Goal: Task Accomplishment & Management: Manage account settings

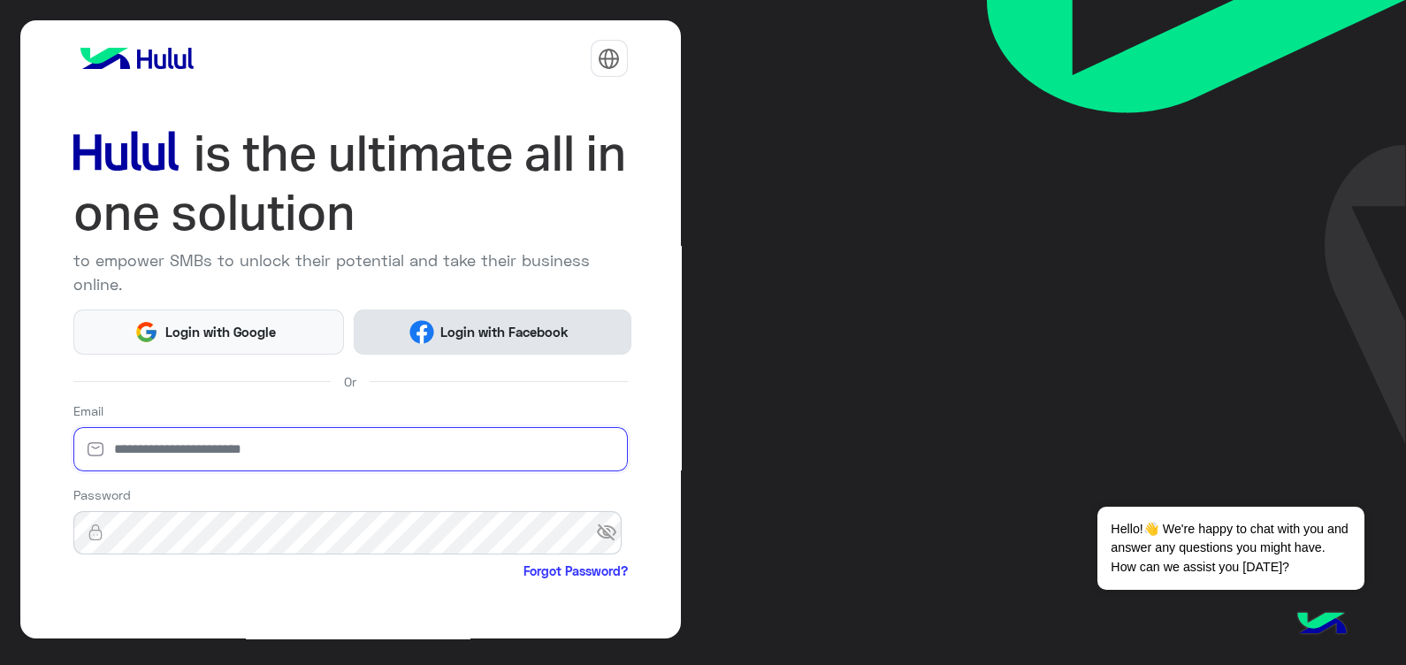
type input "**********"
click at [440, 346] on button "Login with Facebook" at bounding box center [493, 332] width 278 height 45
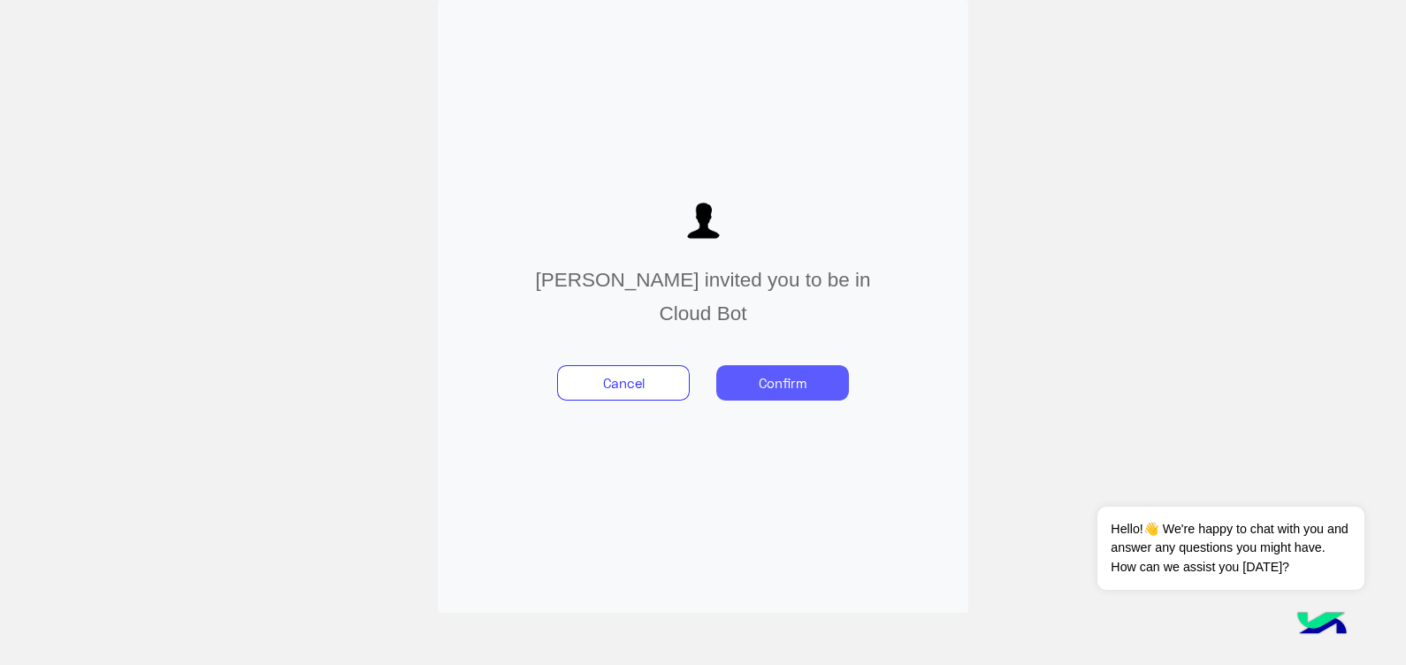
click at [811, 380] on button "Confirm" at bounding box center [783, 382] width 133 height 35
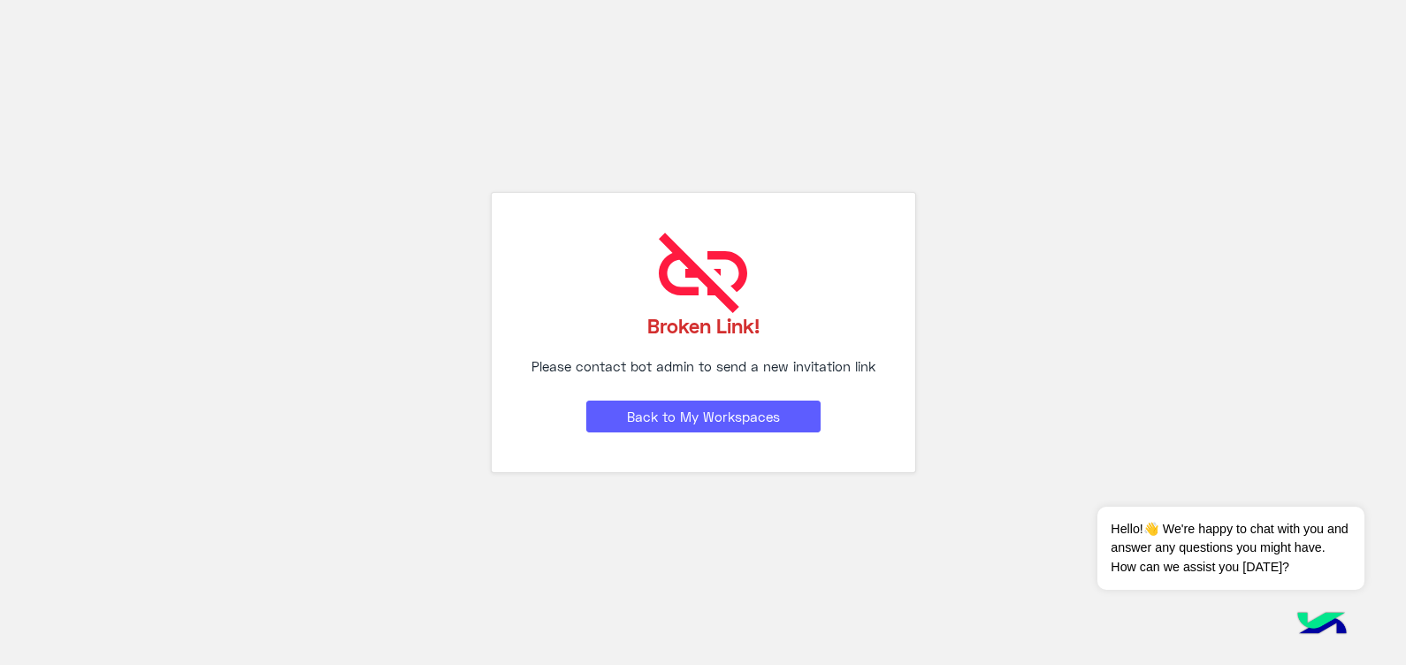
click at [668, 406] on button "Back to My Workspaces" at bounding box center [703, 417] width 234 height 32
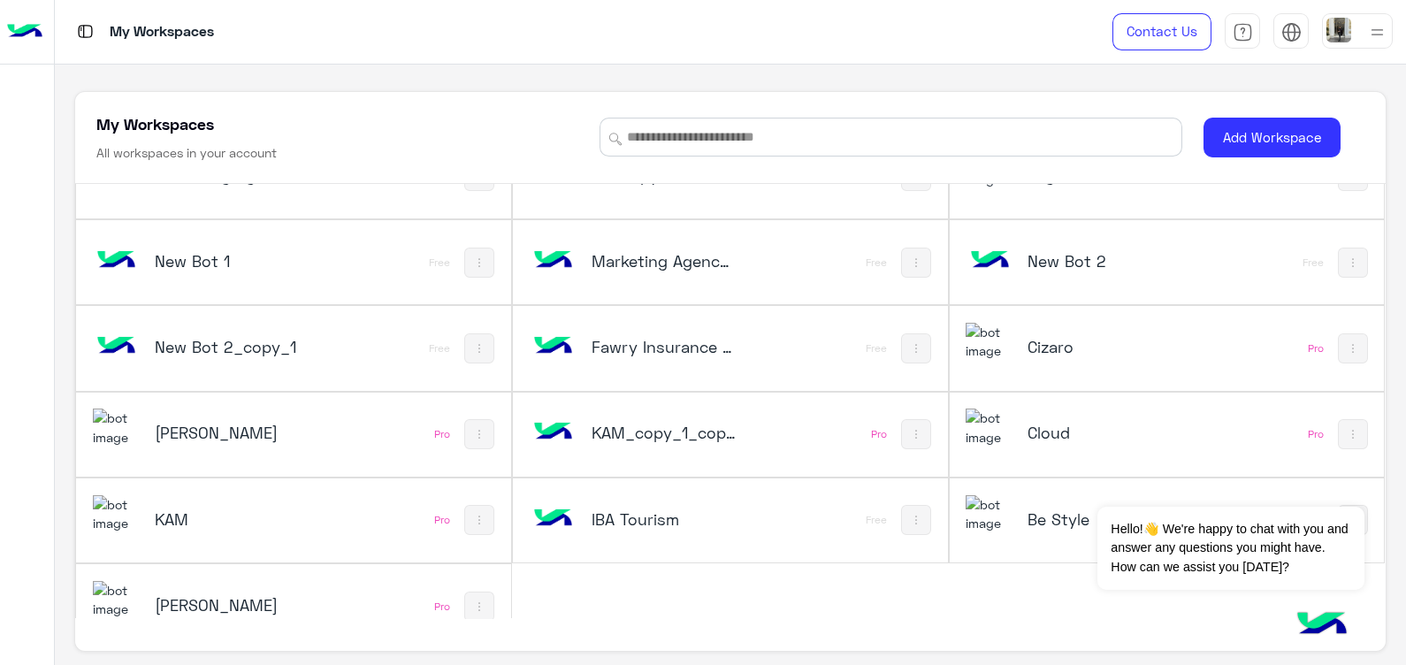
scroll to position [337, 0]
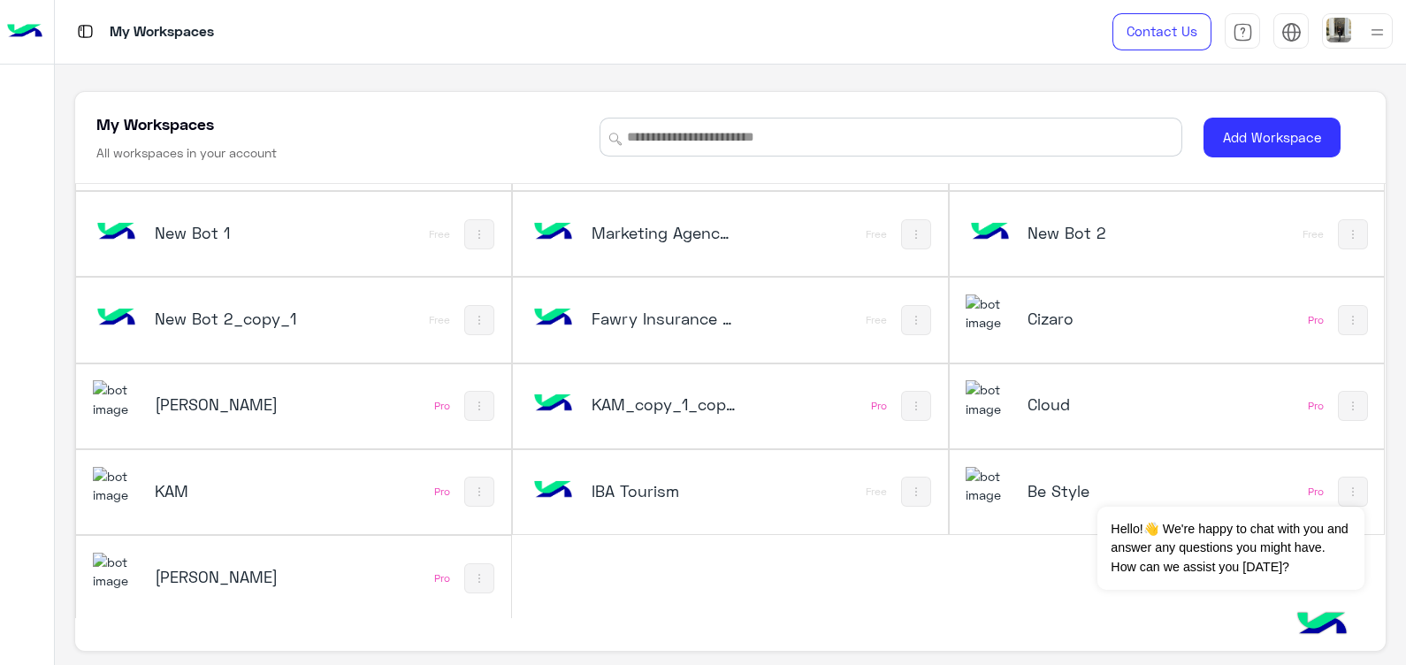
click at [1034, 402] on h5 "Cloud" at bounding box center [1100, 404] width 145 height 21
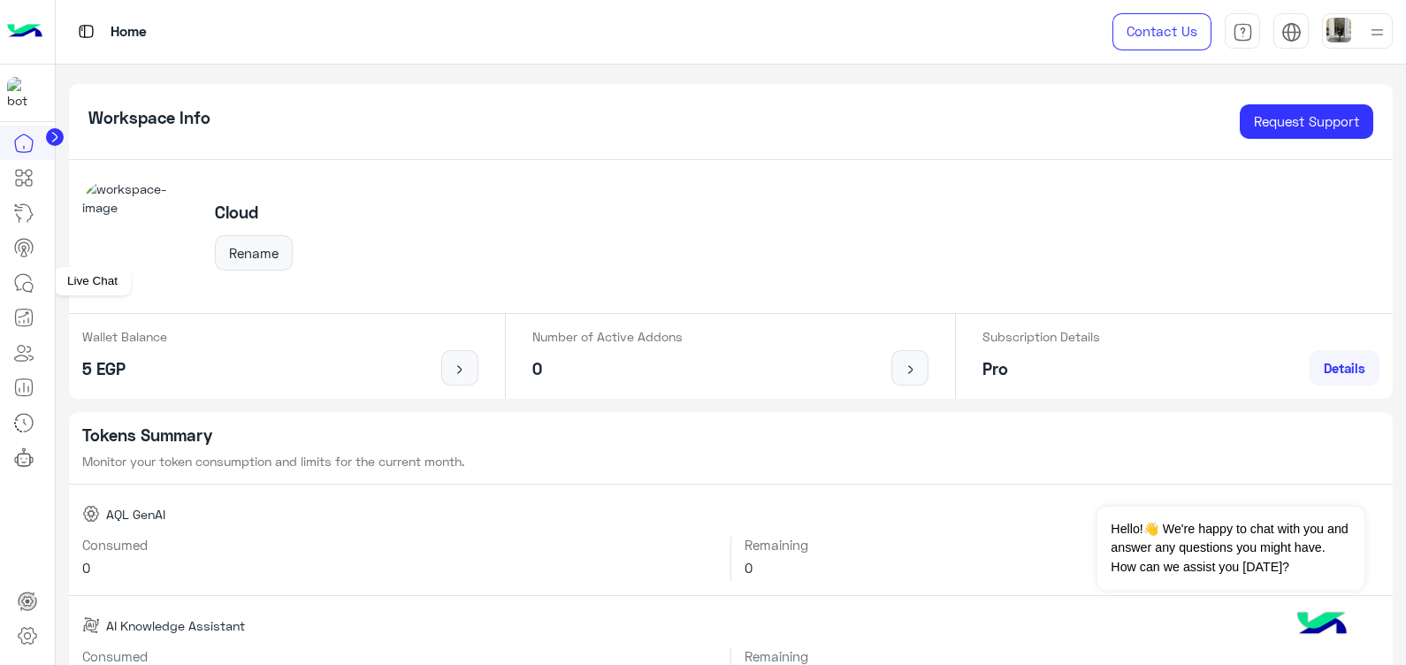
click at [28, 286] on icon at bounding box center [23, 282] width 21 height 21
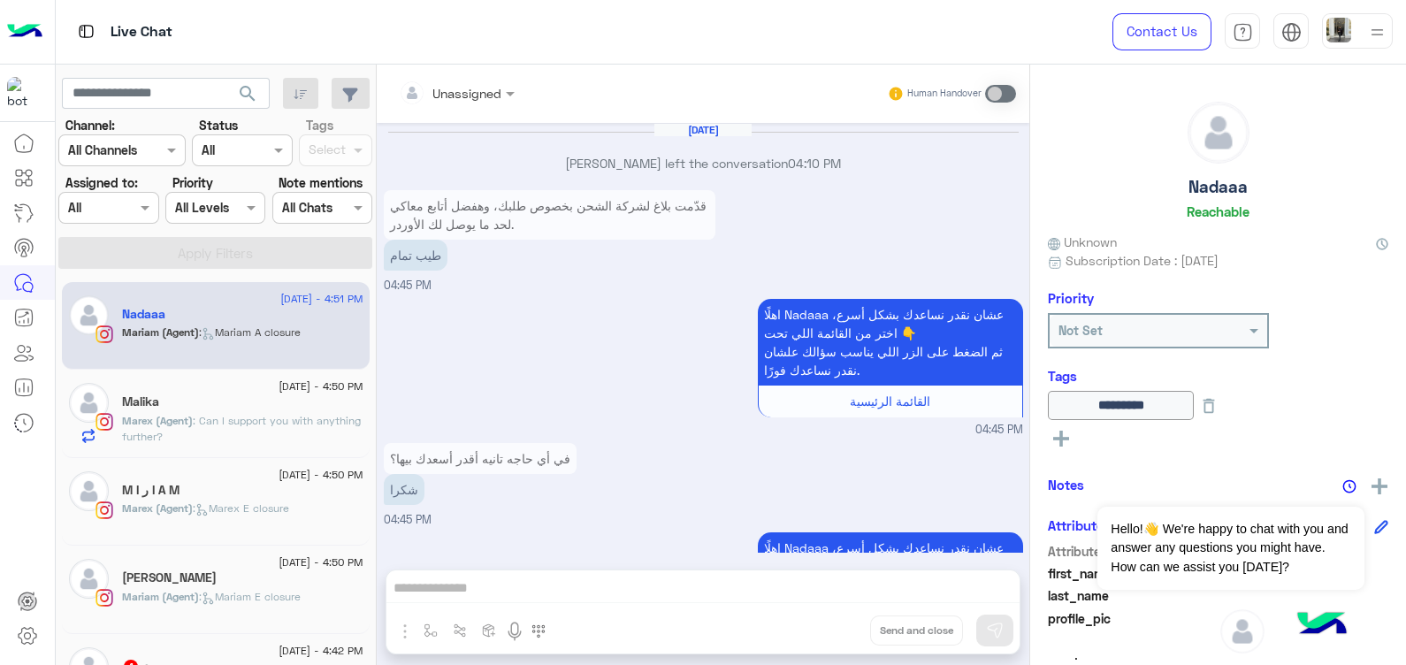
scroll to position [1490, 0]
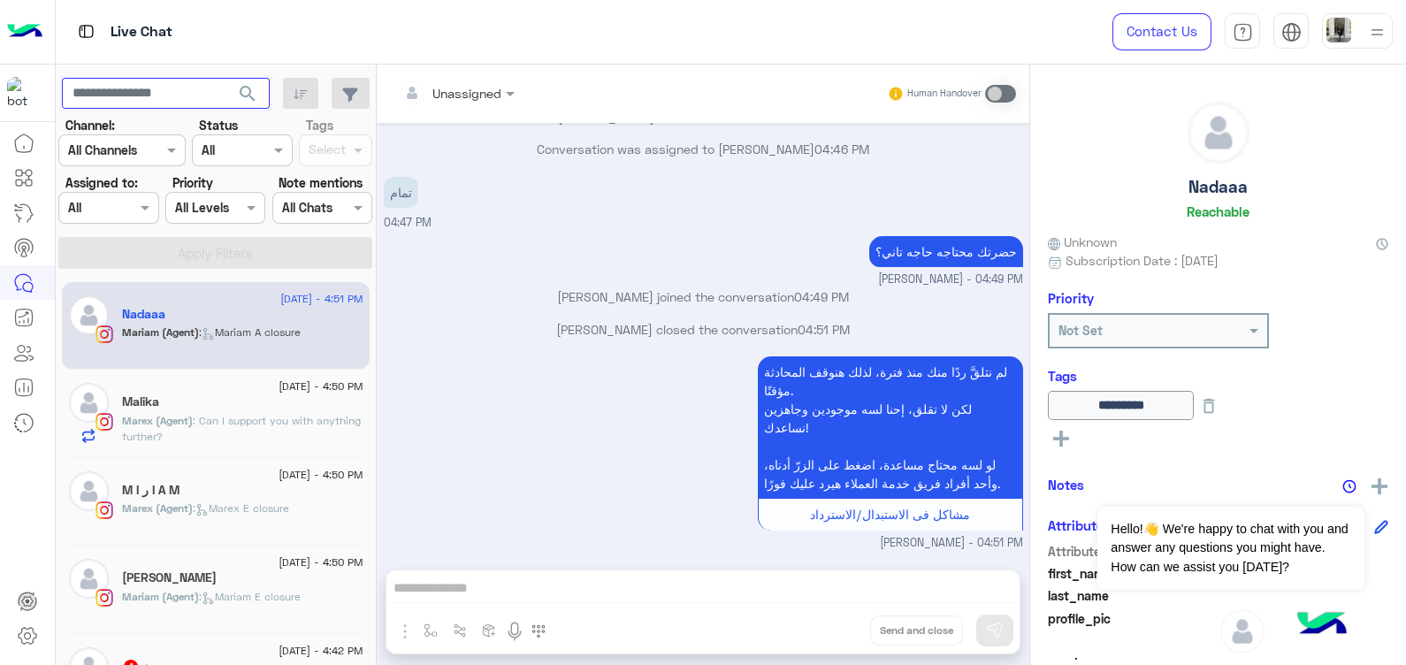
click at [135, 85] on input "text" at bounding box center [166, 94] width 208 height 32
click at [119, 92] on input "text" at bounding box center [166, 94] width 208 height 32
paste input "**********"
type input "**********"
click at [226, 78] on button "search" at bounding box center [247, 97] width 43 height 38
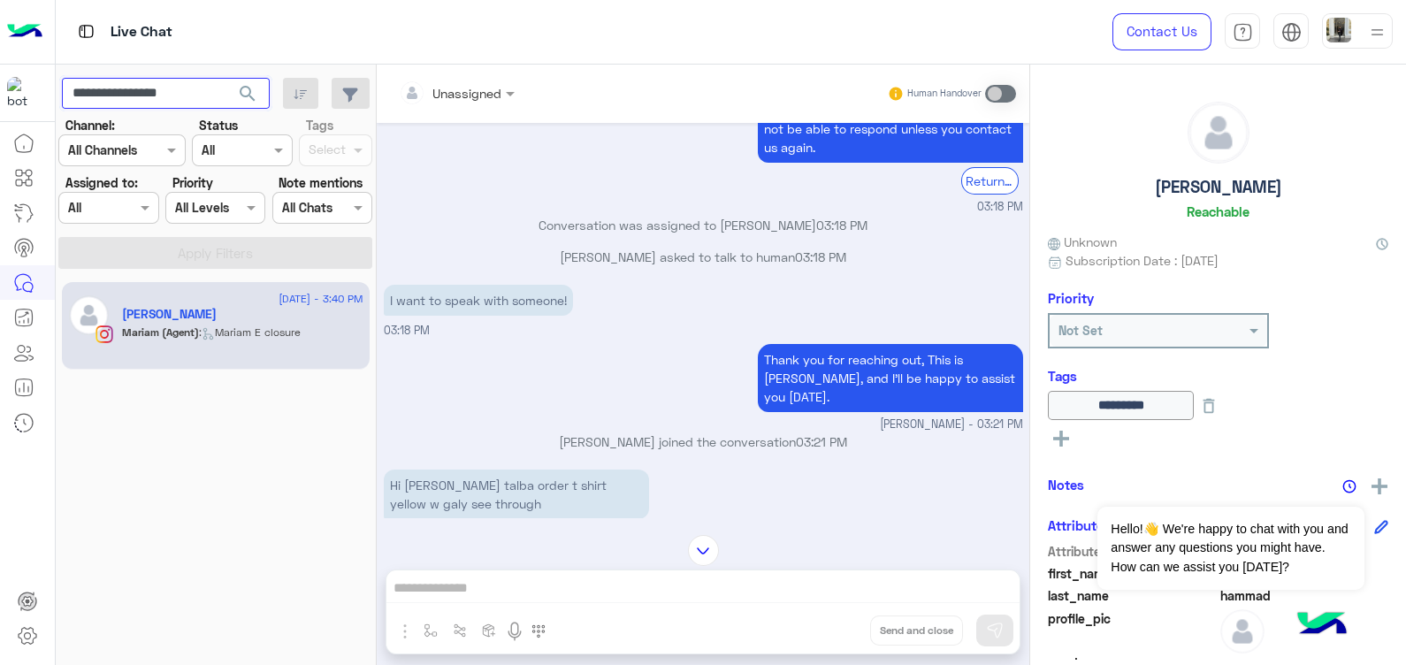
scroll to position [2024, 0]
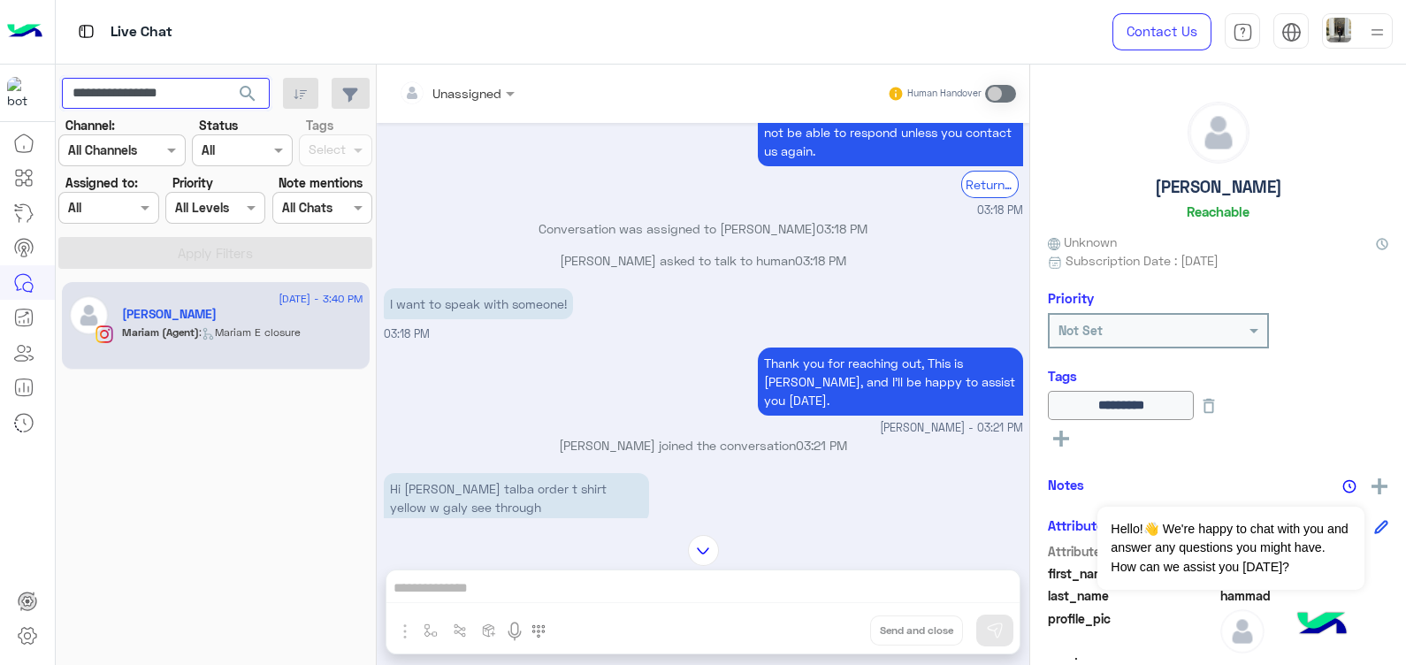
click at [191, 88] on input "**********" at bounding box center [166, 94] width 208 height 32
click at [97, 79] on input "text" at bounding box center [166, 94] width 208 height 32
paste input "**********"
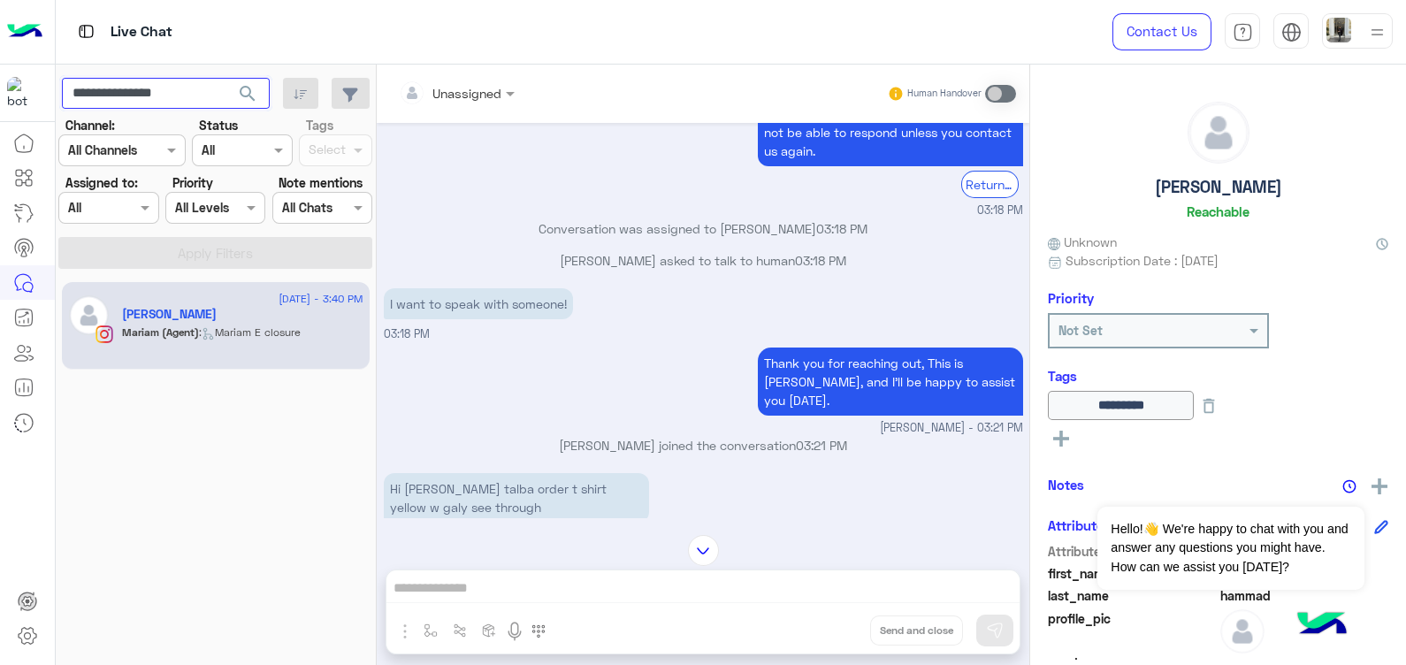
type input "**********"
click at [226, 78] on button "search" at bounding box center [247, 97] width 43 height 38
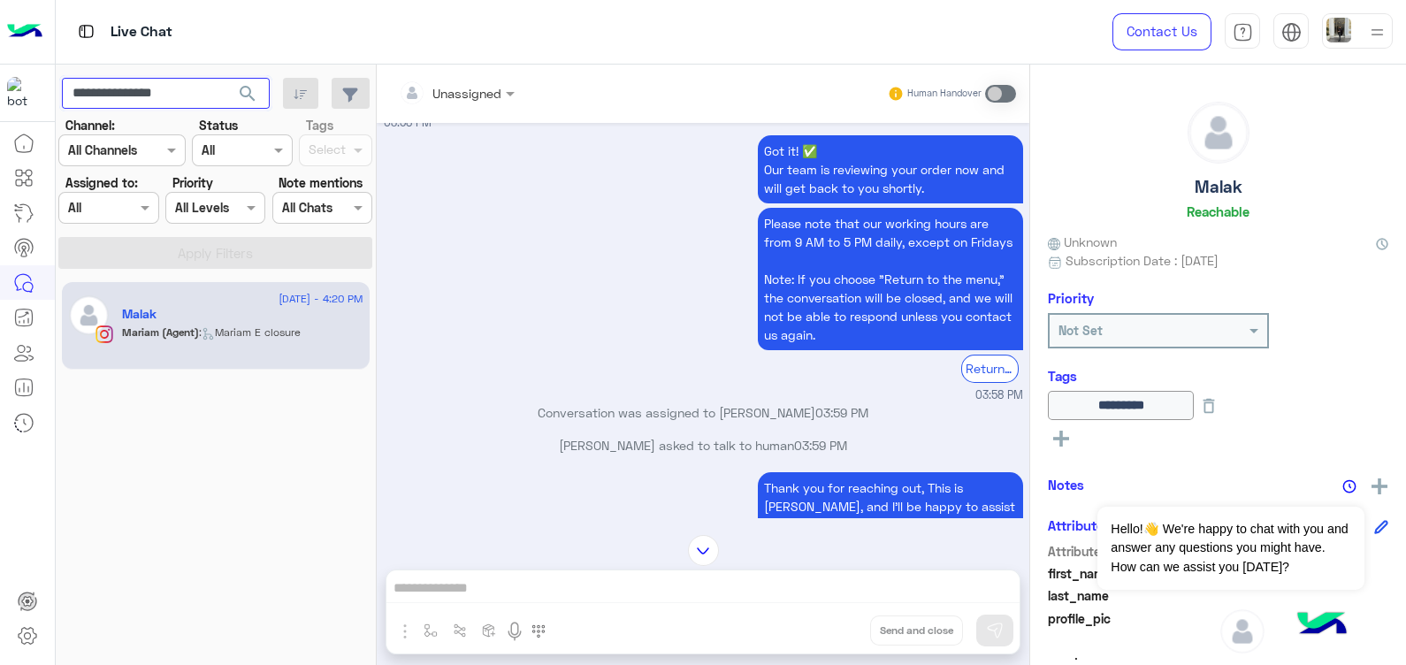
scroll to position [588, 0]
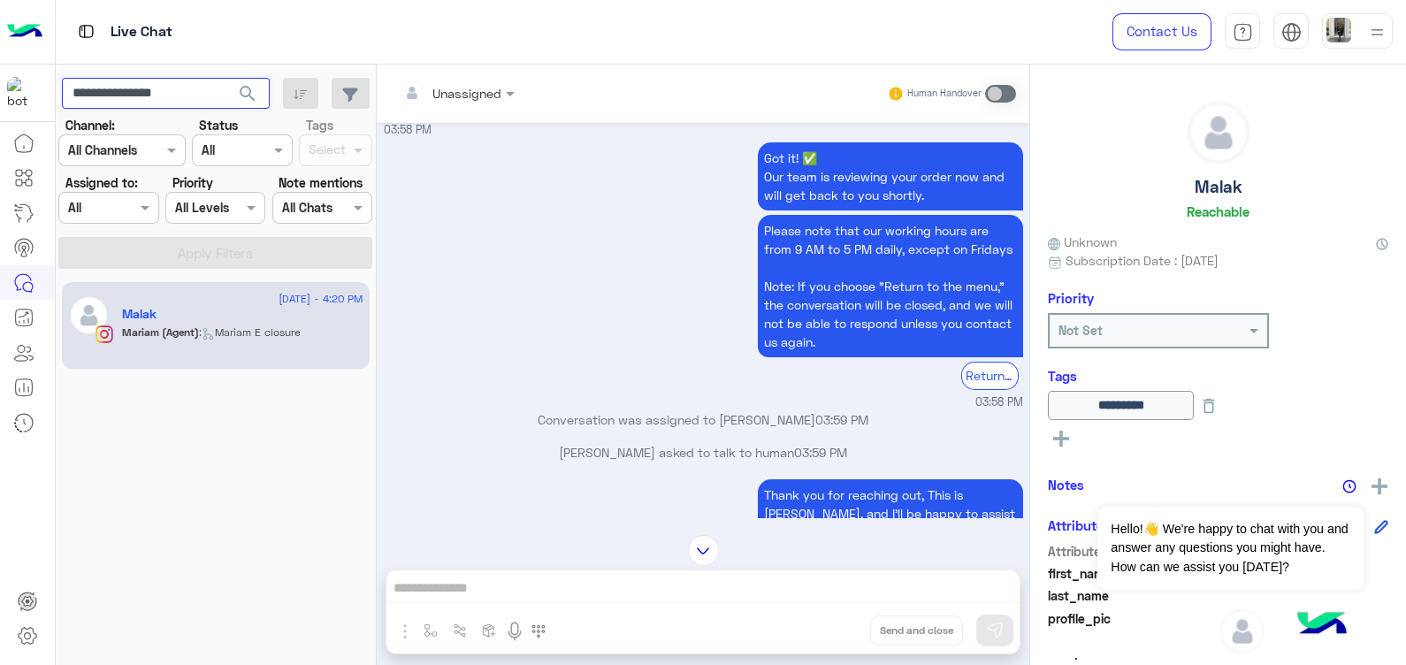
click at [159, 80] on input "**********" at bounding box center [166, 94] width 208 height 32
click at [226, 78] on button "search" at bounding box center [247, 97] width 43 height 38
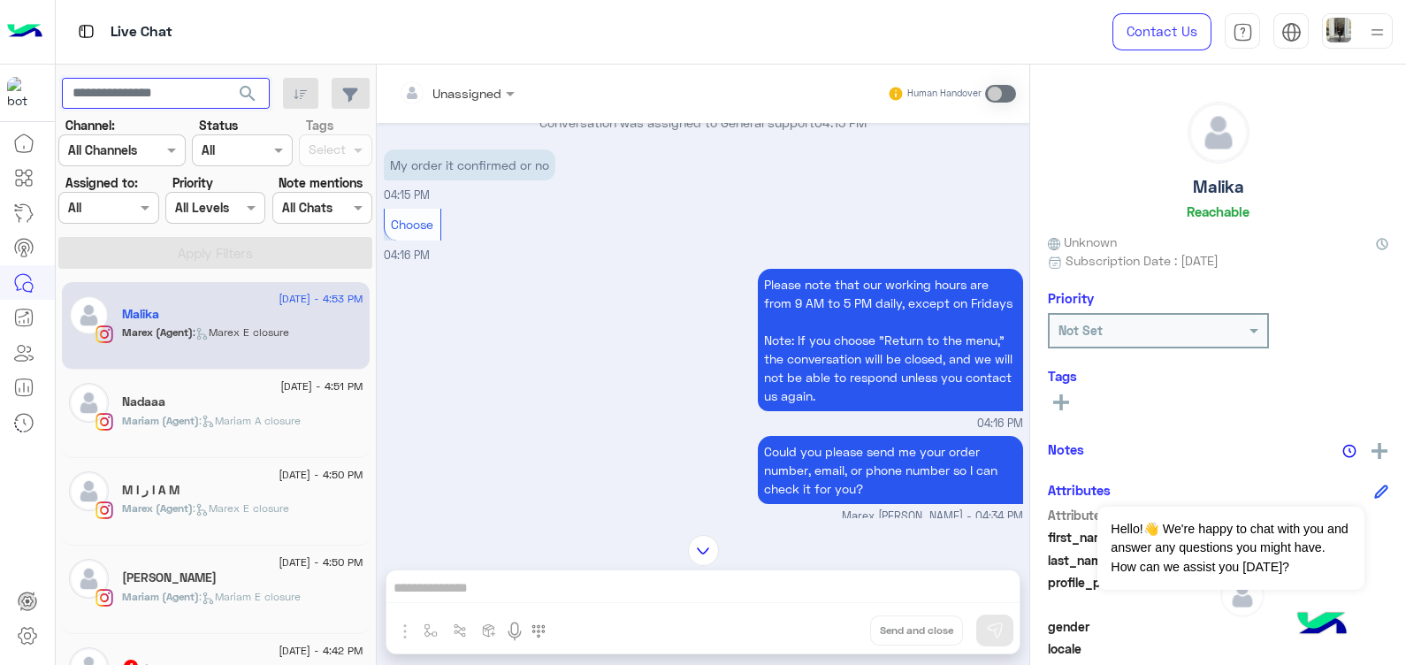
scroll to position [370, 0]
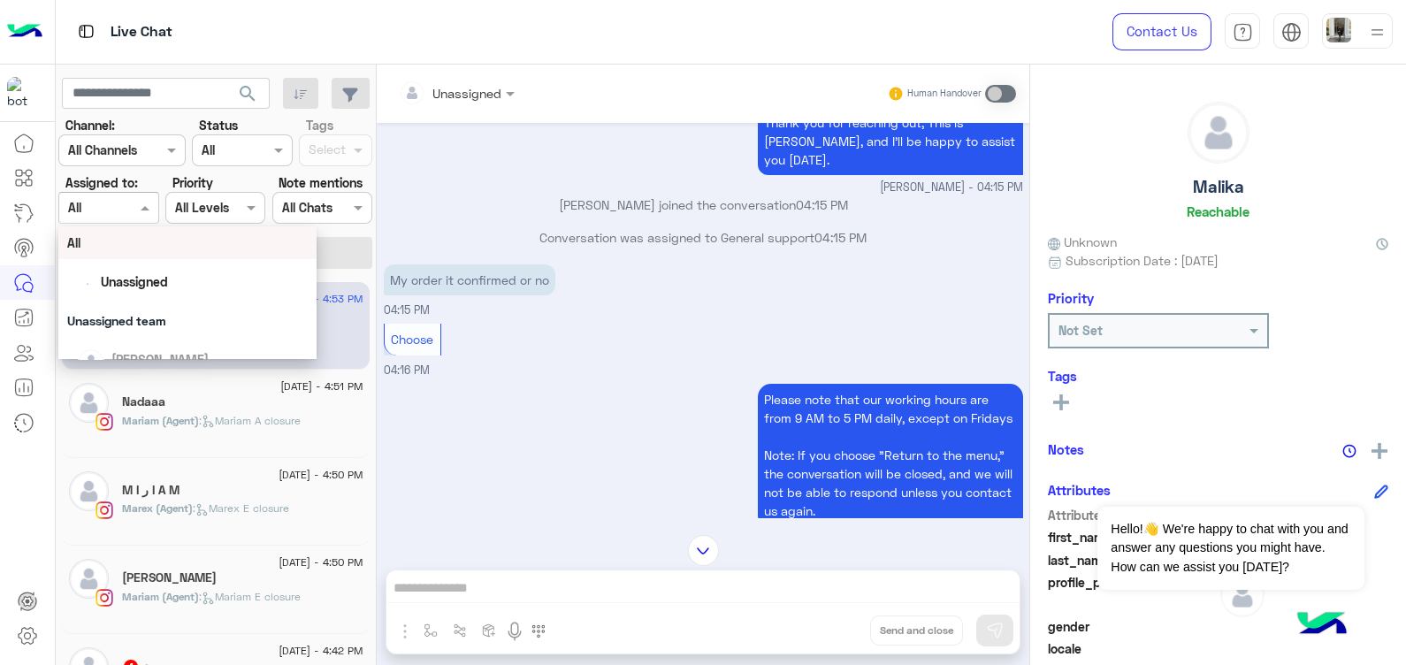
click at [126, 212] on div at bounding box center [108, 207] width 98 height 20
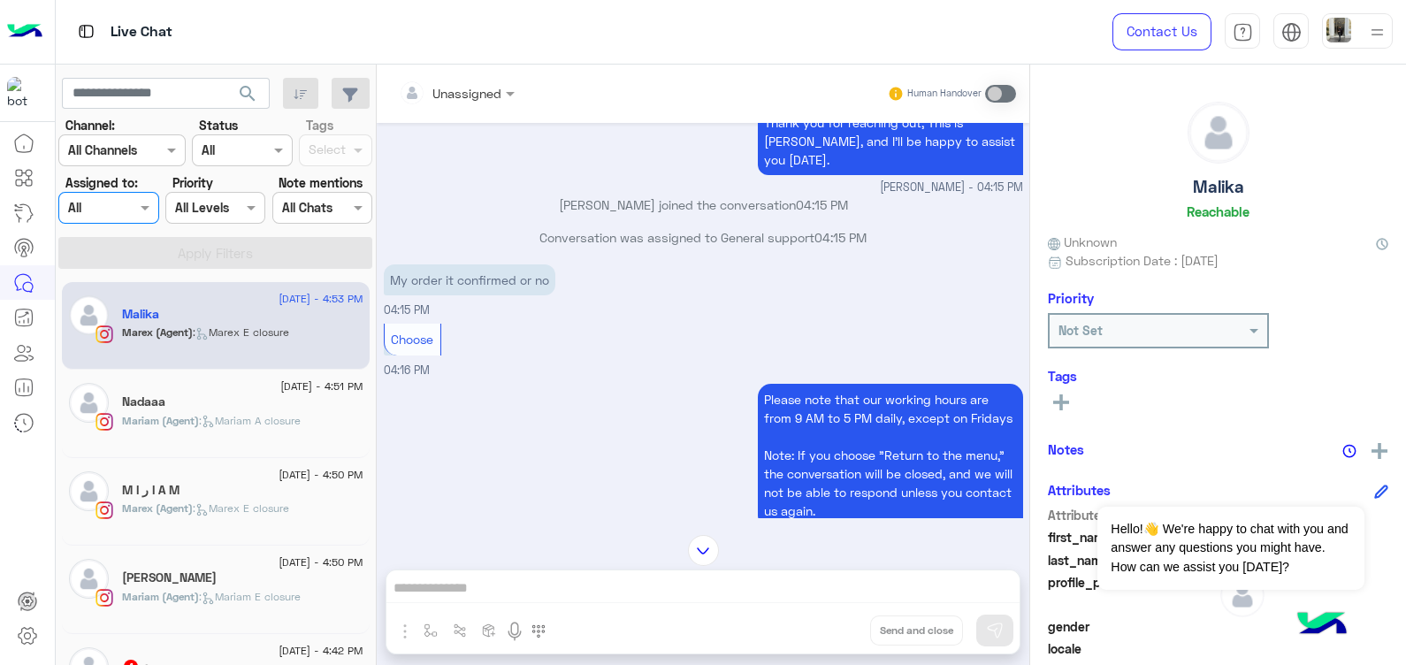
click at [126, 212] on div at bounding box center [108, 207] width 98 height 20
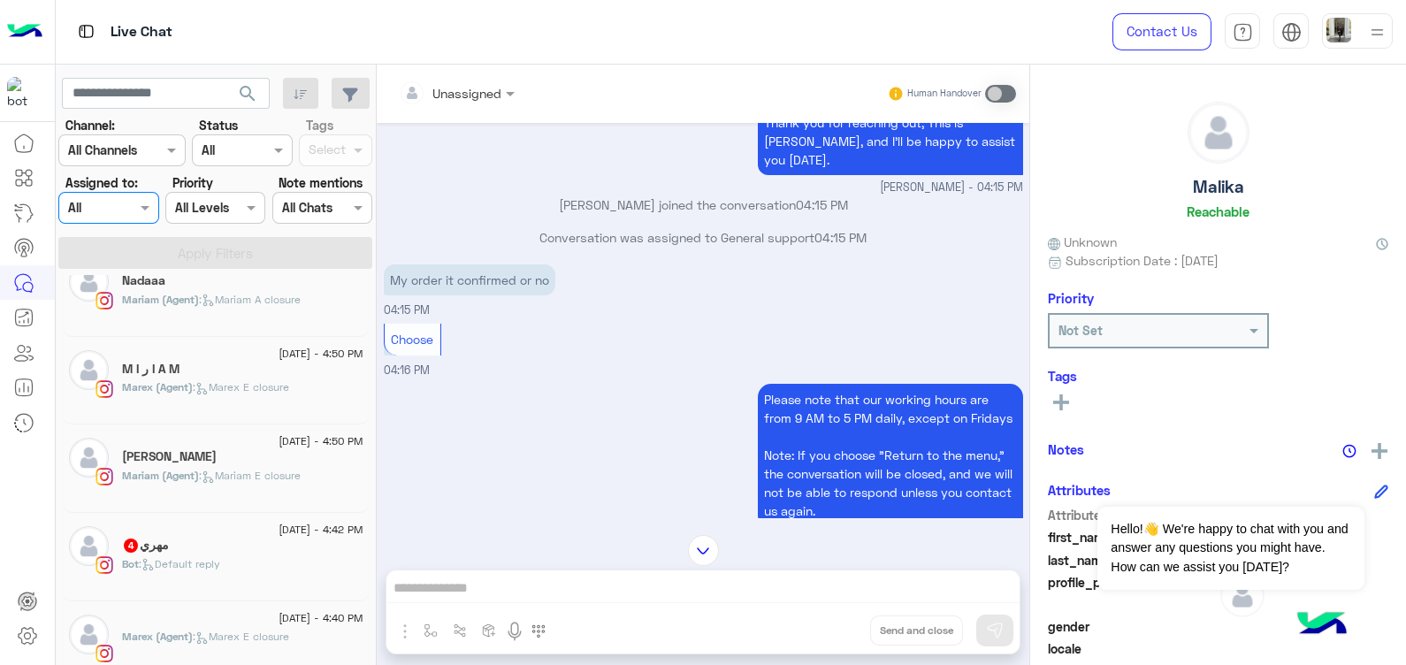
scroll to position [123, 0]
click at [237, 471] on span ": Mariam E closure" at bounding box center [250, 473] width 102 height 13
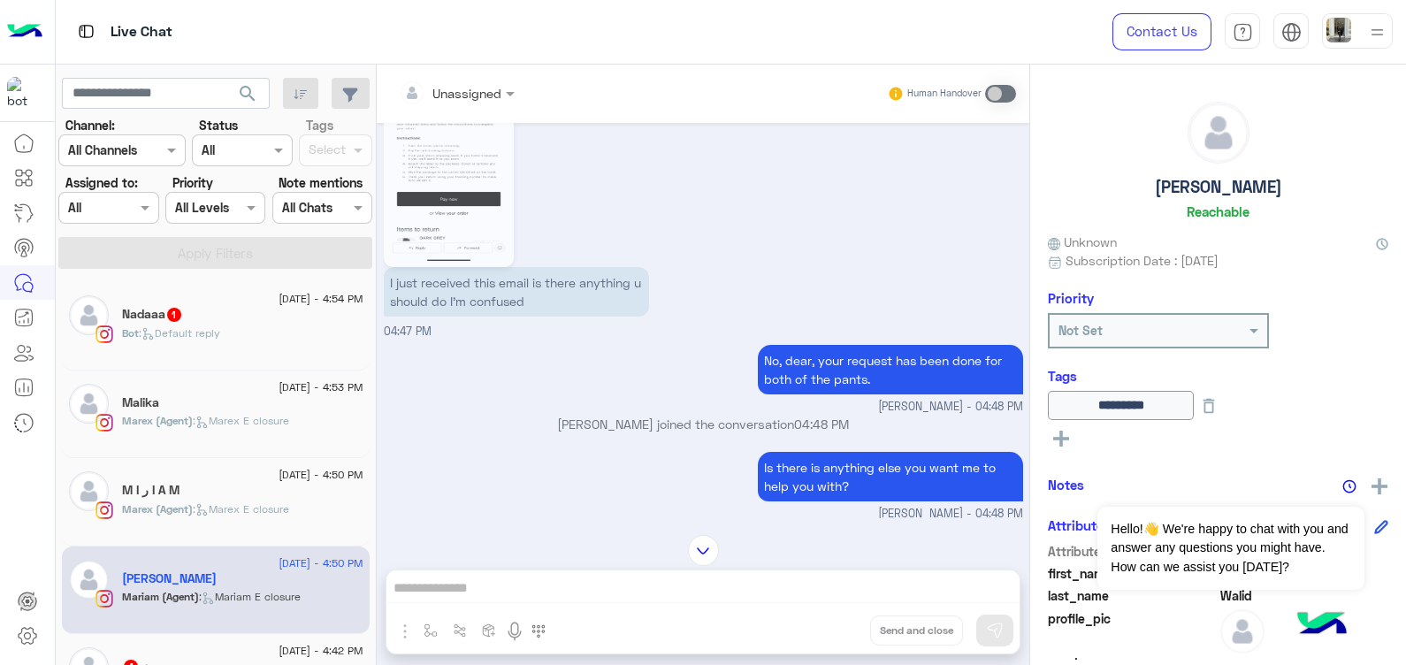
click at [245, 333] on div "Bot : Default reply" at bounding box center [242, 341] width 241 height 31
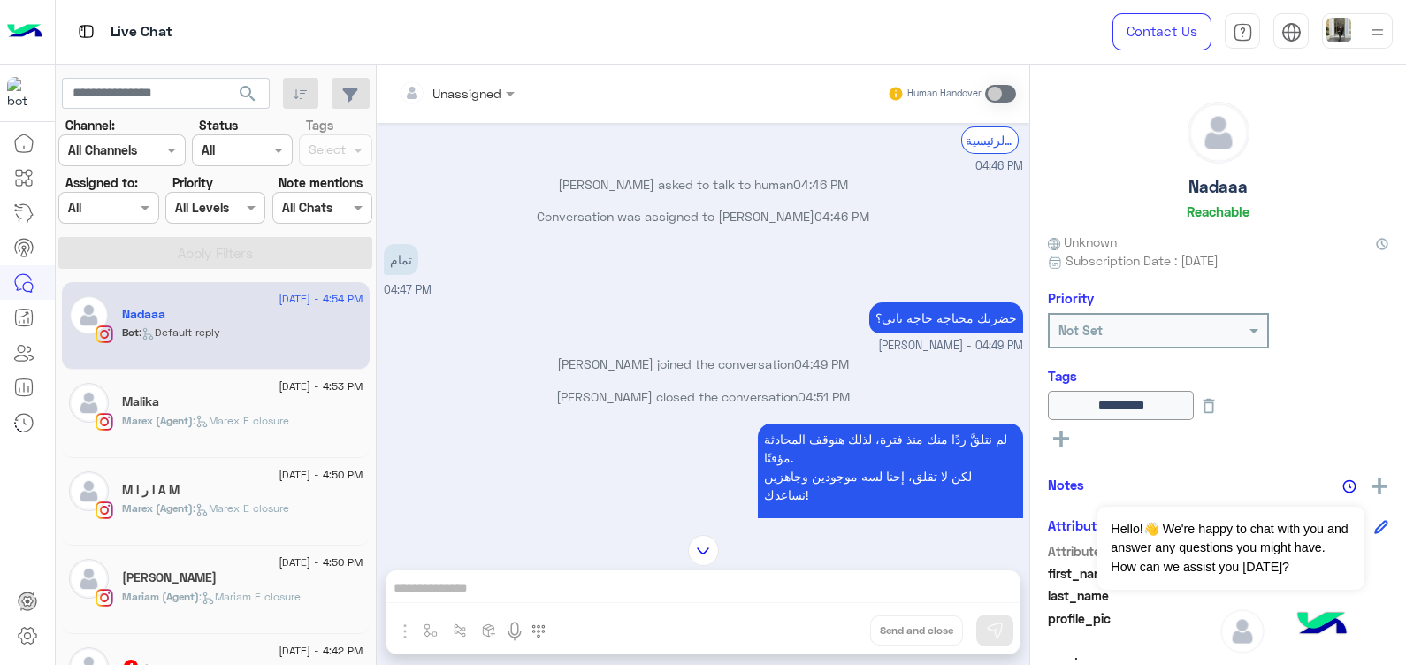
scroll to position [1261, 0]
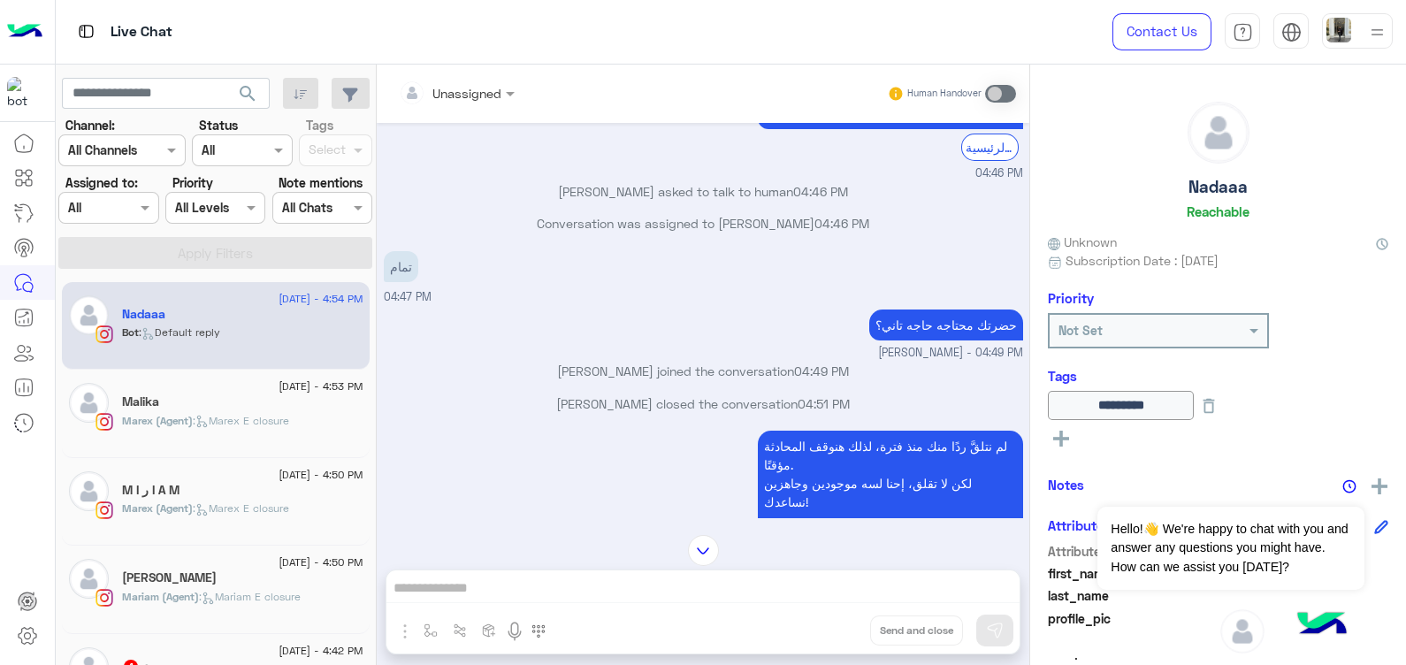
click at [597, 380] on p "Mariam Ahmed joined the conversation 04:49 PM" at bounding box center [704, 371] width 640 height 19
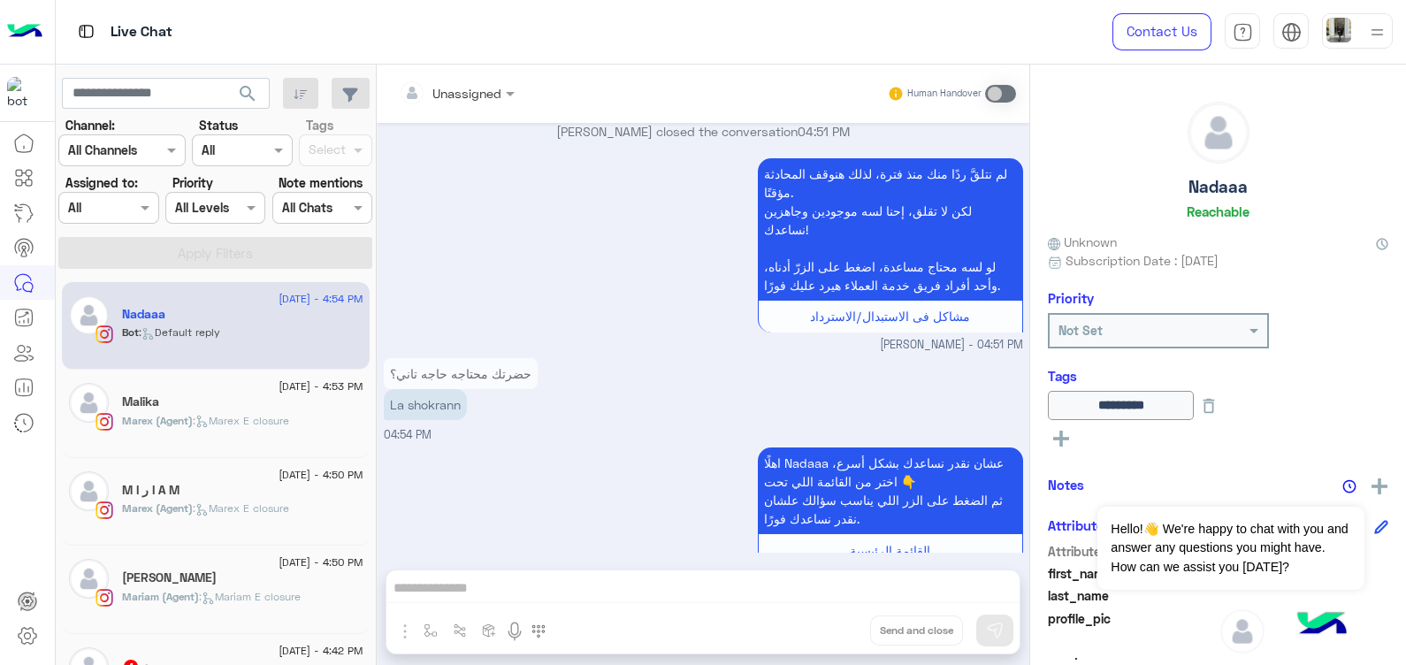
scroll to position [1583, 0]
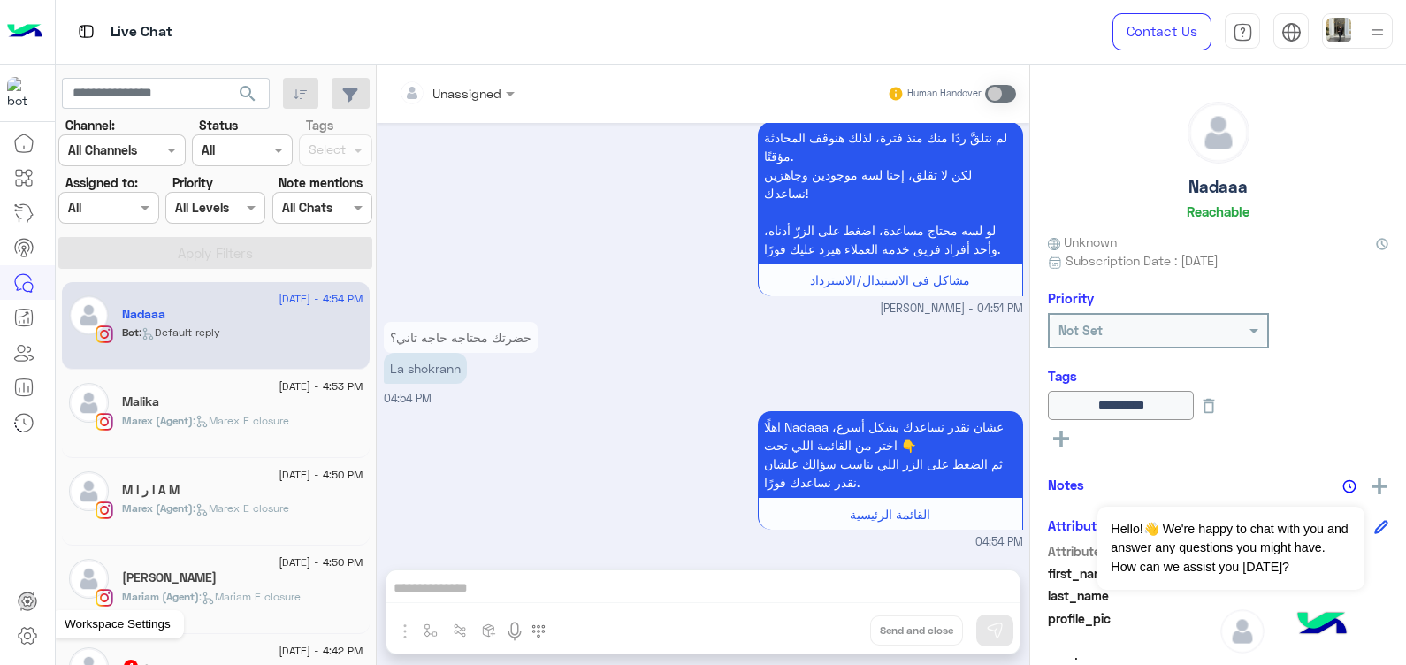
click at [18, 637] on icon at bounding box center [27, 635] width 21 height 21
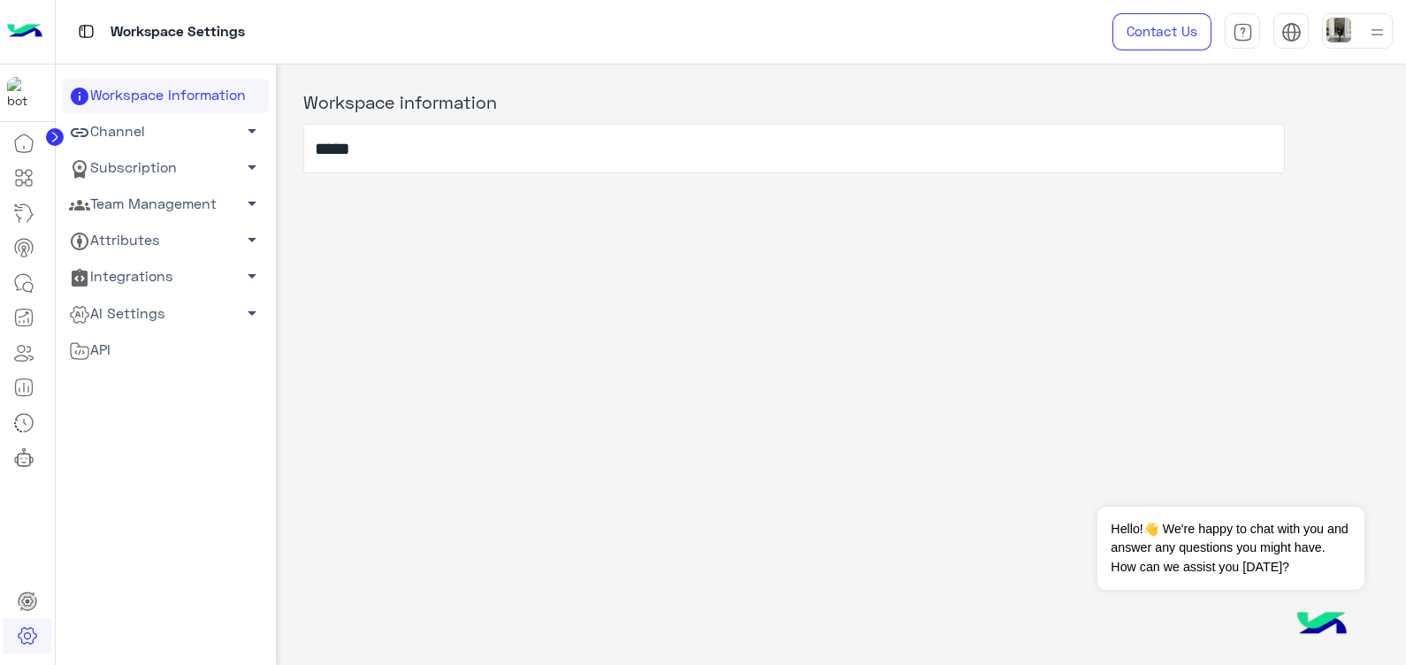
click at [241, 162] on span "arrow_drop_down" at bounding box center [251, 167] width 21 height 21
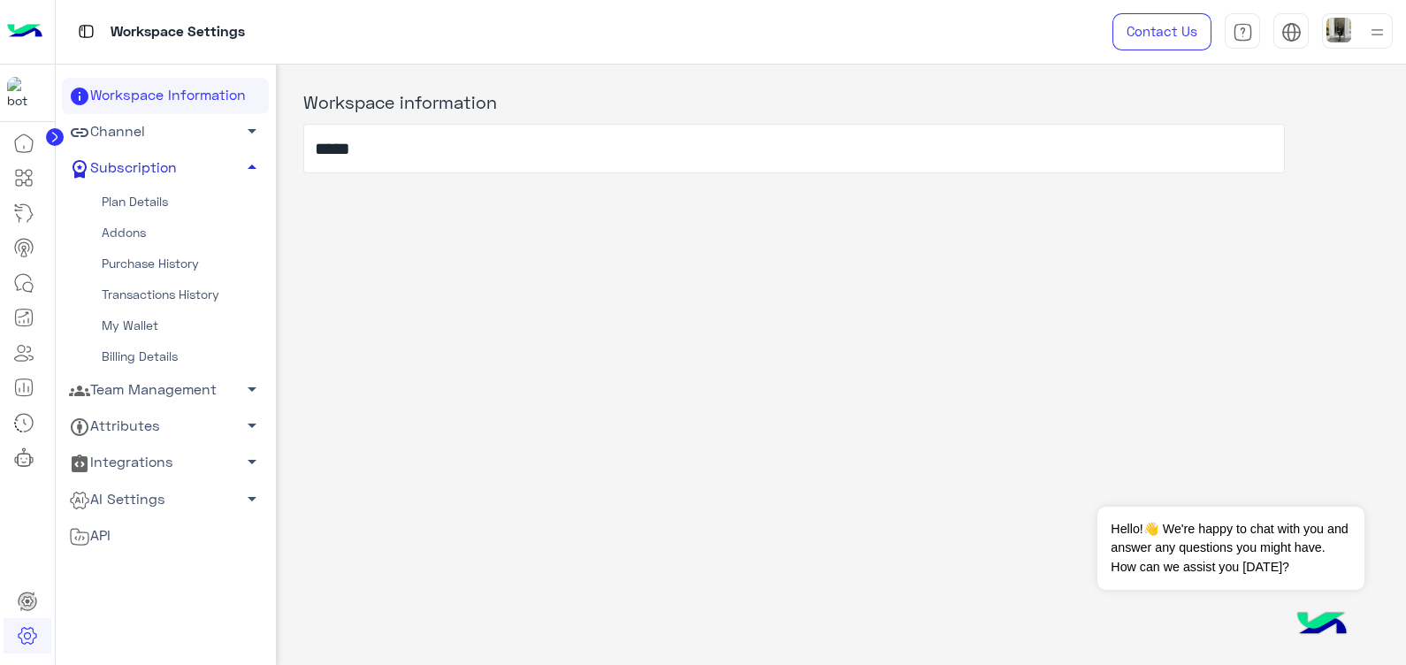
click at [246, 162] on span "arrow_drop_up" at bounding box center [251, 167] width 21 height 21
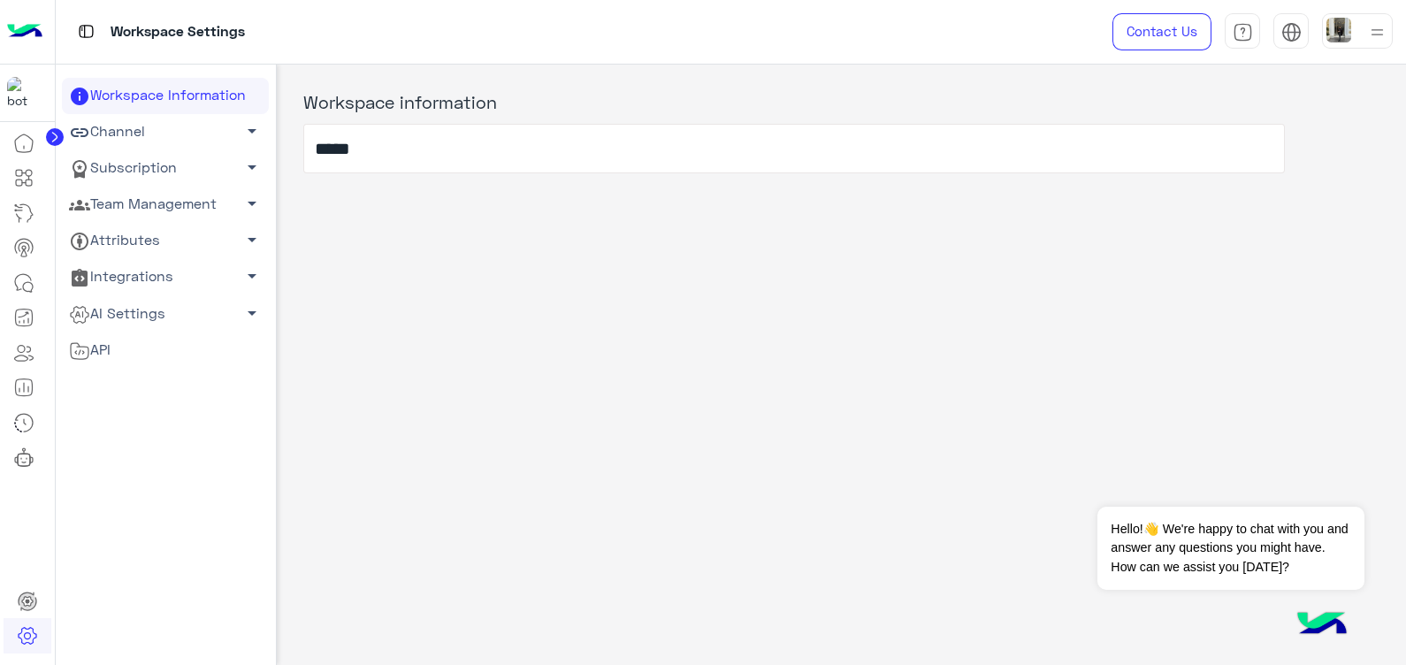
click at [232, 194] on link "Team Management arrow_drop_down" at bounding box center [165, 205] width 207 height 36
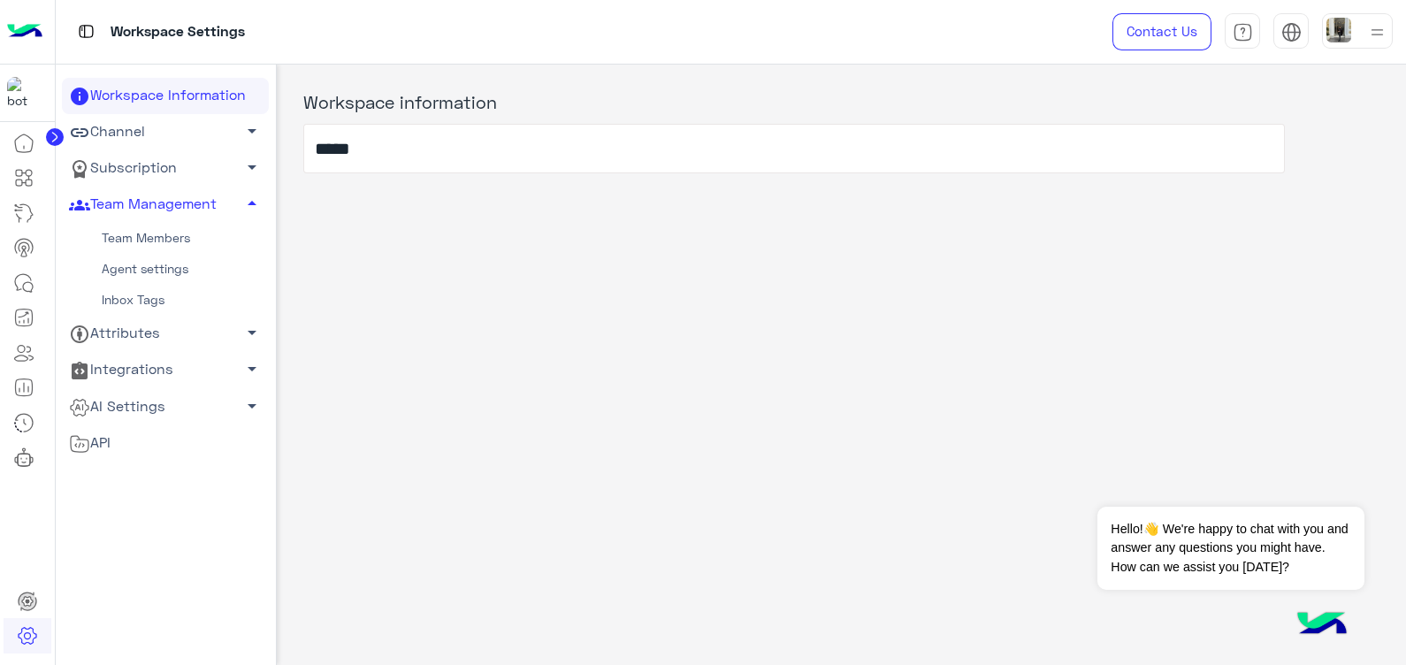
click at [163, 239] on link "Team Members" at bounding box center [165, 238] width 207 height 31
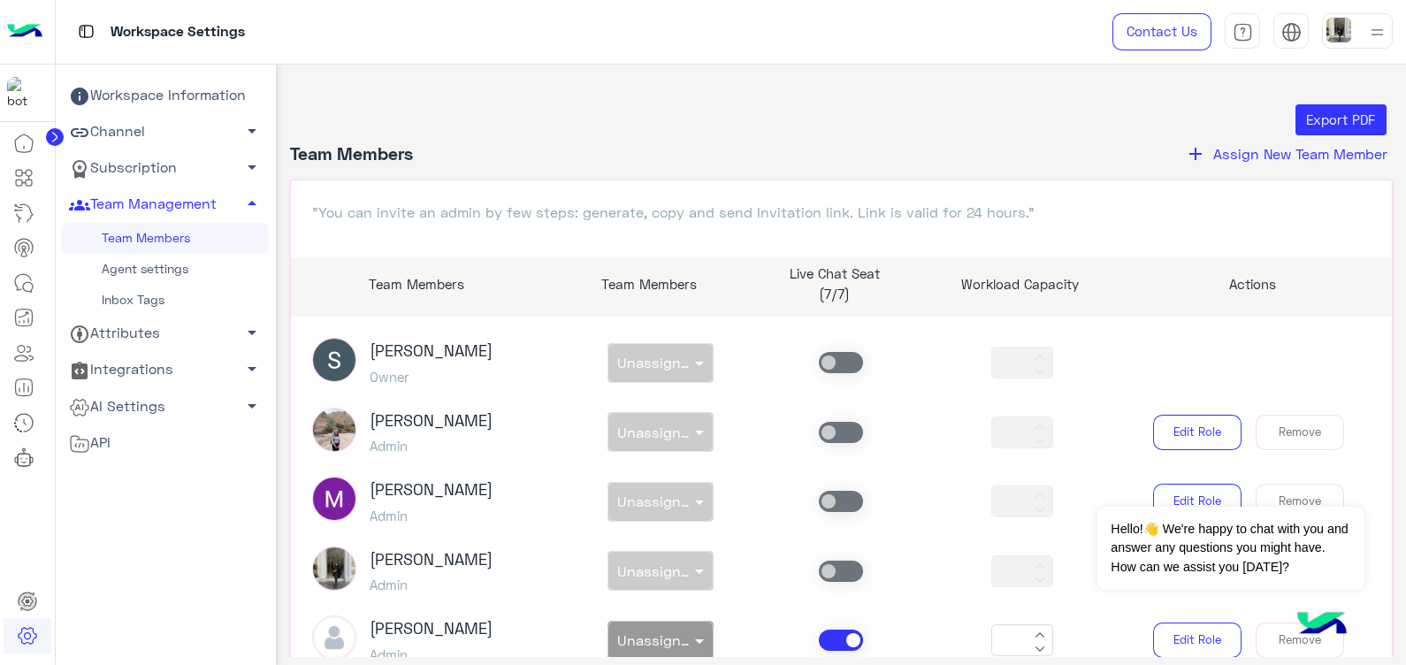
click at [163, 266] on link "Agent settings" at bounding box center [165, 269] width 207 height 31
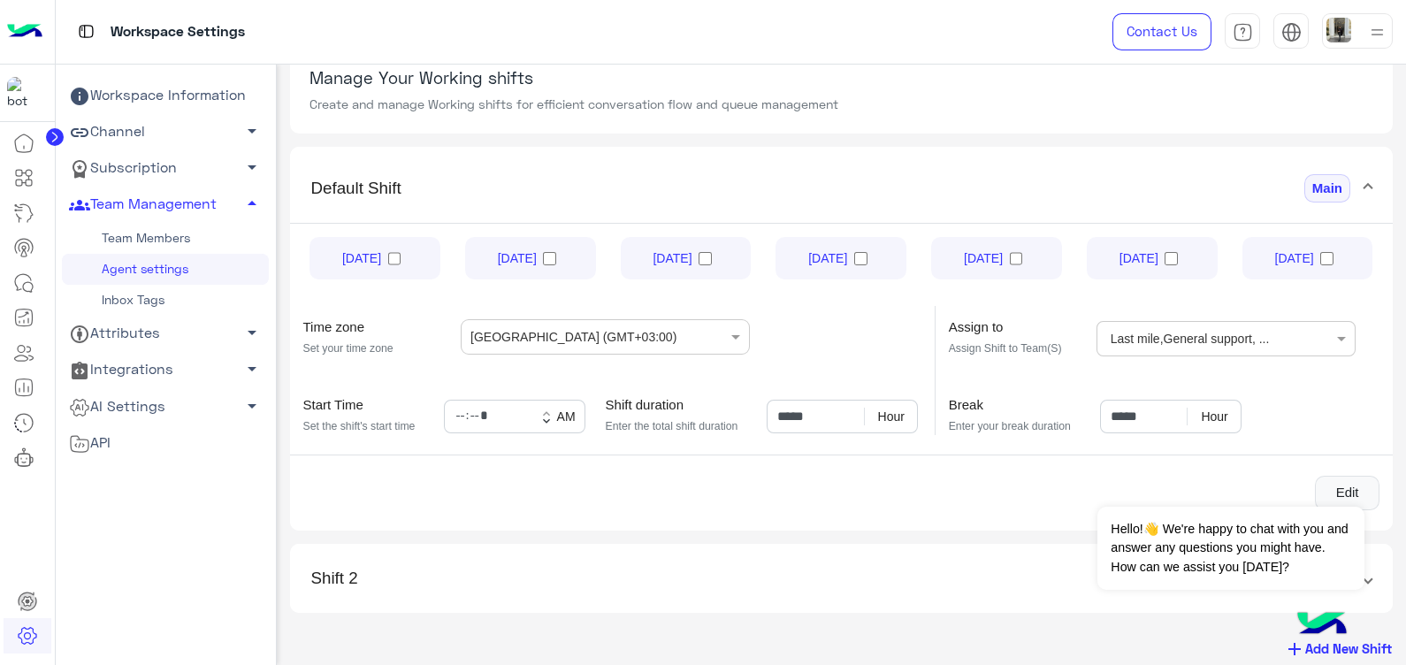
scroll to position [91, 0]
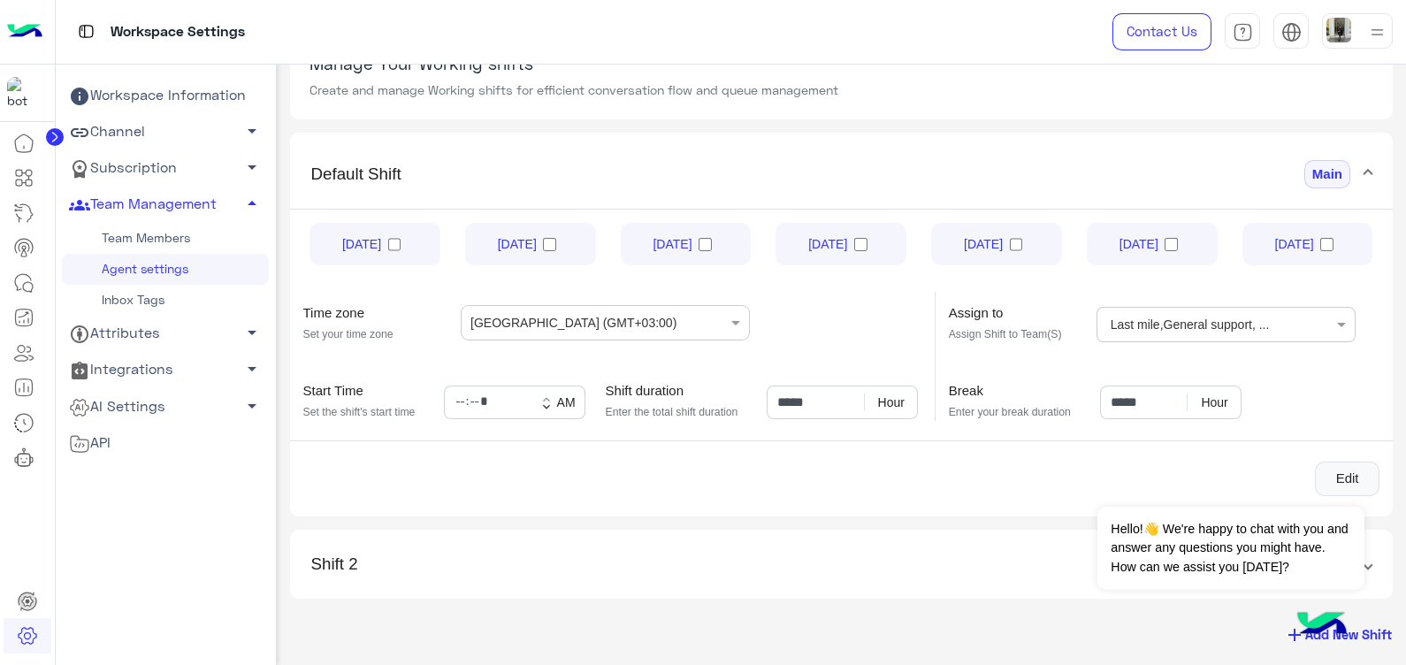
click at [578, 199] on mat-expansion-panel-header "Default Shift Main" at bounding box center [842, 180] width 1104 height 57
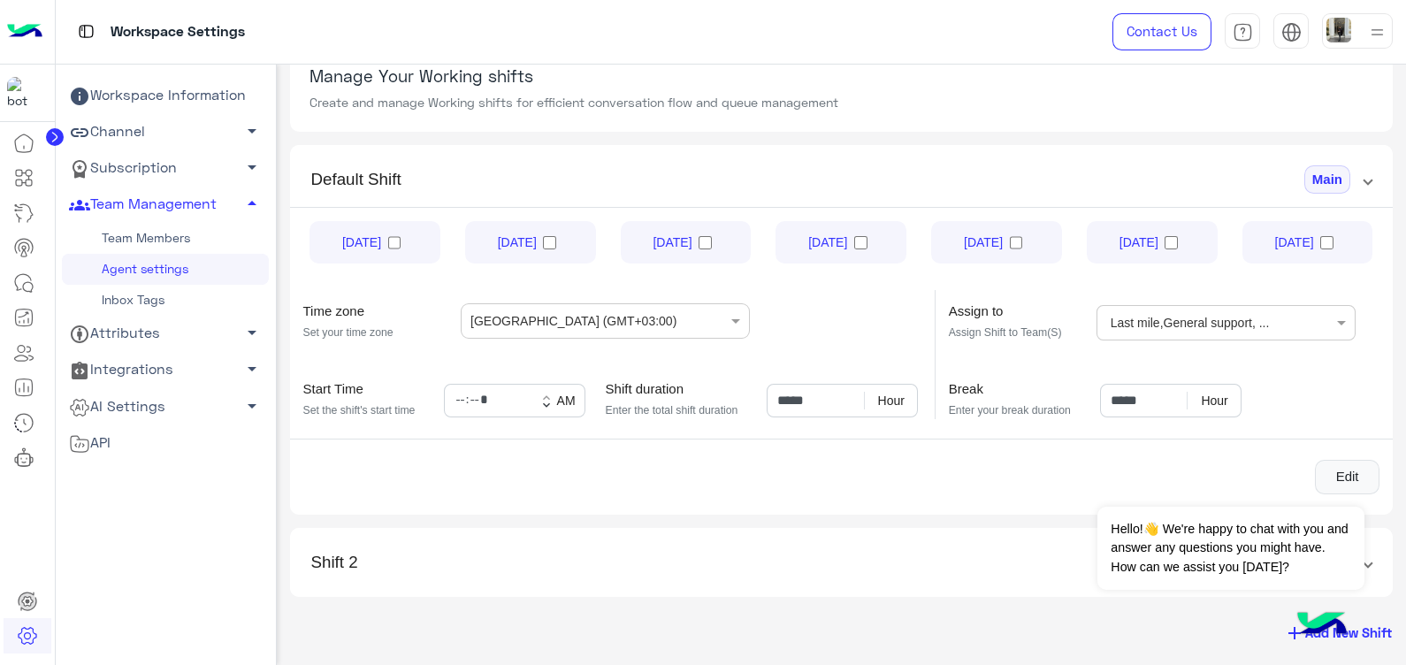
scroll to position [0, 0]
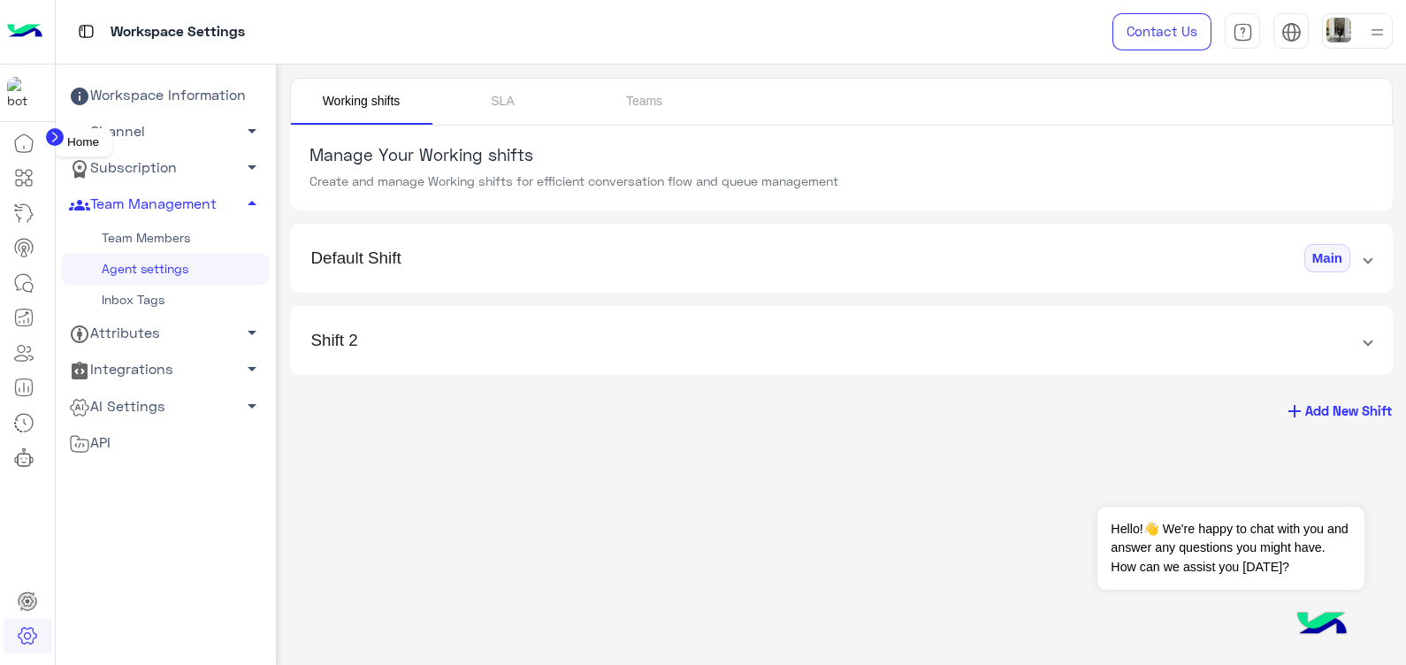
click at [20, 145] on icon at bounding box center [23, 143] width 21 height 21
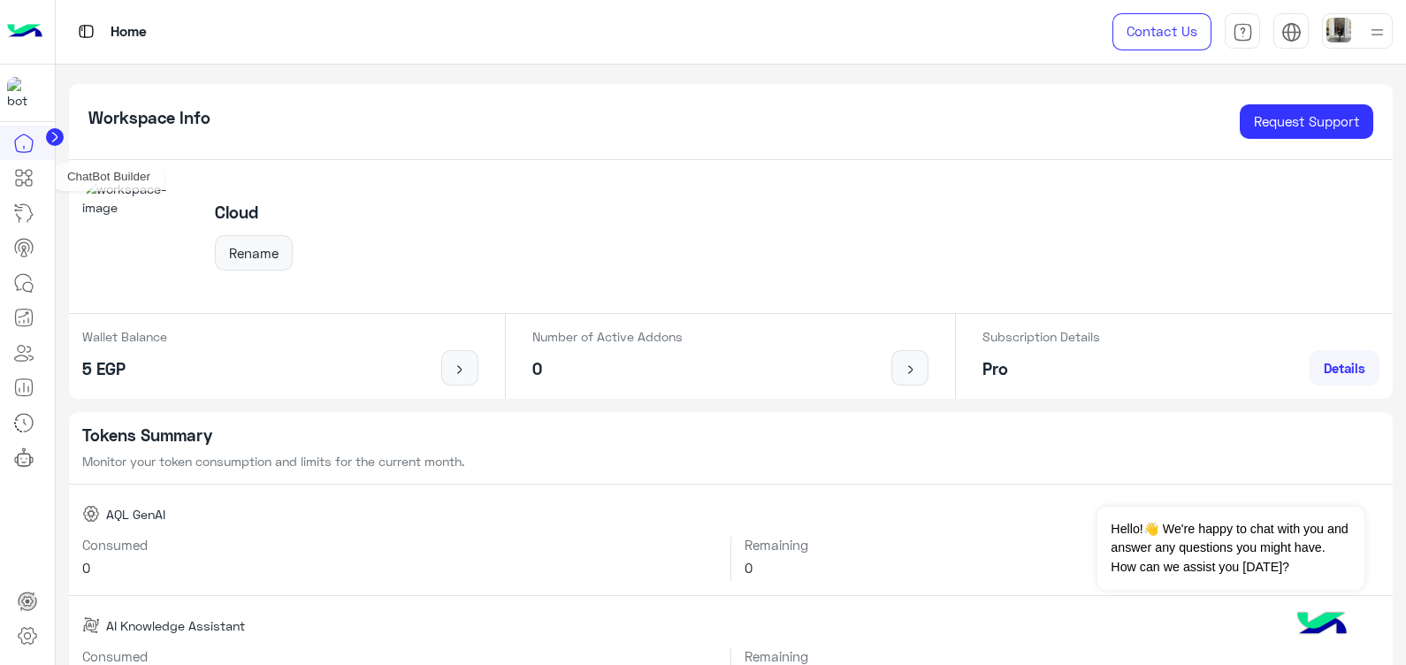
click at [23, 183] on icon at bounding box center [23, 177] width 21 height 21
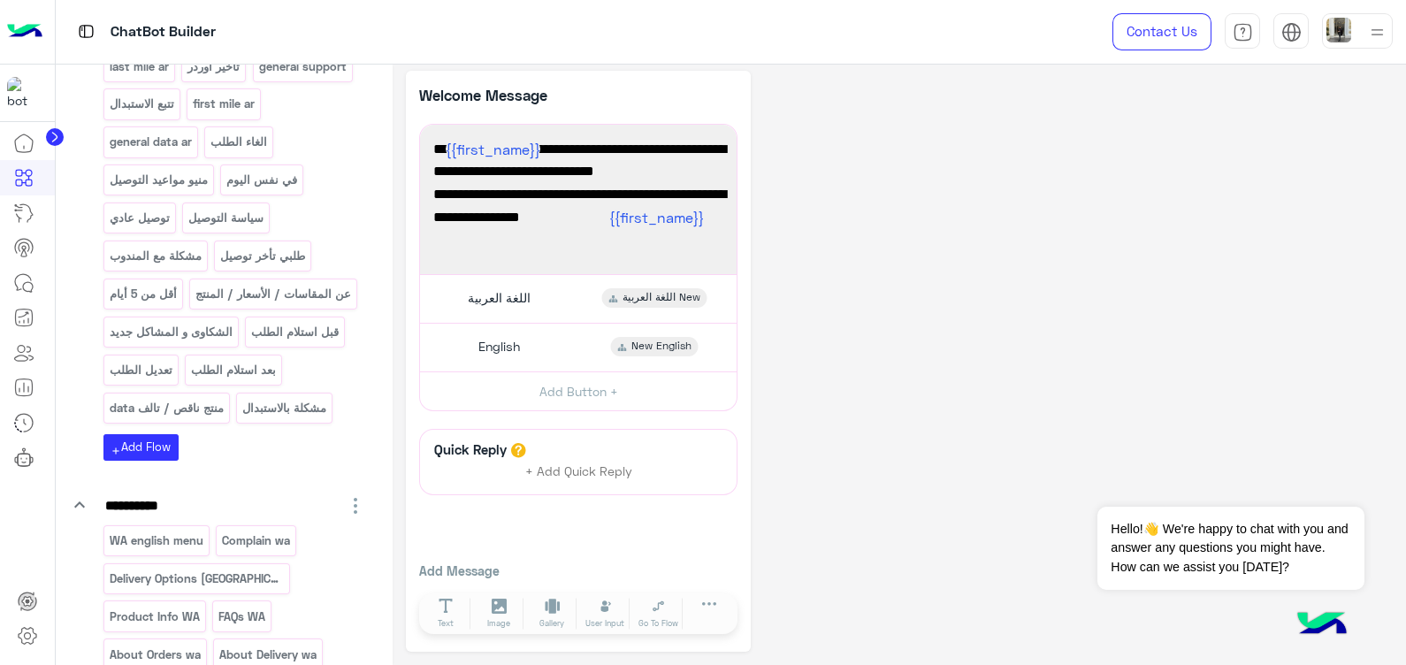
scroll to position [366, 0]
click at [155, 457] on button "add Add Flow" at bounding box center [140, 445] width 75 height 26
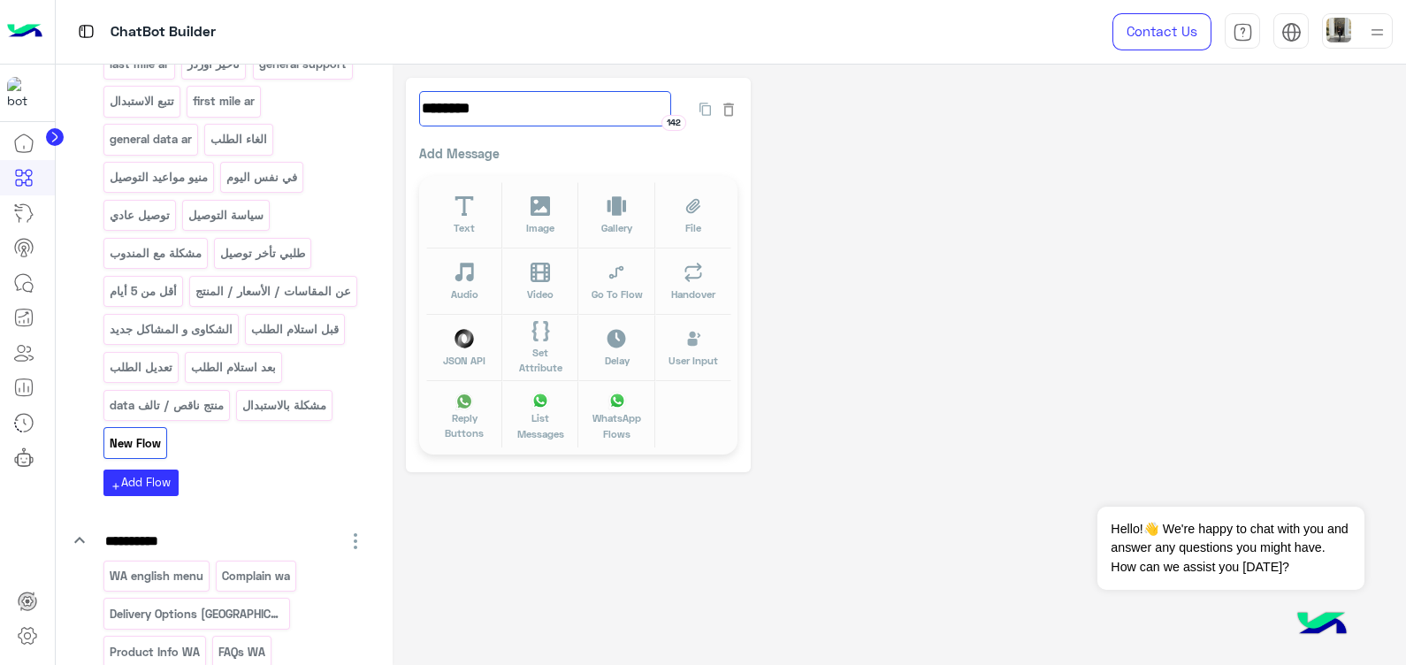
click at [501, 105] on input "********" at bounding box center [545, 108] width 252 height 35
type input "**********"
click at [551, 157] on p "Add Message" at bounding box center [578, 153] width 318 height 19
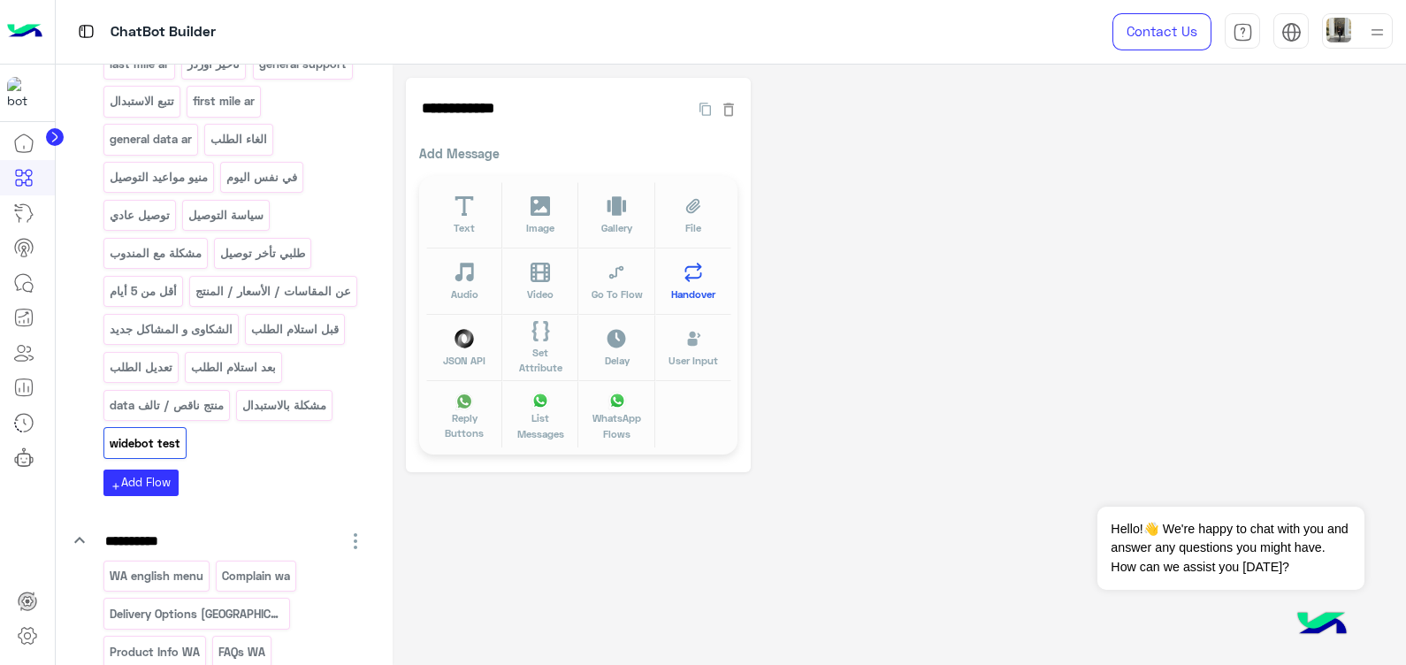
click at [692, 294] on span "Handover" at bounding box center [693, 294] width 44 height 15
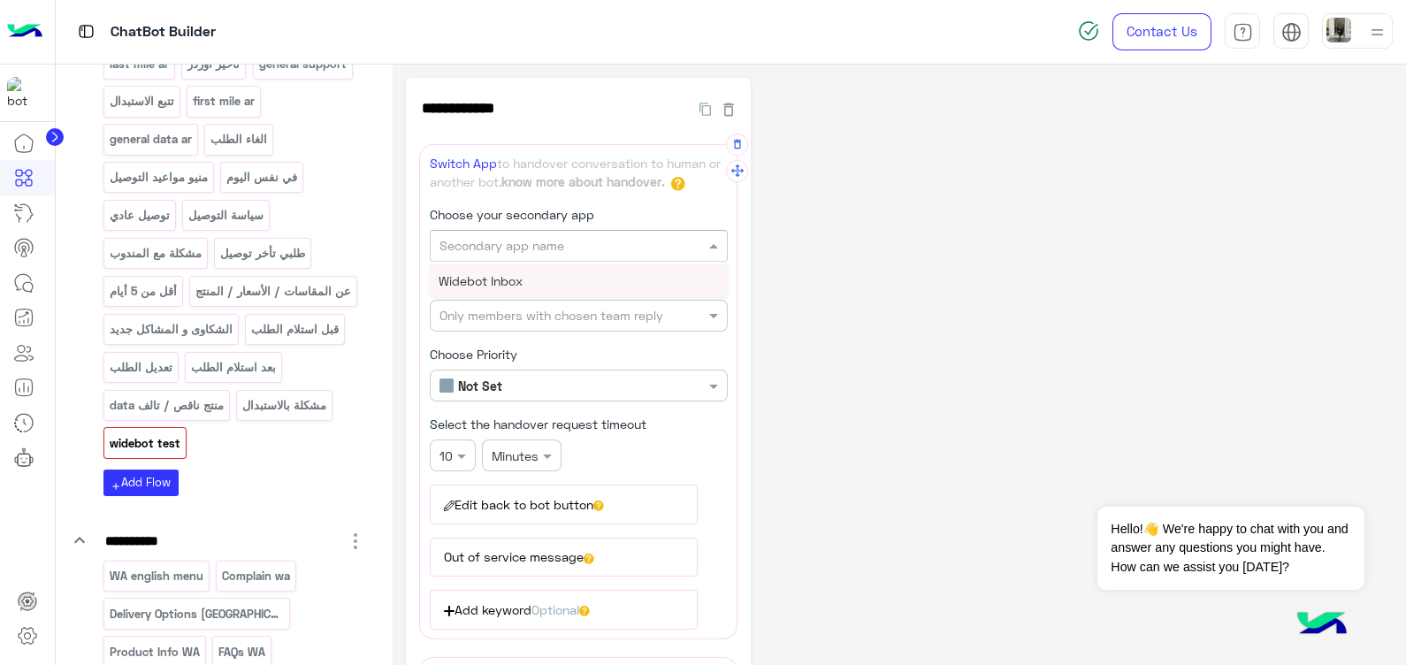
click at [537, 249] on input "text" at bounding box center [549, 246] width 219 height 19
click at [540, 285] on div "Widebot Inbox" at bounding box center [579, 280] width 298 height 33
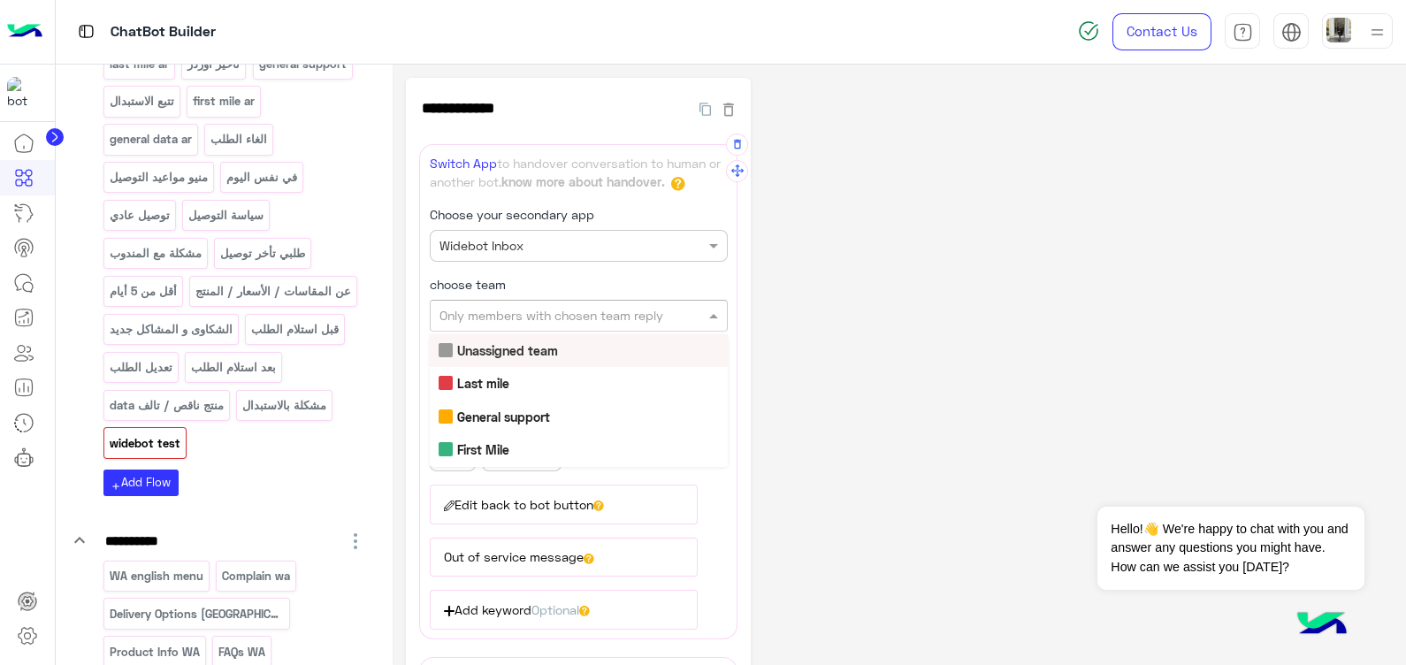
click at [557, 314] on input "text" at bounding box center [549, 316] width 219 height 19
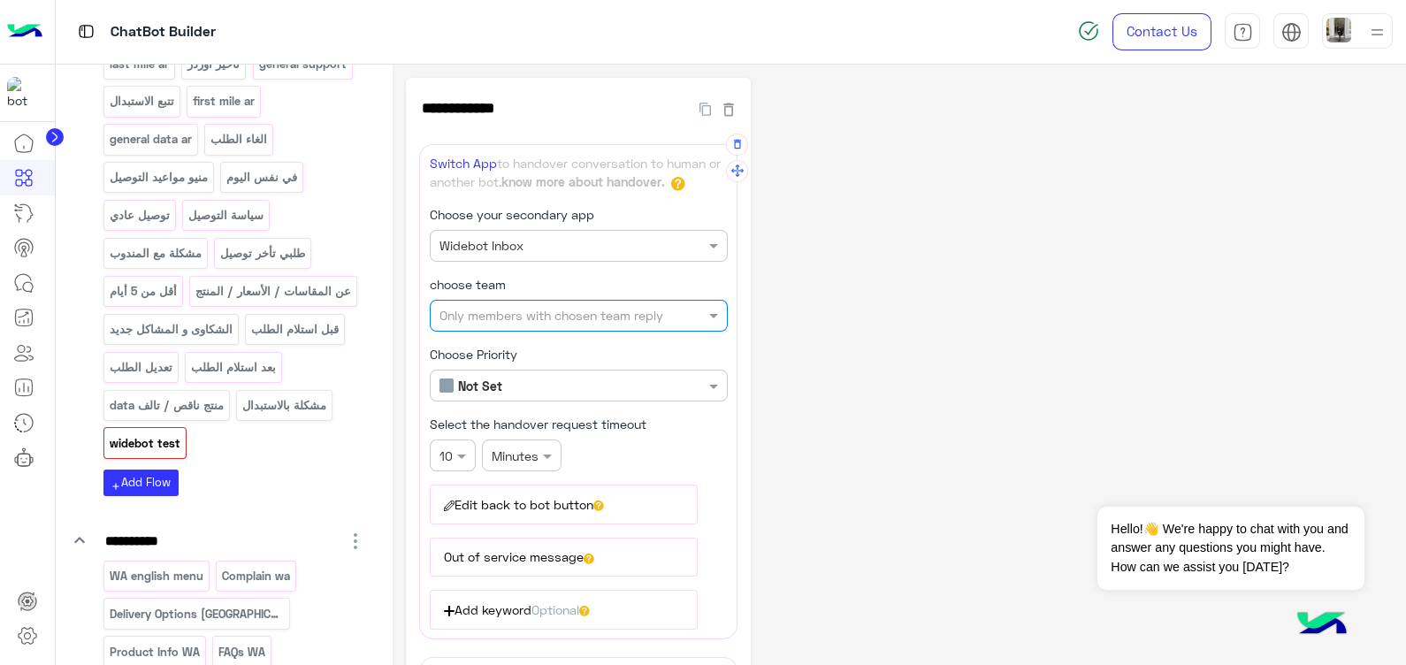
click at [544, 310] on input "text" at bounding box center [549, 316] width 219 height 19
click at [23, 643] on icon at bounding box center [27, 635] width 21 height 21
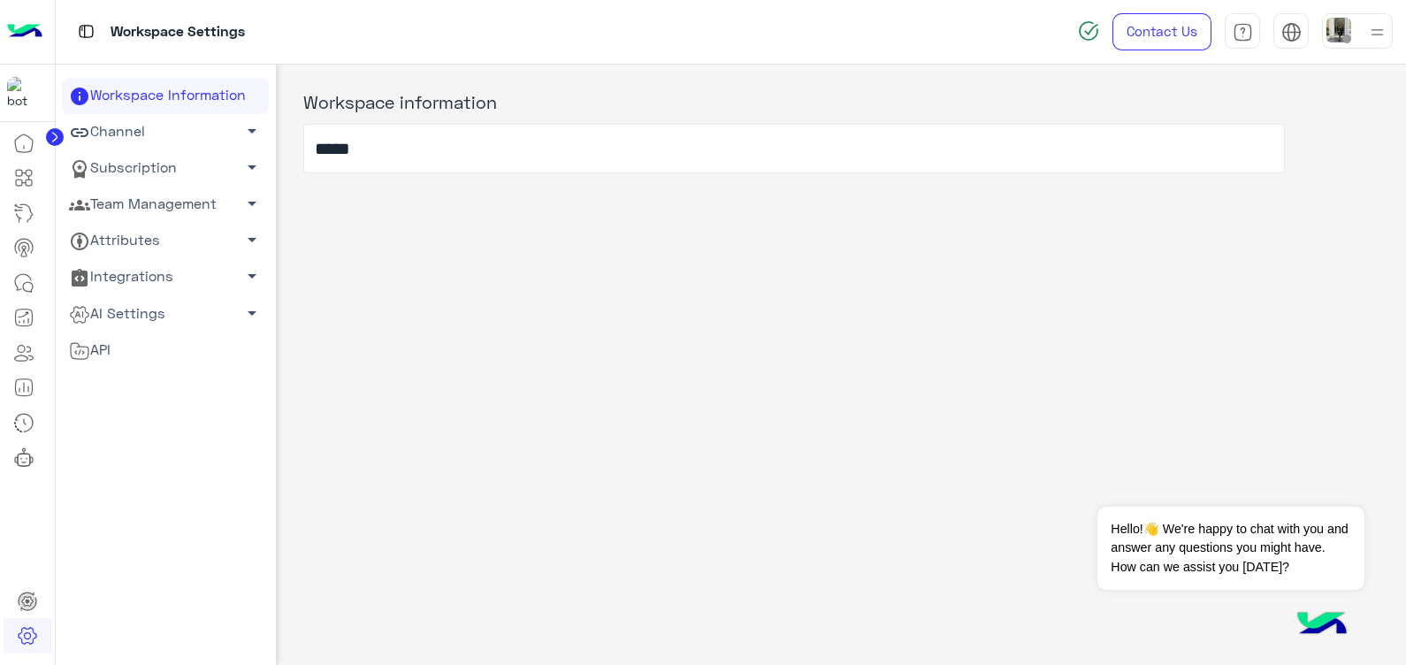
click at [248, 205] on span "arrow_drop_down" at bounding box center [251, 203] width 21 height 21
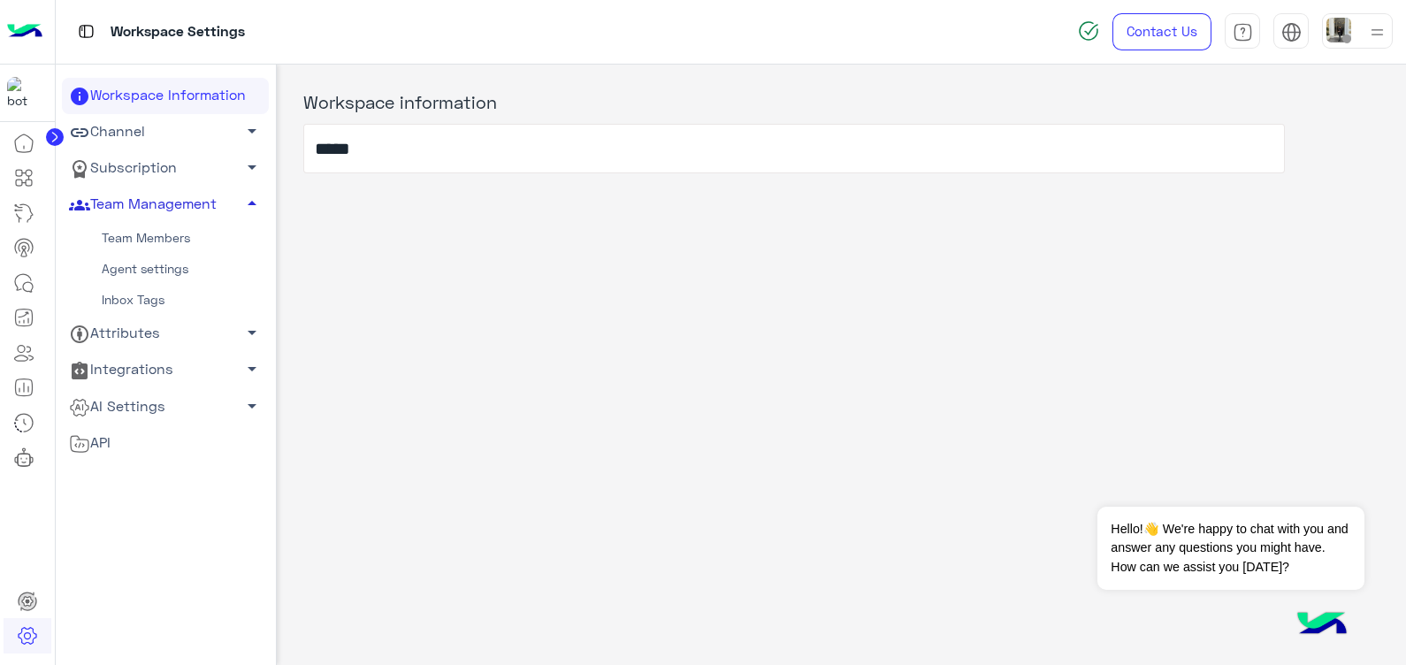
click at [151, 260] on link "Agent settings" at bounding box center [165, 269] width 207 height 31
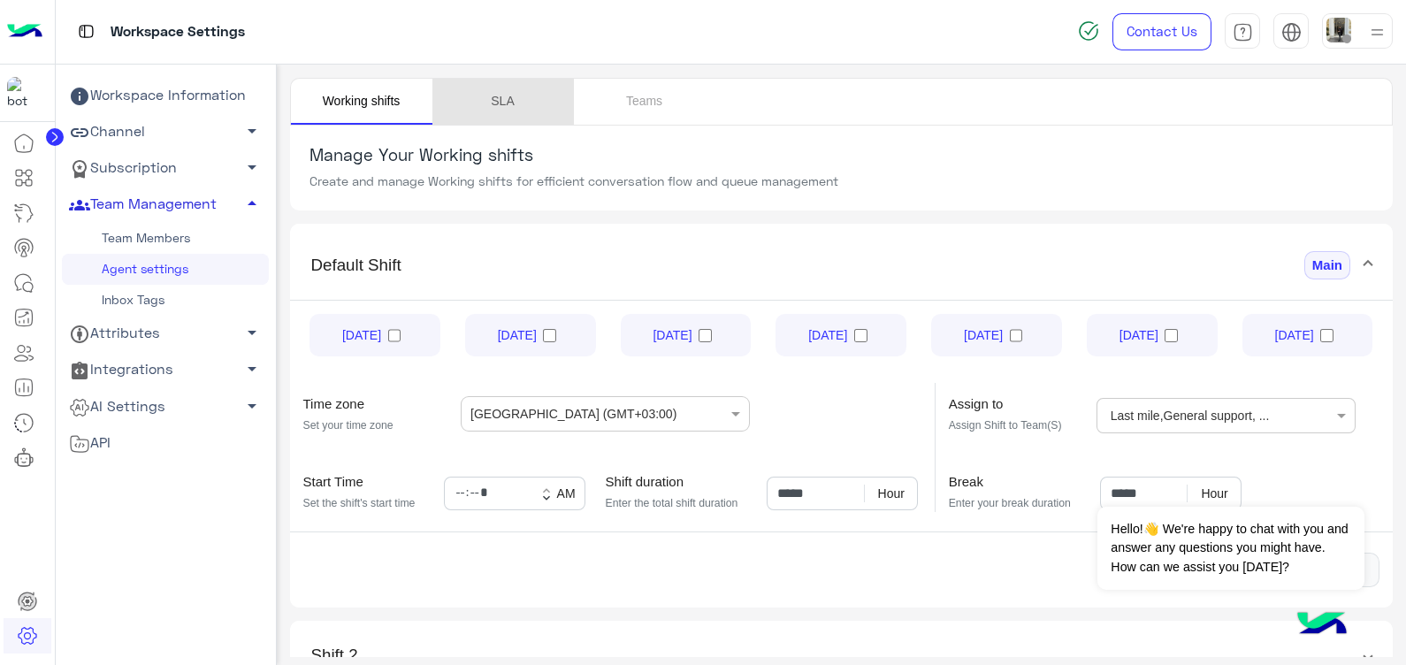
click at [517, 100] on link "SLA" at bounding box center [504, 102] width 142 height 46
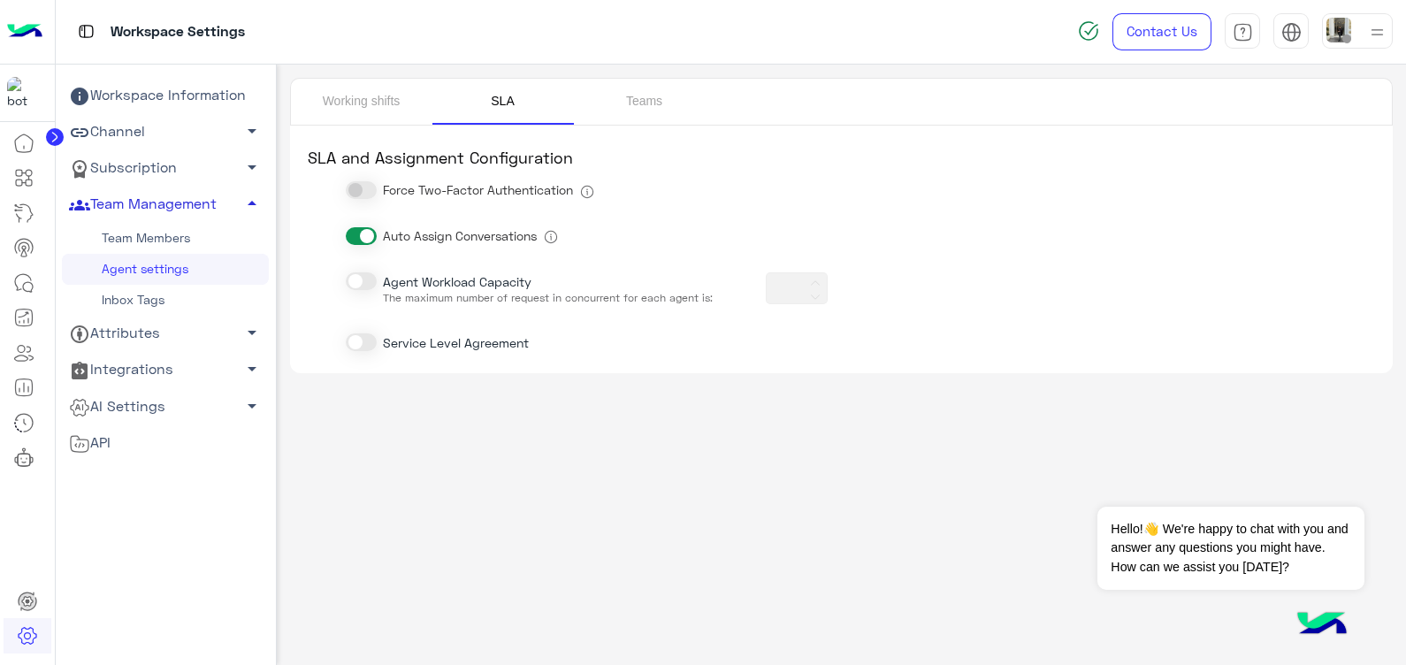
type input "*"
click at [389, 93] on link "Working shifts" at bounding box center [362, 102] width 142 height 46
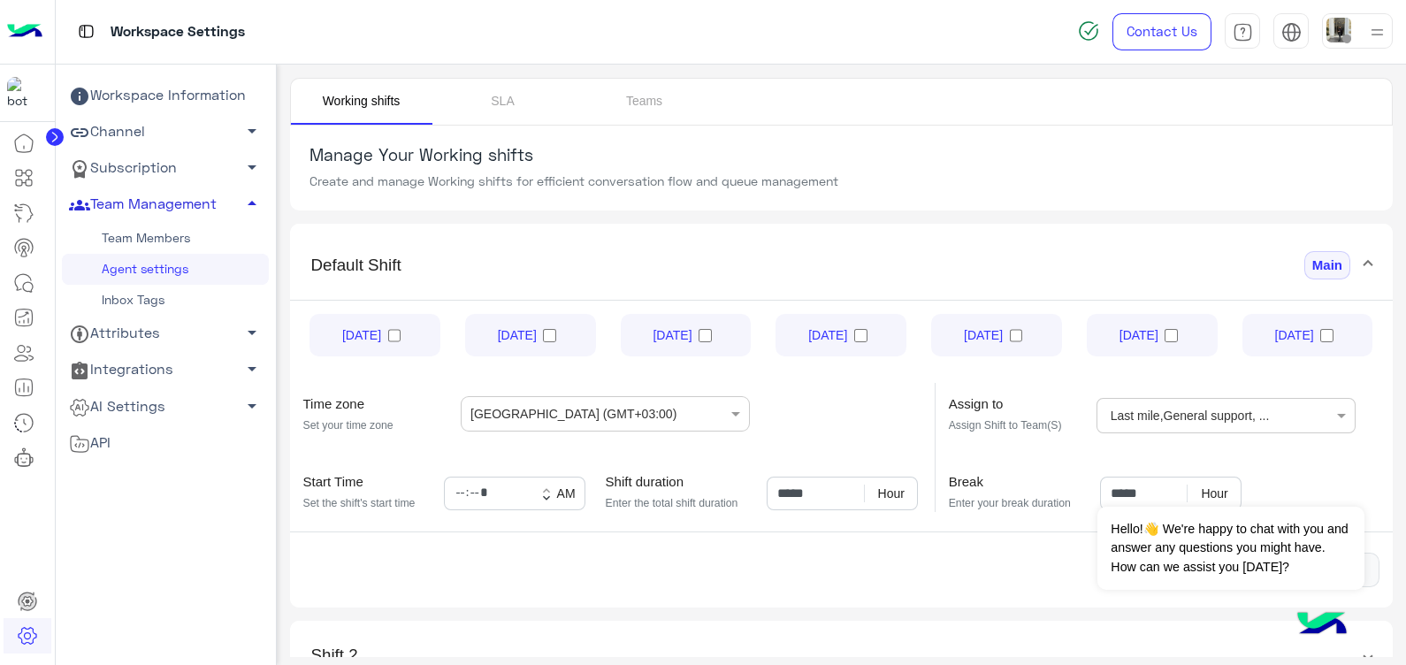
scroll to position [91, 0]
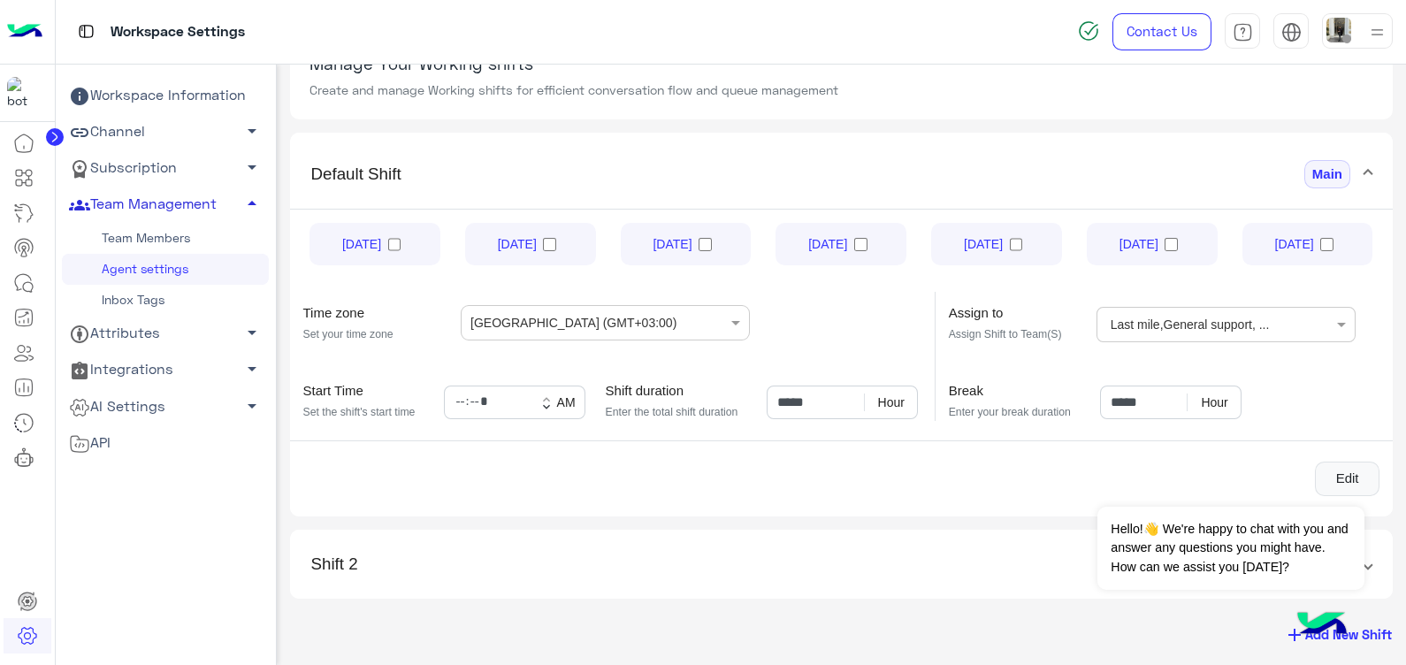
click at [1004, 560] on mat-panel-title "Shift 2" at bounding box center [831, 565] width 1040 height 20
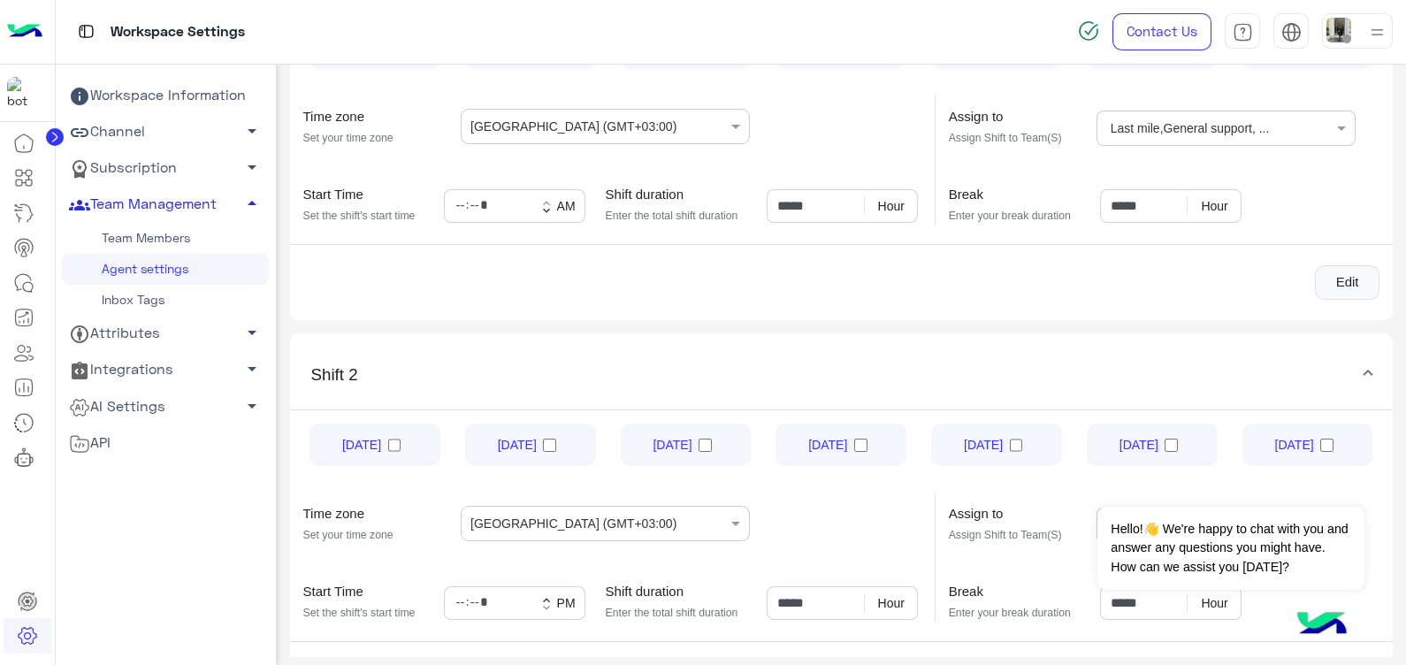
scroll to position [404, 0]
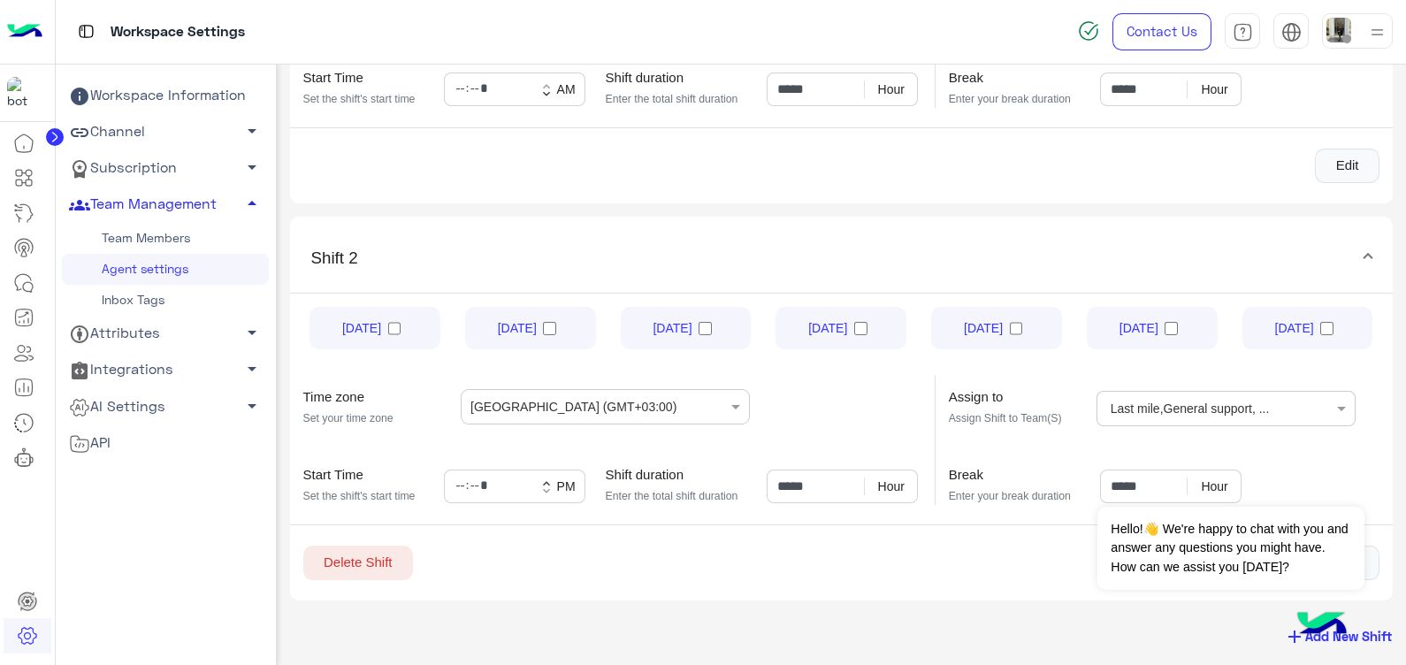
click at [1284, 400] on ng-select "Choose the Teams Last mile , General support , ..." at bounding box center [1226, 408] width 259 height 35
click at [1336, 479] on button "Dismiss ✕" at bounding box center [1312, 484] width 106 height 35
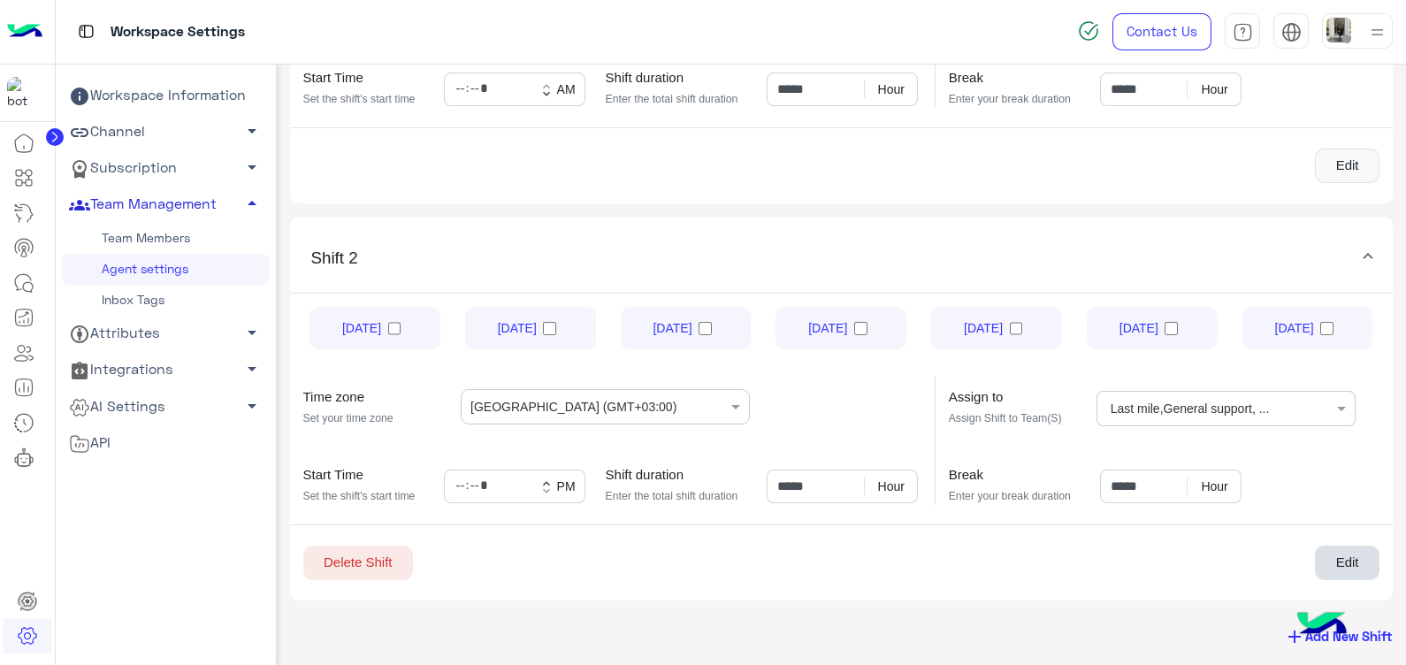
click at [1353, 571] on button "Edit" at bounding box center [1347, 563] width 65 height 35
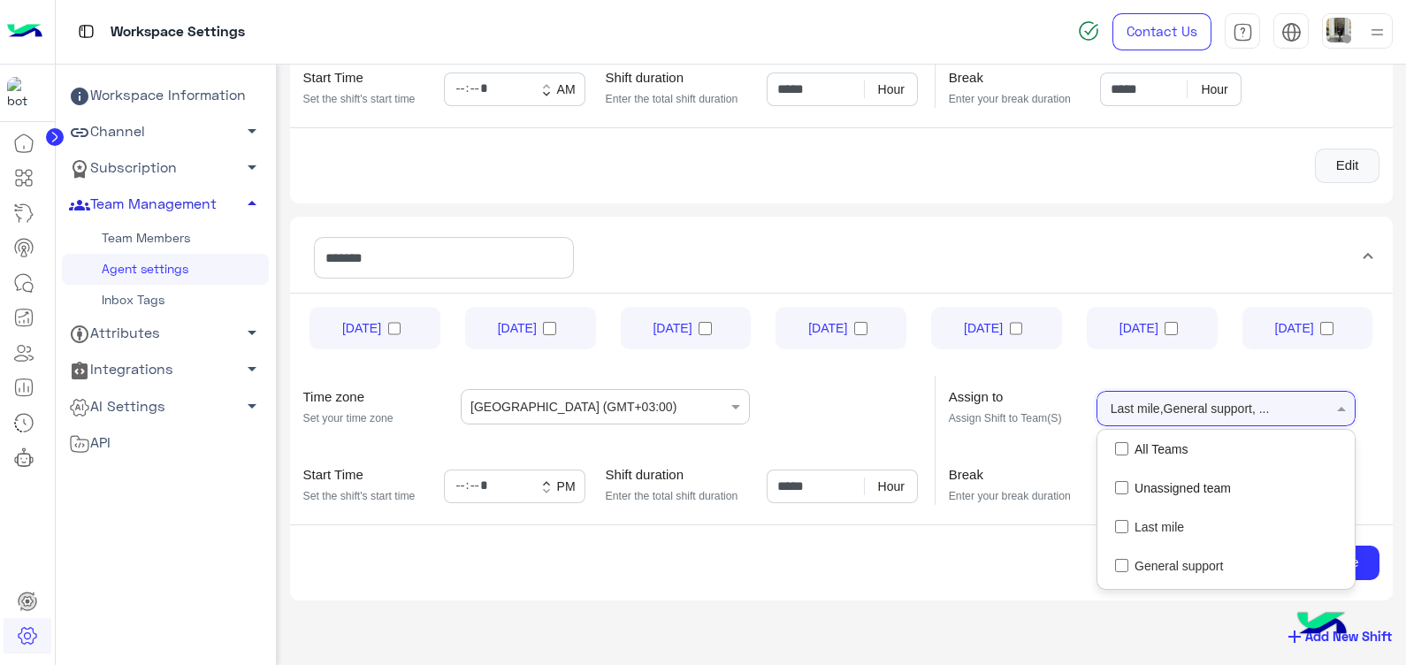
click at [1296, 412] on input "text" at bounding box center [1304, 407] width 51 height 32
click at [1201, 571] on div "widebot test" at bounding box center [1226, 569] width 257 height 39
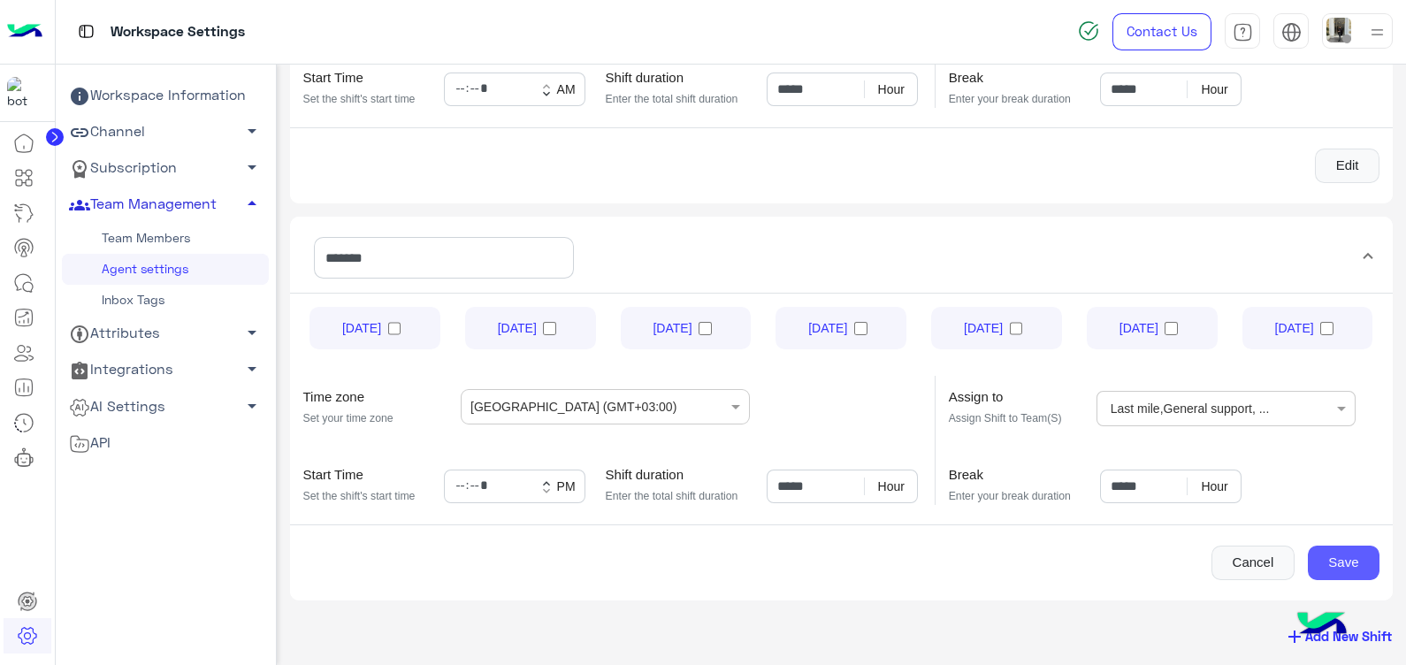
click at [1371, 562] on button "Save" at bounding box center [1344, 563] width 72 height 35
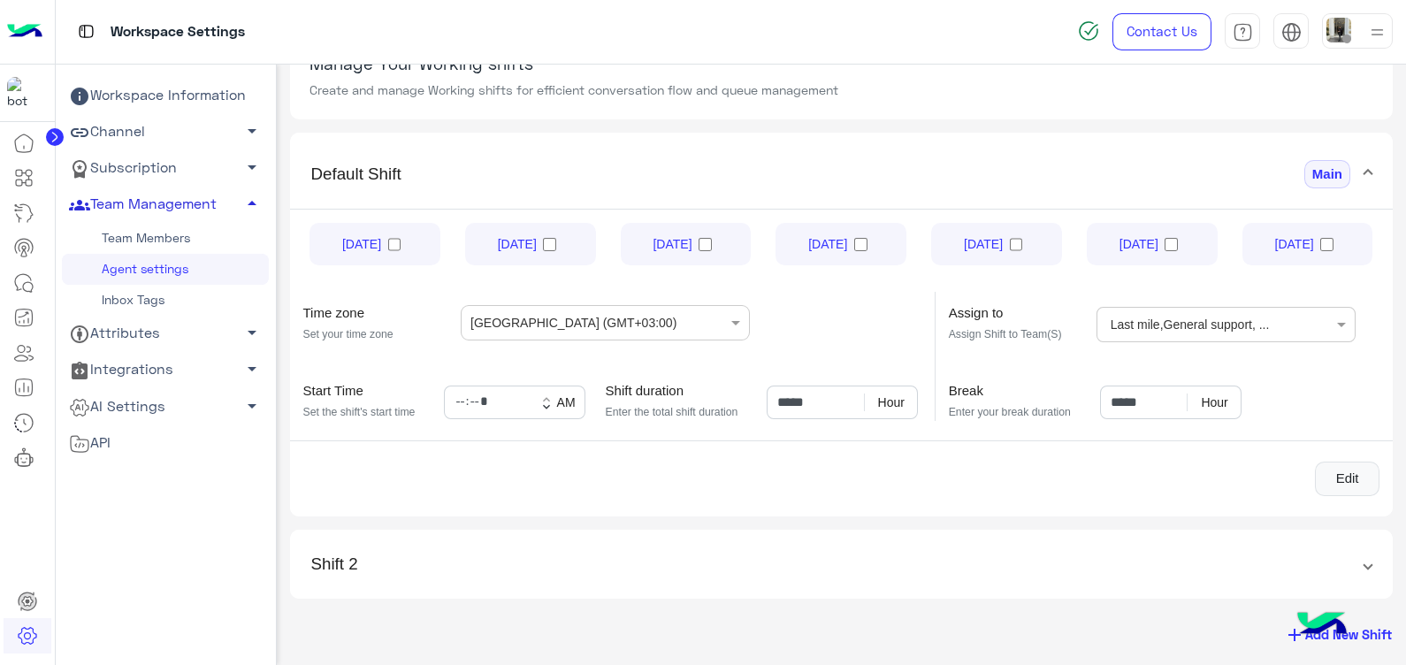
scroll to position [0, 0]
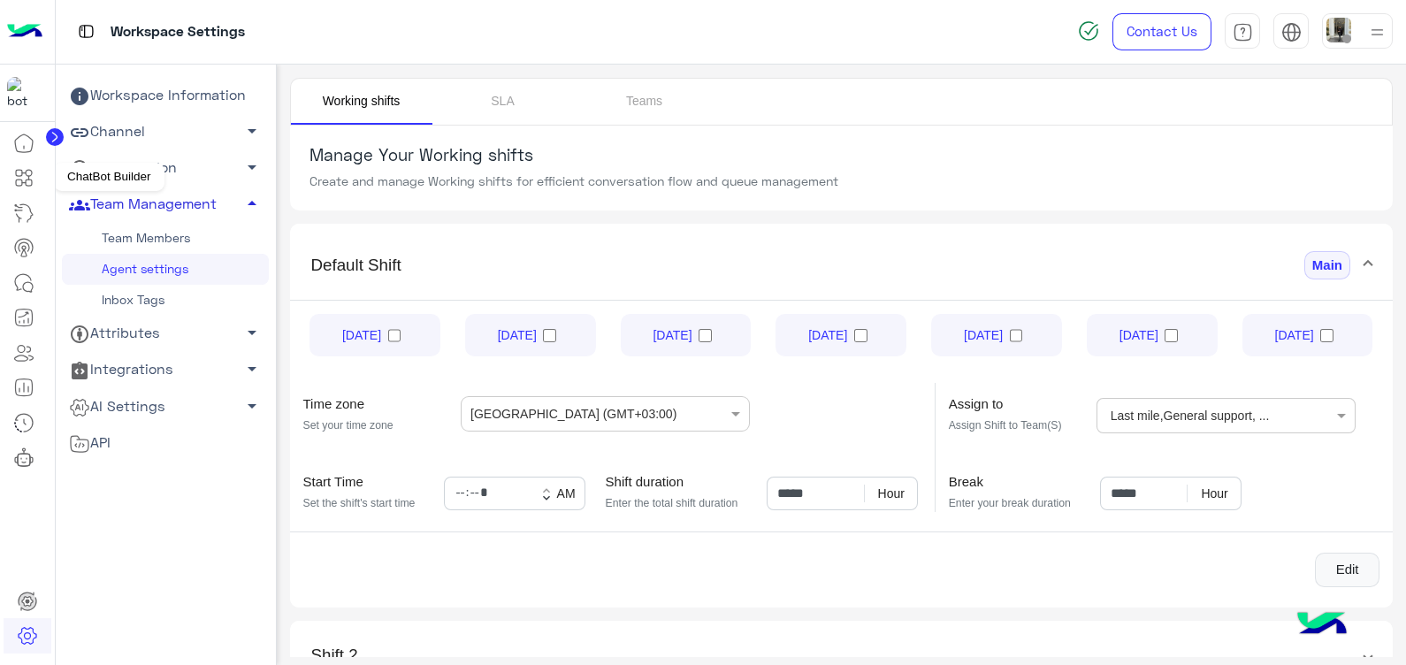
click at [27, 180] on icon at bounding box center [29, 183] width 6 height 6
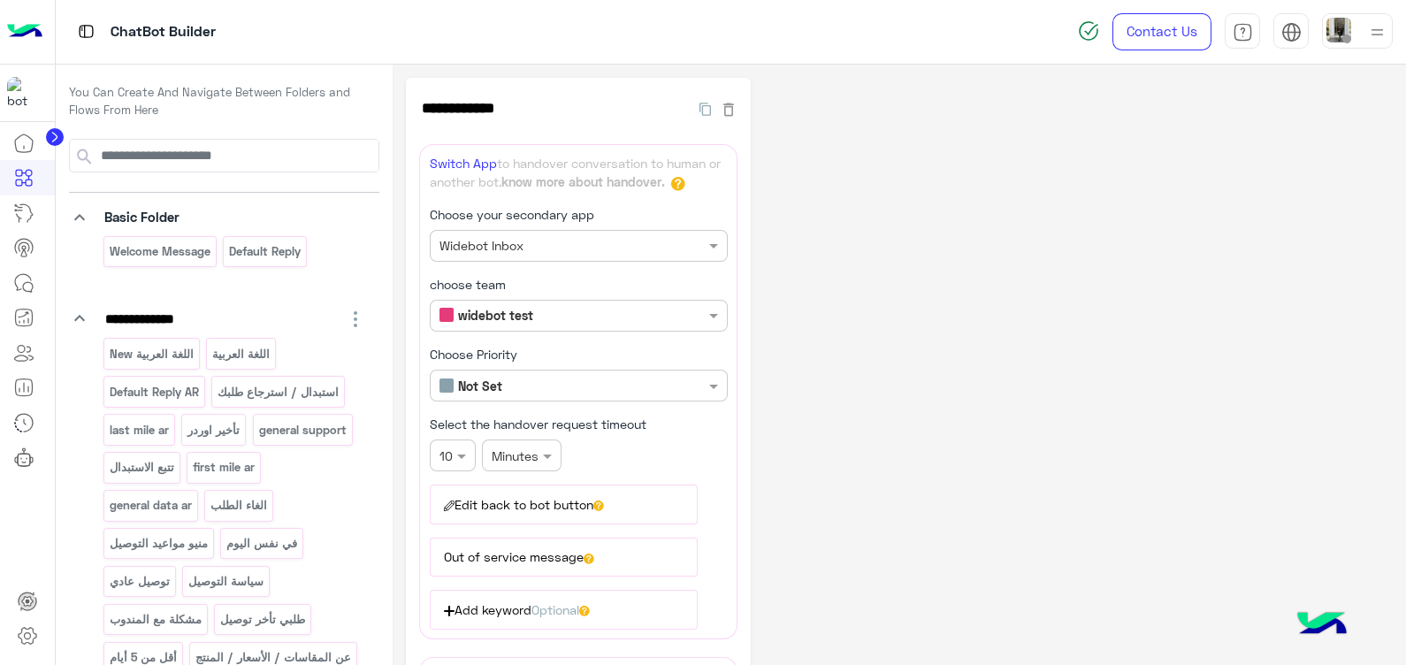
scroll to position [216, 0]
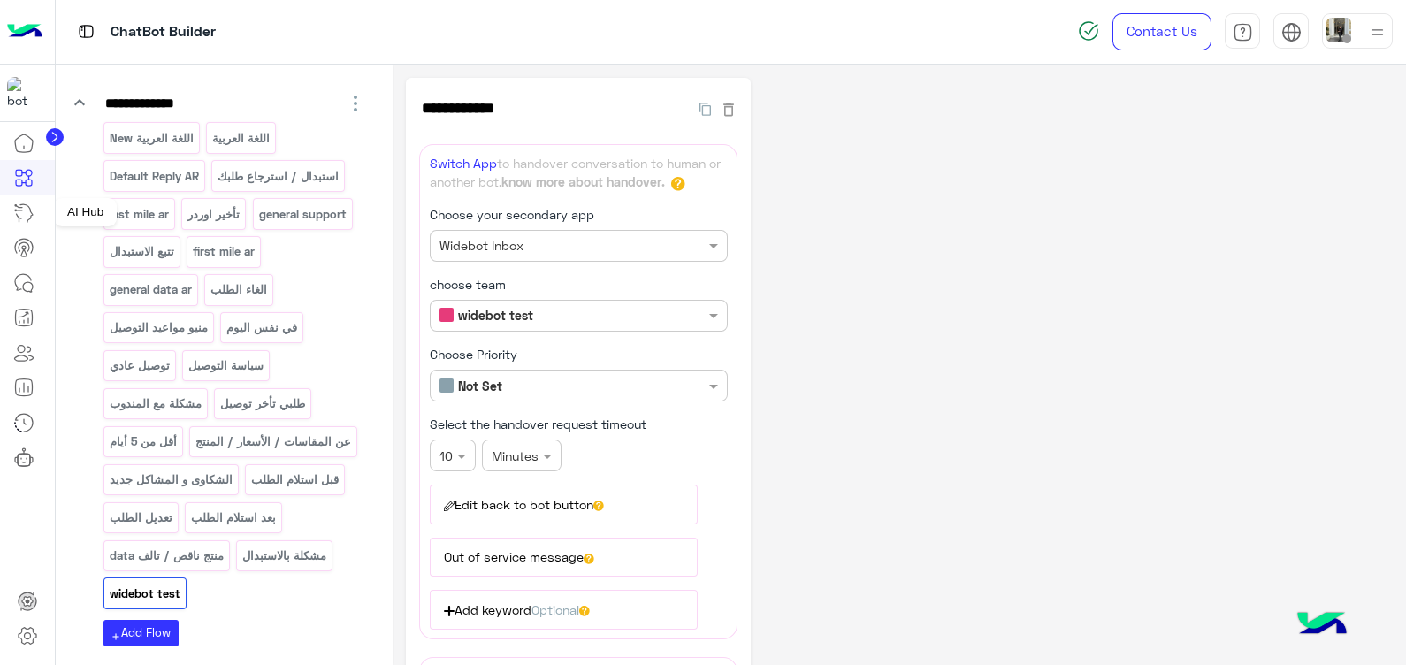
click at [31, 218] on icon at bounding box center [23, 213] width 21 height 21
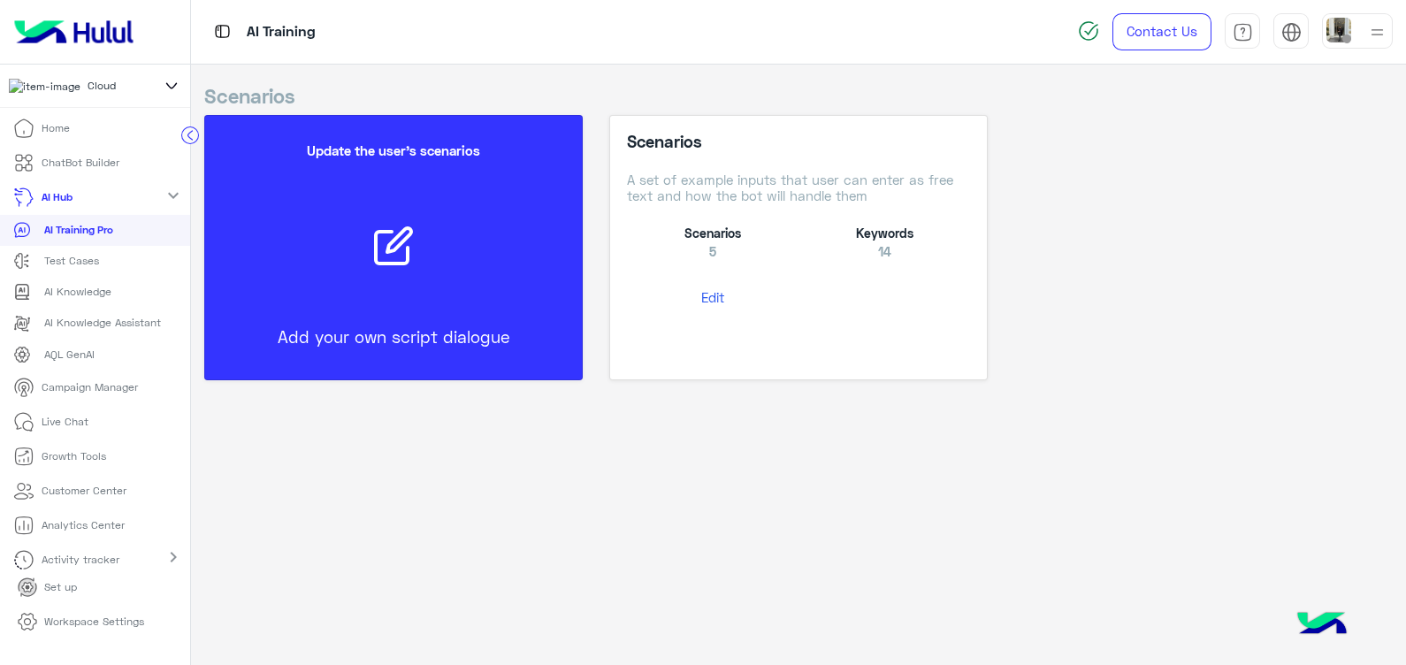
click at [705, 304] on button "Edit" at bounding box center [713, 297] width 172 height 33
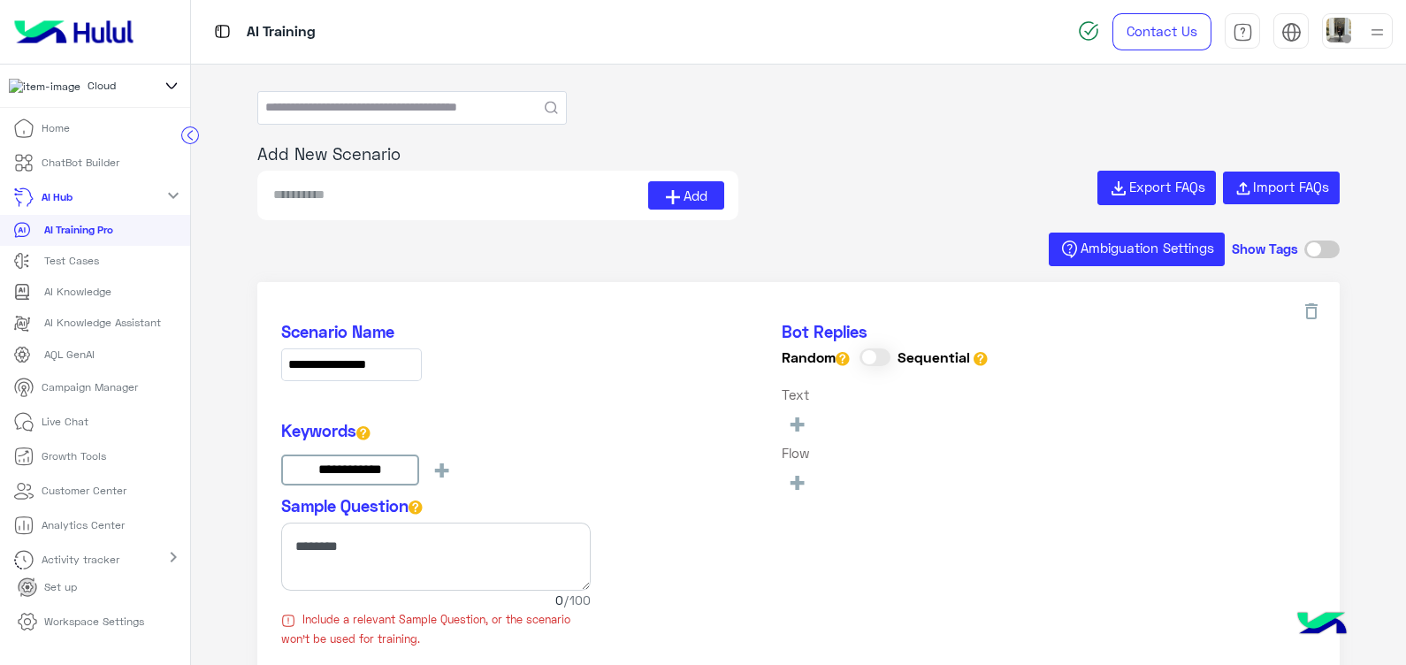
type input "**********"
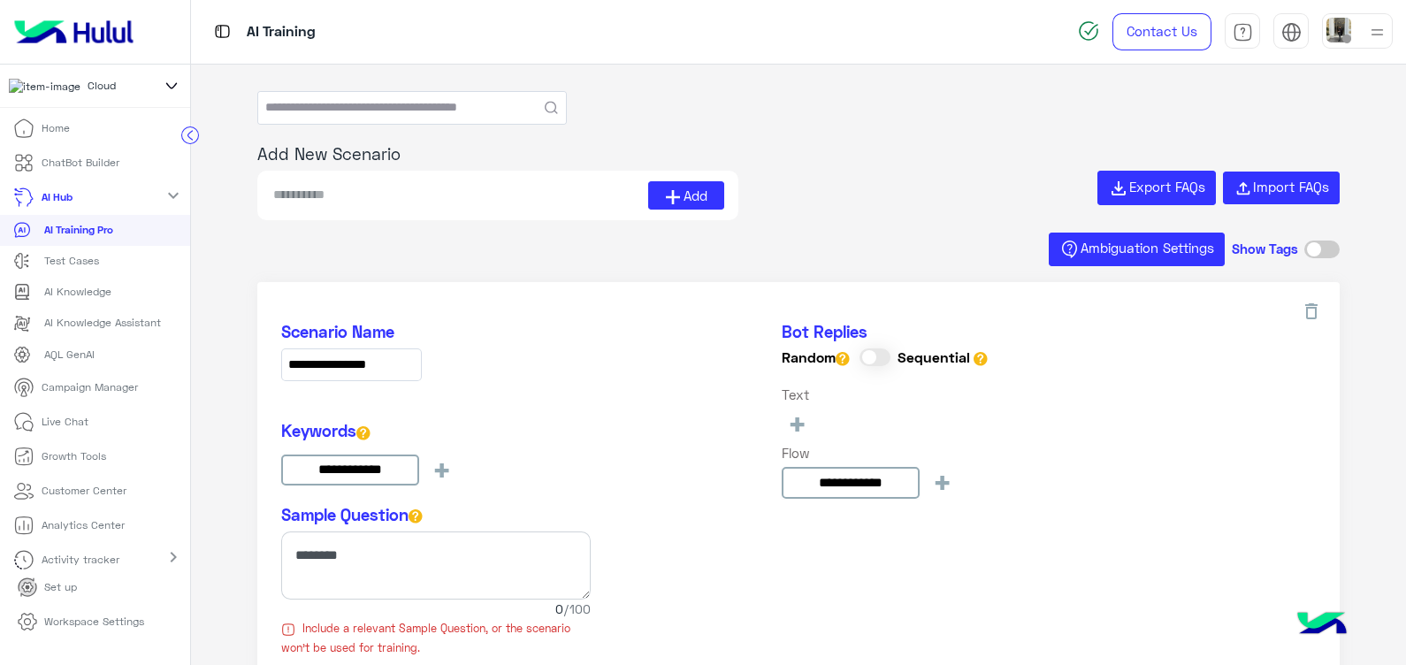
type input "**********"
click at [190, 136] on circle at bounding box center [190, 134] width 17 height 17
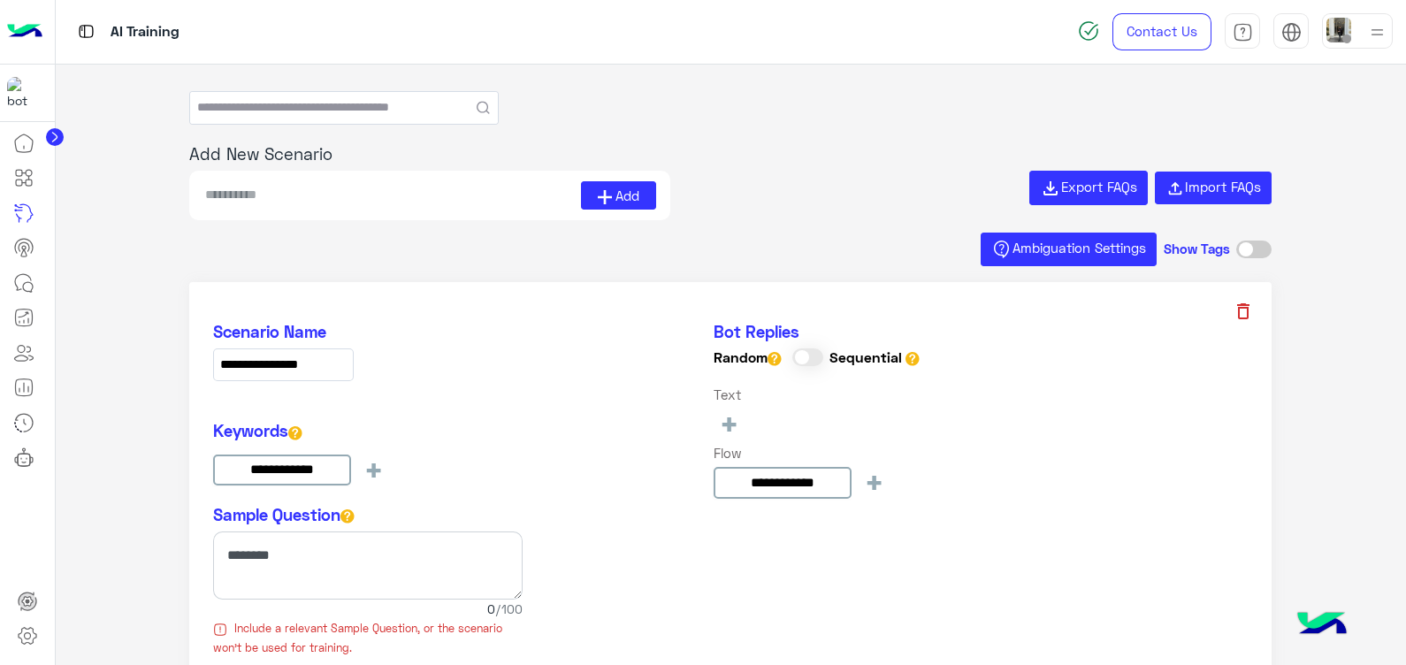
click at [1238, 310] on icon at bounding box center [1244, 311] width 12 height 16
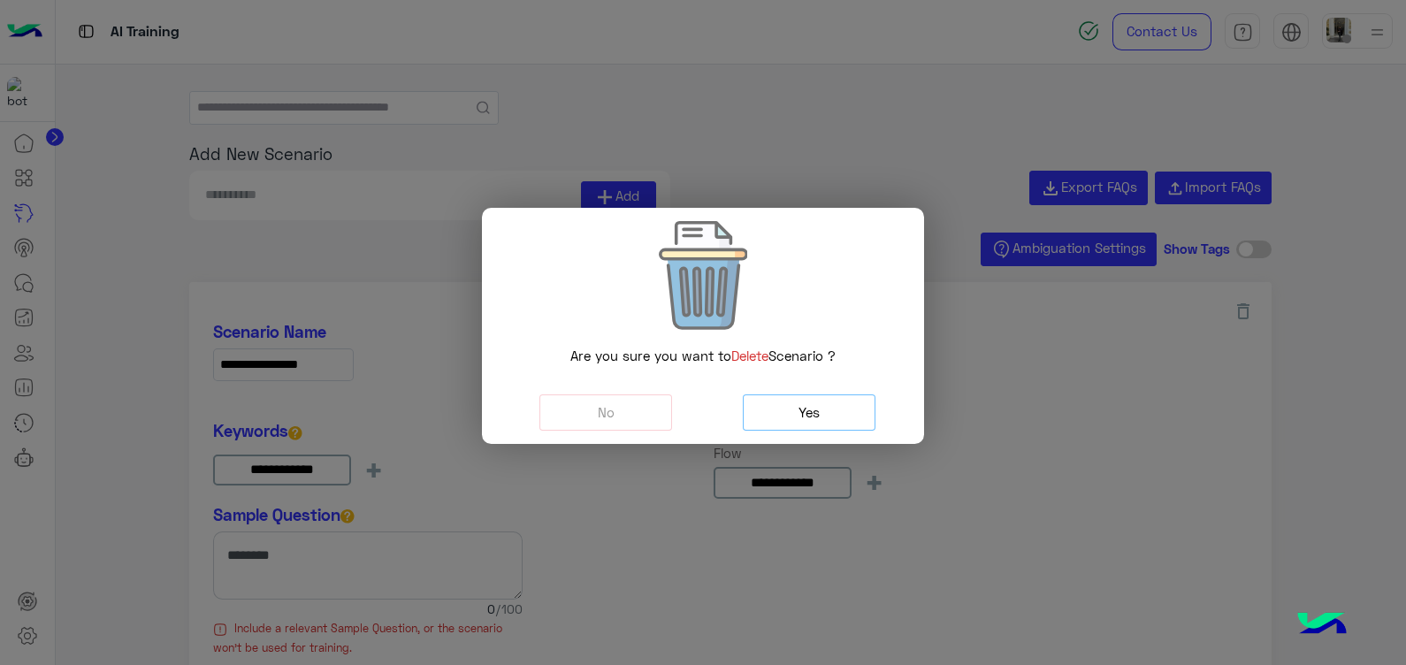
click at [831, 409] on button "Yes" at bounding box center [809, 413] width 133 height 36
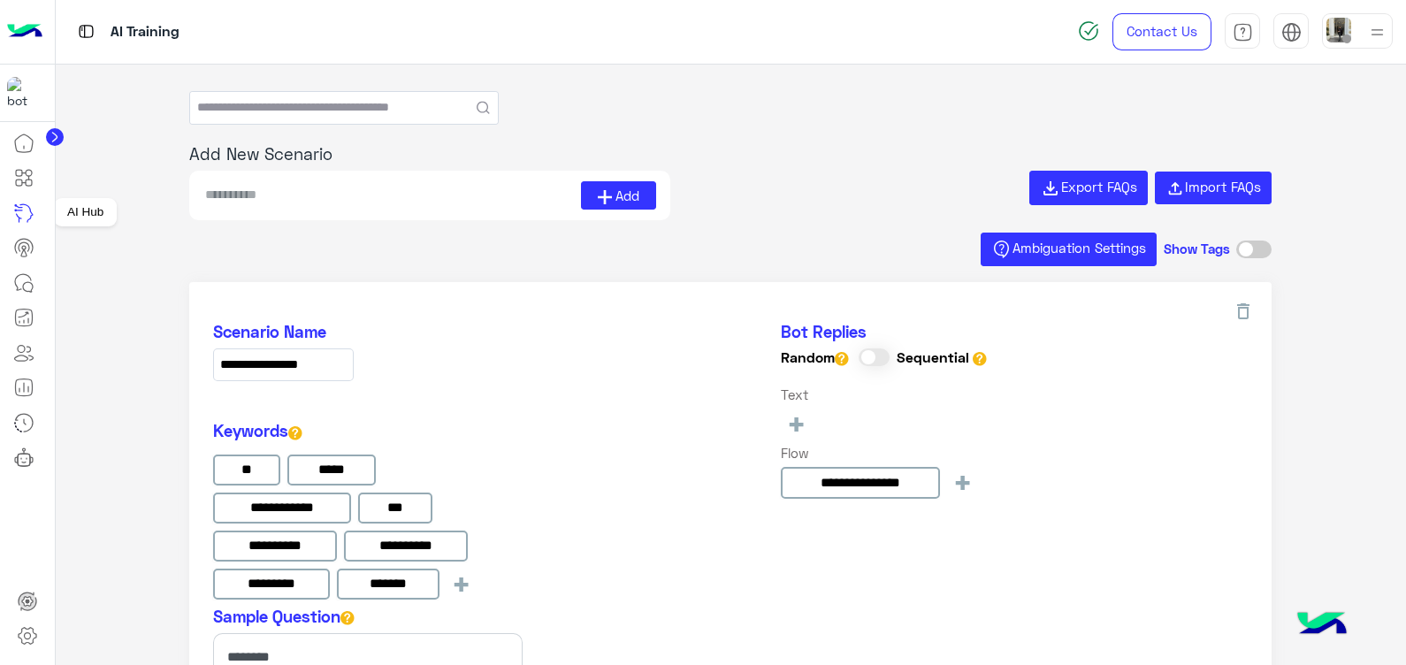
click at [31, 209] on icon at bounding box center [23, 213] width 21 height 21
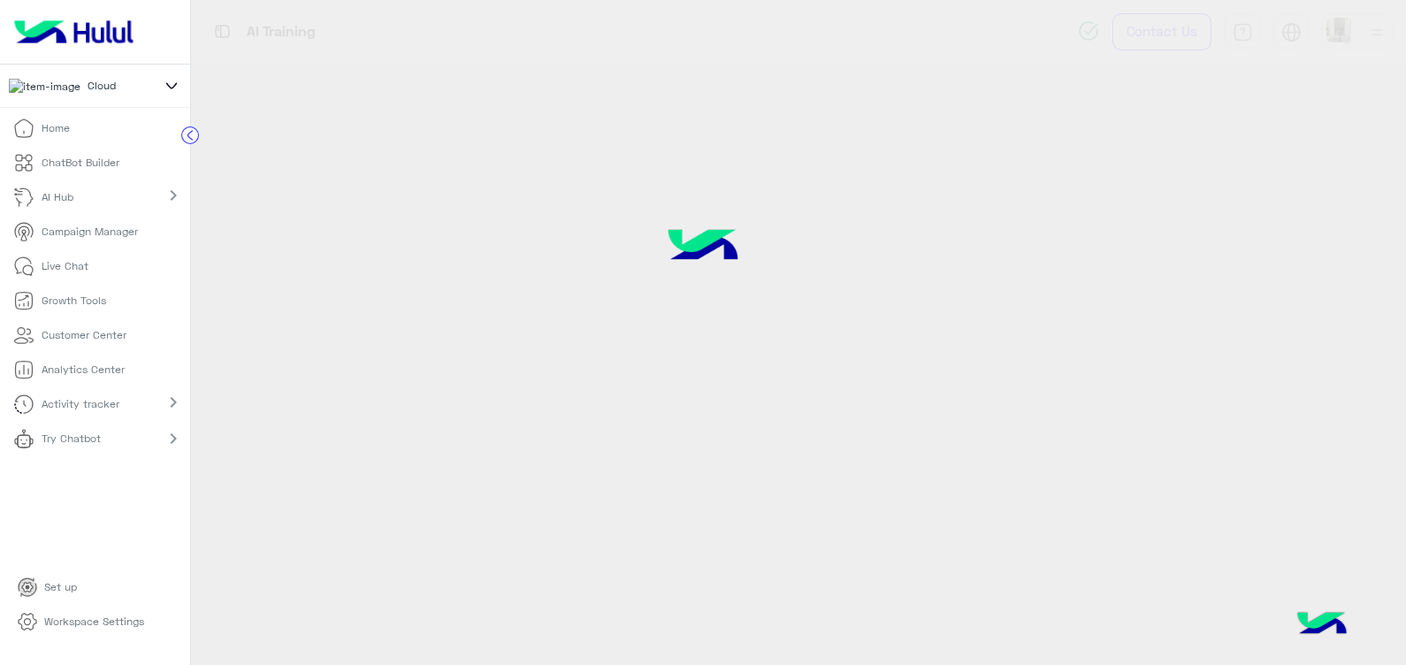
click at [28, 168] on icon at bounding box center [25, 163] width 7 height 10
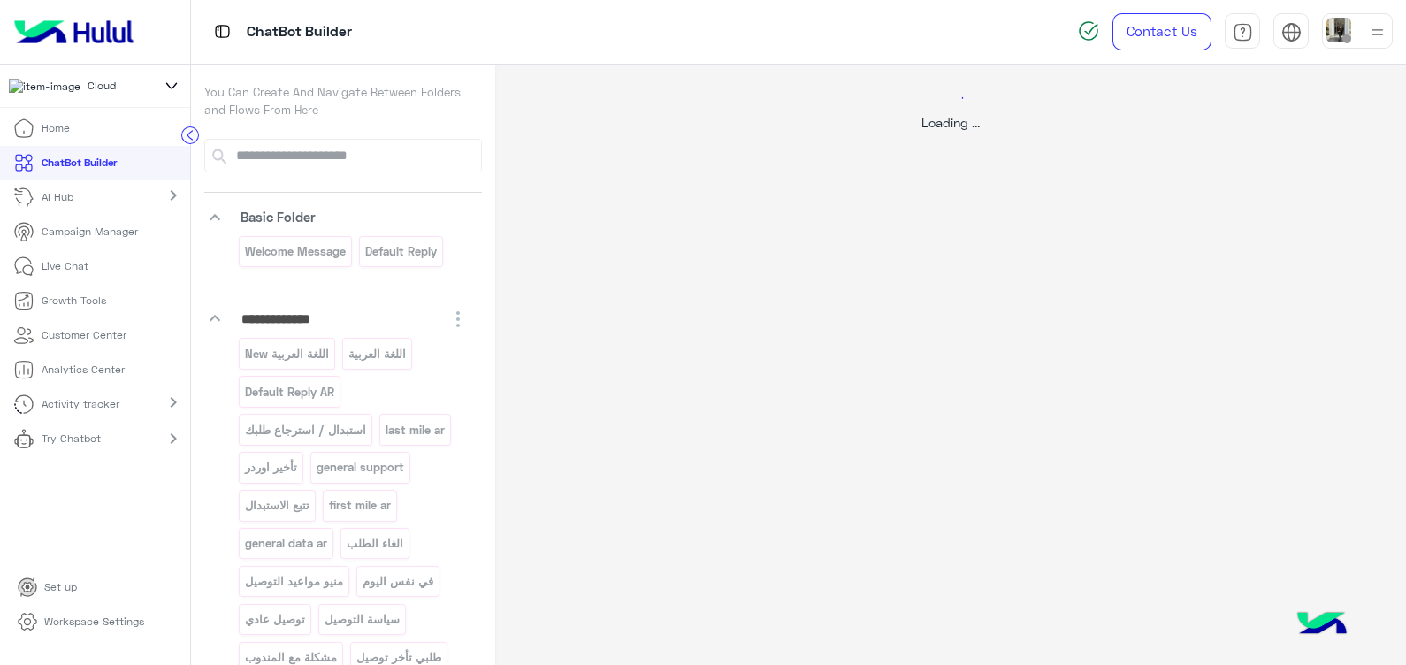
click at [191, 141] on circle at bounding box center [190, 134] width 17 height 17
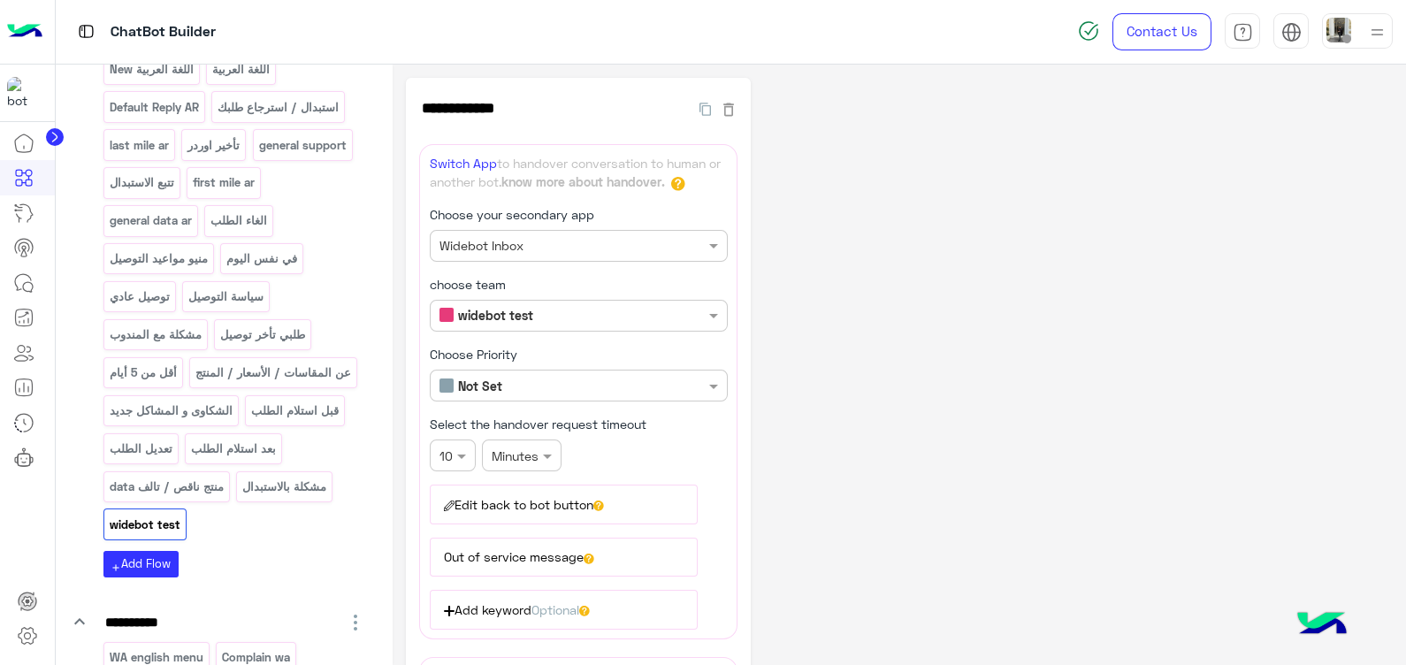
scroll to position [295, 0]
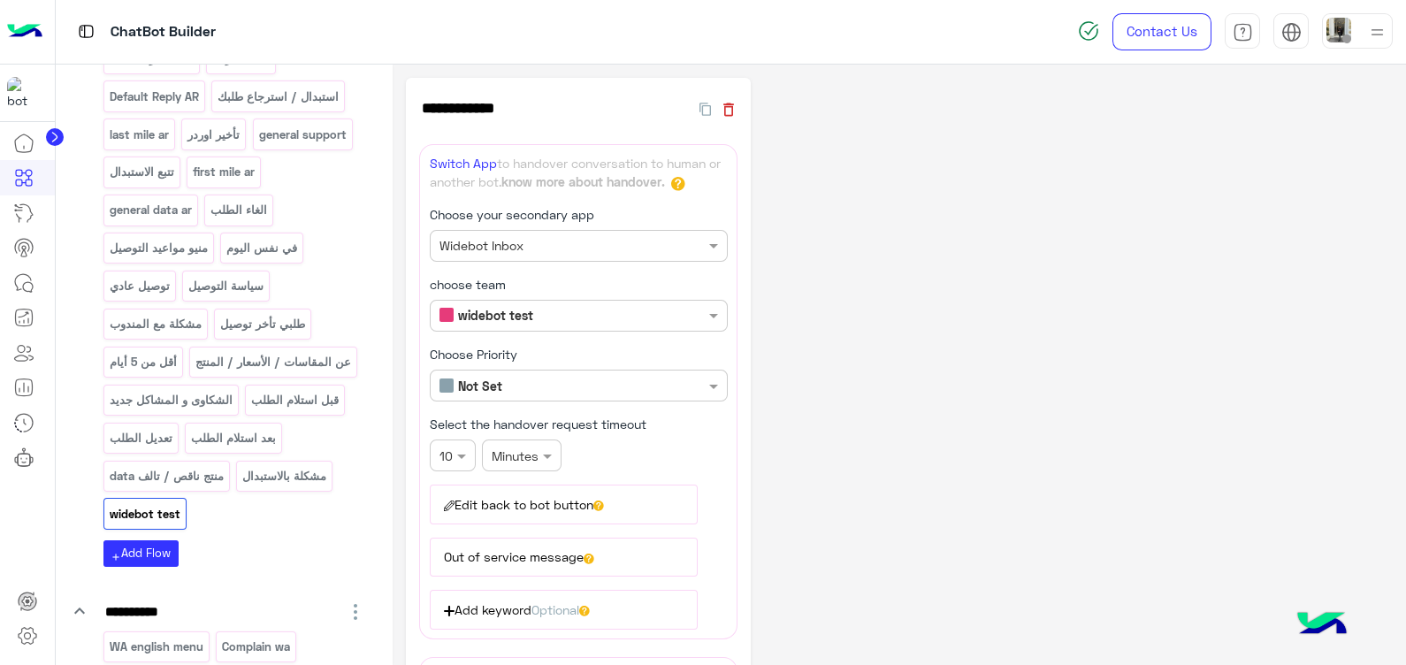
click at [730, 103] on icon "button" at bounding box center [729, 109] width 11 height 13
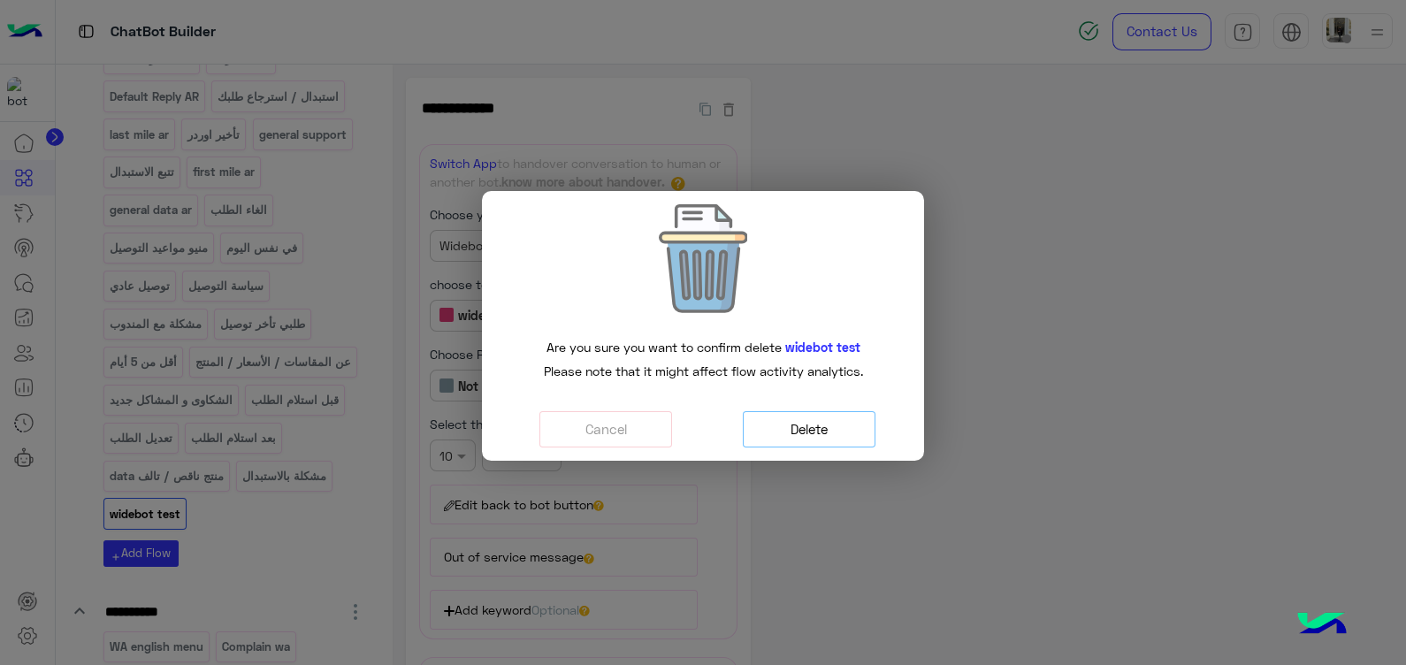
click at [778, 419] on button "Delete" at bounding box center [809, 429] width 133 height 36
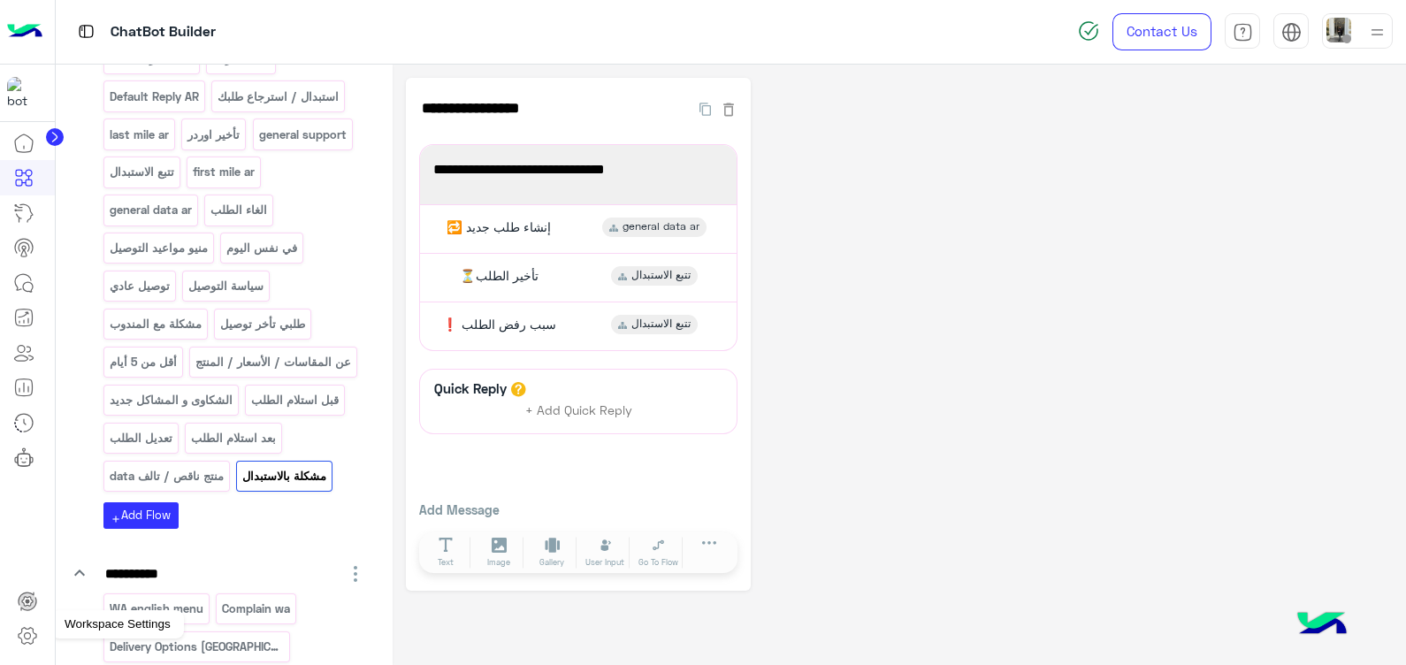
click at [26, 630] on icon at bounding box center [27, 635] width 21 height 21
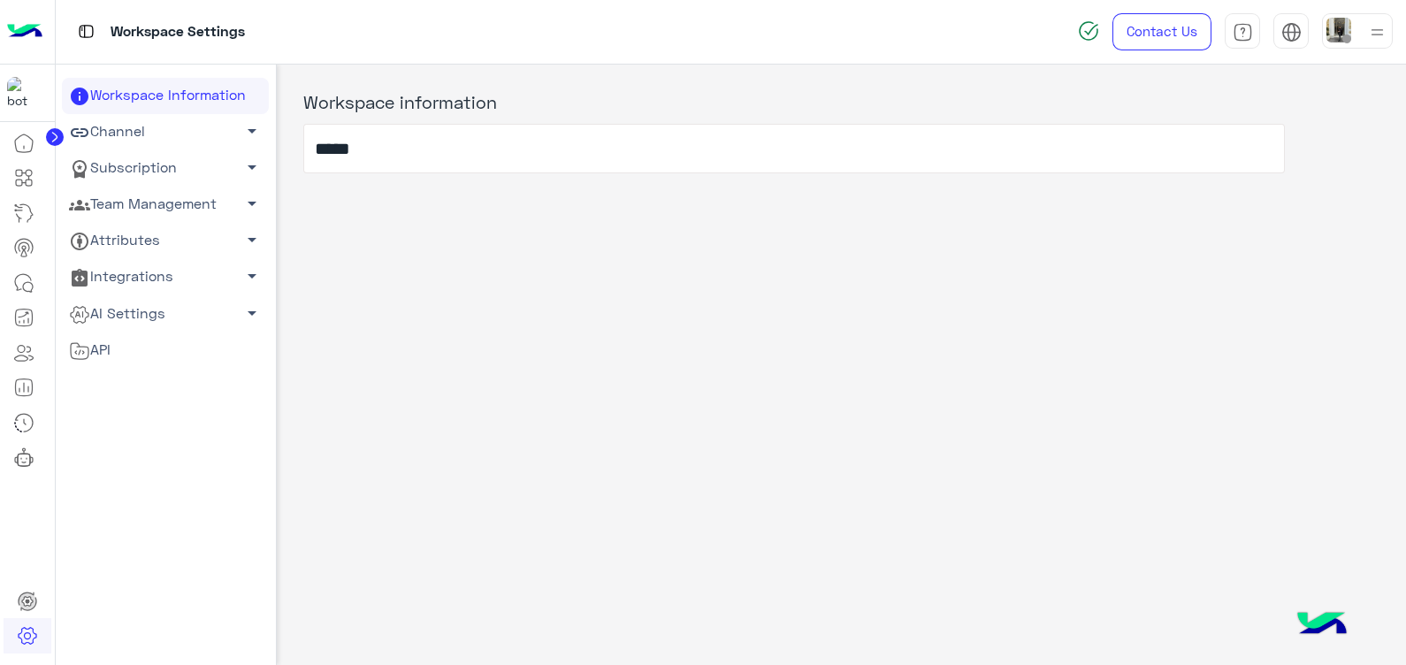
click at [253, 199] on span "arrow_drop_down" at bounding box center [251, 203] width 21 height 21
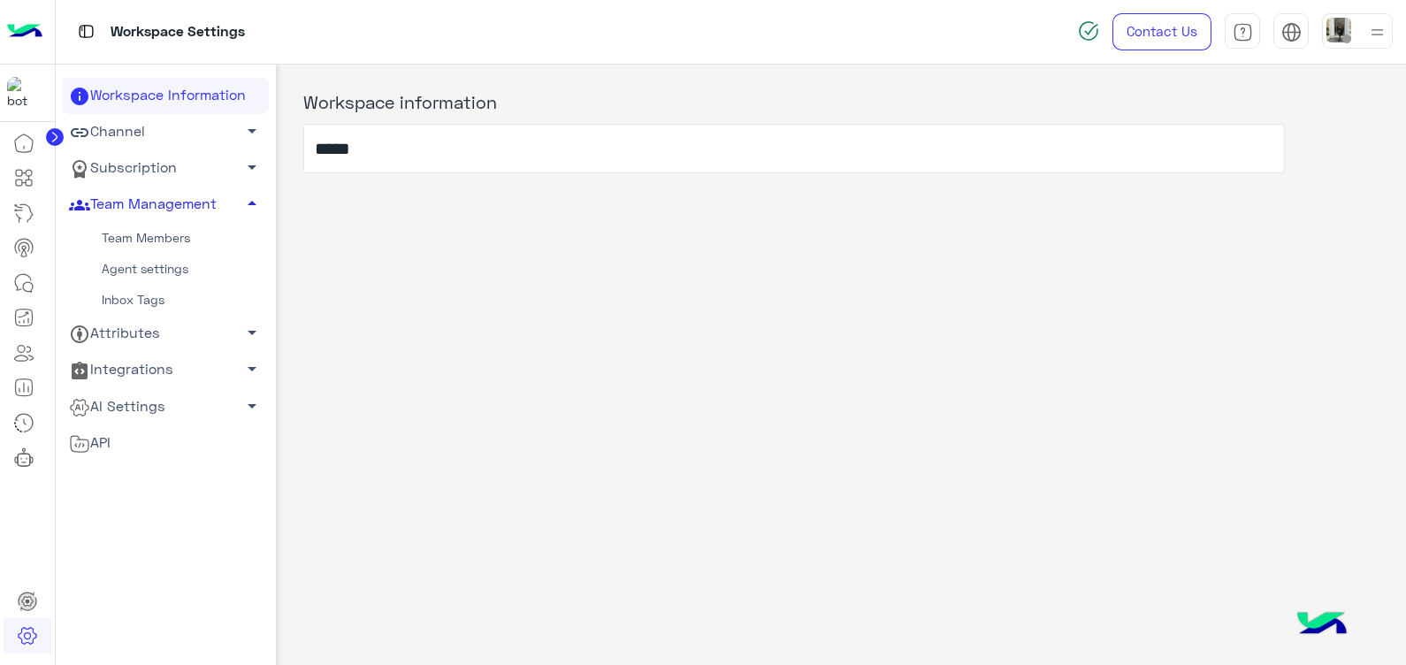
click at [142, 269] on link "Agent settings" at bounding box center [165, 269] width 207 height 31
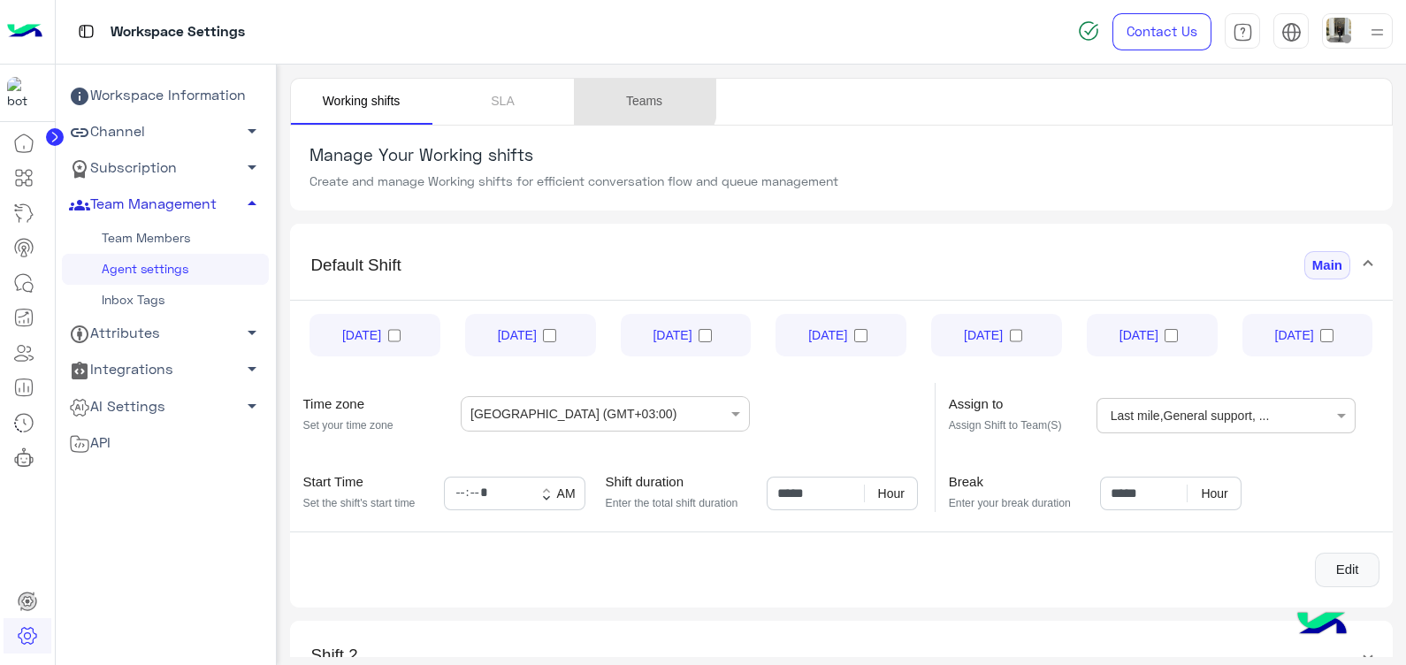
click at [640, 98] on link "Teams" at bounding box center [645, 102] width 142 height 46
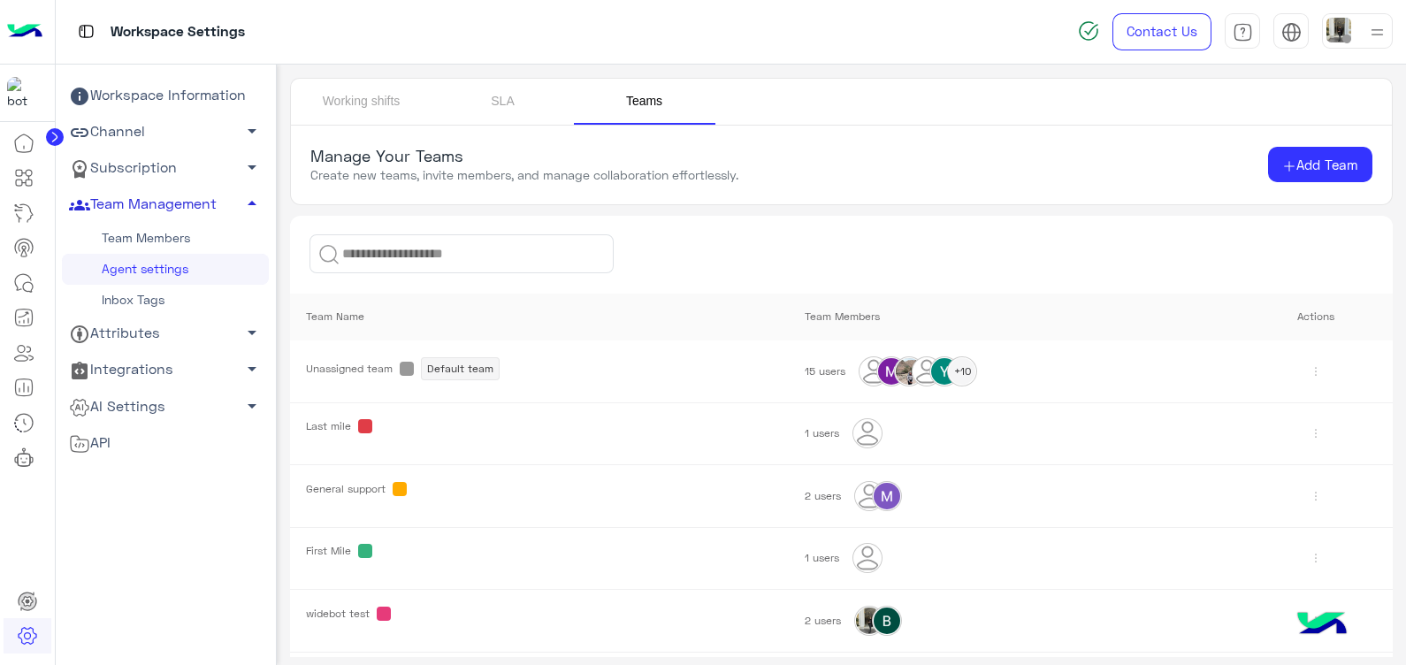
scroll to position [41, 0]
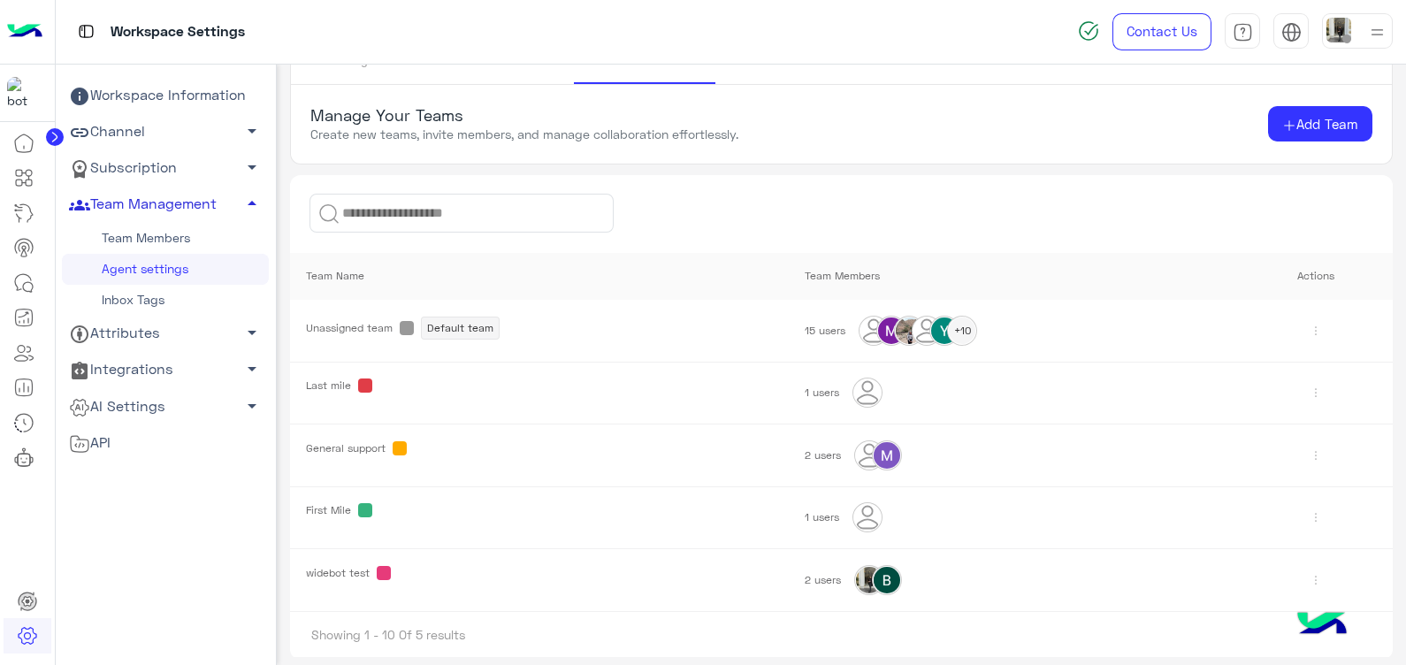
click at [1305, 575] on img at bounding box center [1316, 580] width 28 height 28
click at [1261, 543] on link "Delete" at bounding box center [1263, 539] width 106 height 34
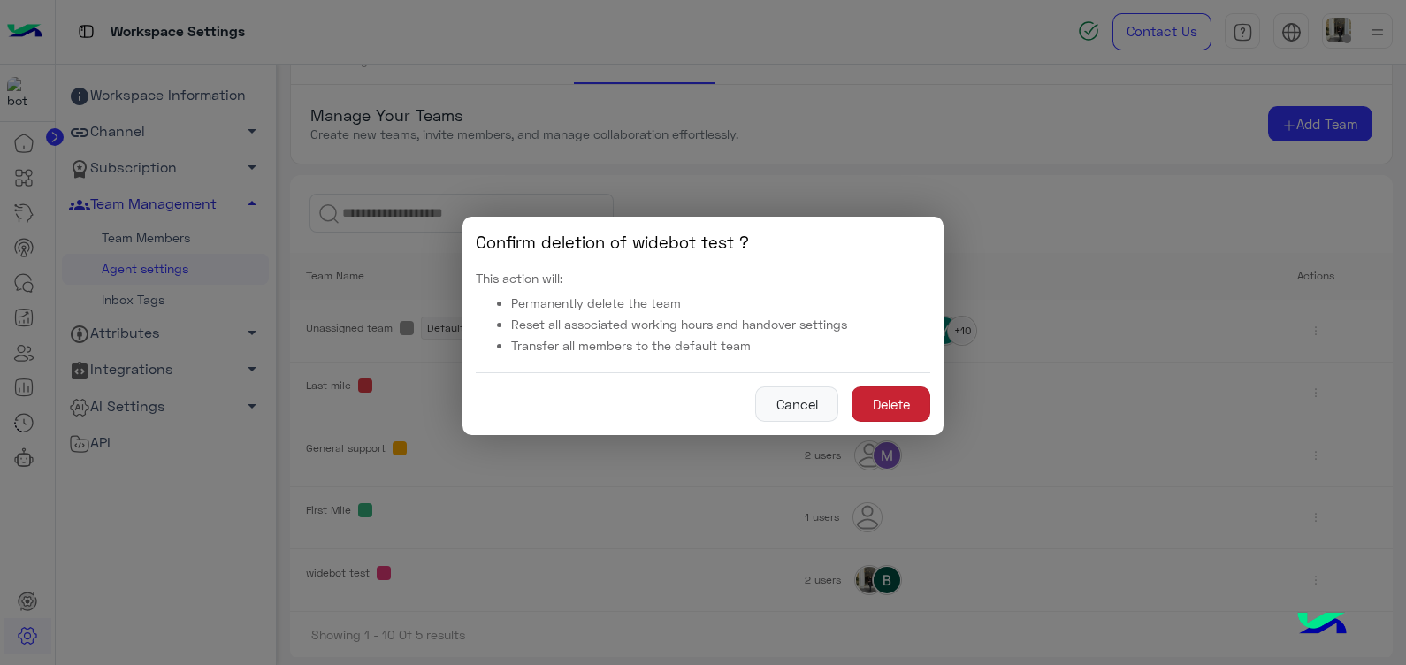
click at [908, 389] on button "Delete" at bounding box center [891, 404] width 79 height 35
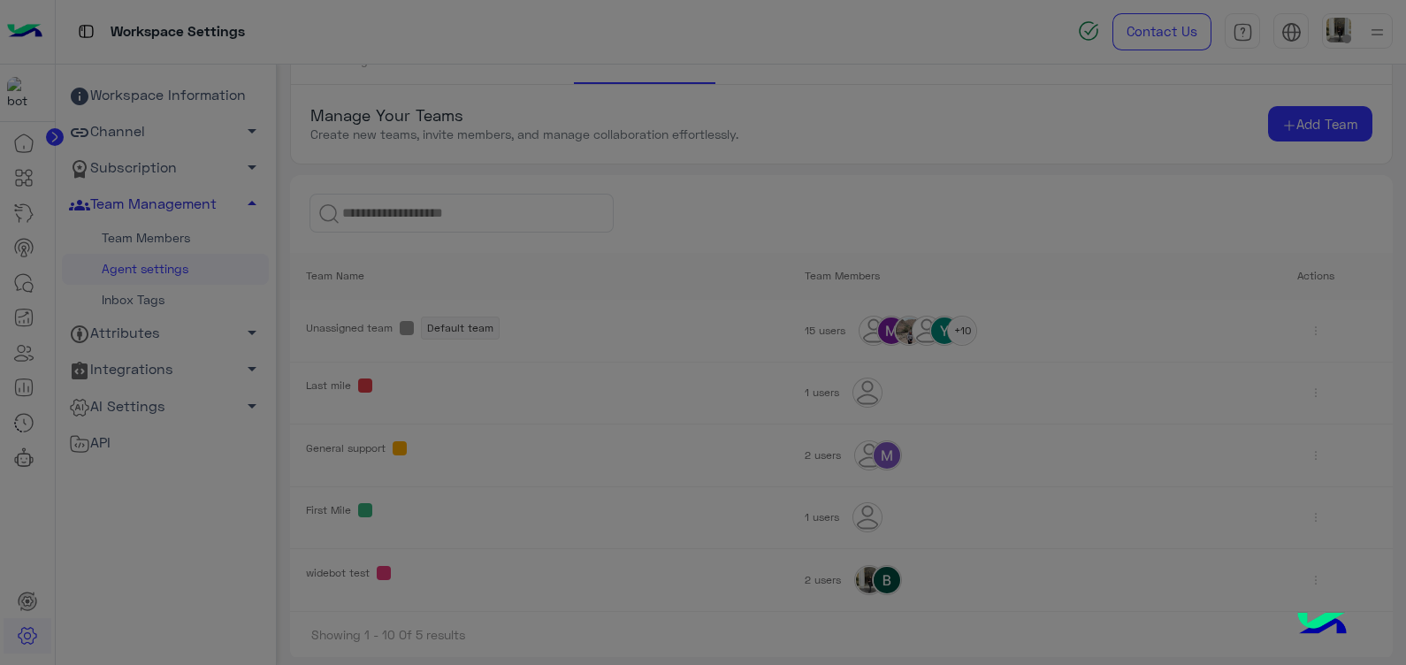
scroll to position [0, 0]
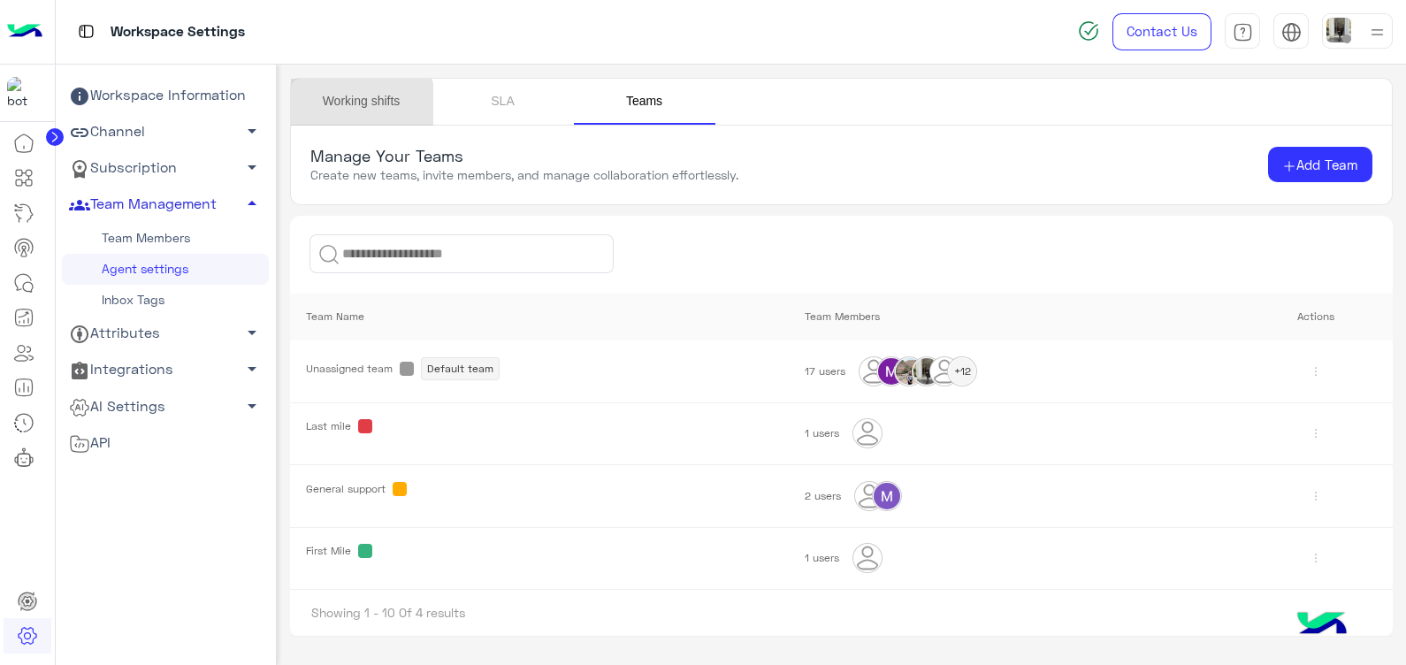
click at [340, 105] on link "Working shifts" at bounding box center [362, 102] width 142 height 46
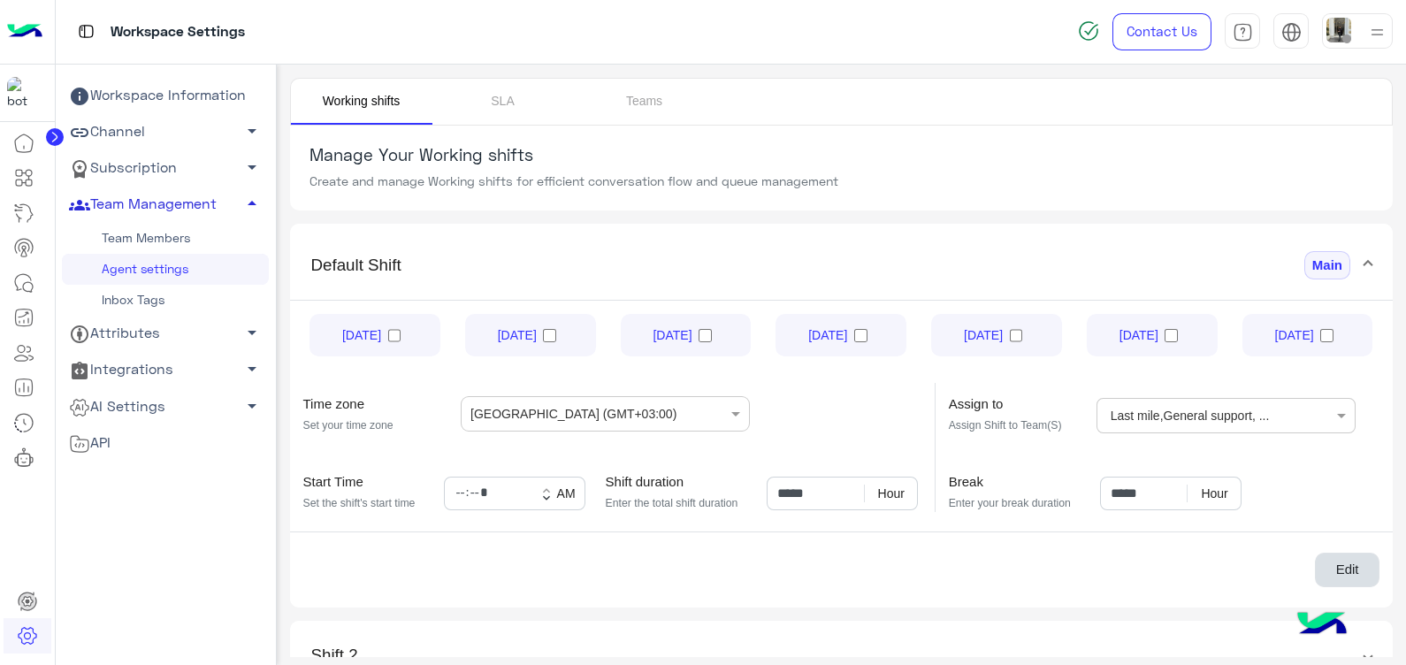
click at [1357, 571] on button "Edit" at bounding box center [1347, 570] width 65 height 35
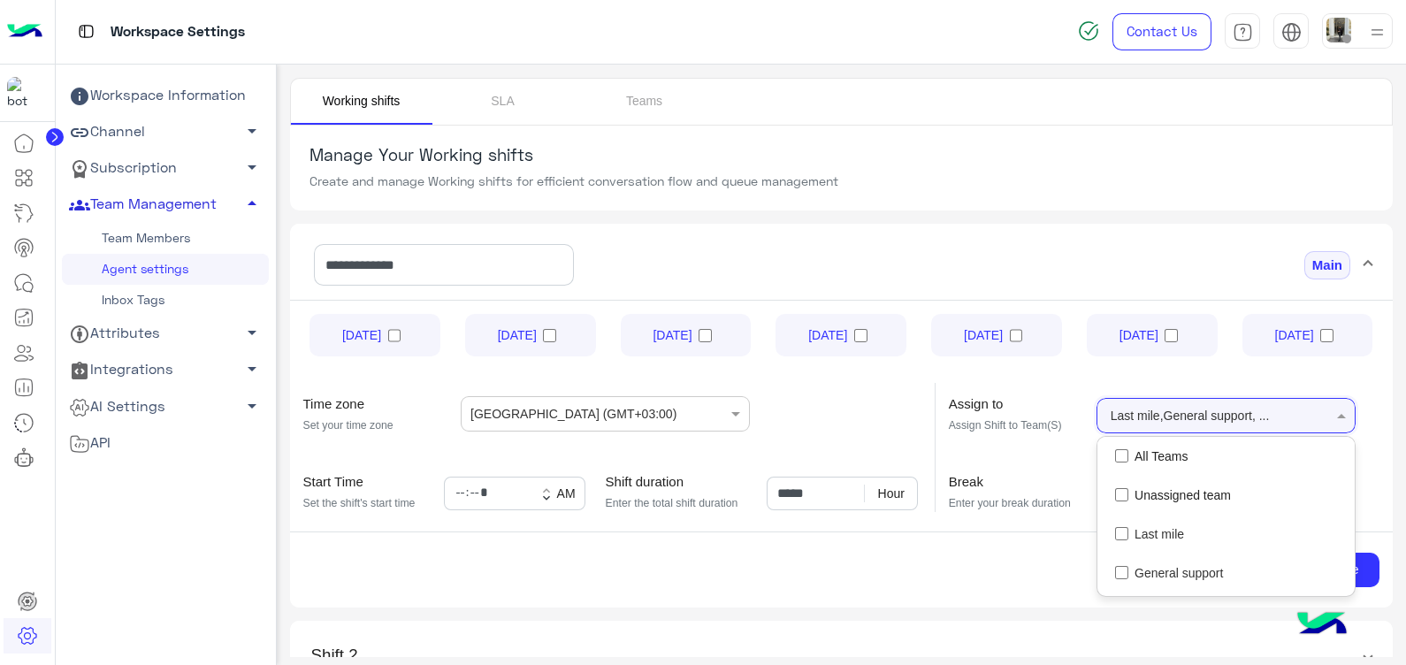
click at [1322, 418] on input "text" at bounding box center [1304, 414] width 51 height 32
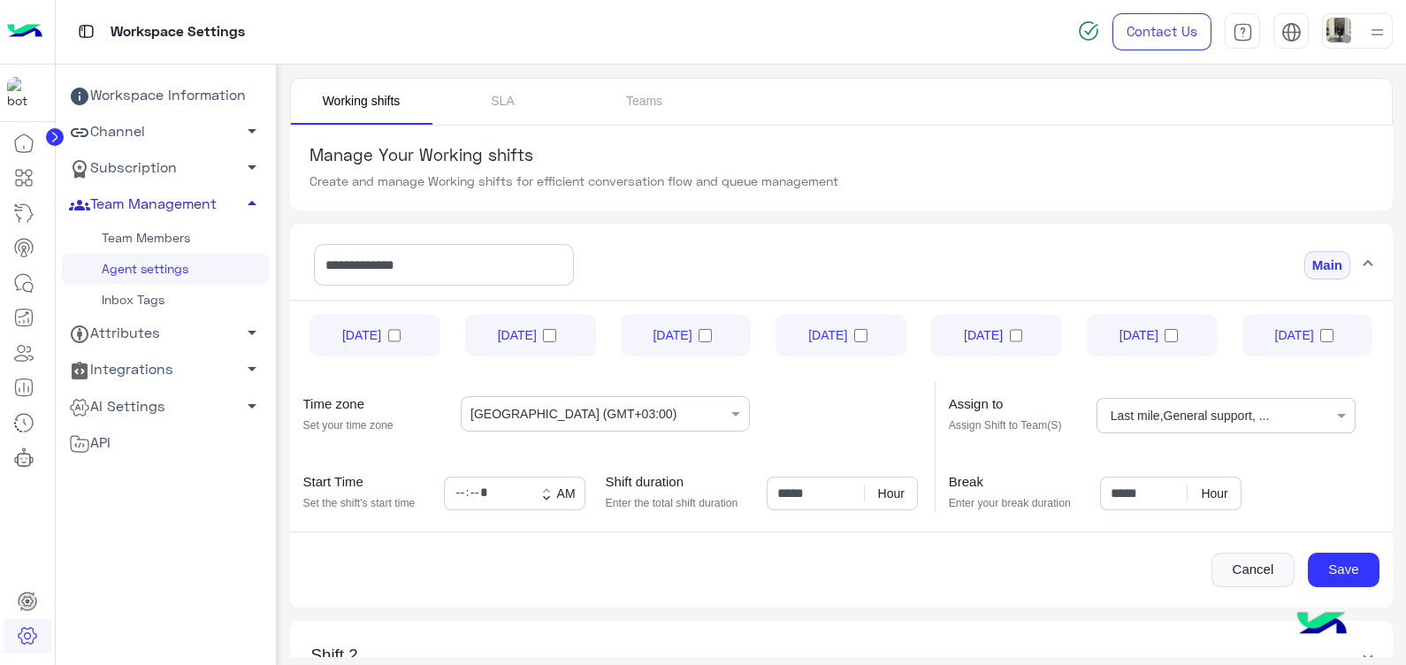
click at [1394, 432] on app-working-shifts "**********" at bounding box center [842, 438] width 1131 height 625
click at [1251, 568] on button "Cancel" at bounding box center [1253, 570] width 83 height 35
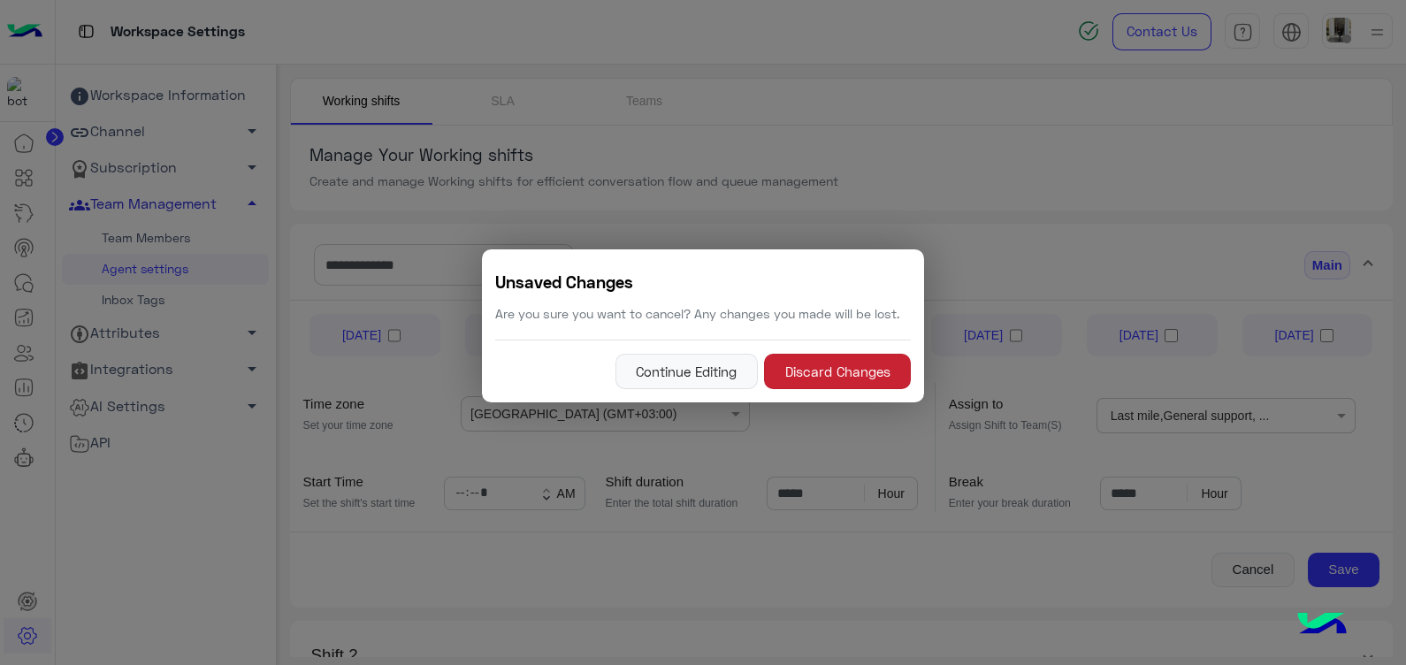
click at [801, 373] on button "Discard Changes" at bounding box center [837, 371] width 147 height 35
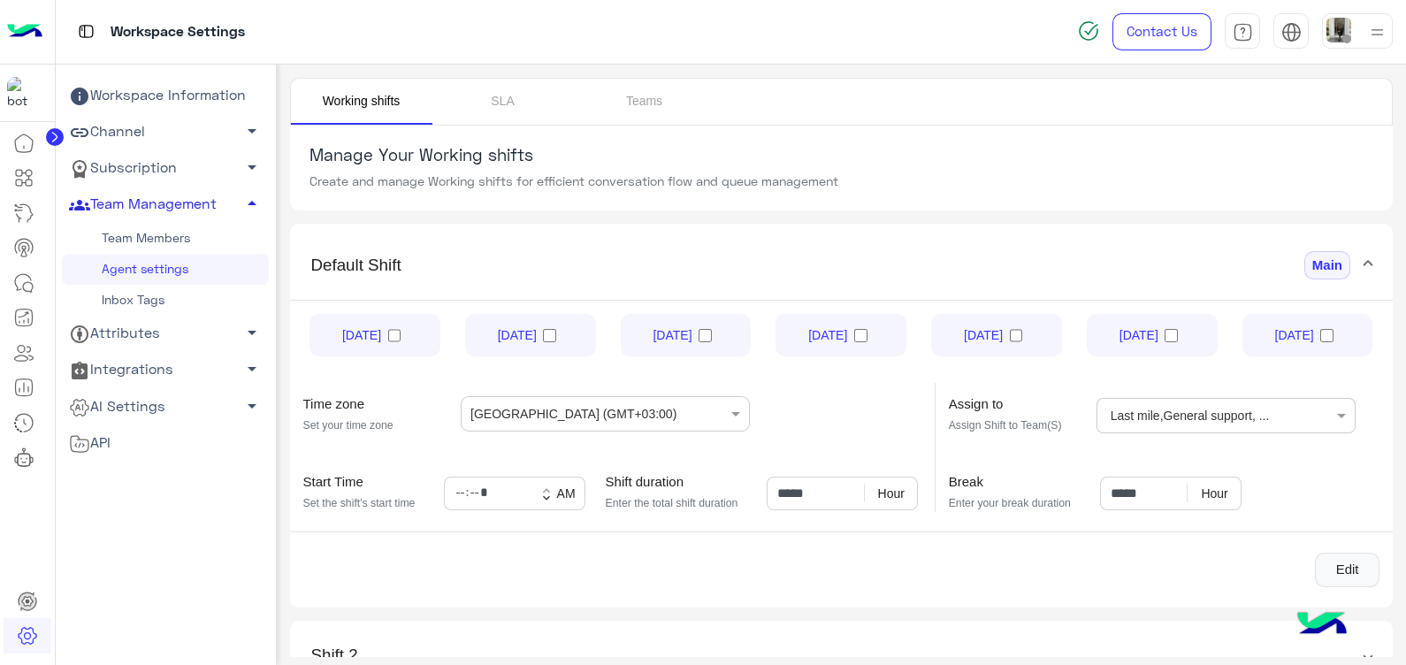
click at [155, 235] on link "Team Members" at bounding box center [165, 238] width 207 height 31
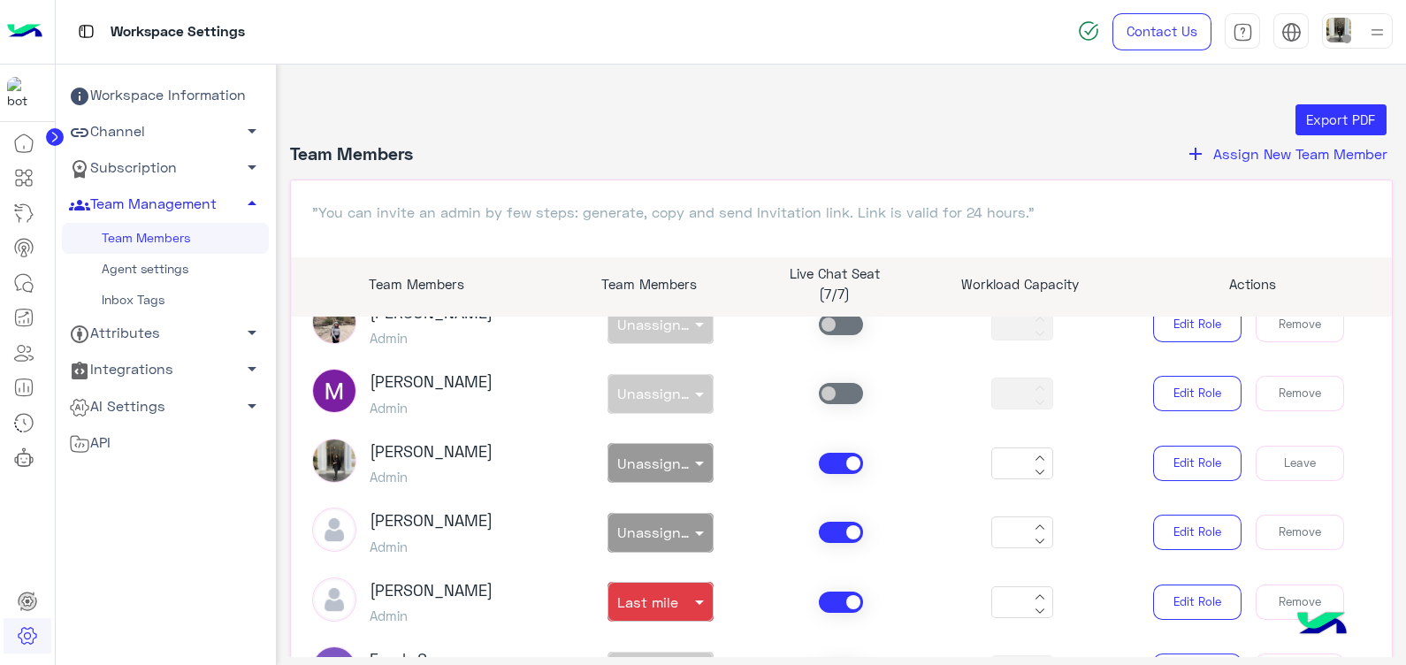
scroll to position [110, 0]
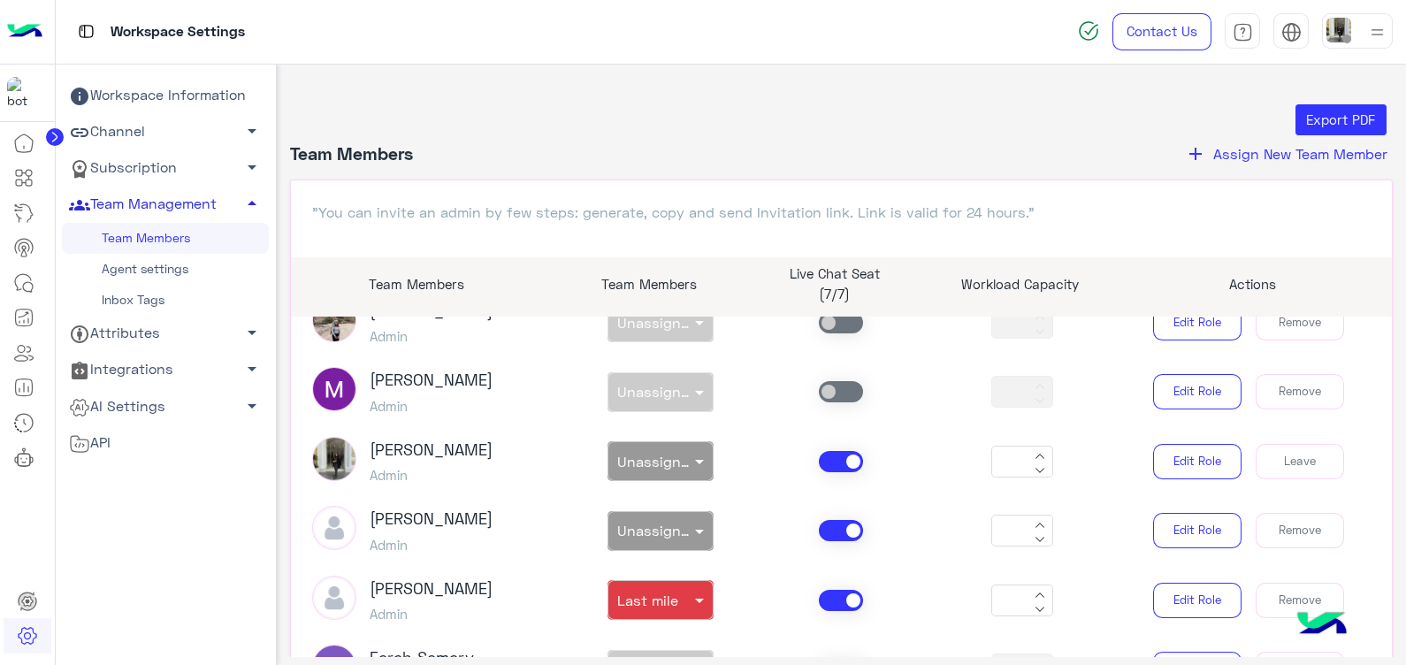
click at [831, 462] on span at bounding box center [841, 461] width 44 height 21
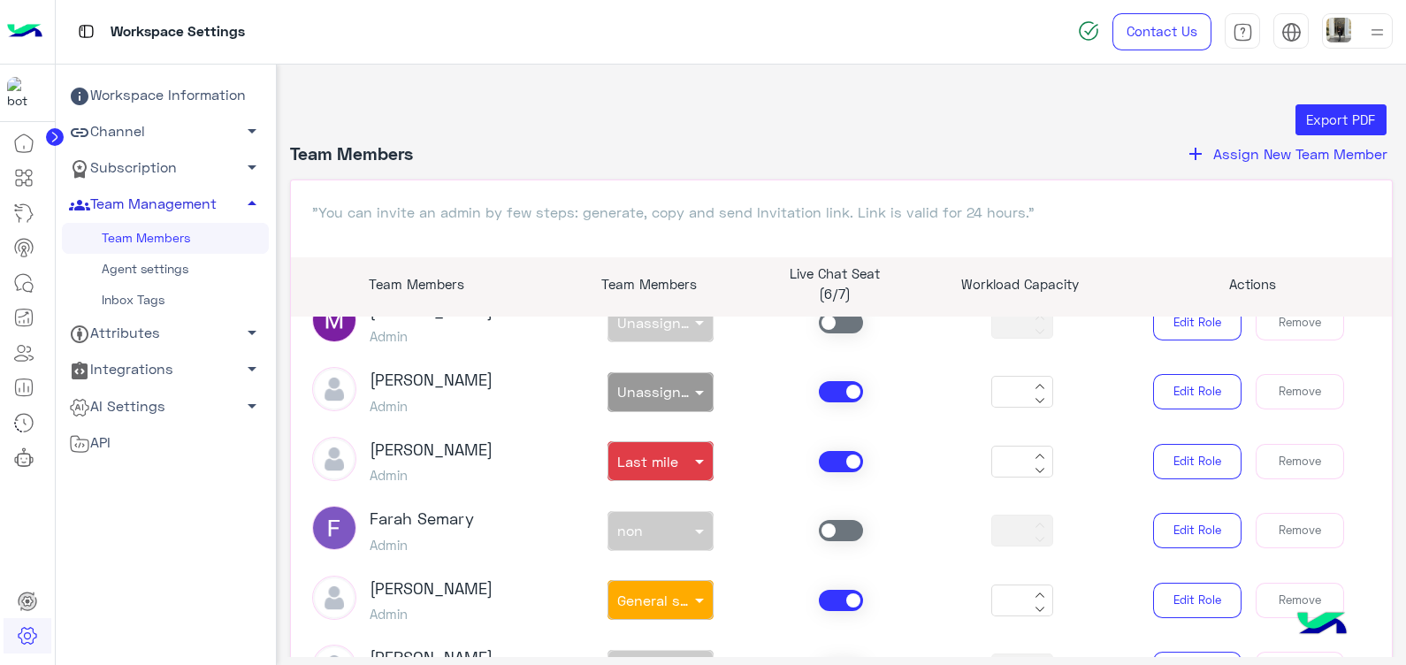
scroll to position [257, 0]
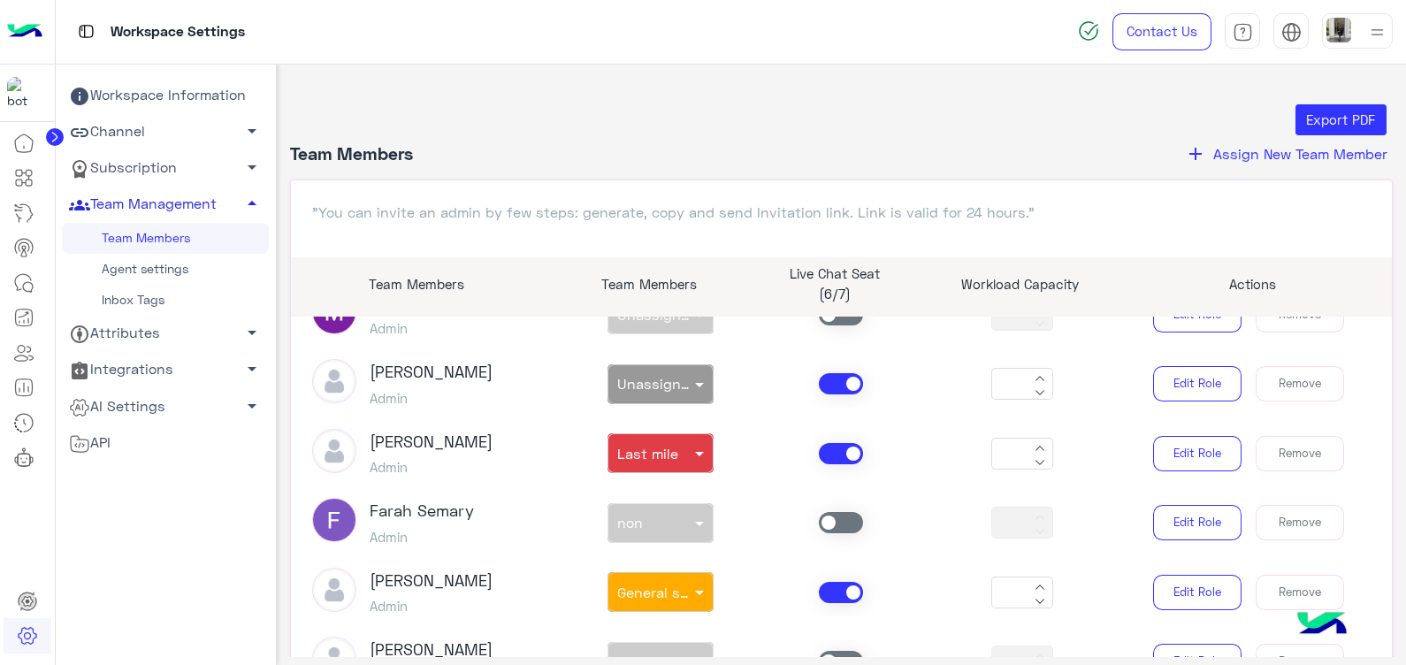
click at [838, 512] on span at bounding box center [841, 522] width 44 height 21
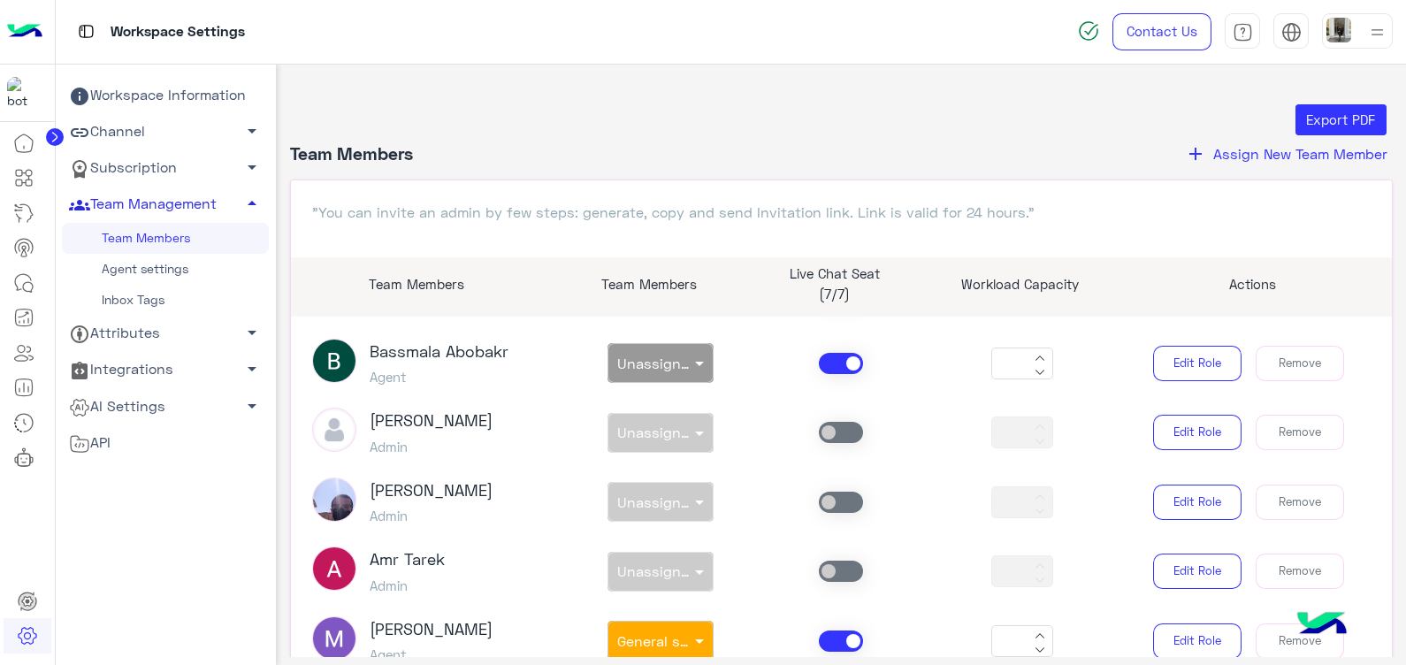
scroll to position [1184, 0]
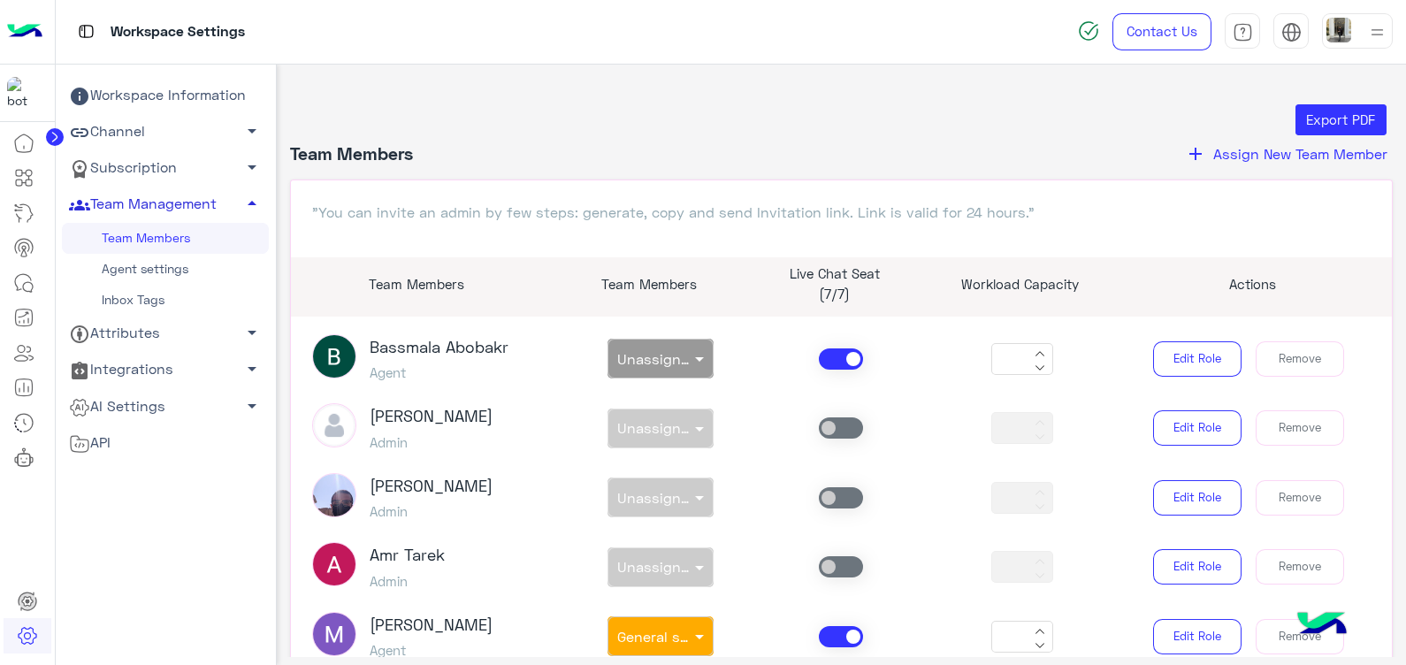
click at [853, 351] on span at bounding box center [841, 359] width 44 height 21
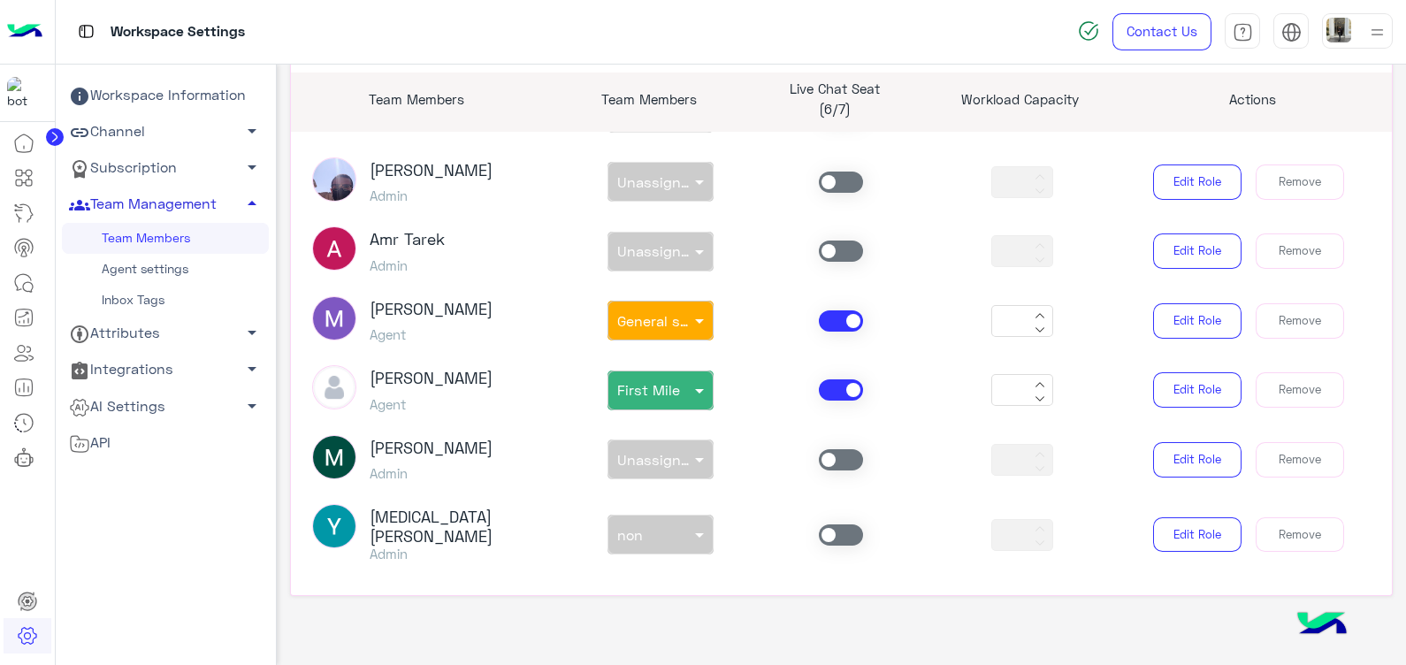
scroll to position [189, 0]
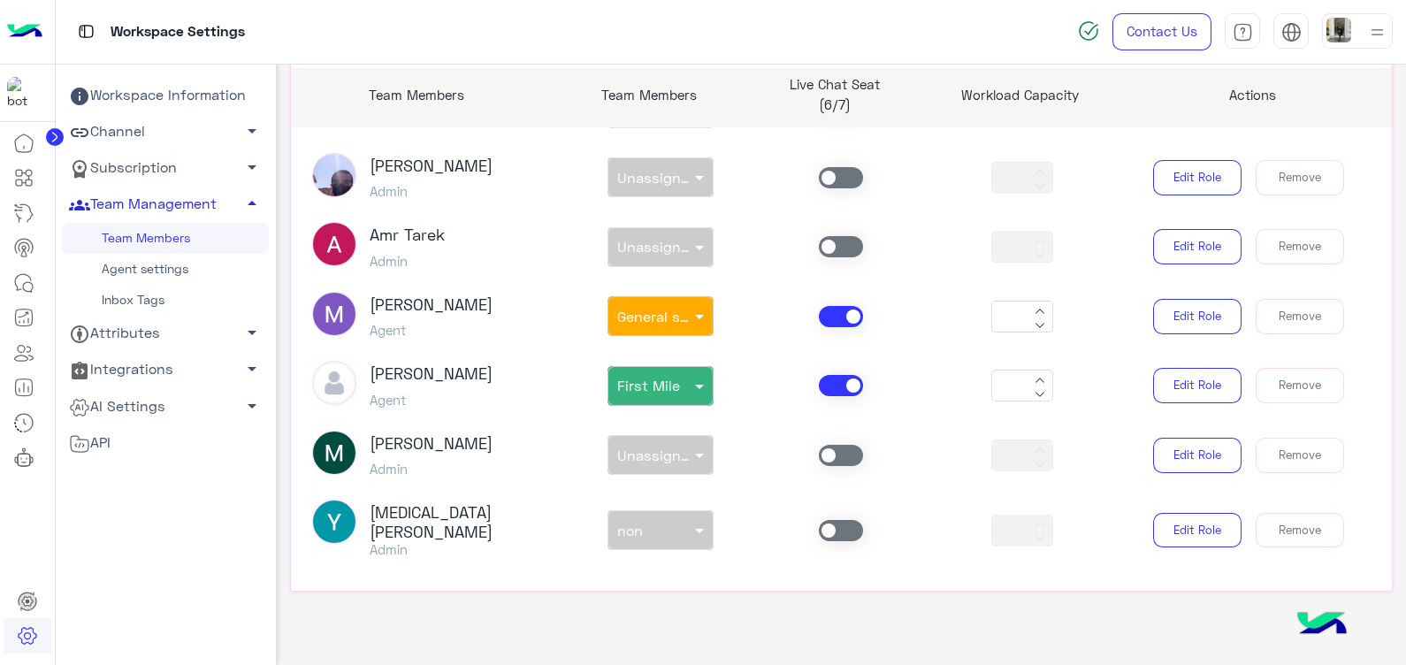
click at [824, 526] on span at bounding box center [841, 530] width 44 height 21
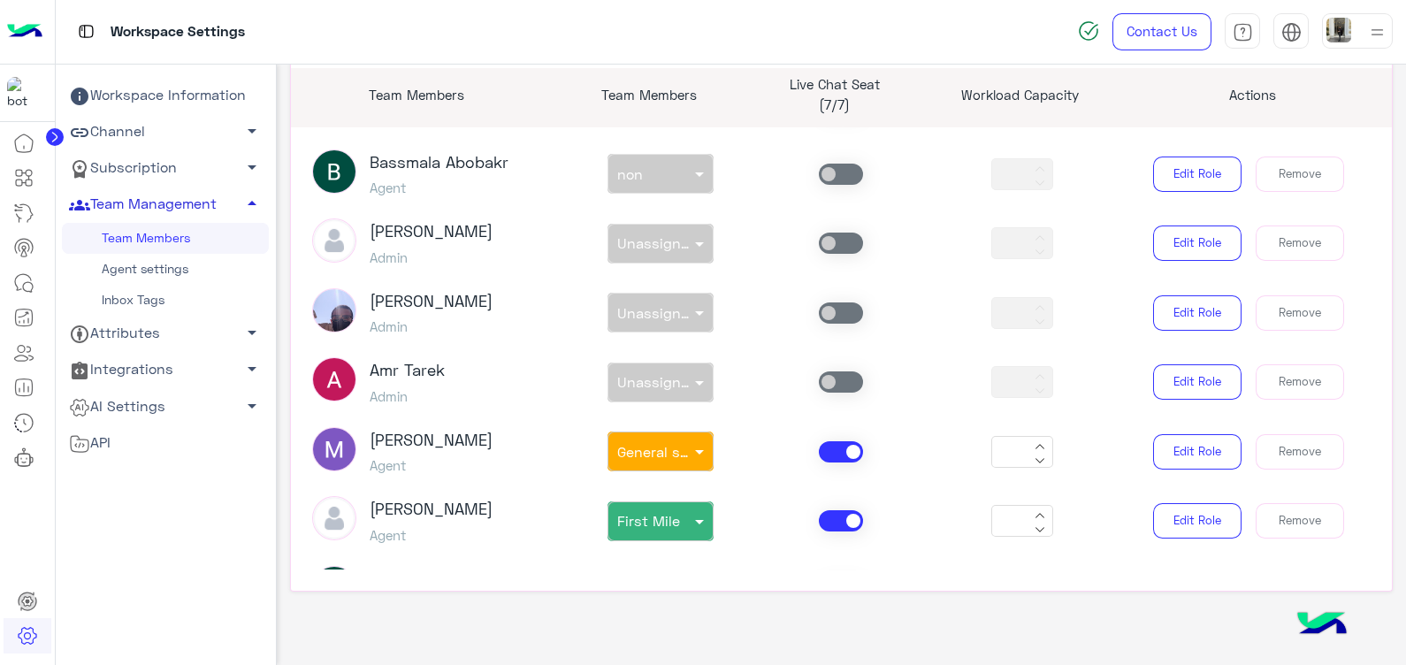
scroll to position [1159, 0]
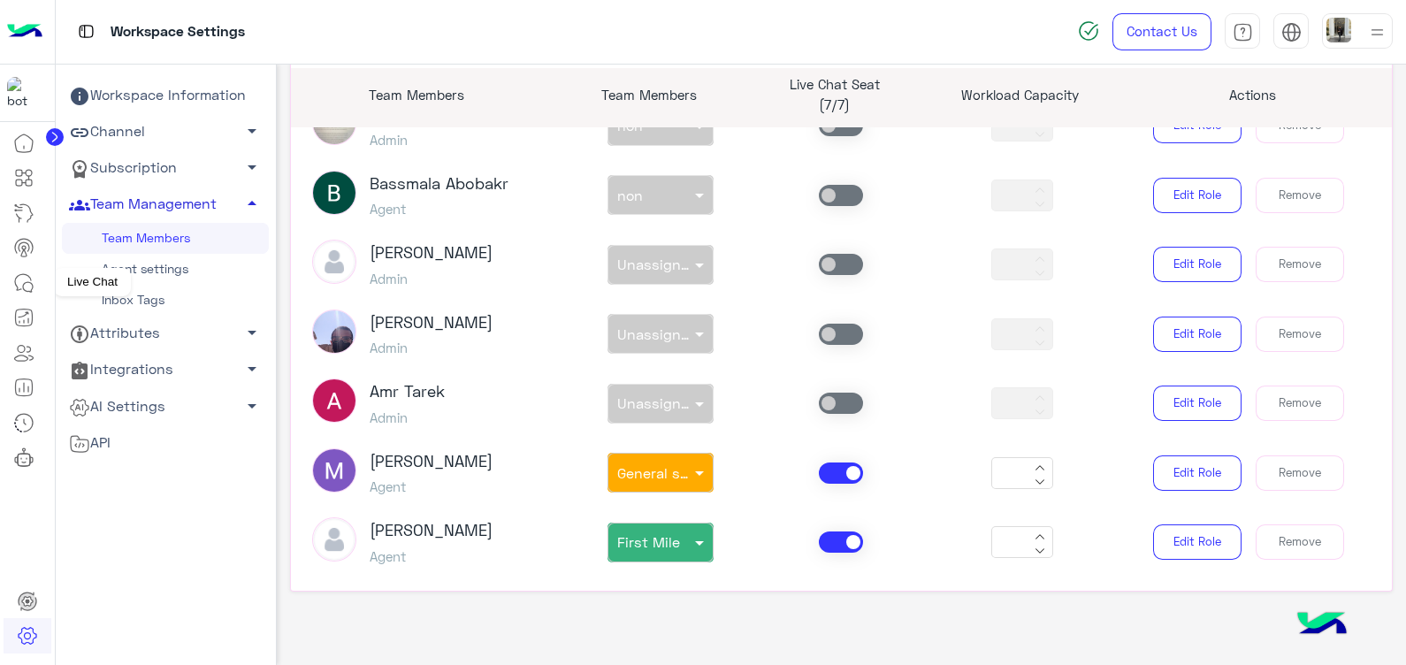
click at [27, 291] on icon at bounding box center [23, 282] width 21 height 21
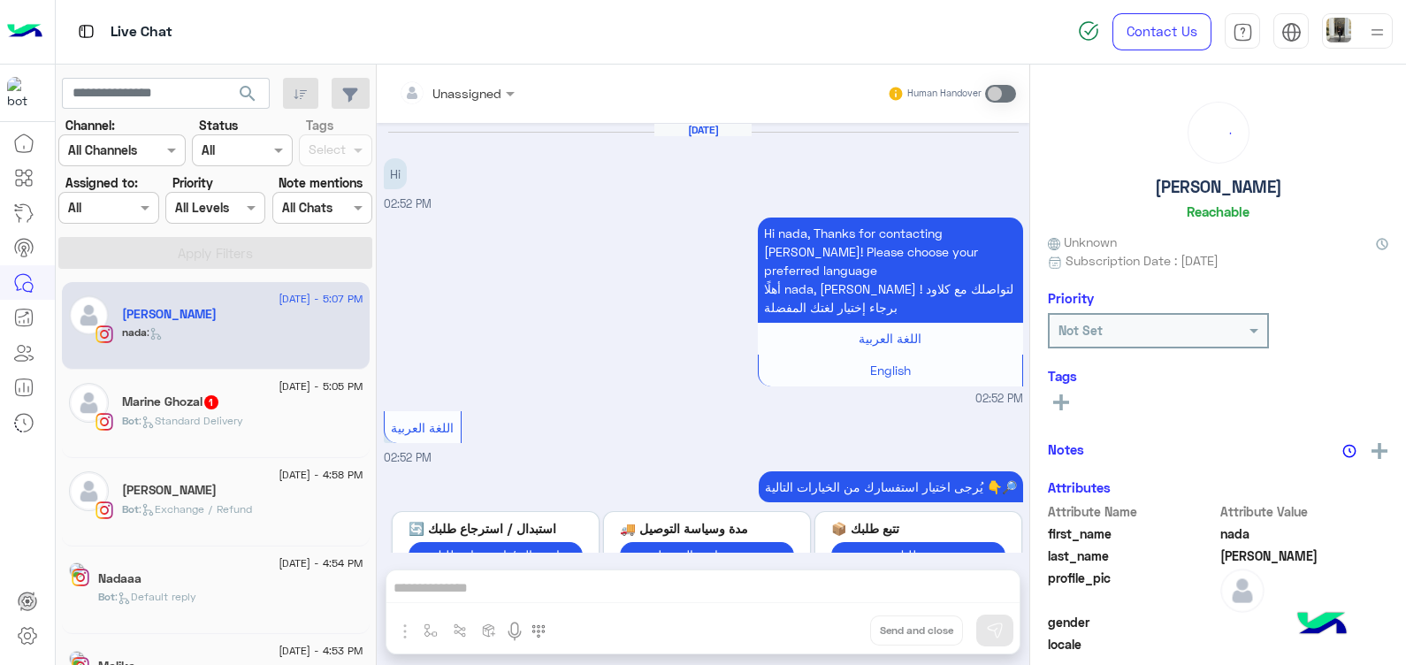
scroll to position [911, 0]
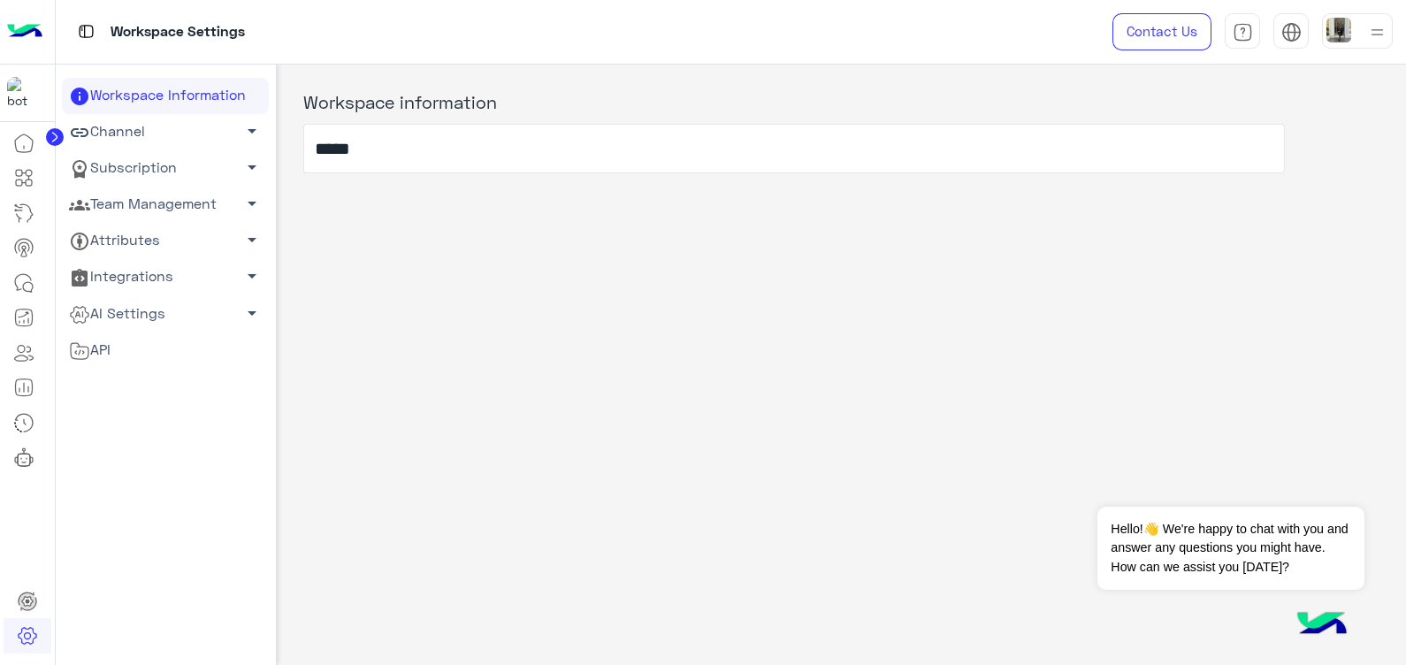
click at [249, 208] on span "arrow_drop_down" at bounding box center [251, 203] width 21 height 21
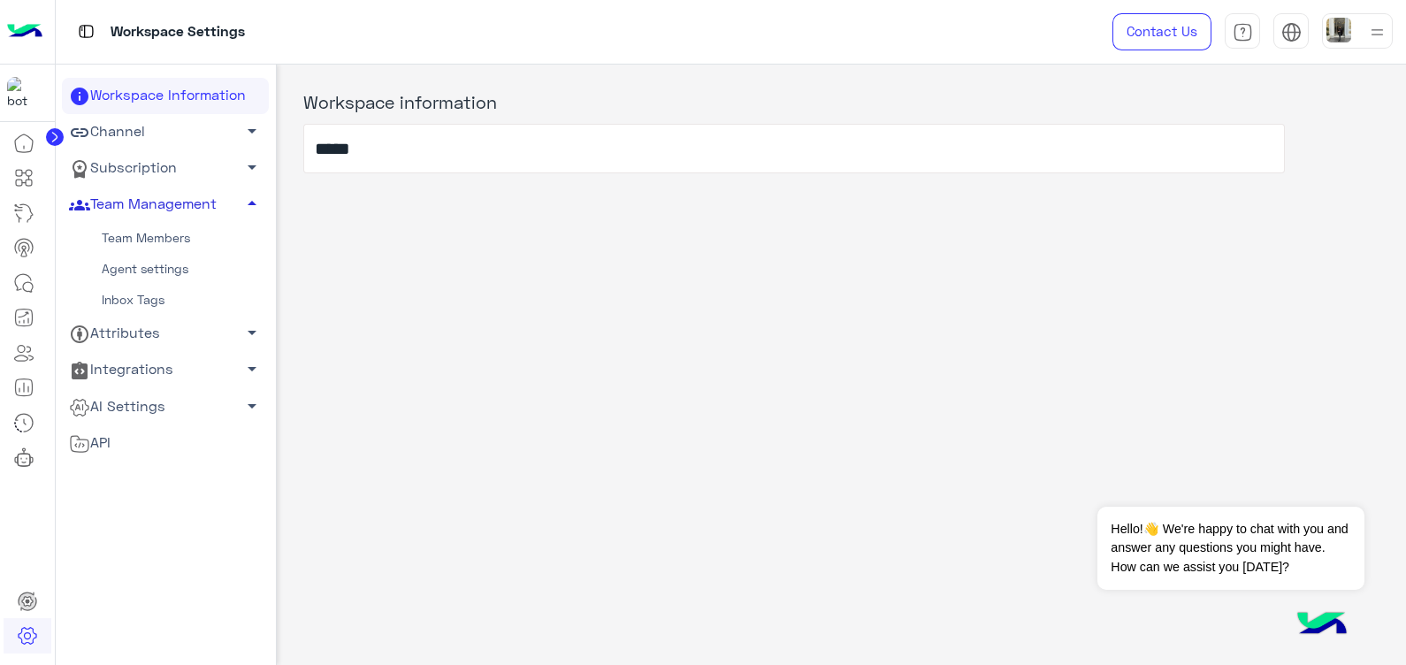
click at [146, 241] on link "Team Members" at bounding box center [165, 238] width 207 height 31
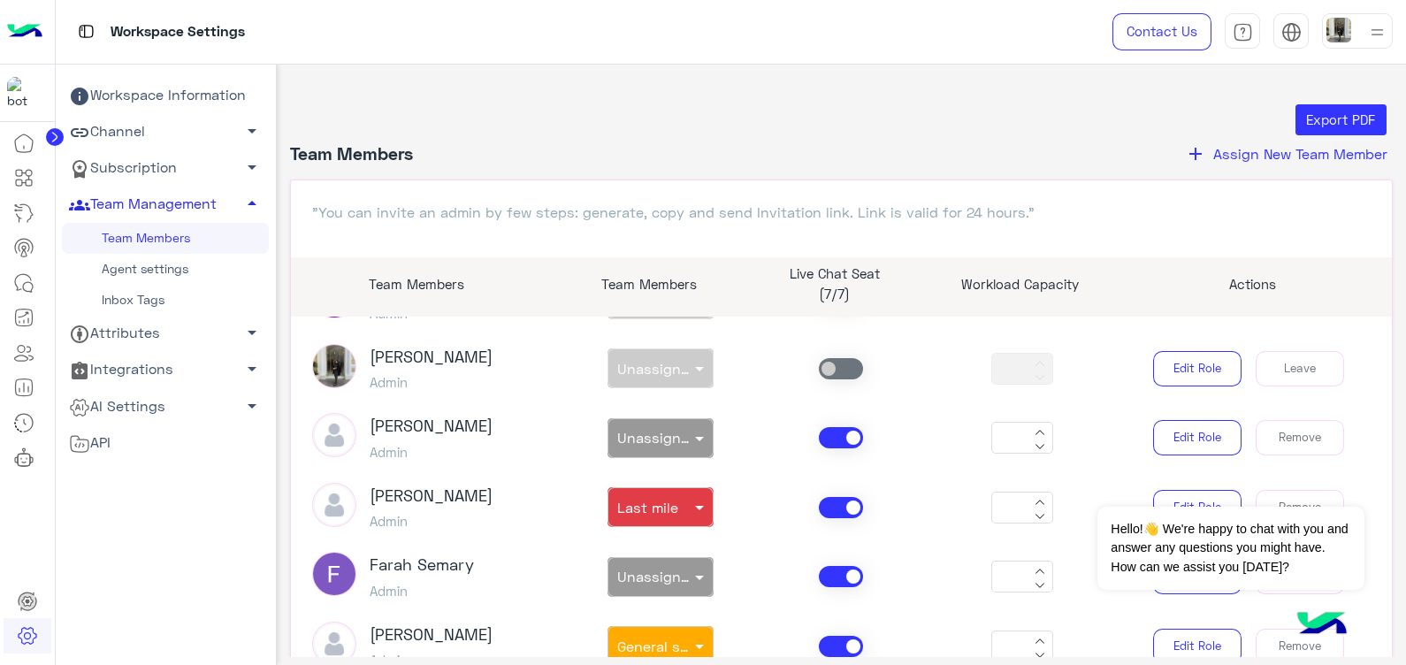
click at [1221, 147] on span "Assign New Team Member" at bounding box center [1301, 153] width 174 height 17
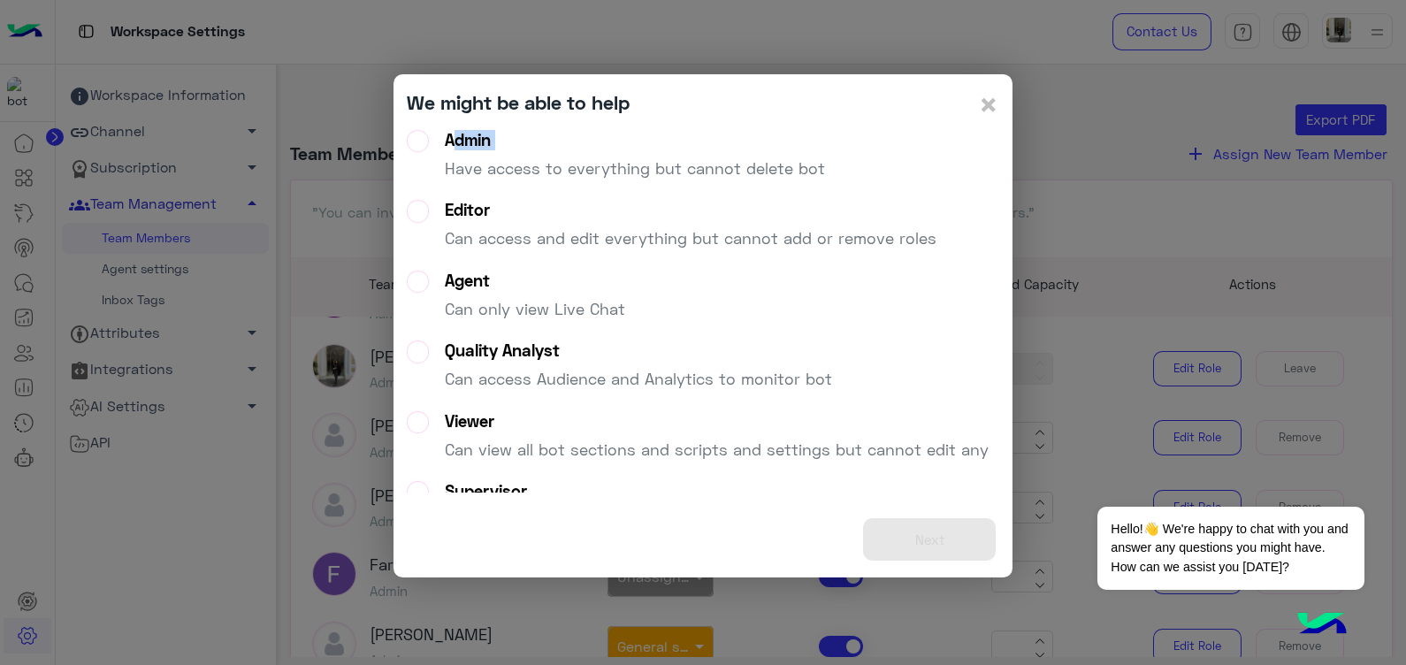
drag, startPoint x: 429, startPoint y: 127, endPoint x: 420, endPoint y: 152, distance: 26.3
click at [420, 152] on div "We might be able to help × Admin Have access to everything but cannot delete bo…" at bounding box center [703, 326] width 593 height 477
click at [420, 152] on label "Admin Have access to everything but cannot delete bot" at bounding box center [616, 162] width 418 height 64
click at [416, 150] on label "Admin Have access to everything but cannot delete bot" at bounding box center [616, 162] width 418 height 64
click at [930, 541] on button "Next" at bounding box center [929, 539] width 133 height 43
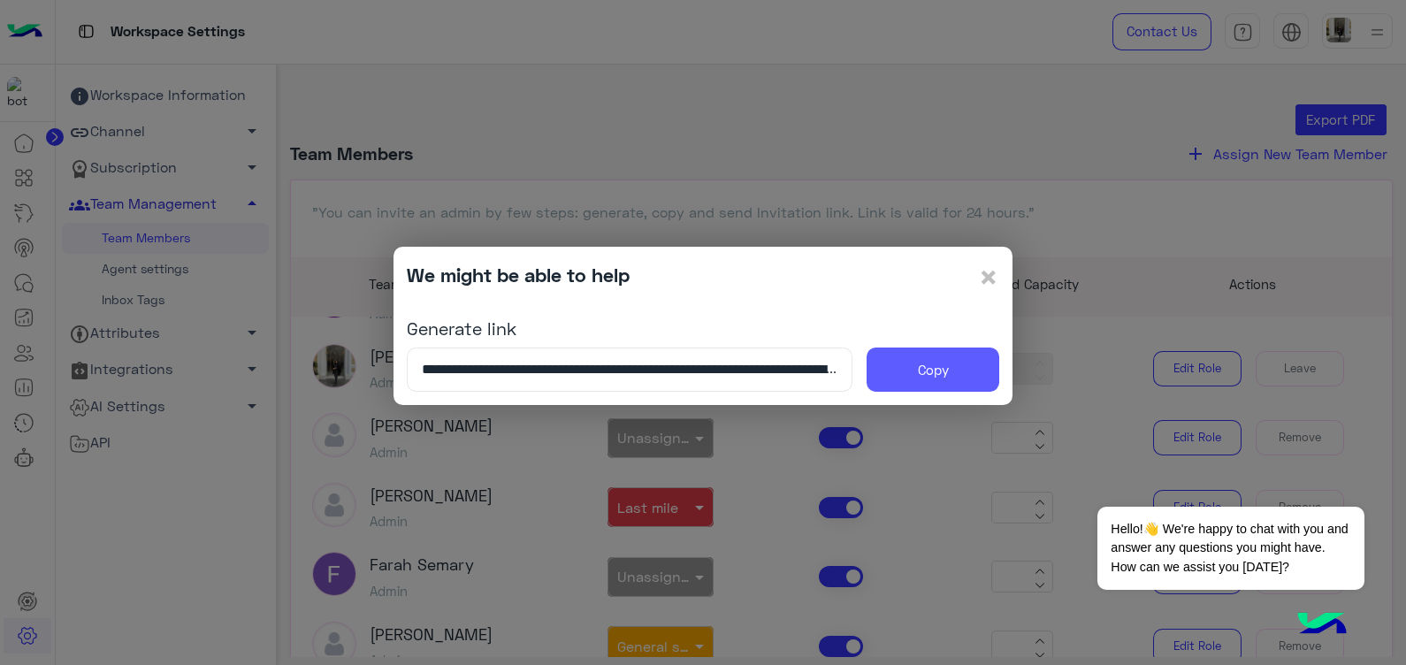
click at [964, 363] on button "Copy" at bounding box center [933, 370] width 133 height 44
click at [992, 283] on span "×" at bounding box center [988, 277] width 21 height 40
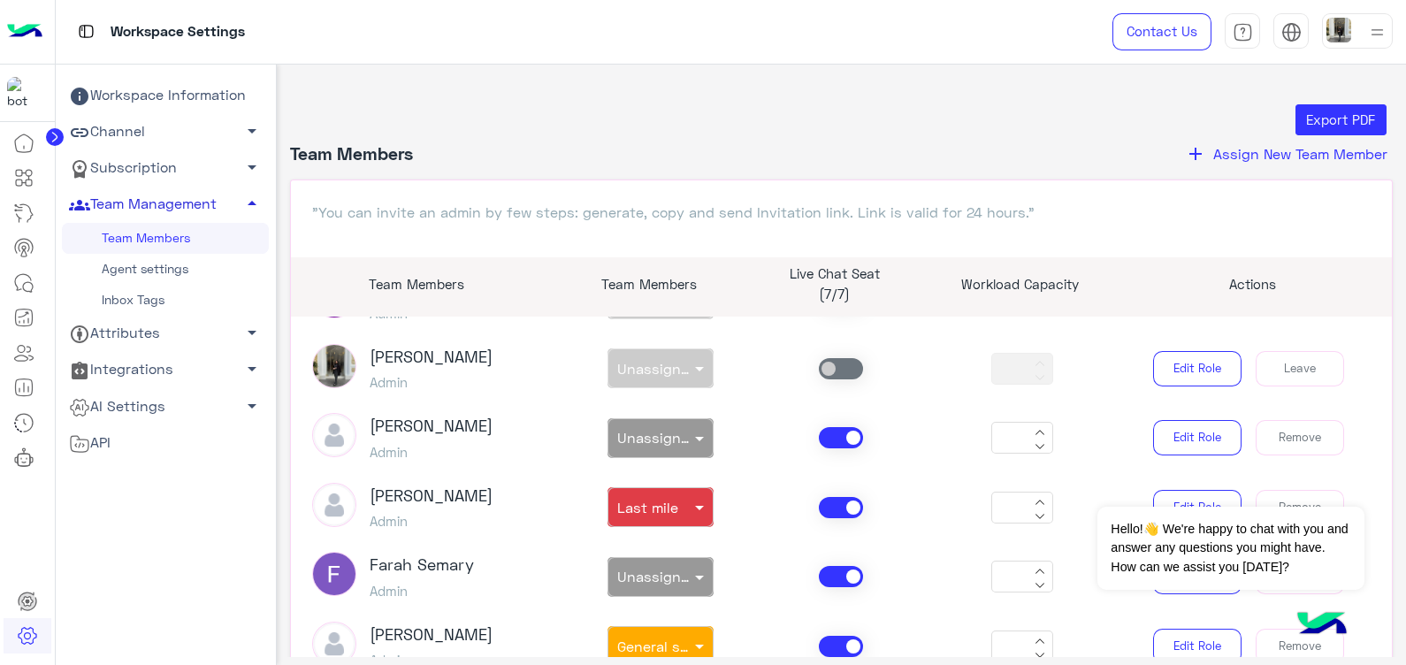
click at [139, 295] on link "Inbox Tags" at bounding box center [165, 300] width 207 height 31
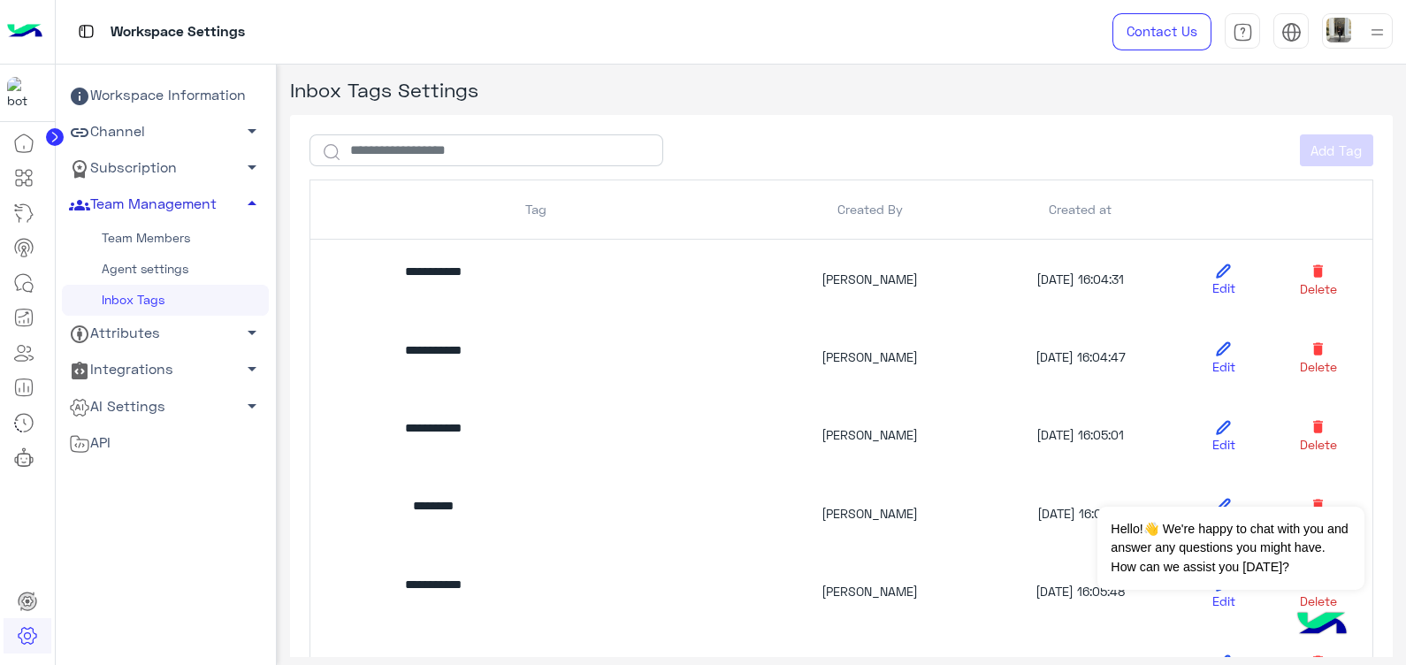
click at [128, 272] on link "Agent settings" at bounding box center [165, 269] width 207 height 31
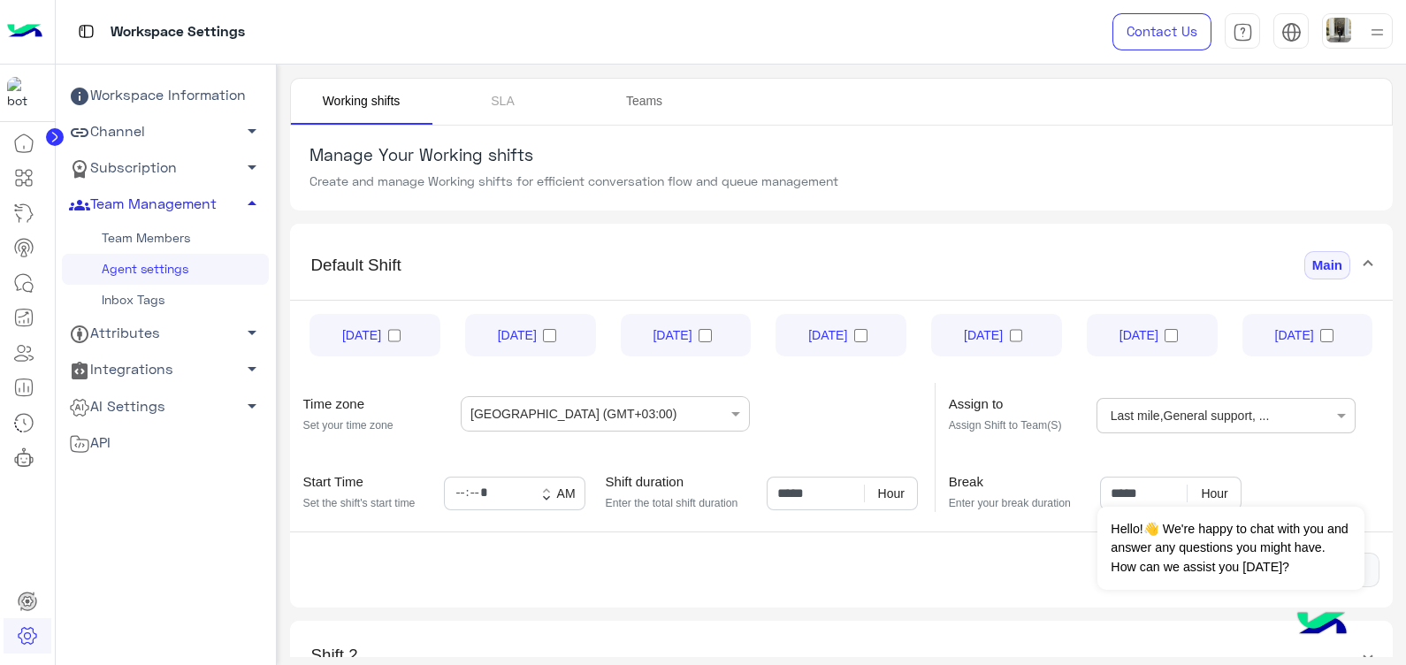
click at [640, 95] on link "Teams" at bounding box center [645, 102] width 142 height 46
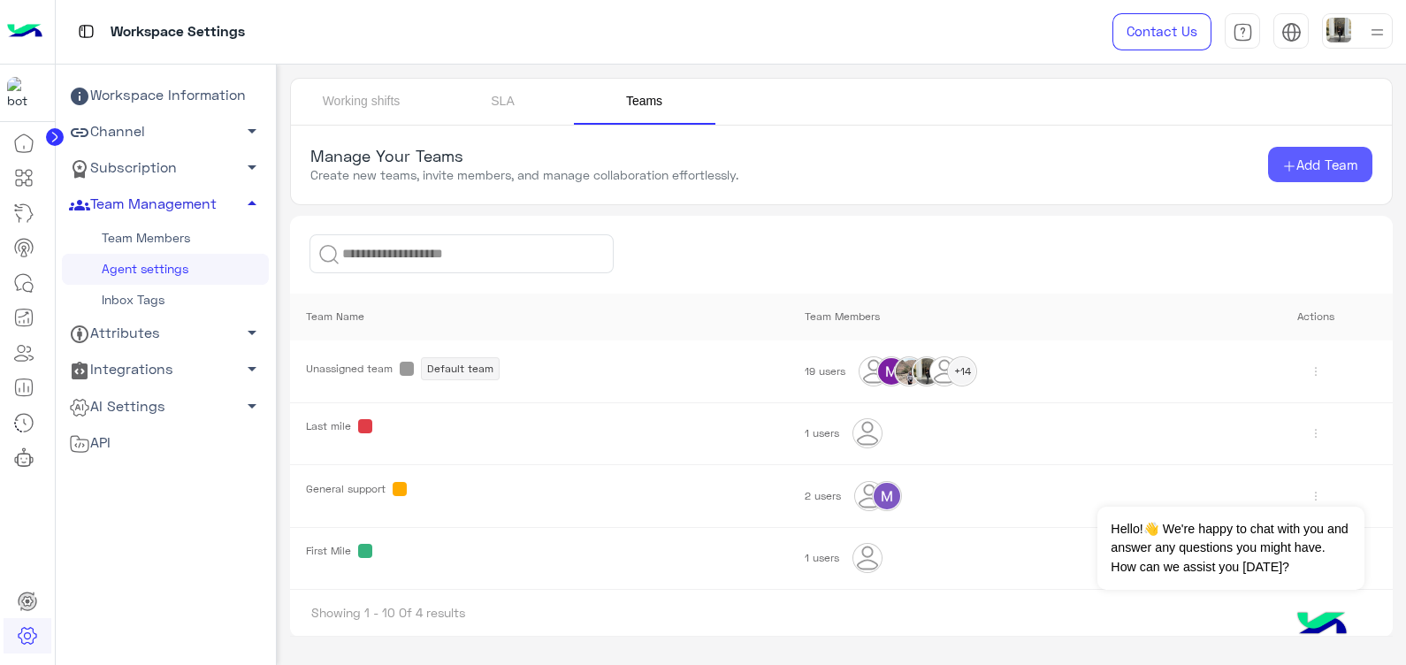
click at [1310, 171] on span "Add Team" at bounding box center [1328, 165] width 62 height 16
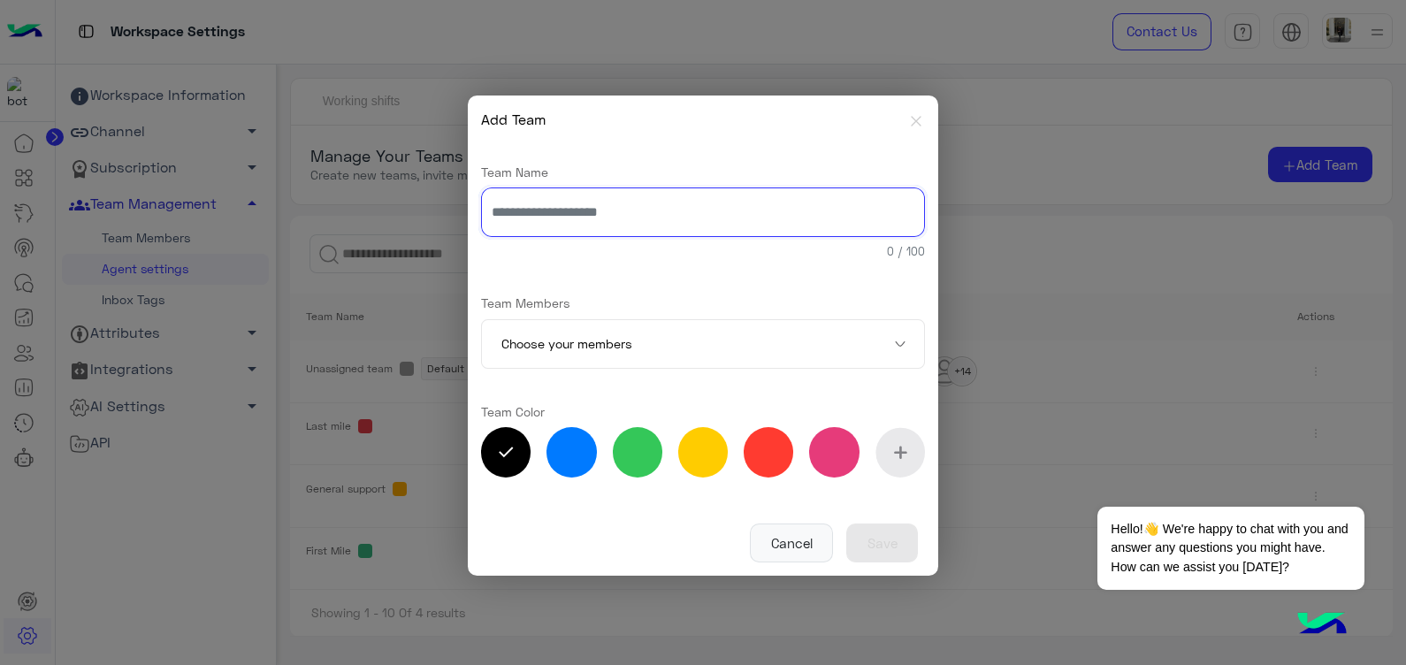
click at [544, 216] on input "text" at bounding box center [703, 213] width 444 height 50
type input "**********"
click at [619, 332] on input "text" at bounding box center [677, 345] width 351 height 50
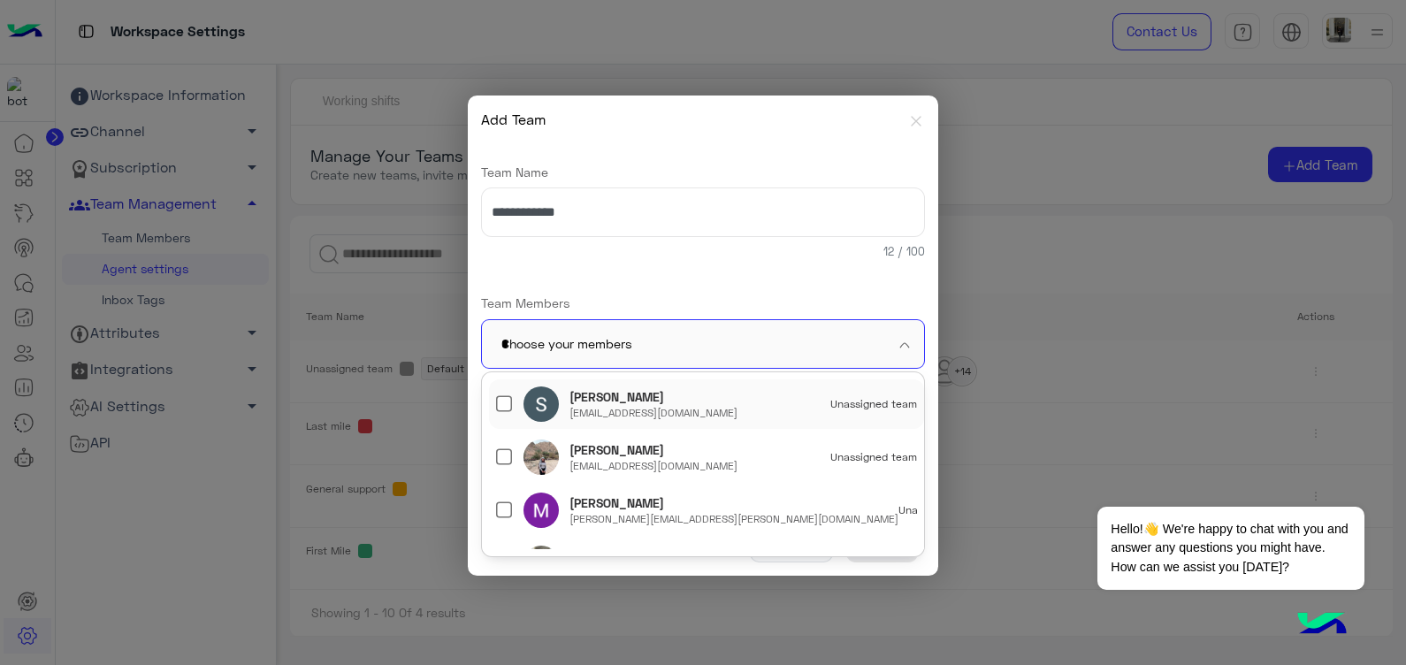
type input "**"
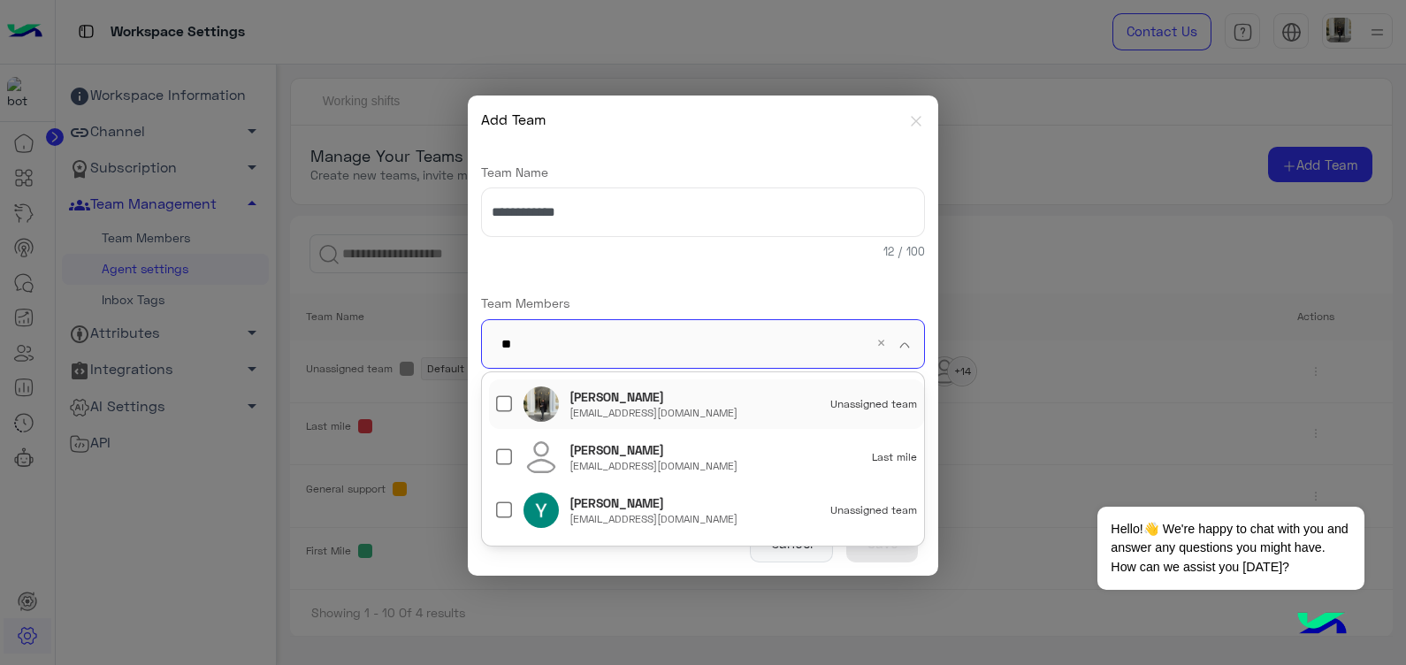
click at [644, 405] on div "[PERSON_NAME]" at bounding box center [617, 397] width 95 height 18
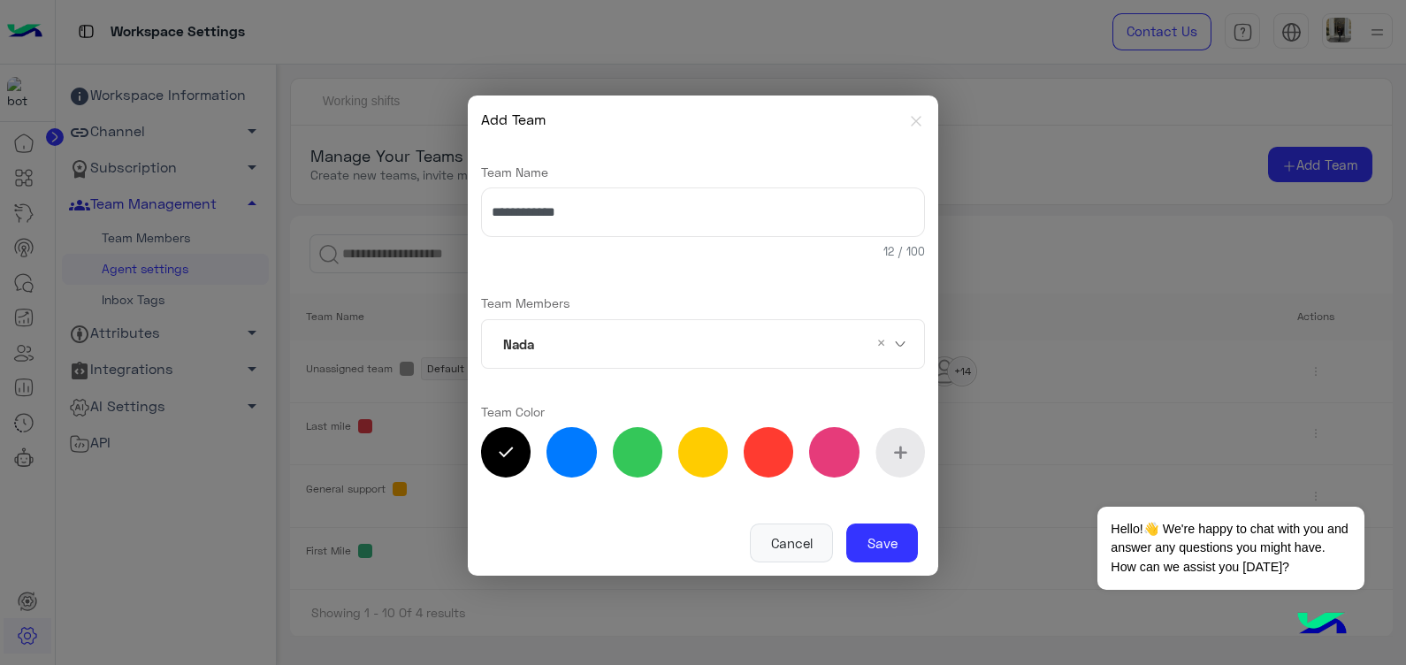
click at [680, 287] on div "**********" at bounding box center [703, 323] width 444 height 360
click at [689, 345] on input "text" at bounding box center [692, 345] width 302 height 50
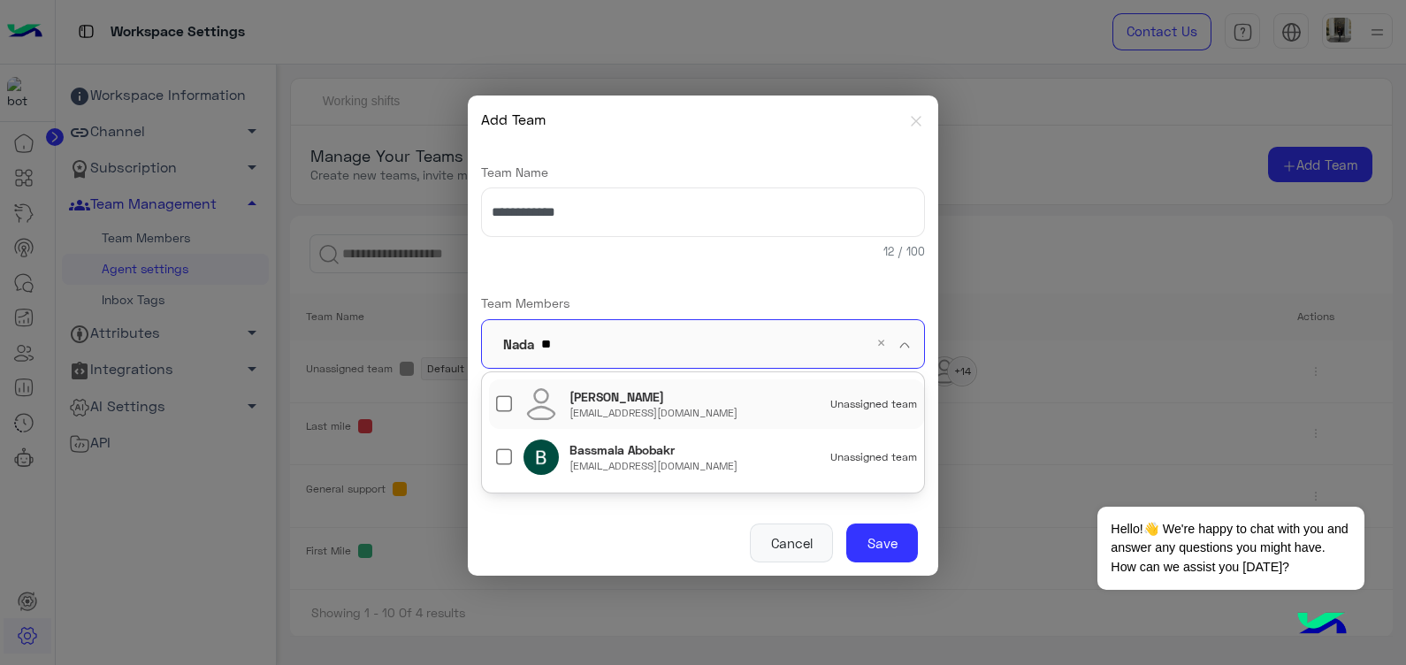
type input "***"
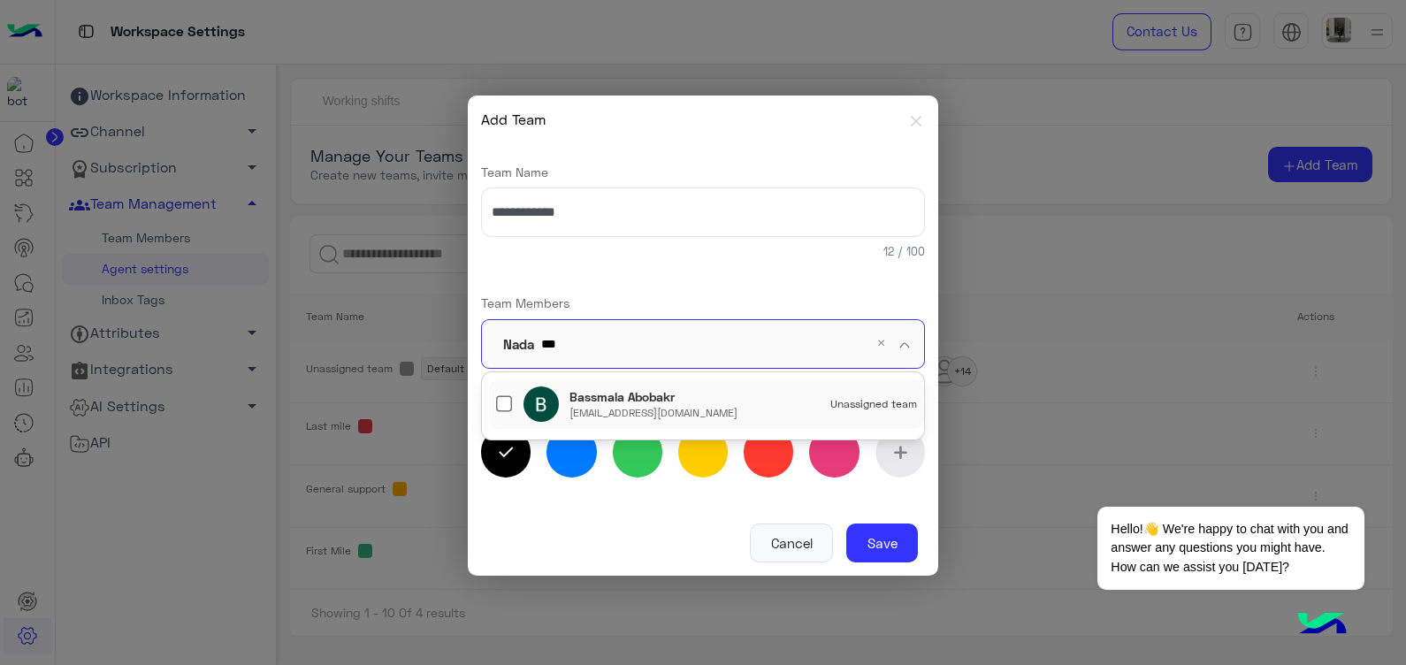
click at [686, 401] on div "Bassmala Abobakr [EMAIL_ADDRESS][DOMAIN_NAME]" at bounding box center [654, 404] width 168 height 32
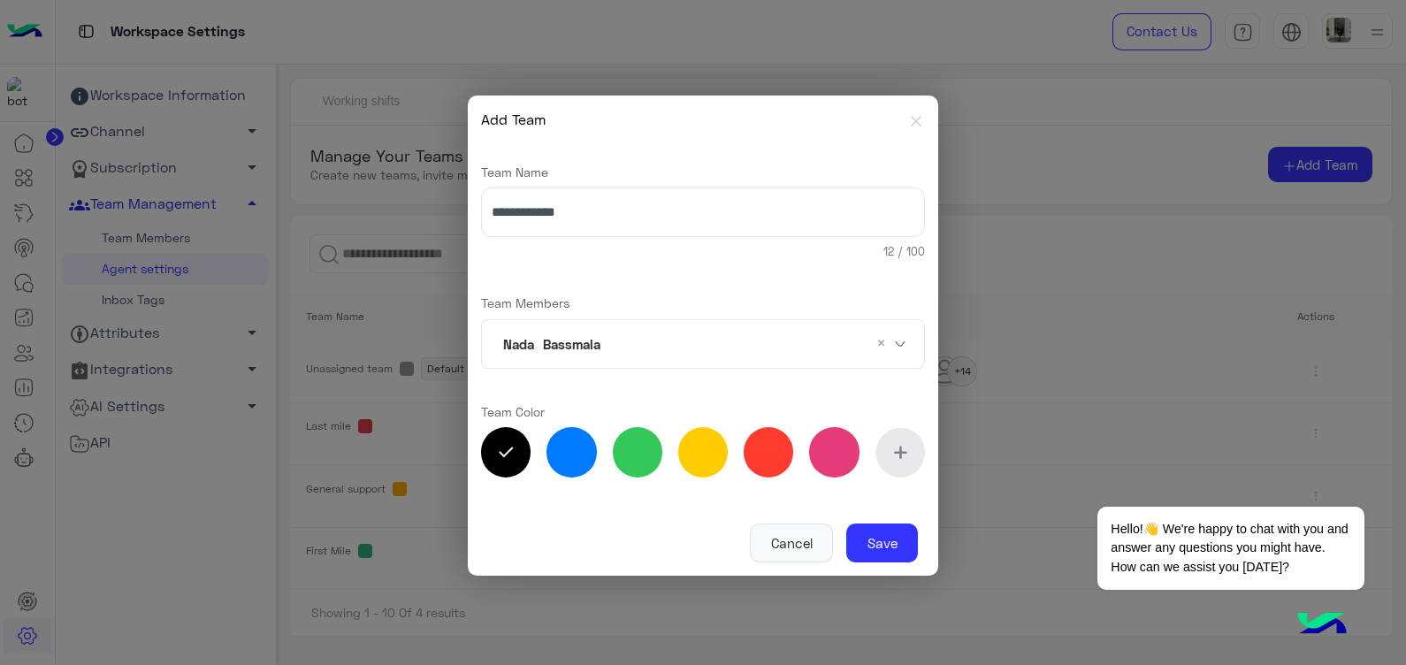
click at [731, 289] on div "**********" at bounding box center [703, 323] width 444 height 360
click at [824, 464] on label at bounding box center [834, 452] width 50 height 50
type input "*******"
click at [888, 556] on button "Save" at bounding box center [883, 543] width 72 height 39
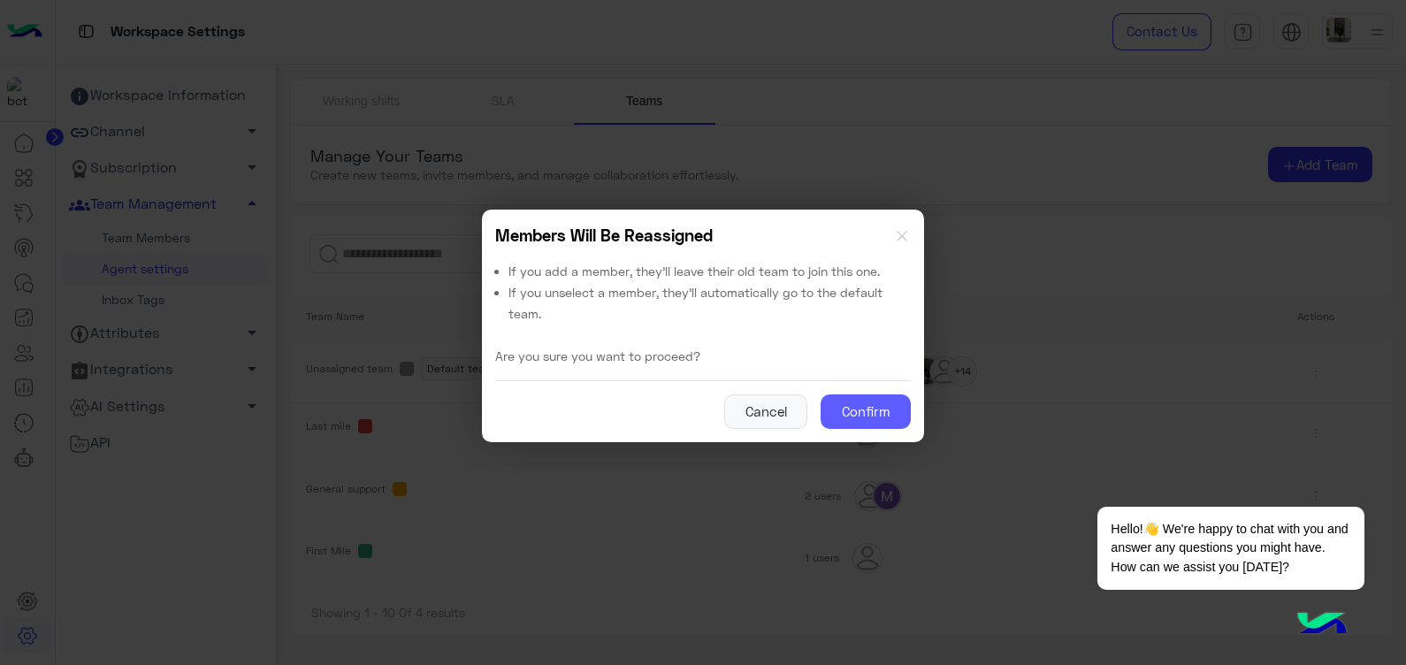
click at [862, 412] on button "Confirm" at bounding box center [866, 412] width 90 height 35
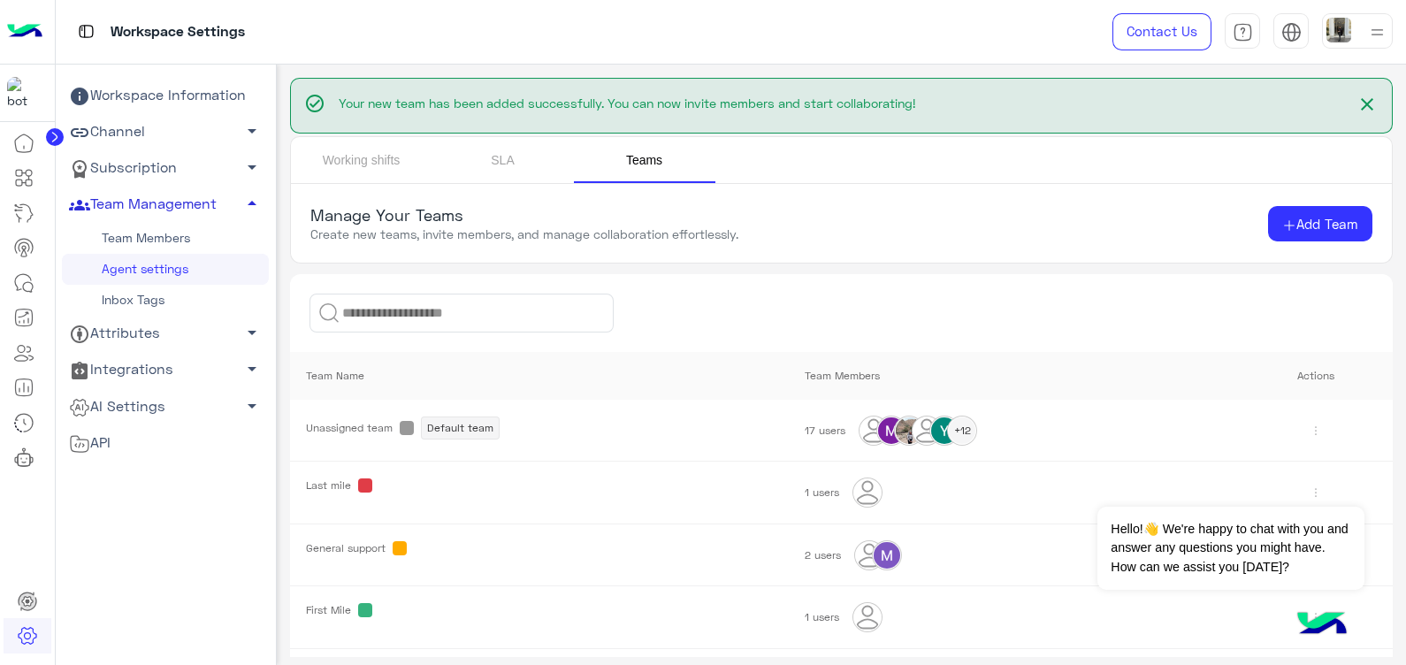
click at [245, 122] on span "arrow_drop_down" at bounding box center [251, 130] width 21 height 21
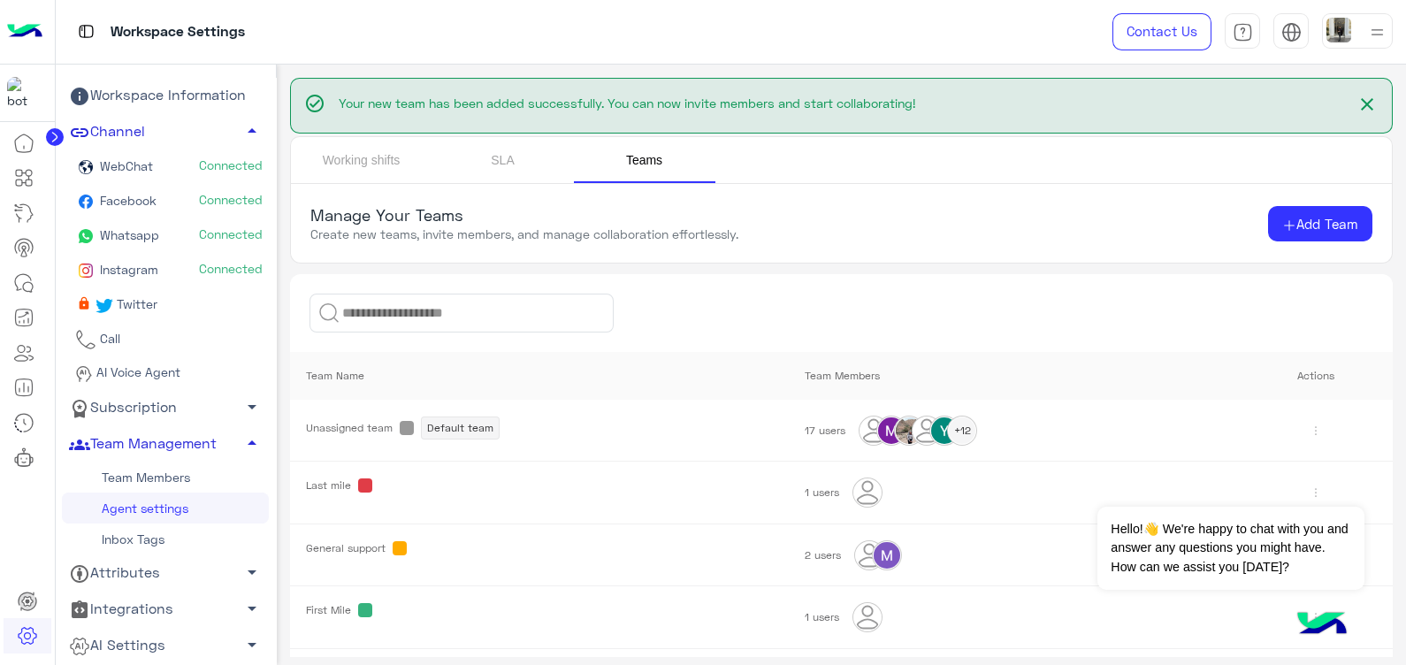
click at [246, 129] on span "arrow_drop_up" at bounding box center [251, 130] width 21 height 21
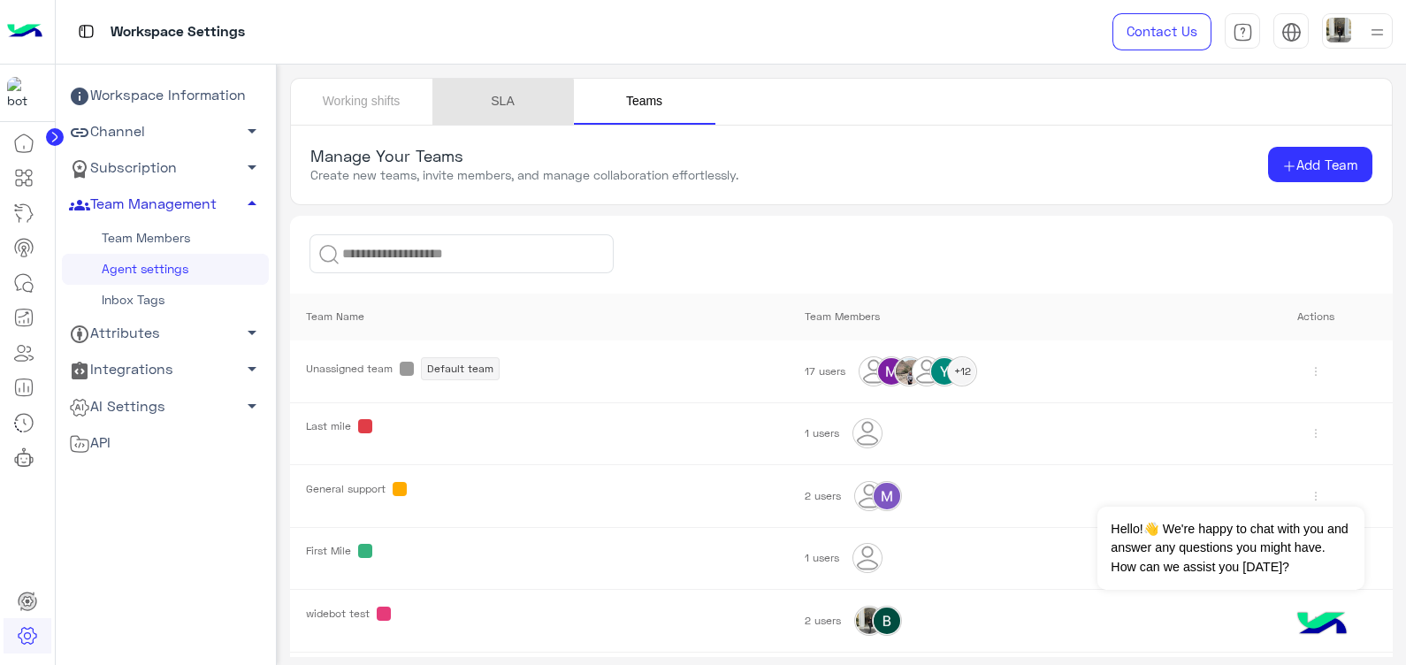
click at [494, 101] on link "SLA" at bounding box center [504, 102] width 142 height 46
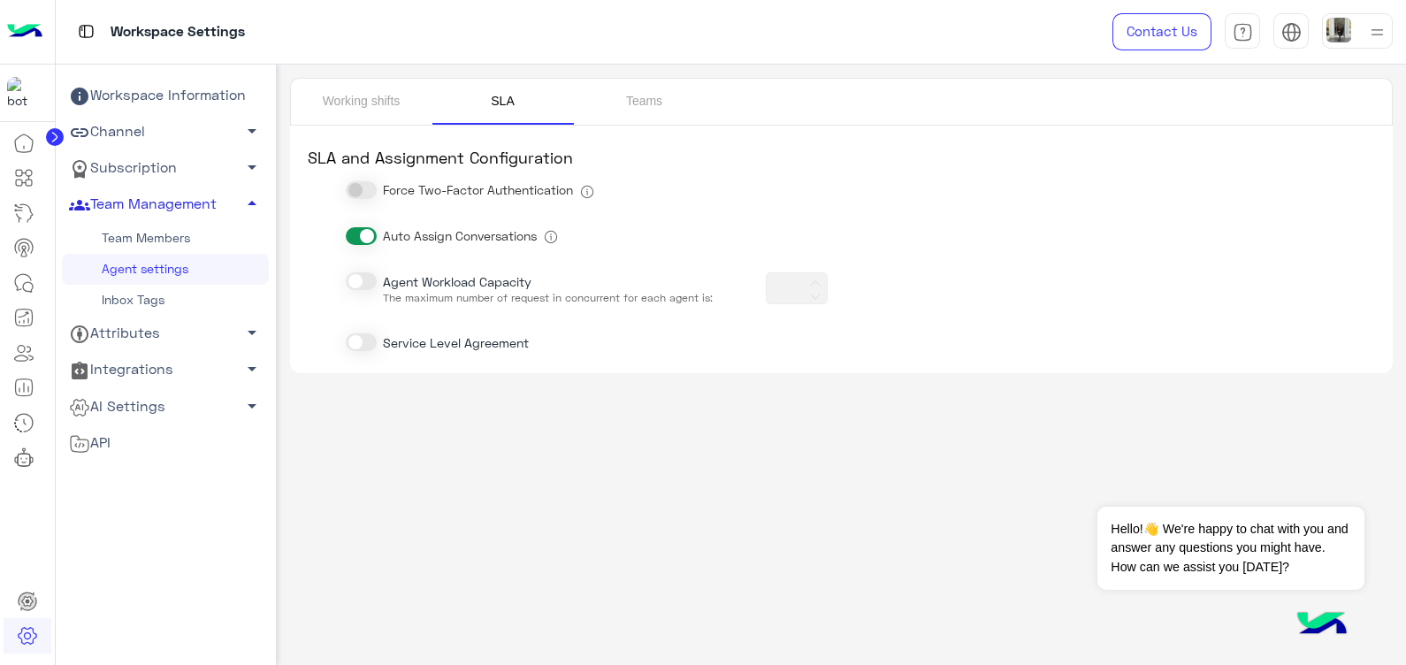
type input "*"
click at [353, 102] on link "Working shifts" at bounding box center [362, 102] width 142 height 46
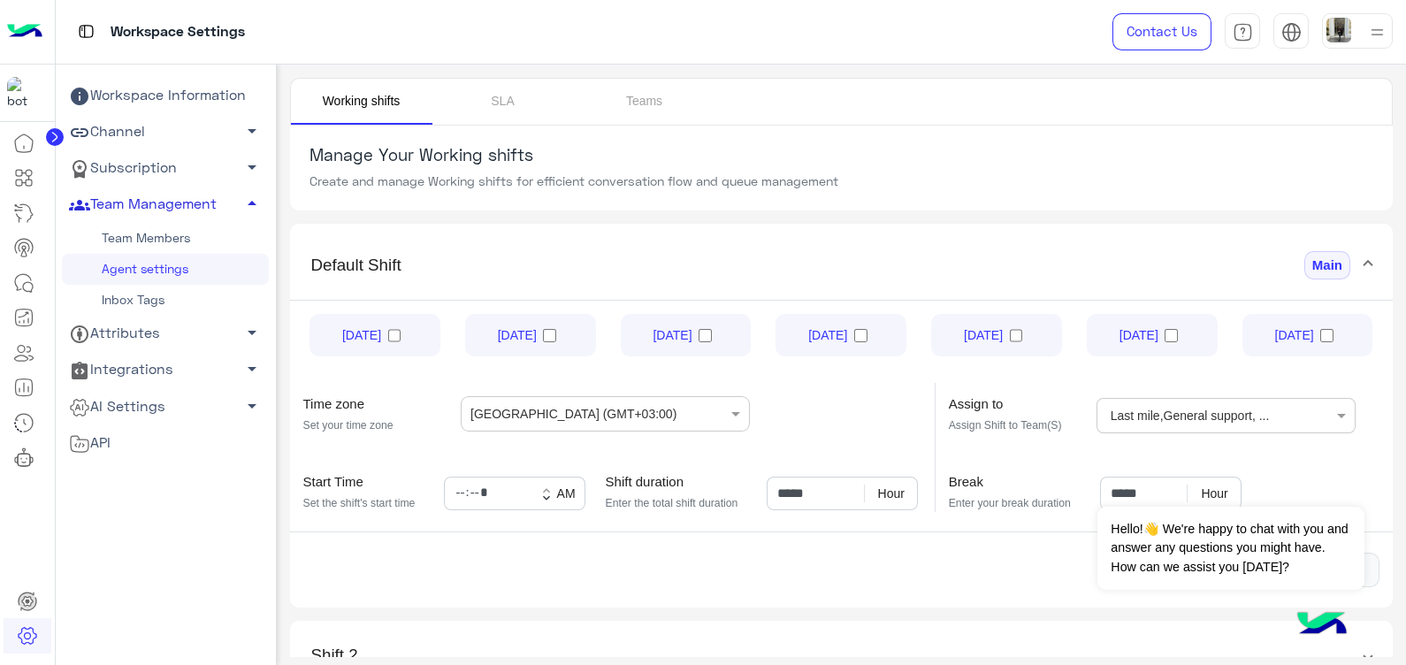
scroll to position [91, 0]
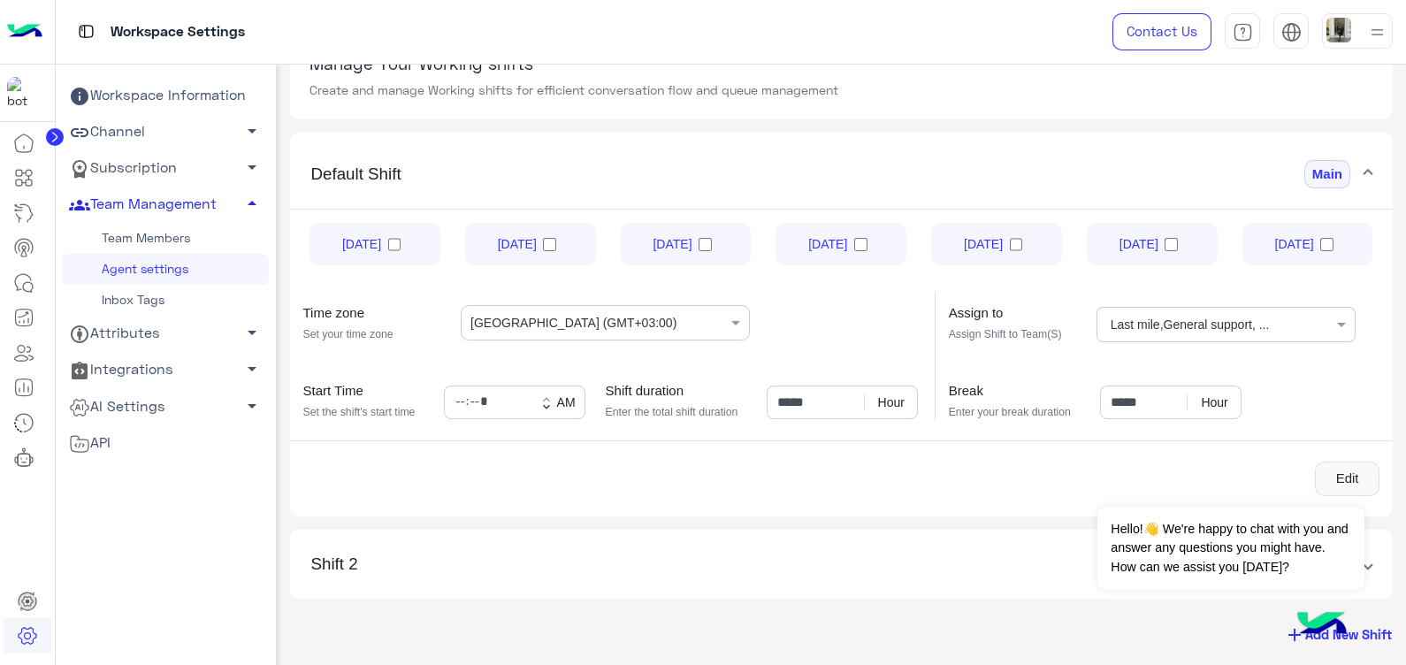
click at [930, 560] on mat-panel-title "Shift 2" at bounding box center [831, 565] width 1040 height 20
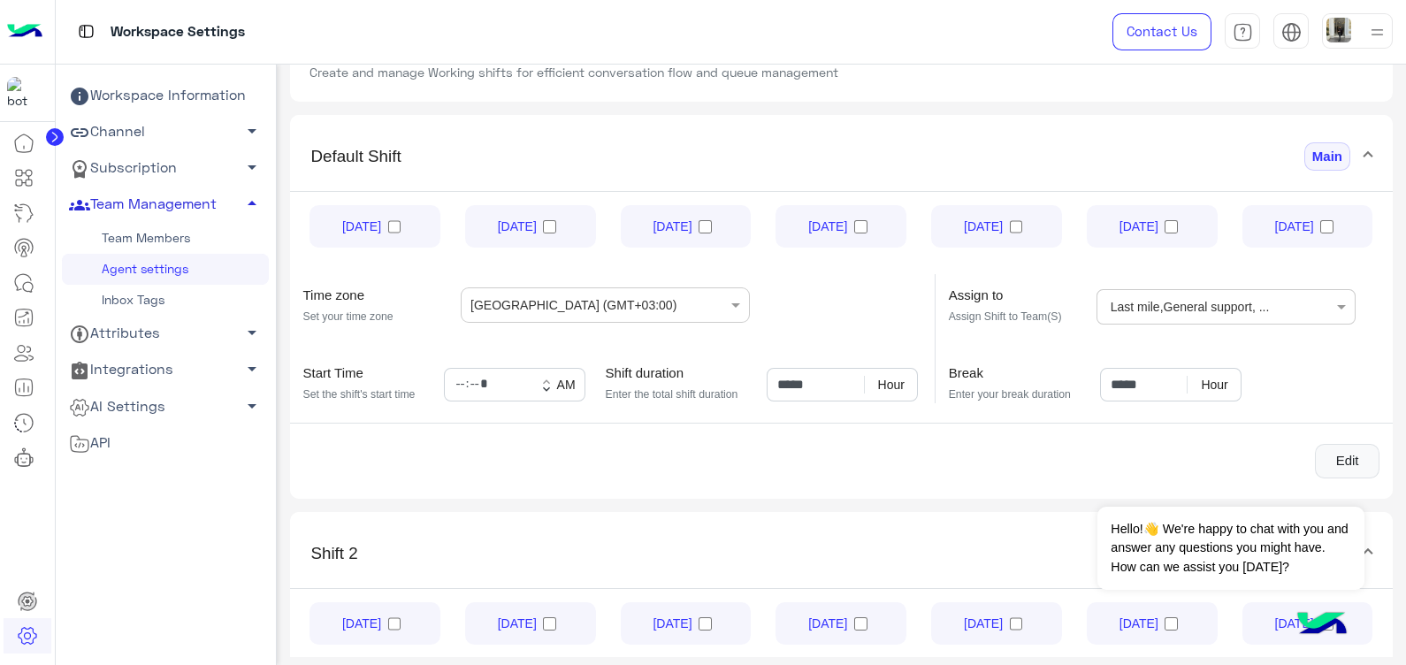
scroll to position [106, 0]
click at [1313, 308] on ng-select "Choose the Teams Last mile , General support , ..." at bounding box center [1226, 309] width 259 height 35
click at [1364, 452] on button "Edit" at bounding box center [1347, 464] width 65 height 35
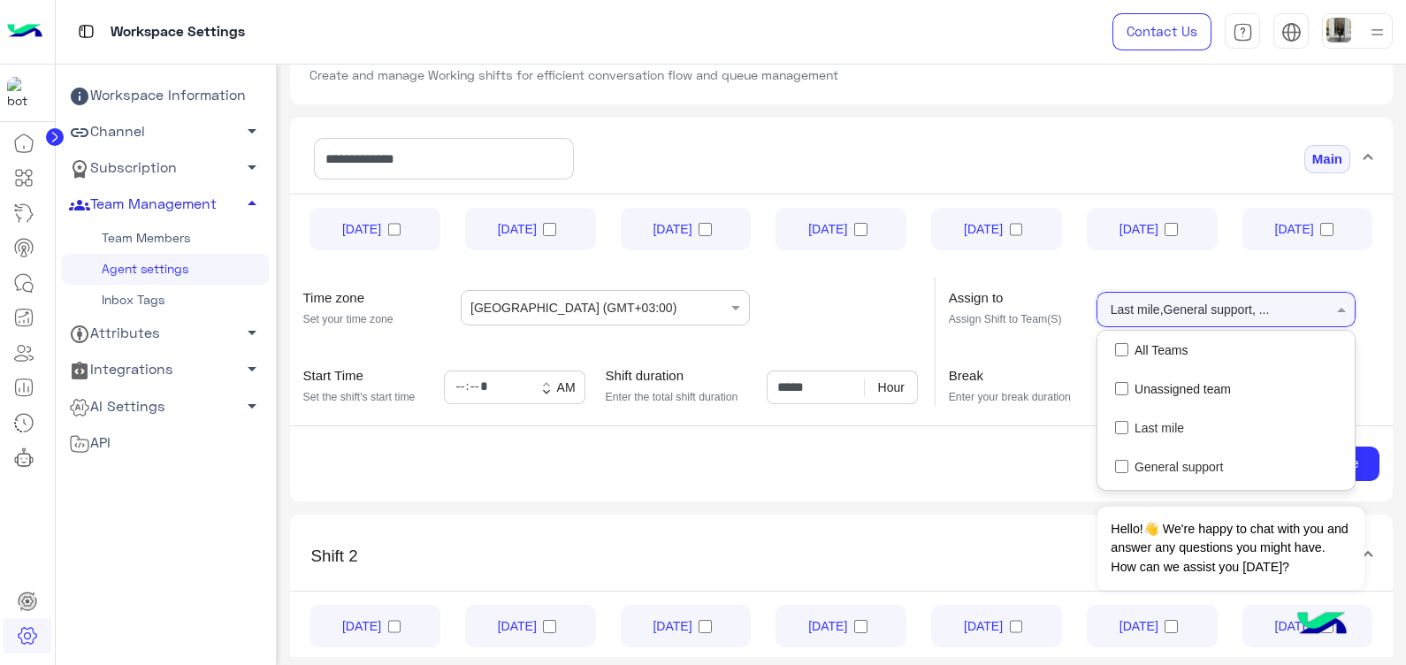
click at [1294, 304] on input "text" at bounding box center [1304, 308] width 51 height 32
click at [1214, 465] on div "widebot test" at bounding box center [1226, 470] width 257 height 39
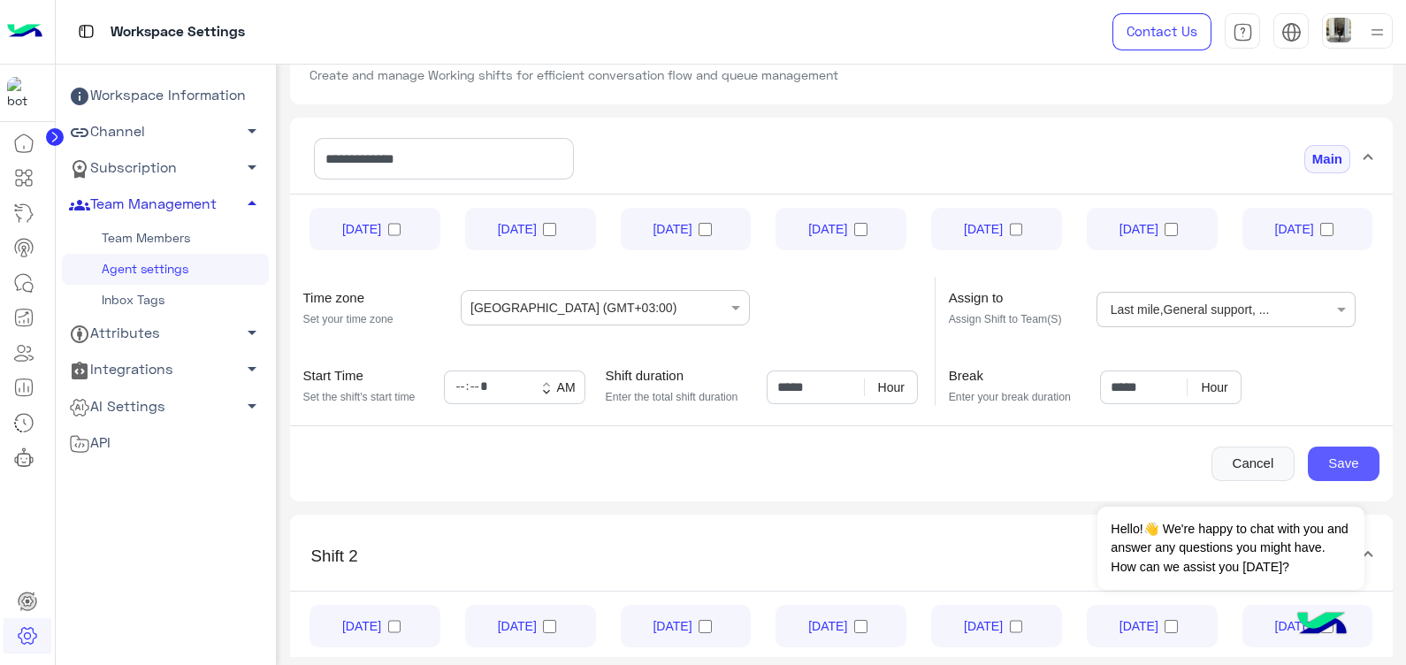
drag, startPoint x: 1364, startPoint y: 415, endPoint x: 1360, endPoint y: 461, distance: 46.2
click at [1360, 461] on div "[DATE] [DATE] [DATE] [DATE] [DATE] [DATE] [DATE] Time zone Set your time zone (…" at bounding box center [842, 344] width 1104 height 301
click at [1360, 461] on button "Save" at bounding box center [1344, 464] width 72 height 35
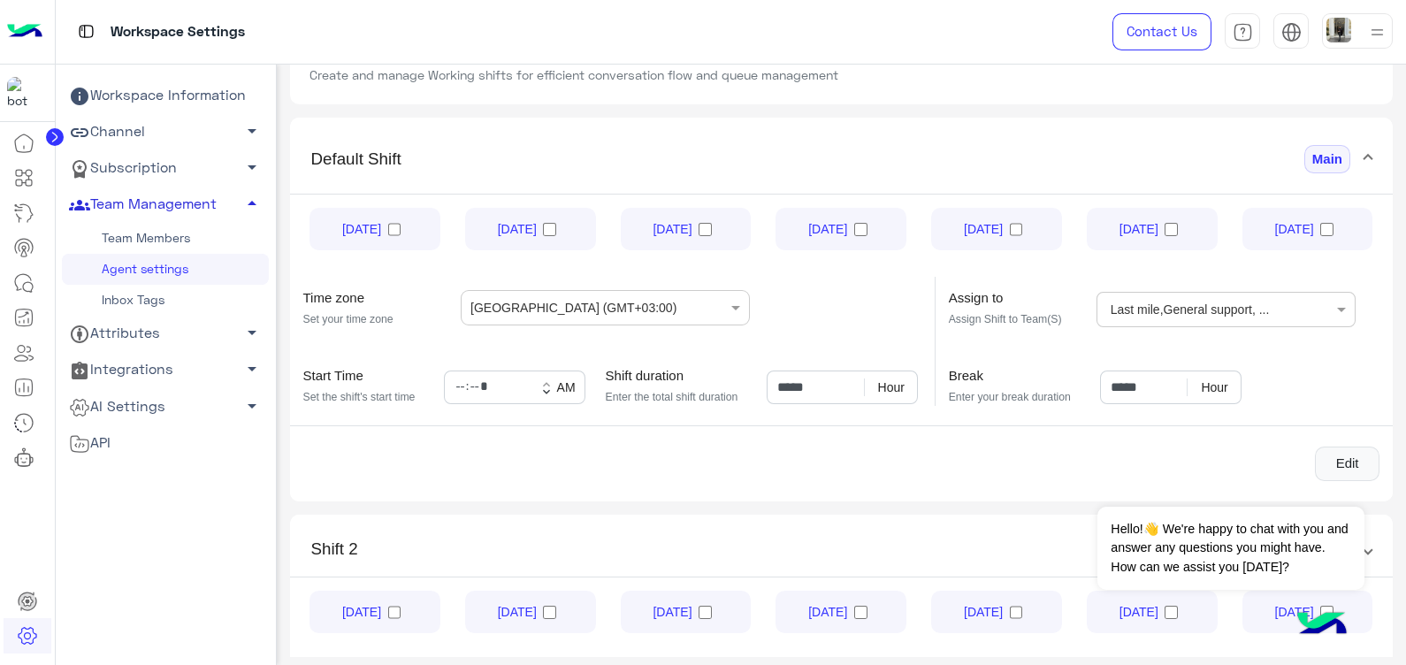
scroll to position [91, 0]
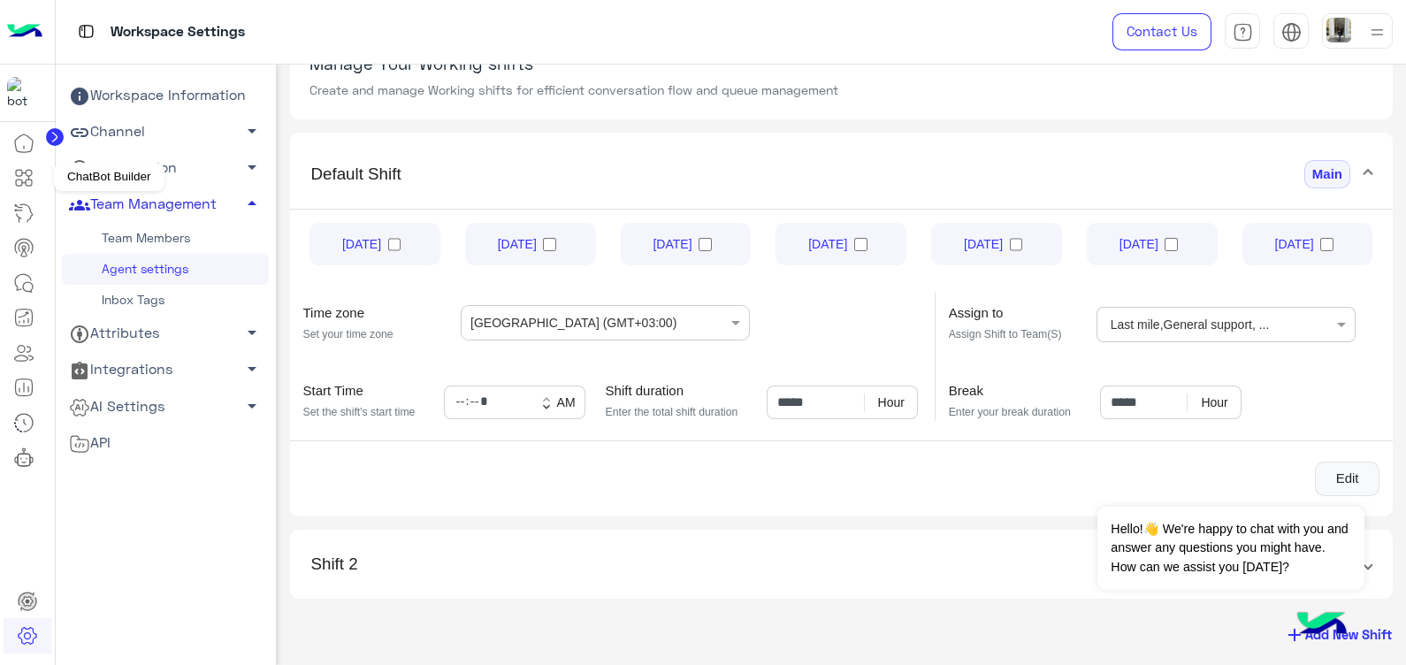
click at [19, 178] on icon at bounding box center [23, 177] width 21 height 21
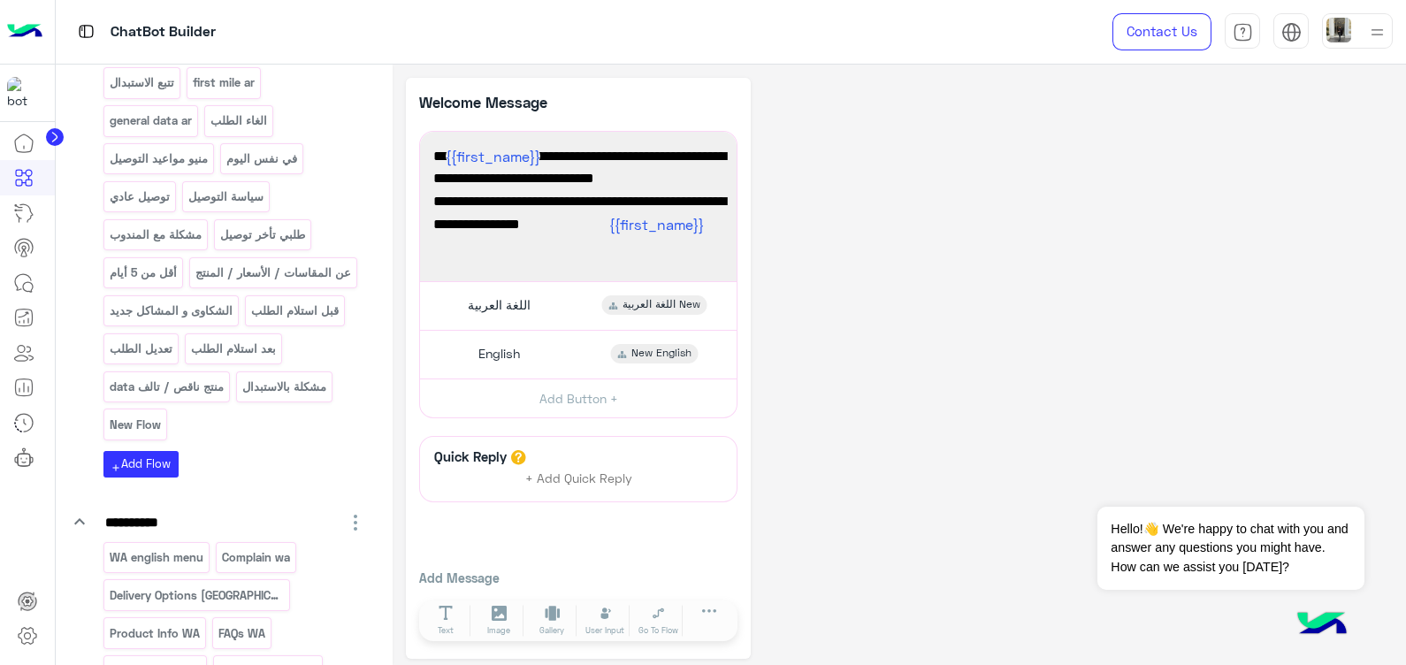
scroll to position [379, 0]
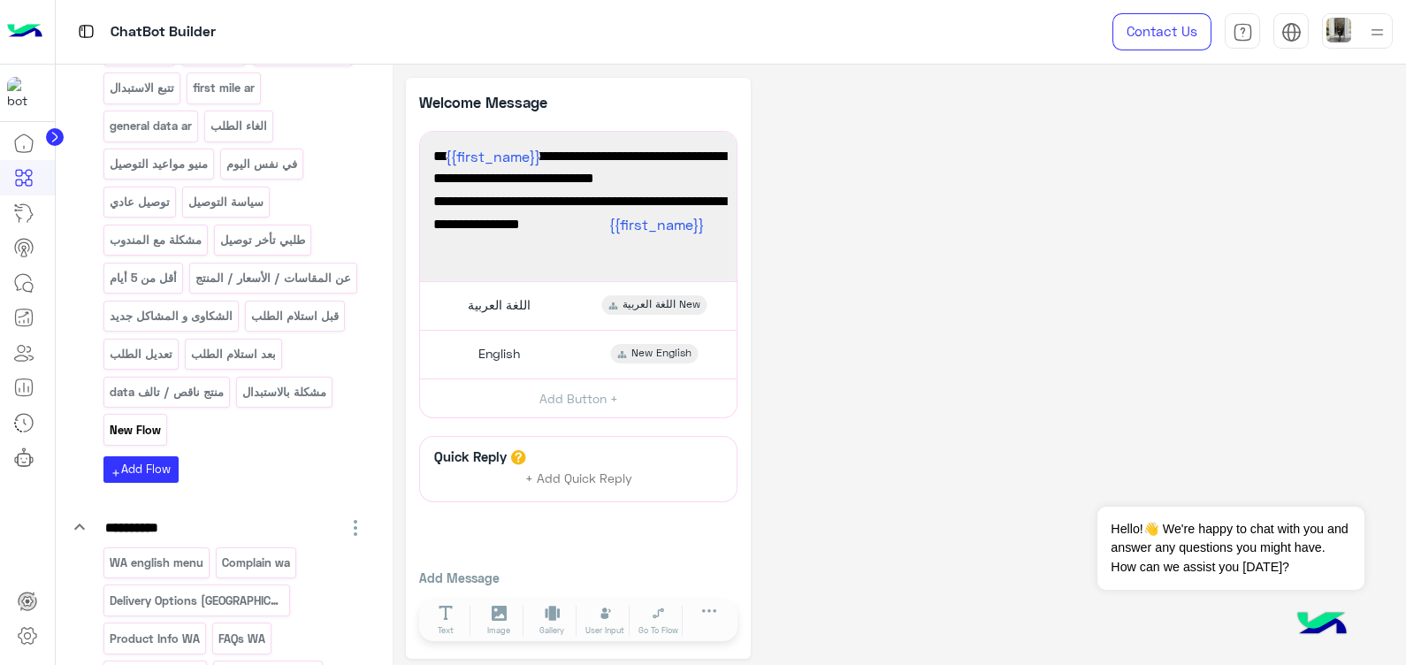
click at [130, 441] on p "New Flow" at bounding box center [135, 430] width 54 height 20
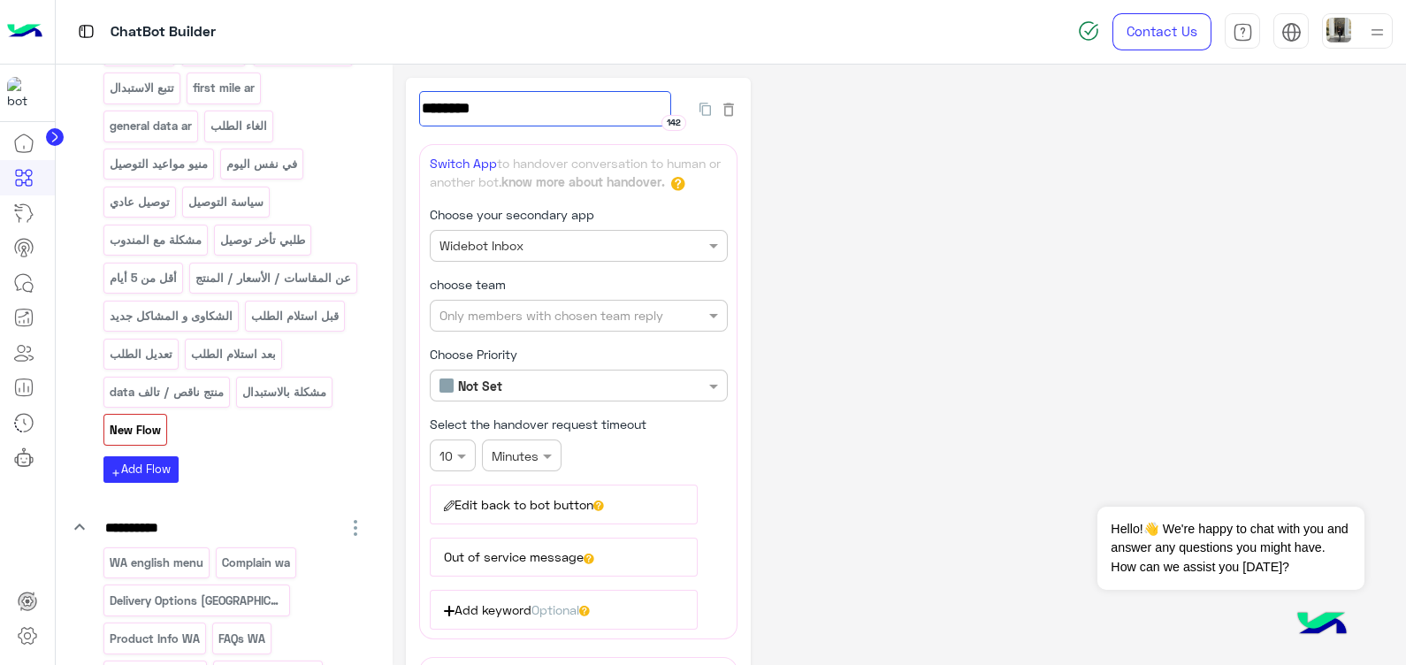
click at [512, 104] on input "********" at bounding box center [545, 108] width 252 height 35
type input "**********"
click at [836, 226] on div "**********" at bounding box center [899, 479] width 987 height 802
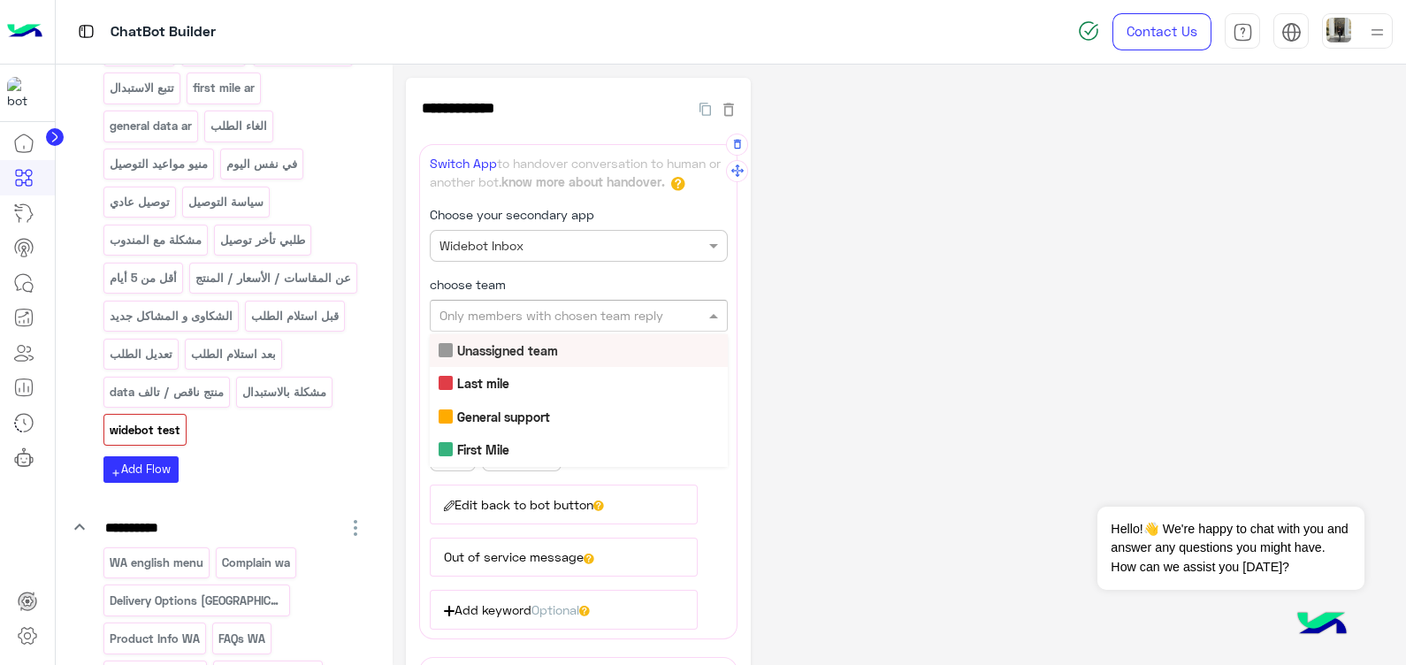
click at [608, 313] on input "text" at bounding box center [549, 316] width 219 height 19
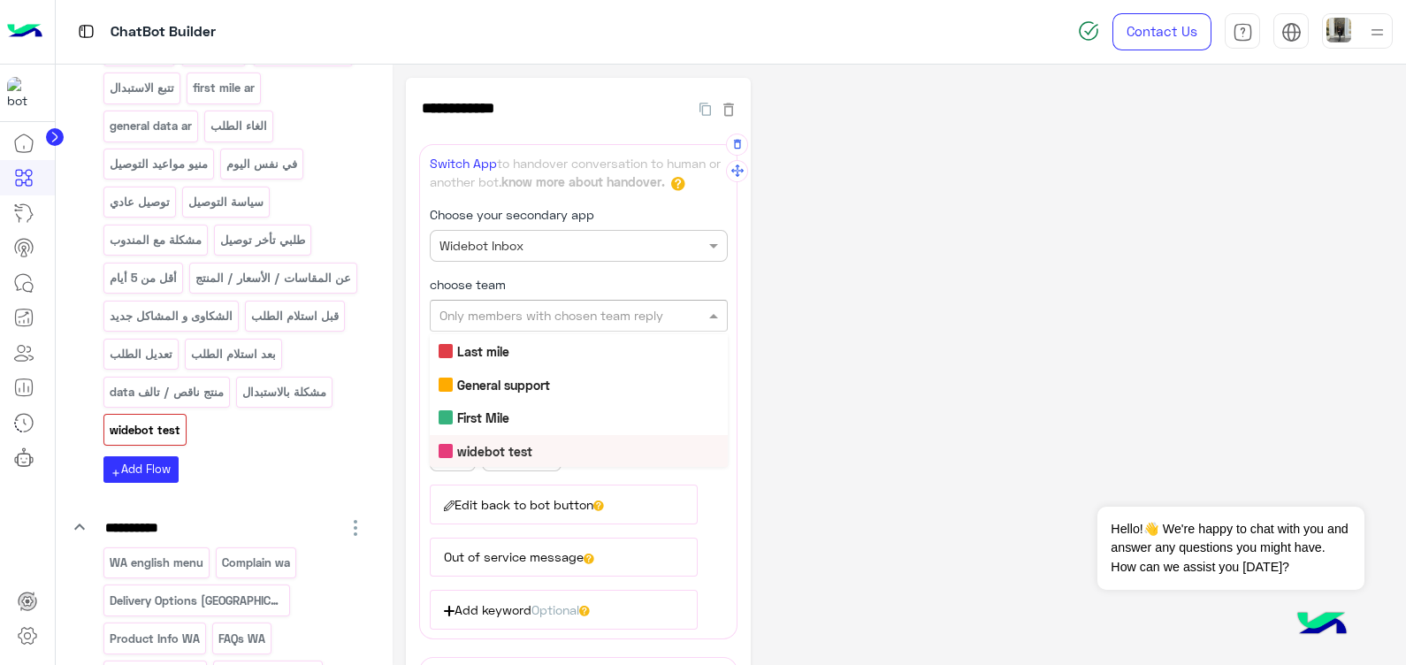
click at [658, 443] on div "widebot test" at bounding box center [579, 451] width 298 height 33
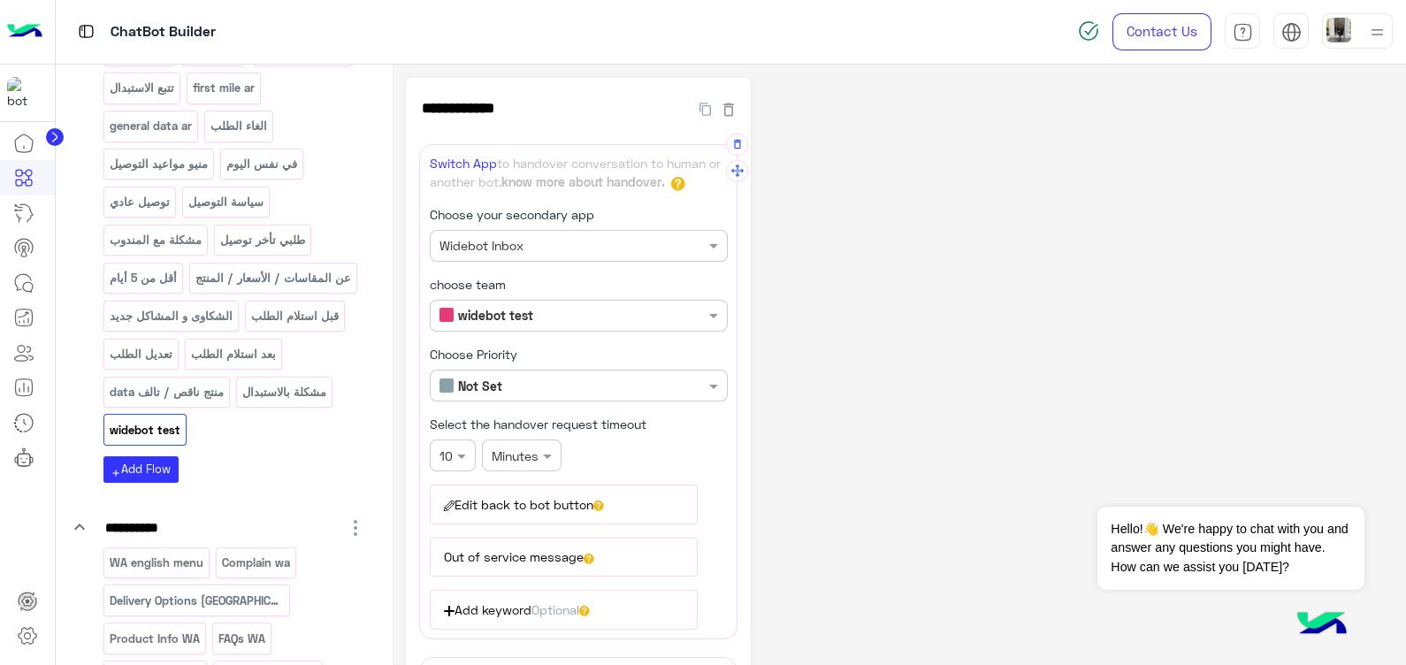
click at [862, 456] on div "**********" at bounding box center [899, 479] width 987 height 802
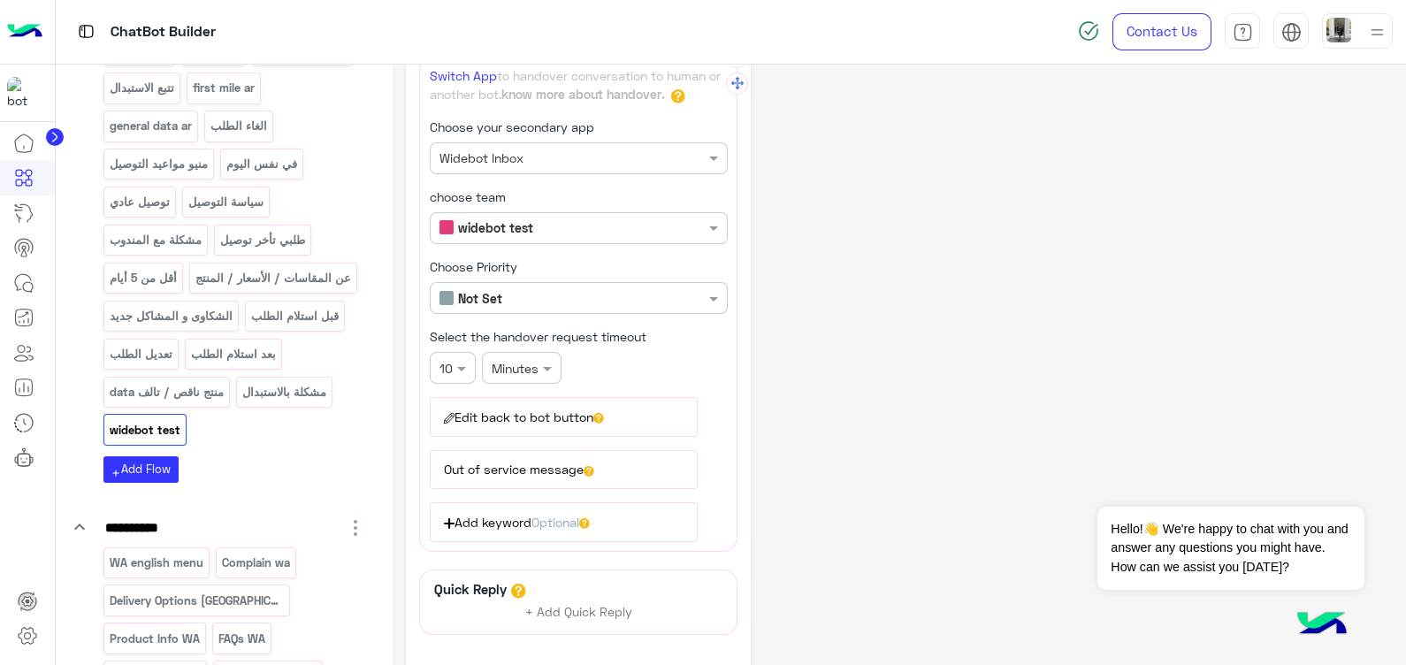
scroll to position [0, 0]
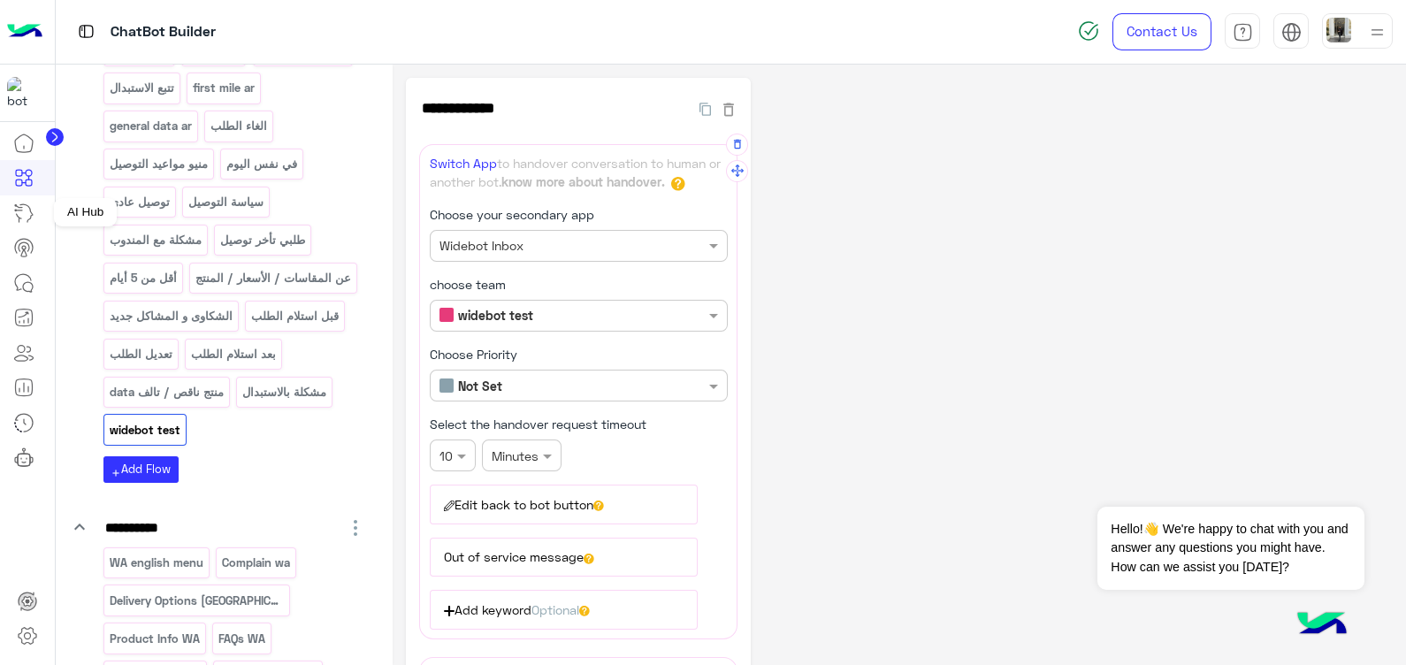
click at [21, 211] on icon at bounding box center [23, 213] width 21 height 21
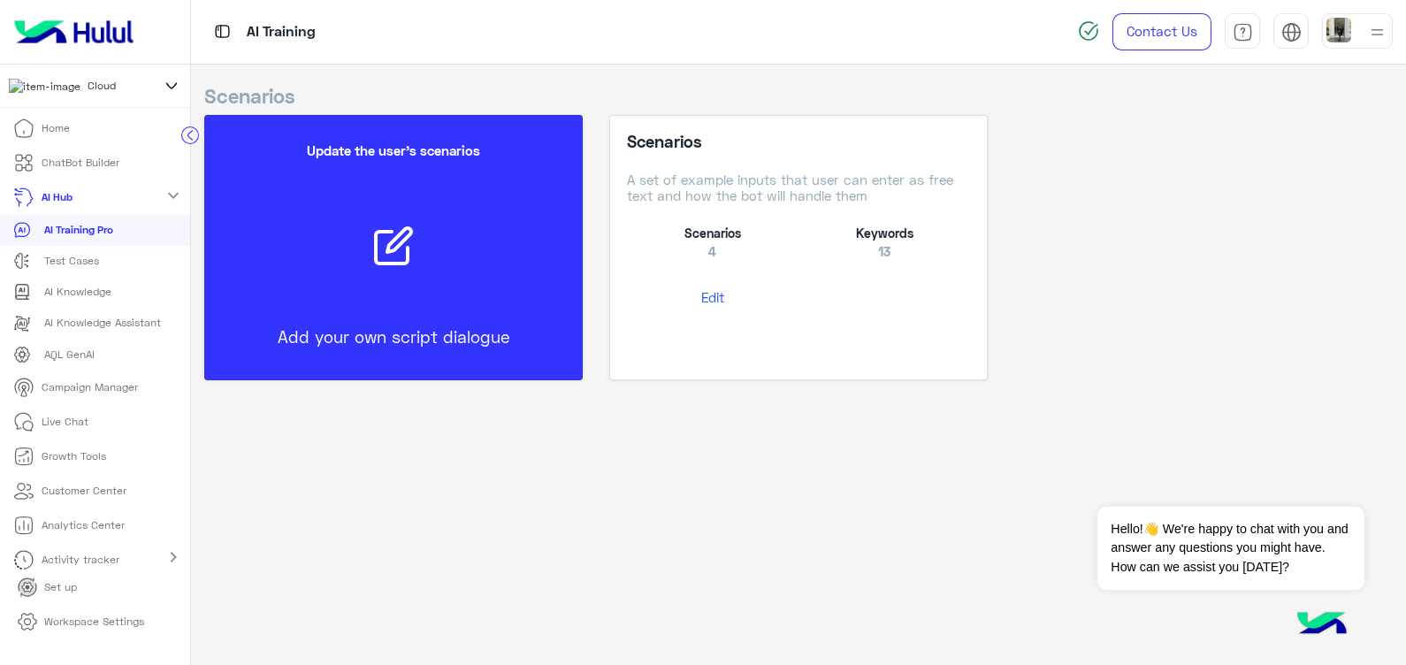
click at [717, 293] on button "Edit" at bounding box center [713, 297] width 172 height 33
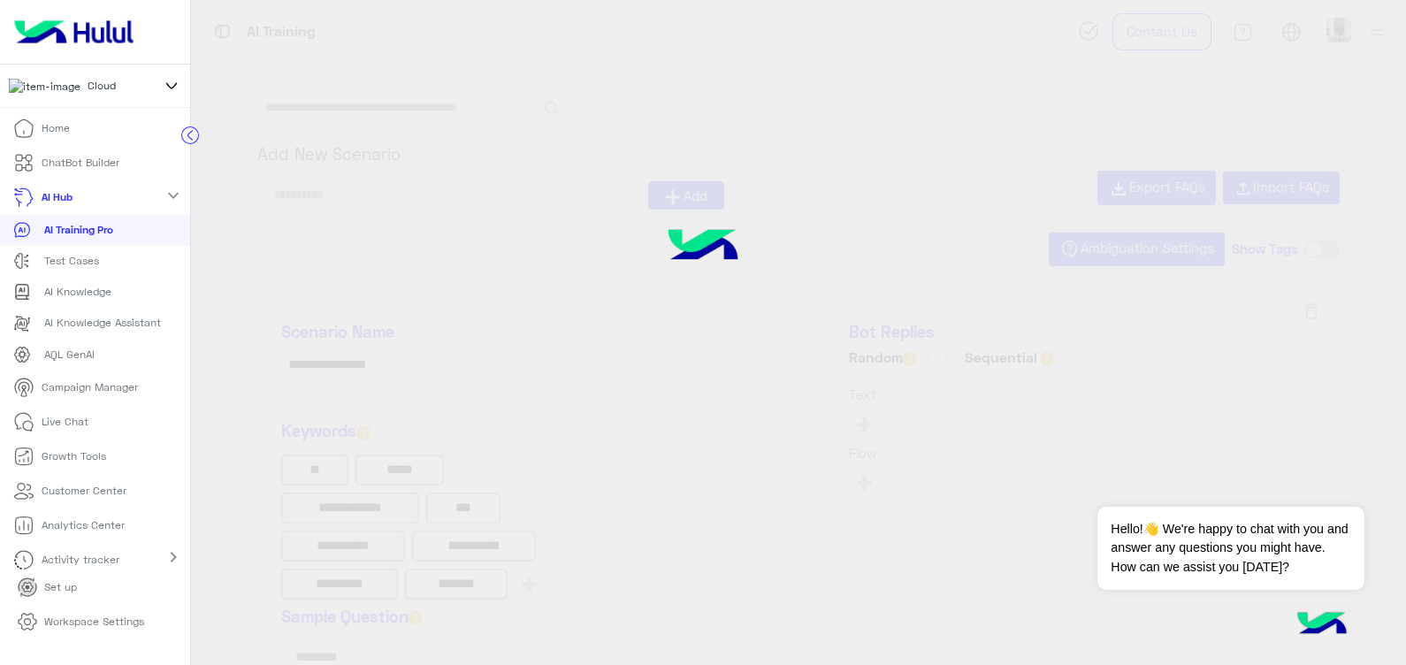
type input "**********"
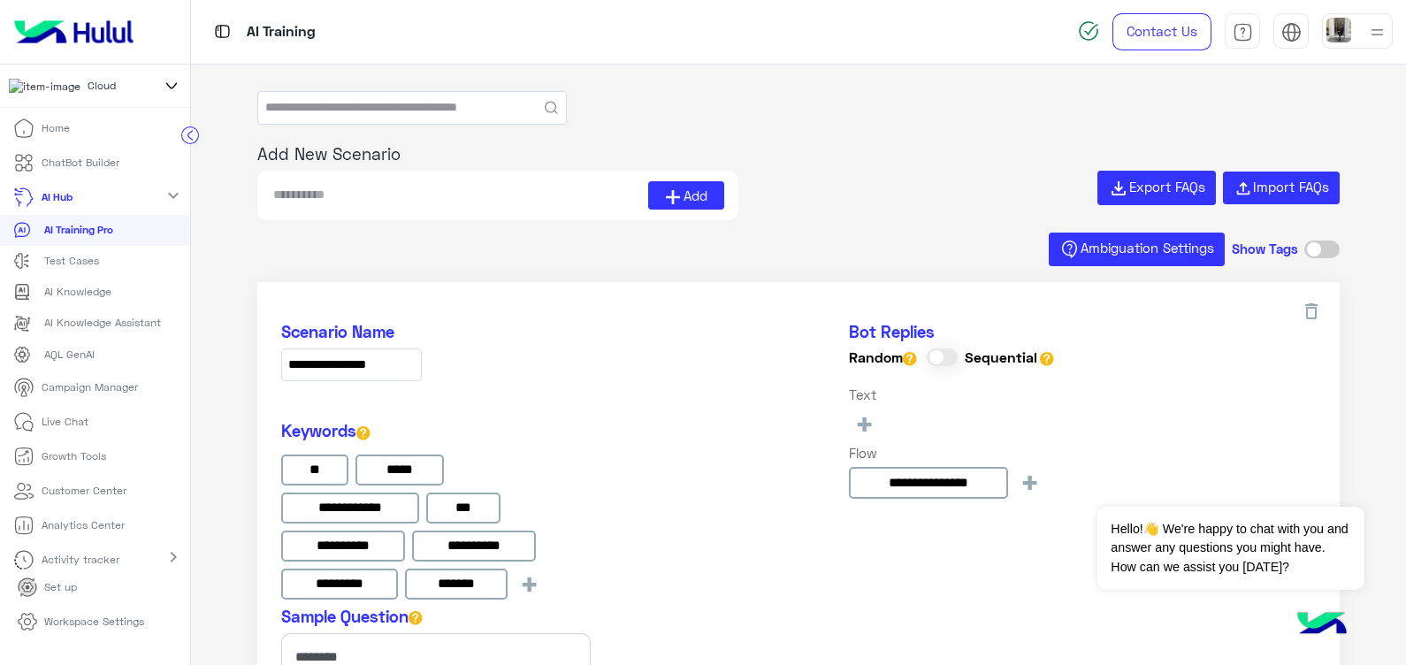
click at [398, 186] on input at bounding box center [460, 195] width 377 height 28
type input "**********"
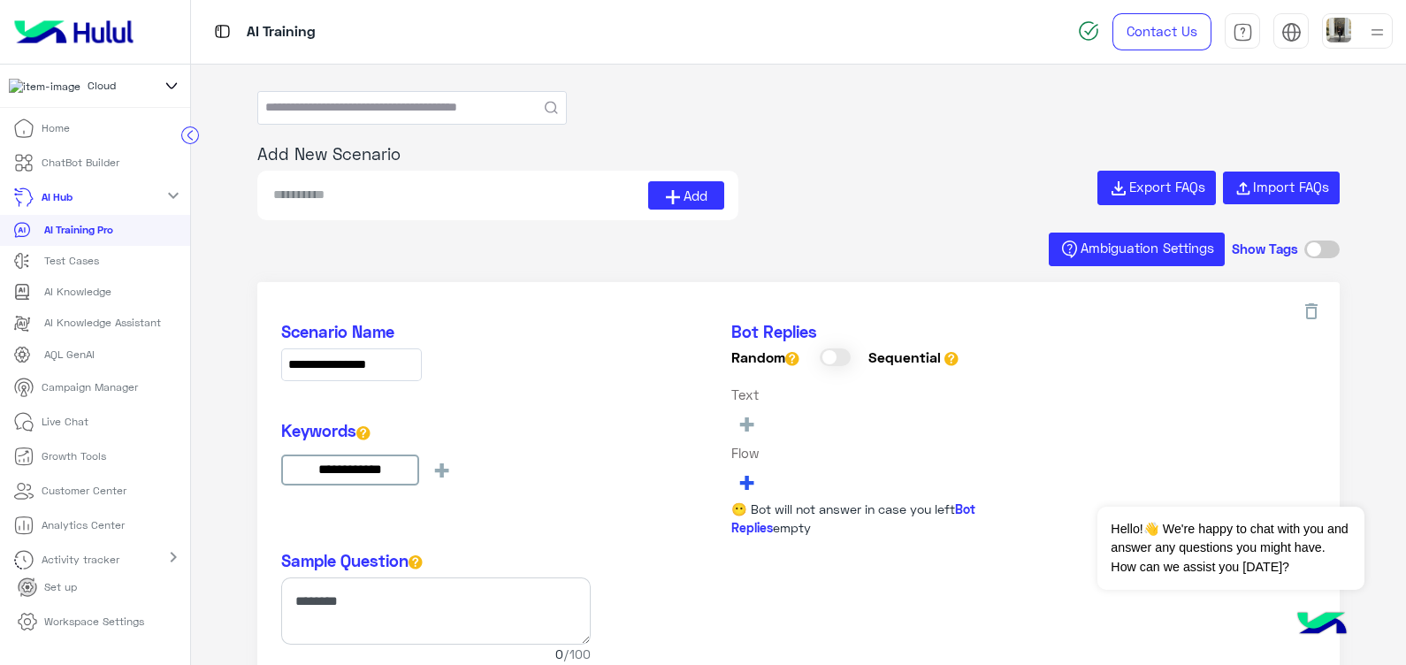
click at [746, 481] on span "+" at bounding box center [747, 481] width 20 height 29
type input "*****"
click at [789, 540] on button "widebot test" at bounding box center [842, 544] width 218 height 28
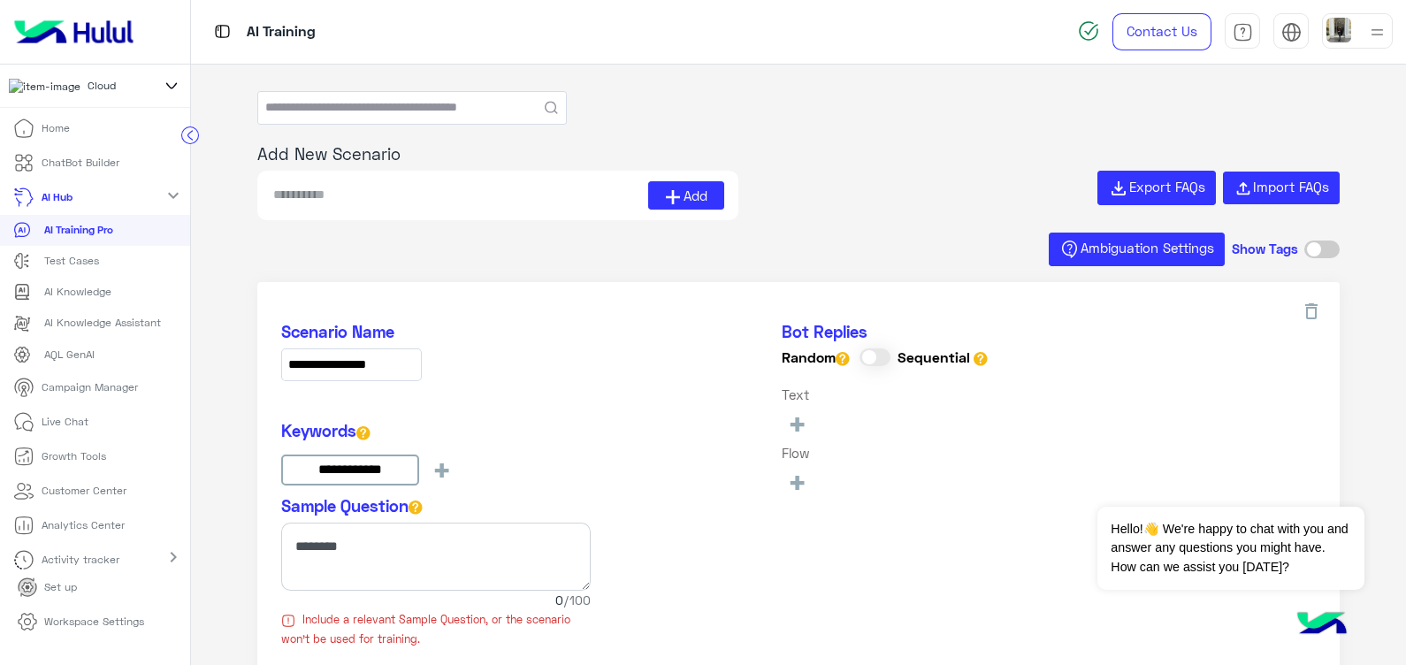
type input "**********"
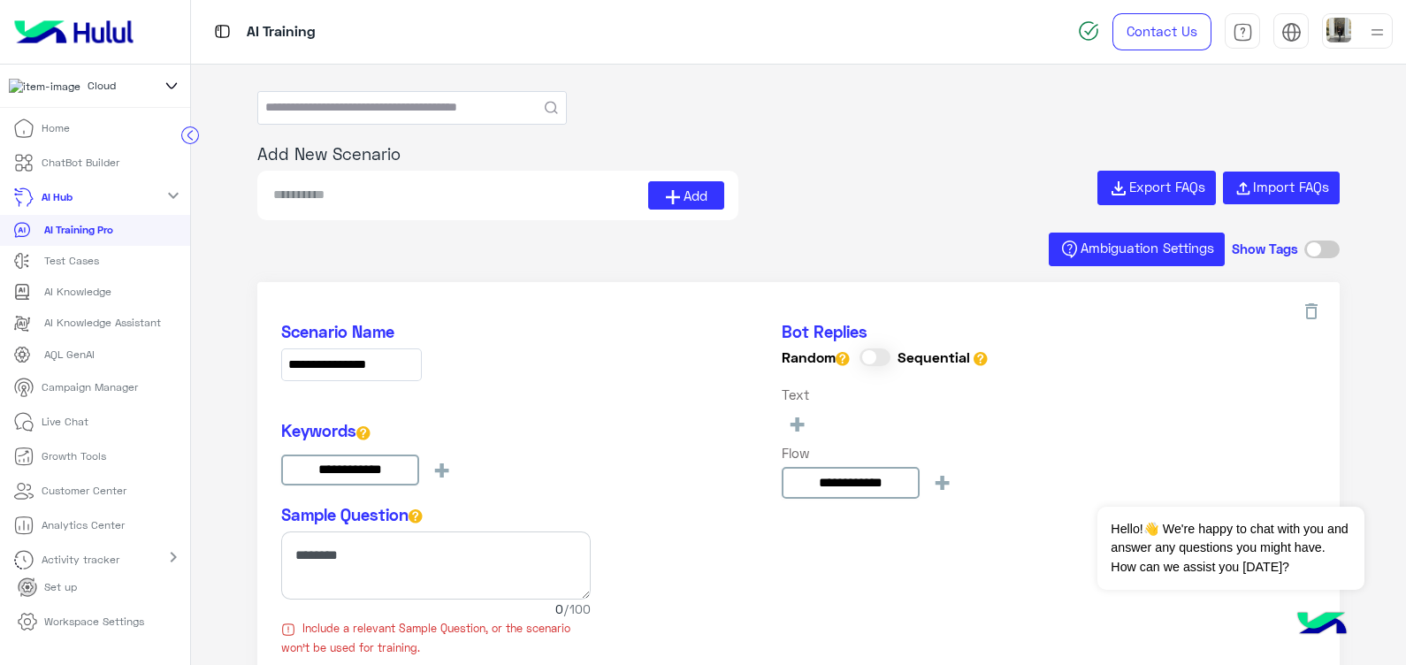
click at [841, 213] on div "Add Export FAQs Import FAQs" at bounding box center [798, 196] width 1083 height 50
click at [118, 628] on p "Workspace Settings" at bounding box center [94, 622] width 100 height 16
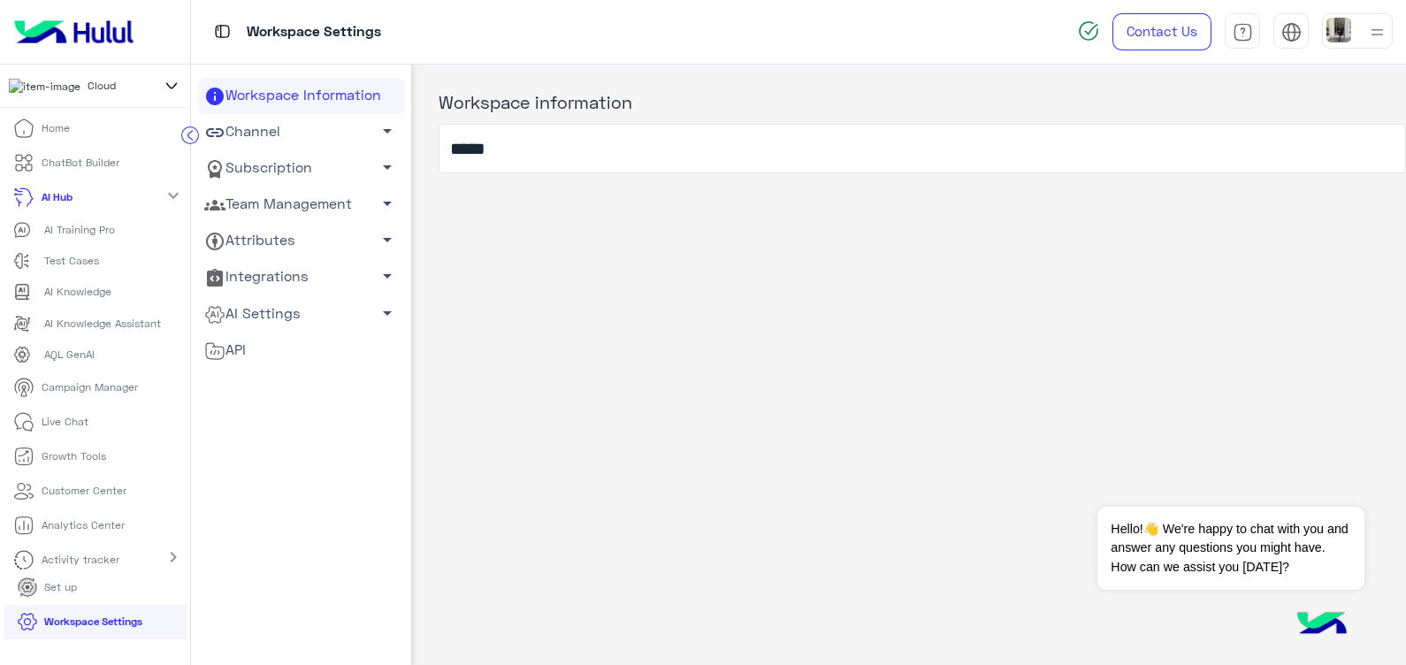
click at [195, 130] on circle at bounding box center [190, 134] width 17 height 17
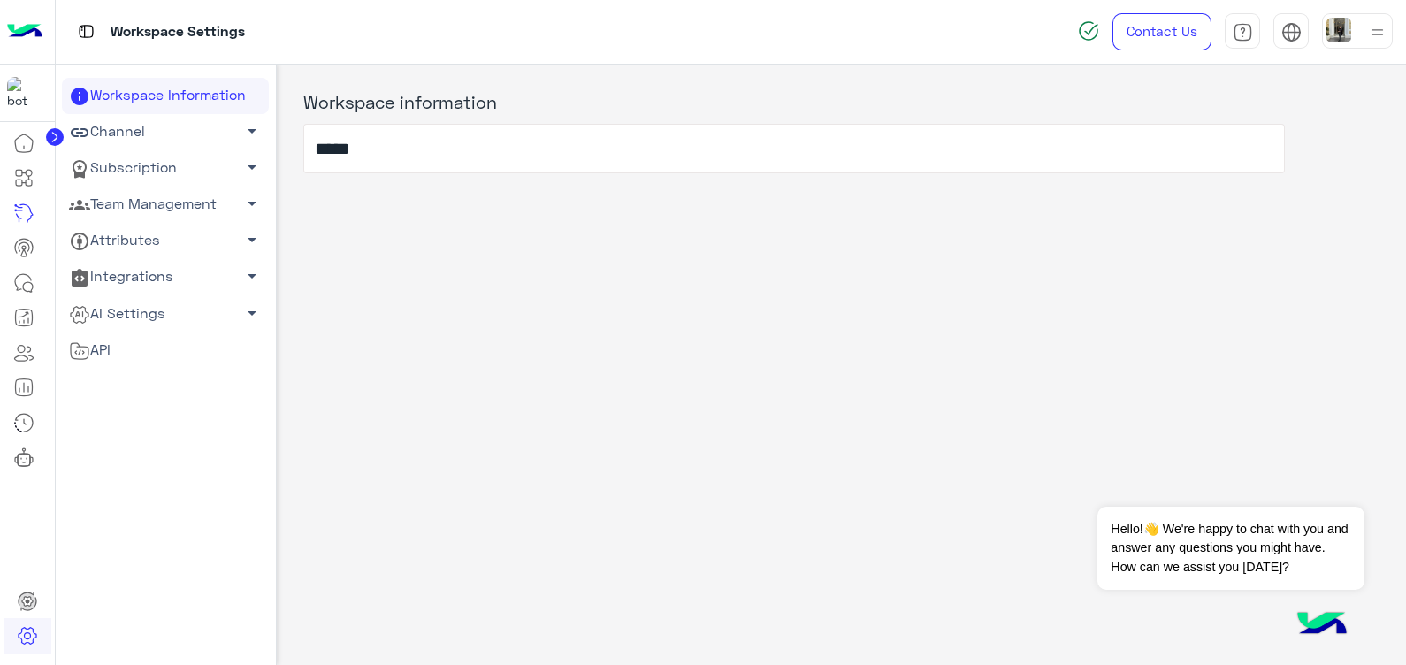
click at [245, 193] on span "arrow_drop_down" at bounding box center [251, 203] width 21 height 21
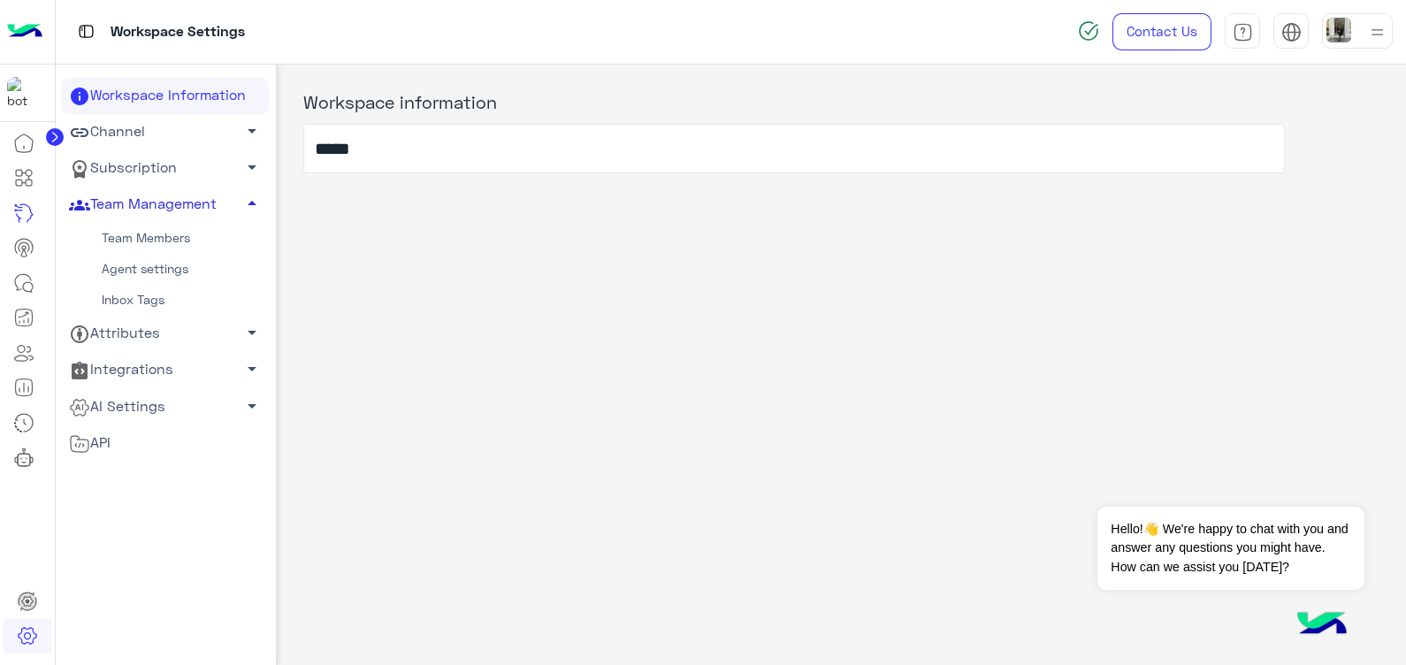
click at [138, 241] on link "Team Members" at bounding box center [165, 238] width 207 height 31
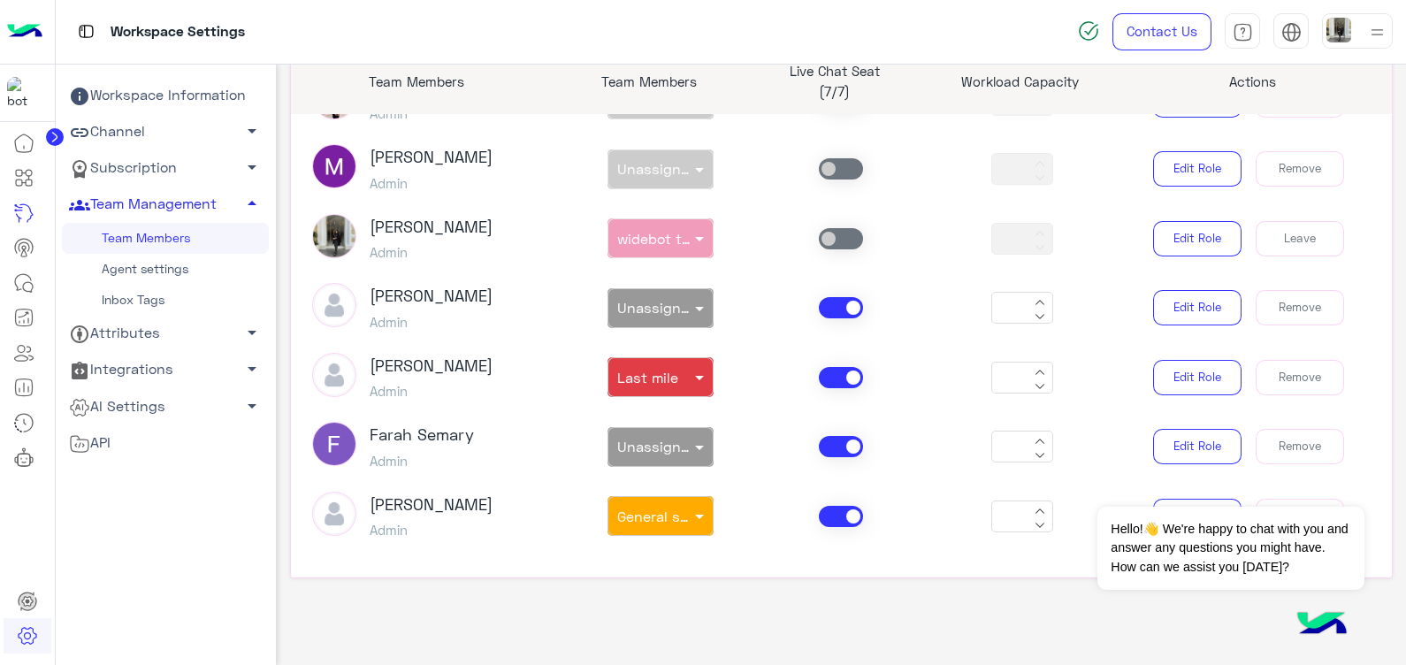
scroll to position [128, 0]
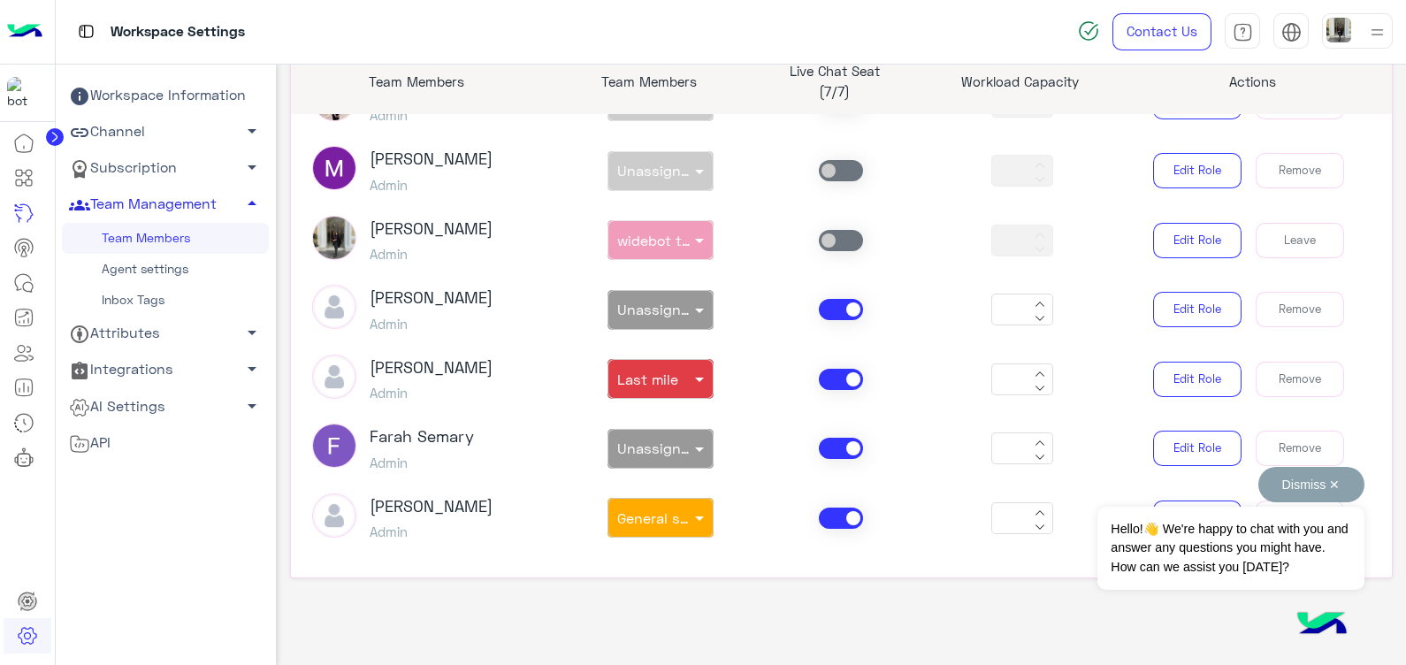
click at [1341, 480] on button "Dismiss ✕" at bounding box center [1312, 484] width 106 height 35
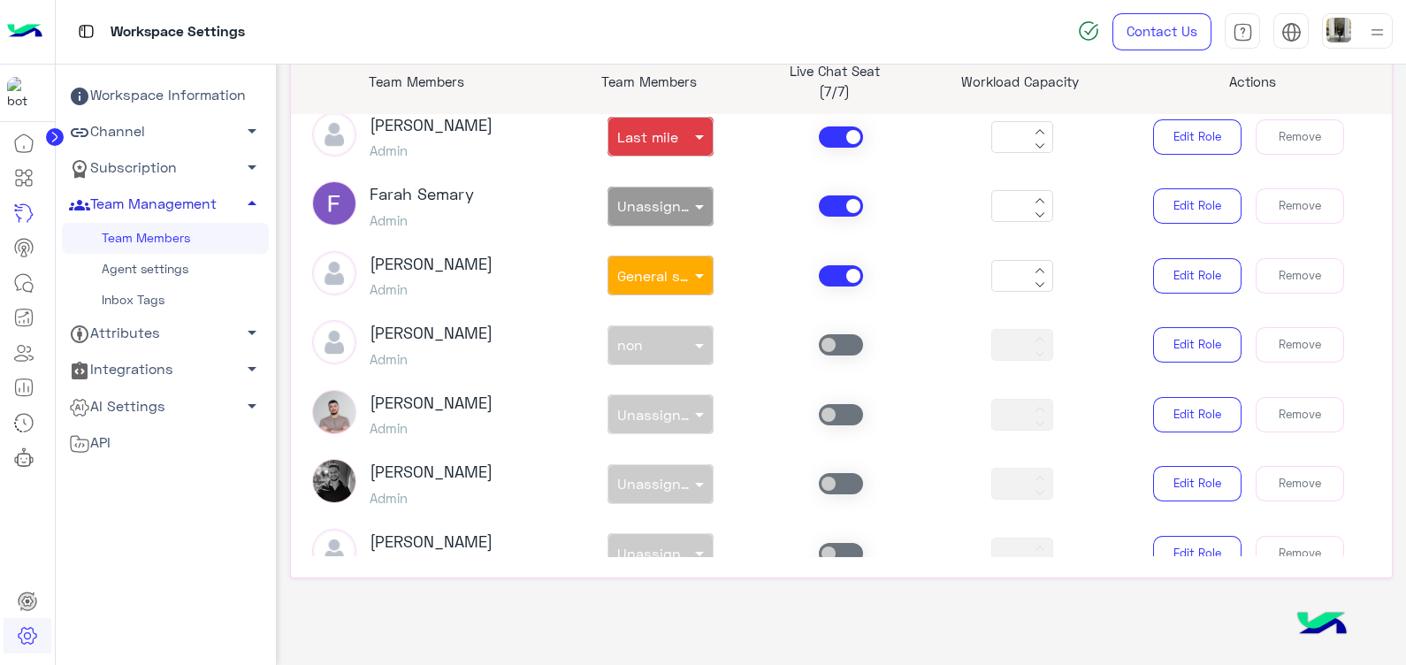
scroll to position [366, 0]
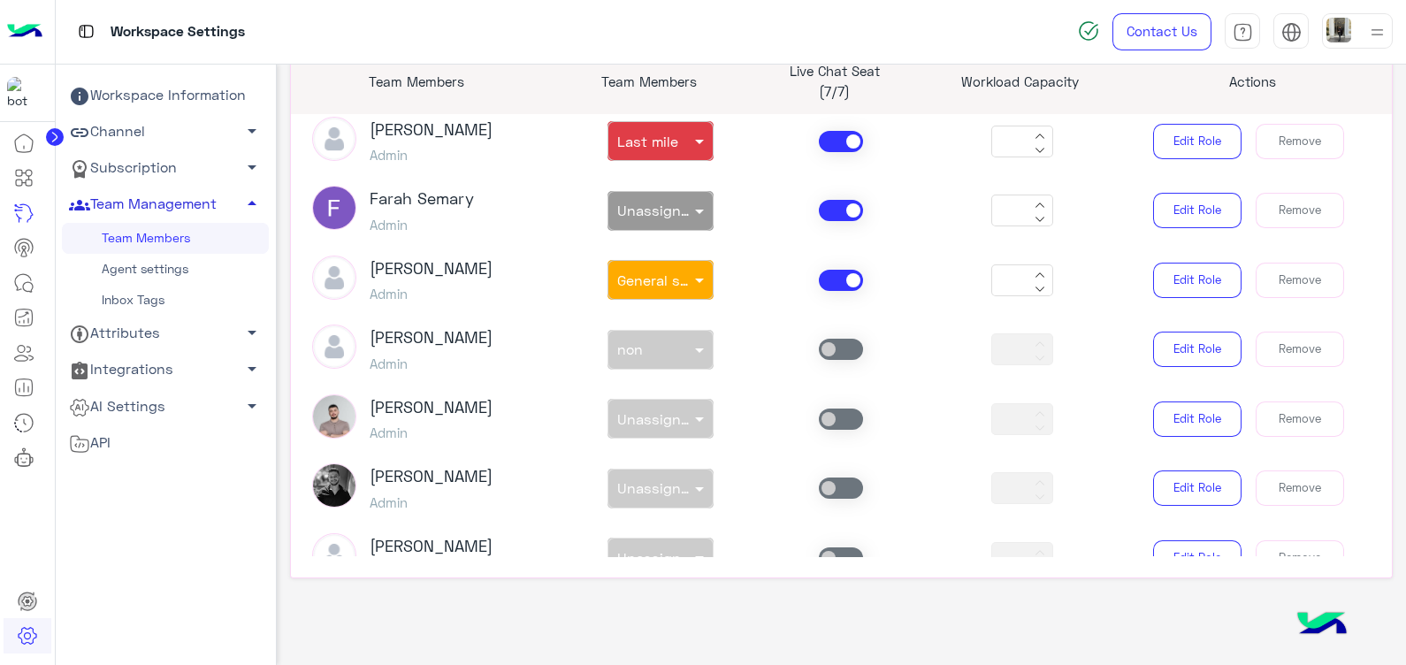
click at [834, 208] on span at bounding box center [841, 210] width 44 height 21
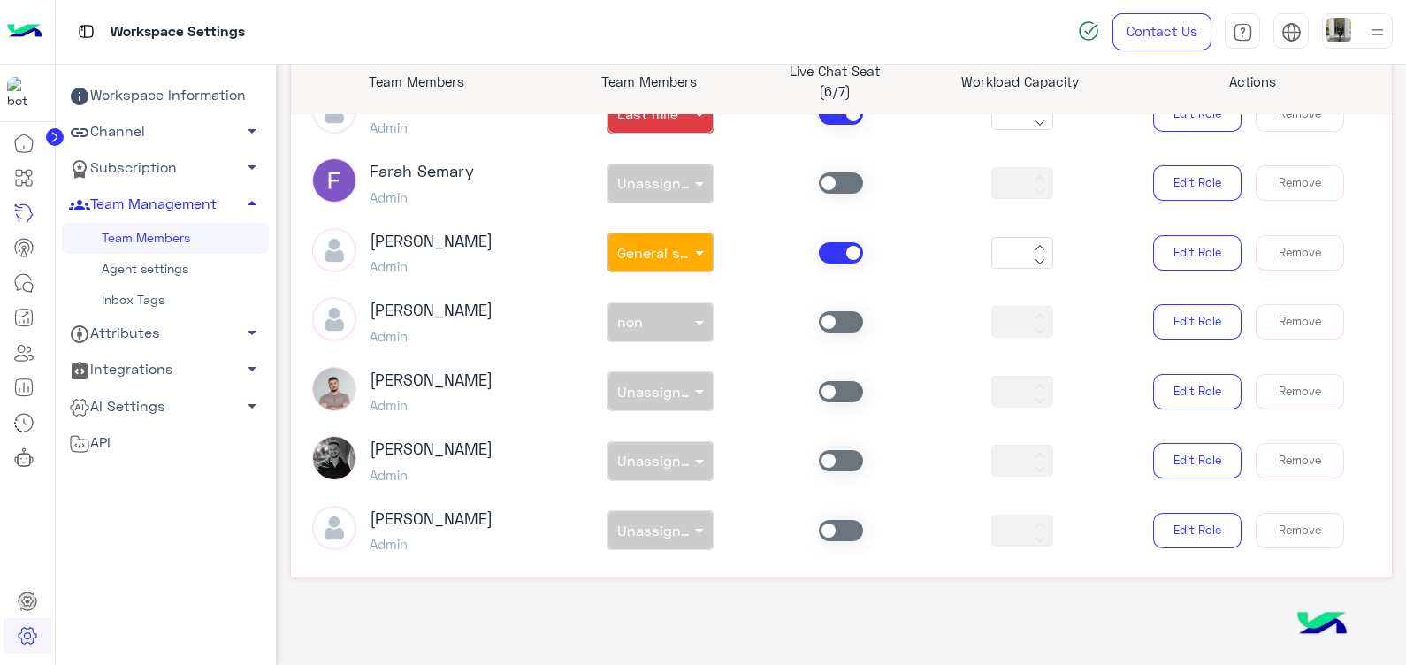
scroll to position [388, 0]
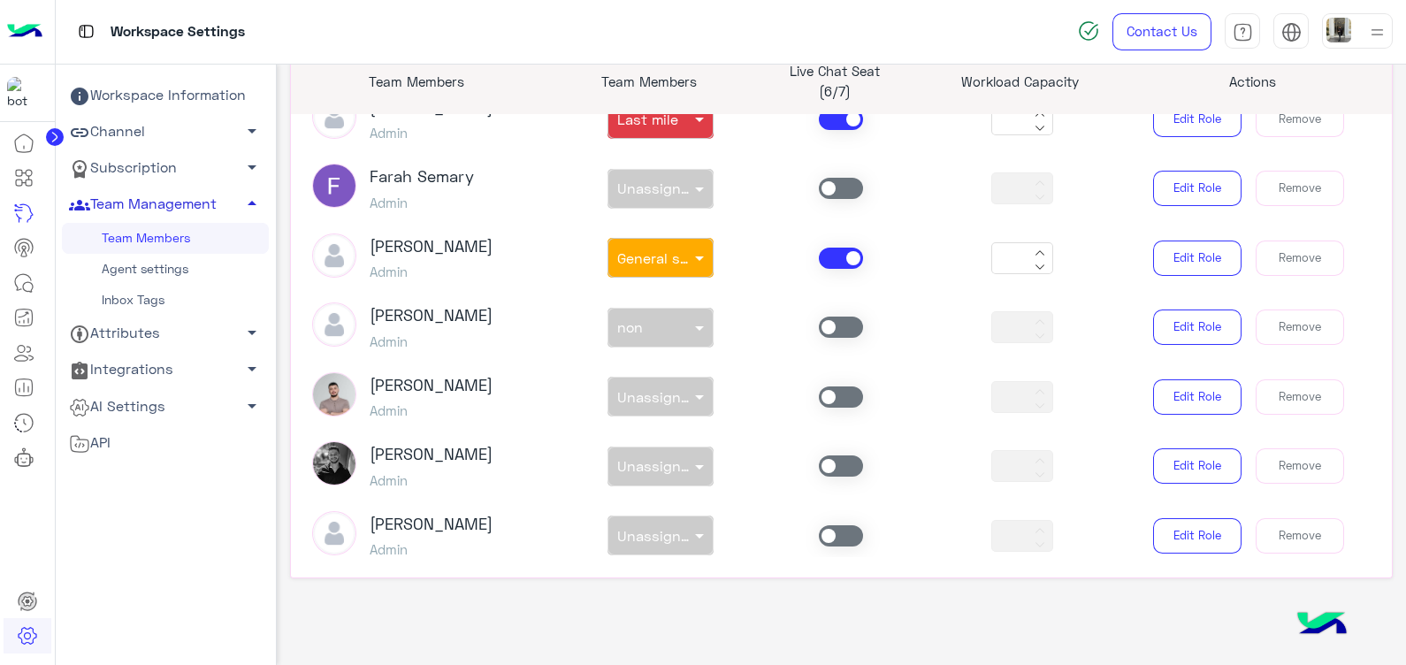
click at [407, 174] on h3 "Farah Semary" at bounding box center [422, 176] width 104 height 19
copy h3 "Farah Semary"
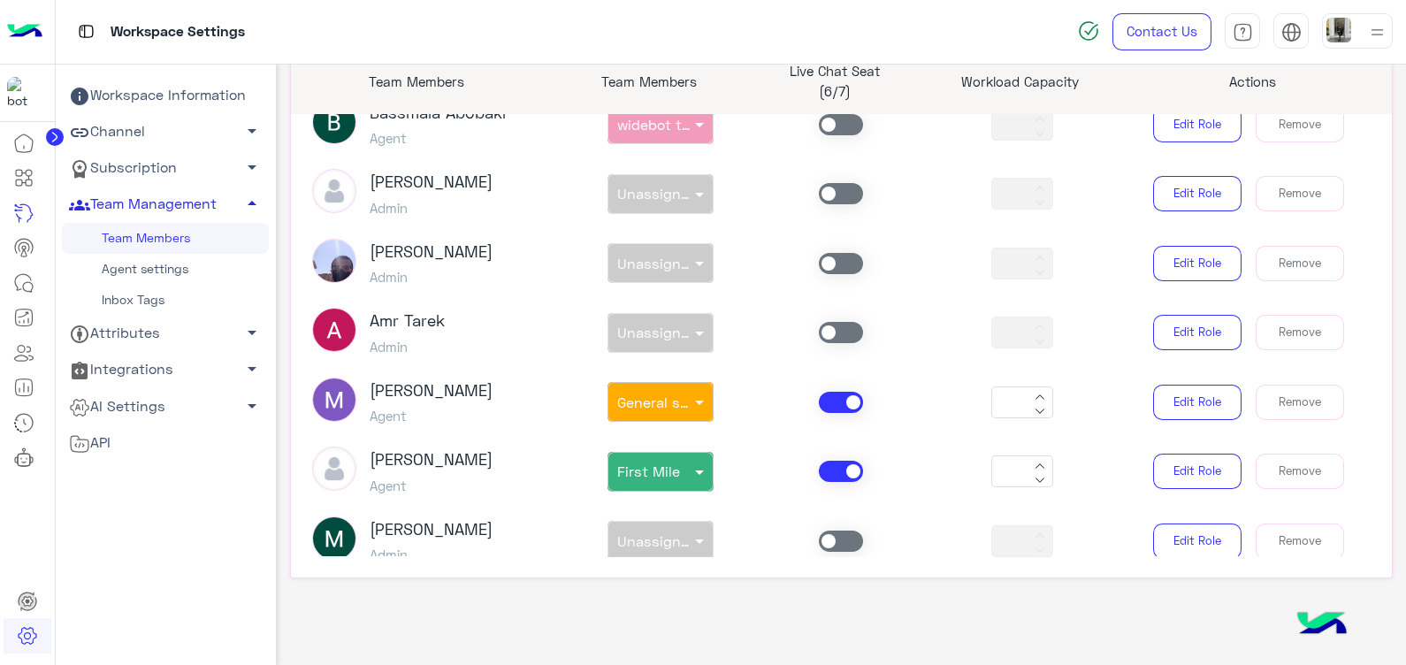
scroll to position [1315, 0]
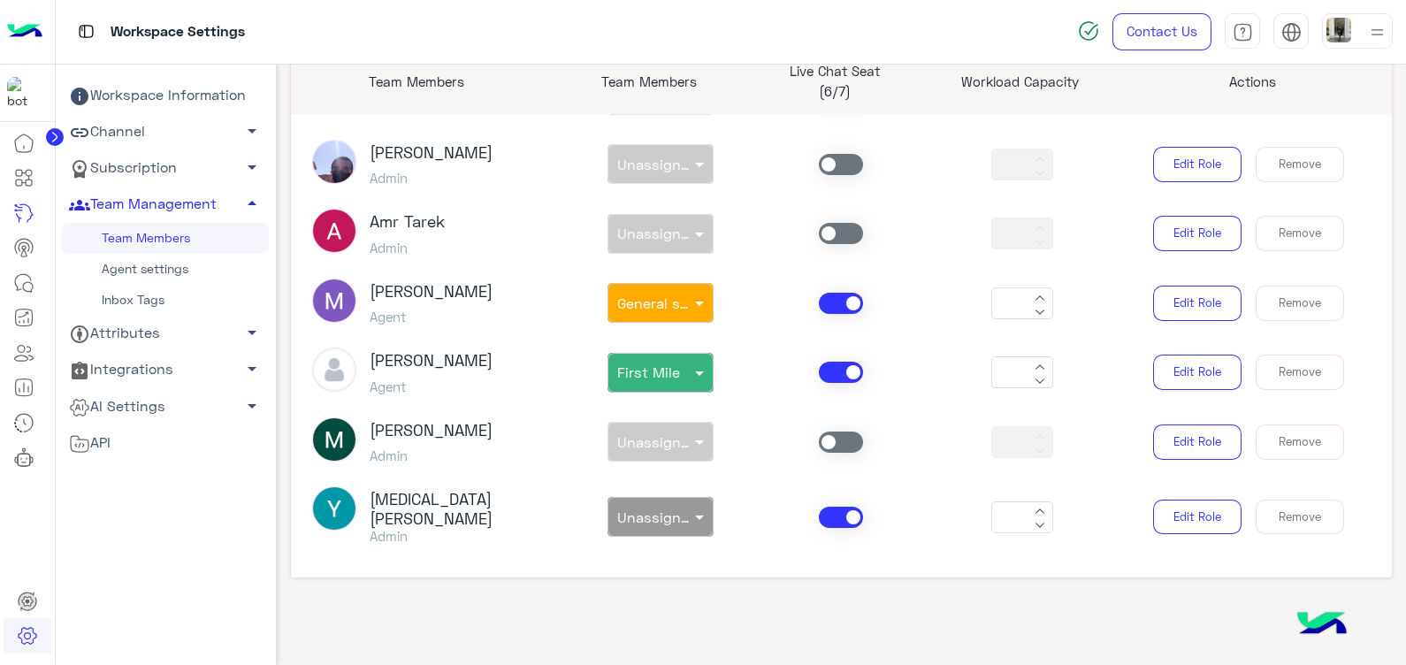
click at [827, 508] on span at bounding box center [841, 517] width 44 height 21
click at [406, 503] on h3 "[MEDICAL_DATA][PERSON_NAME]" at bounding box center [464, 509] width 188 height 38
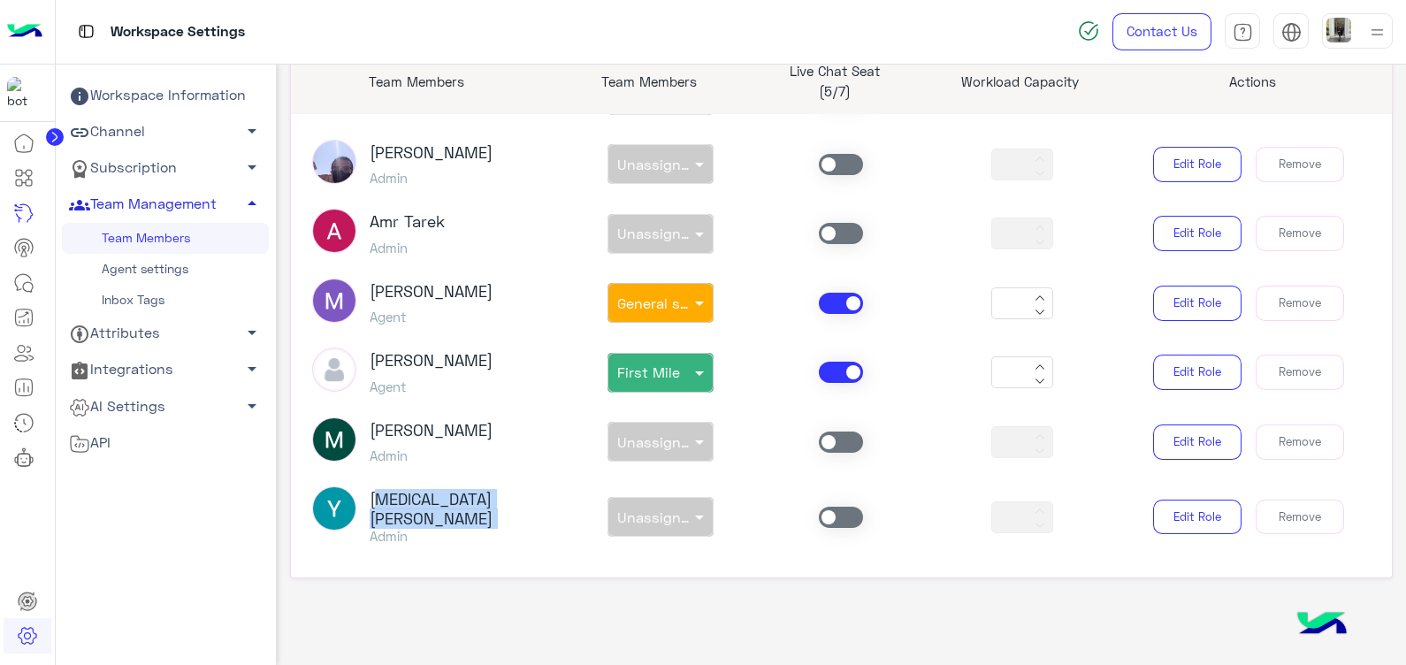
copy h3 "[MEDICAL_DATA][PERSON_NAME]"
click at [514, 588] on div "Export PDF Team Members add Assign New Team Member "You can invite an admin by …" at bounding box center [842, 260] width 1104 height 717
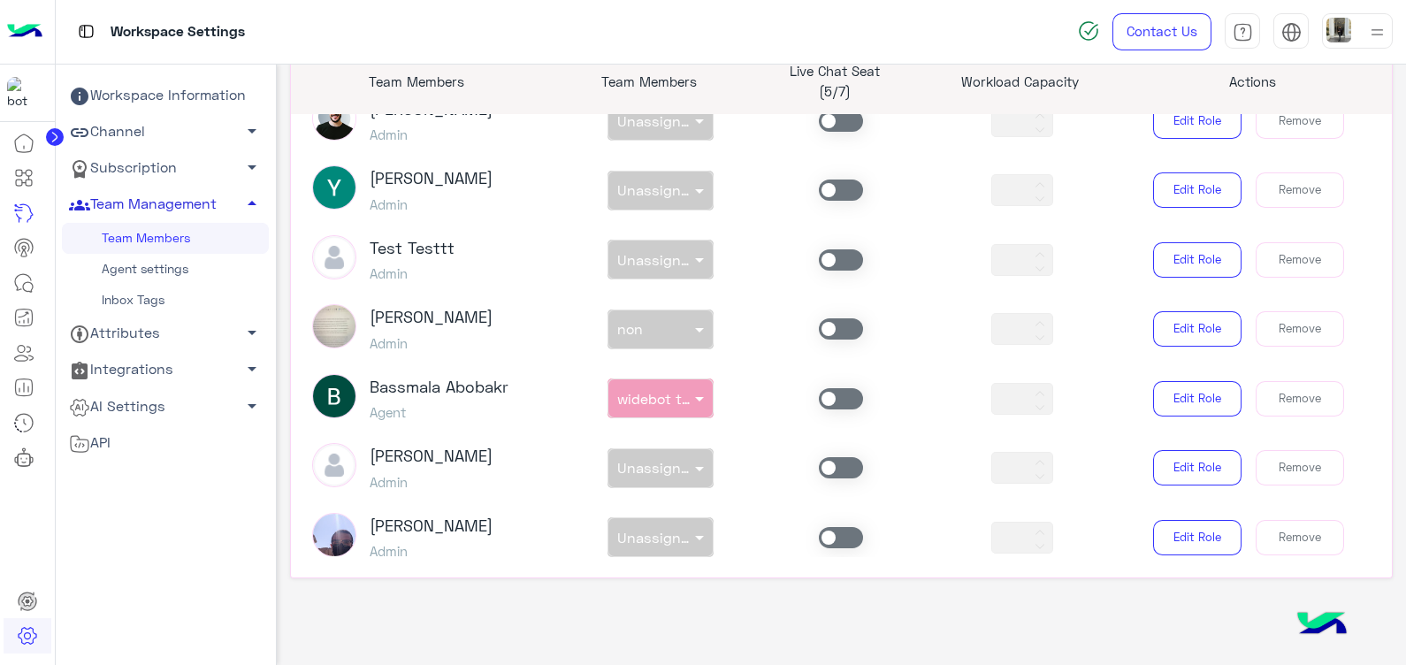
scroll to position [939, 0]
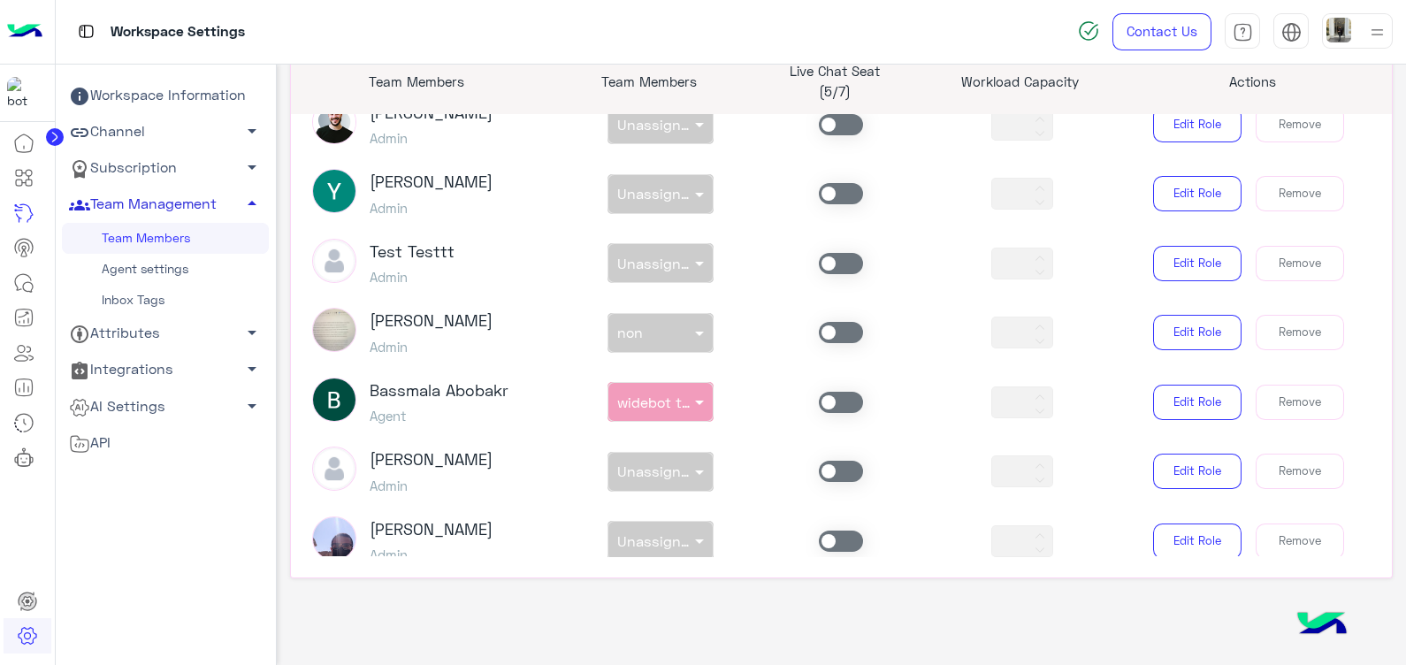
click at [846, 405] on span at bounding box center [841, 402] width 44 height 21
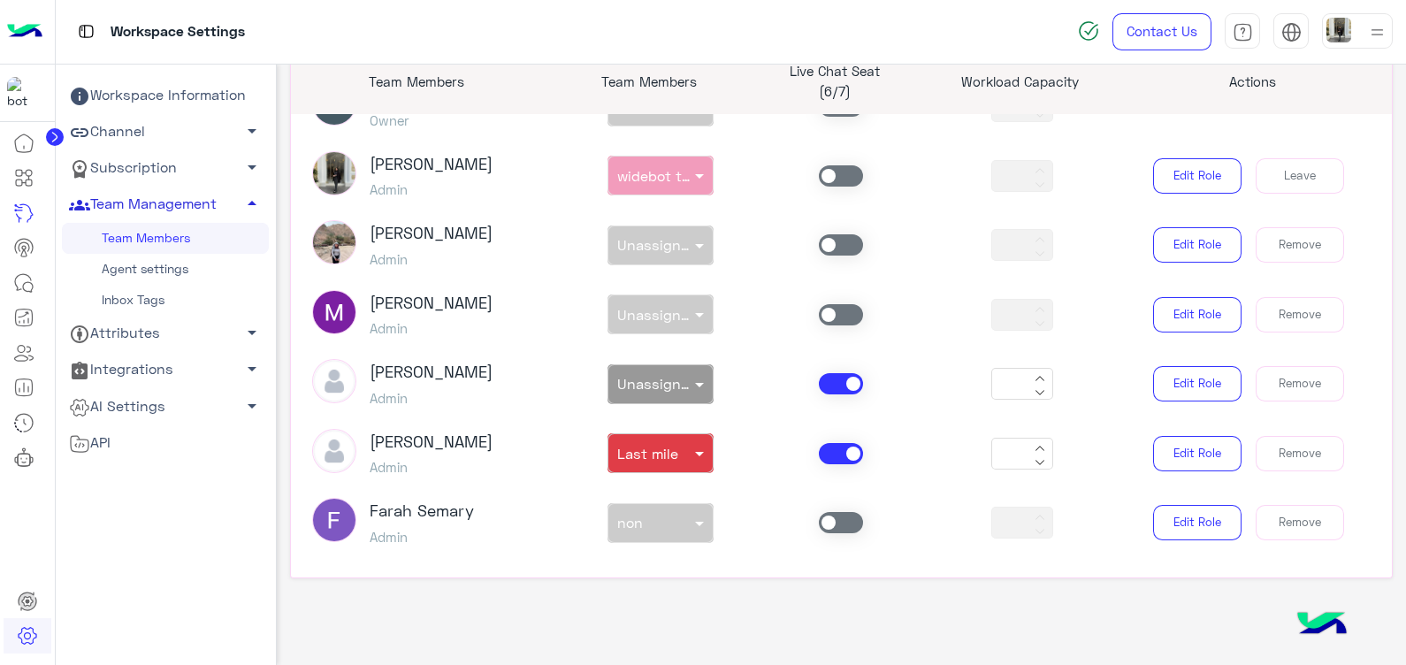
scroll to position [0, 0]
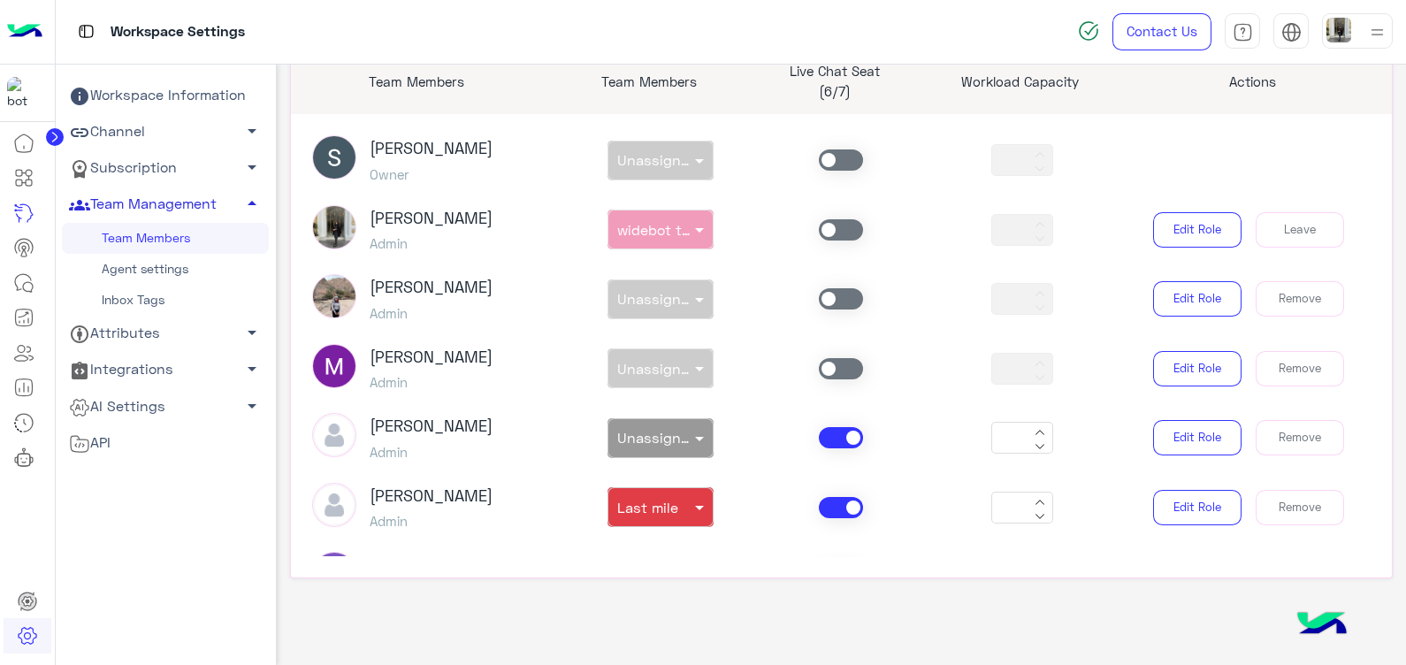
click at [827, 232] on span at bounding box center [841, 229] width 44 height 21
click at [20, 280] on icon at bounding box center [23, 282] width 21 height 21
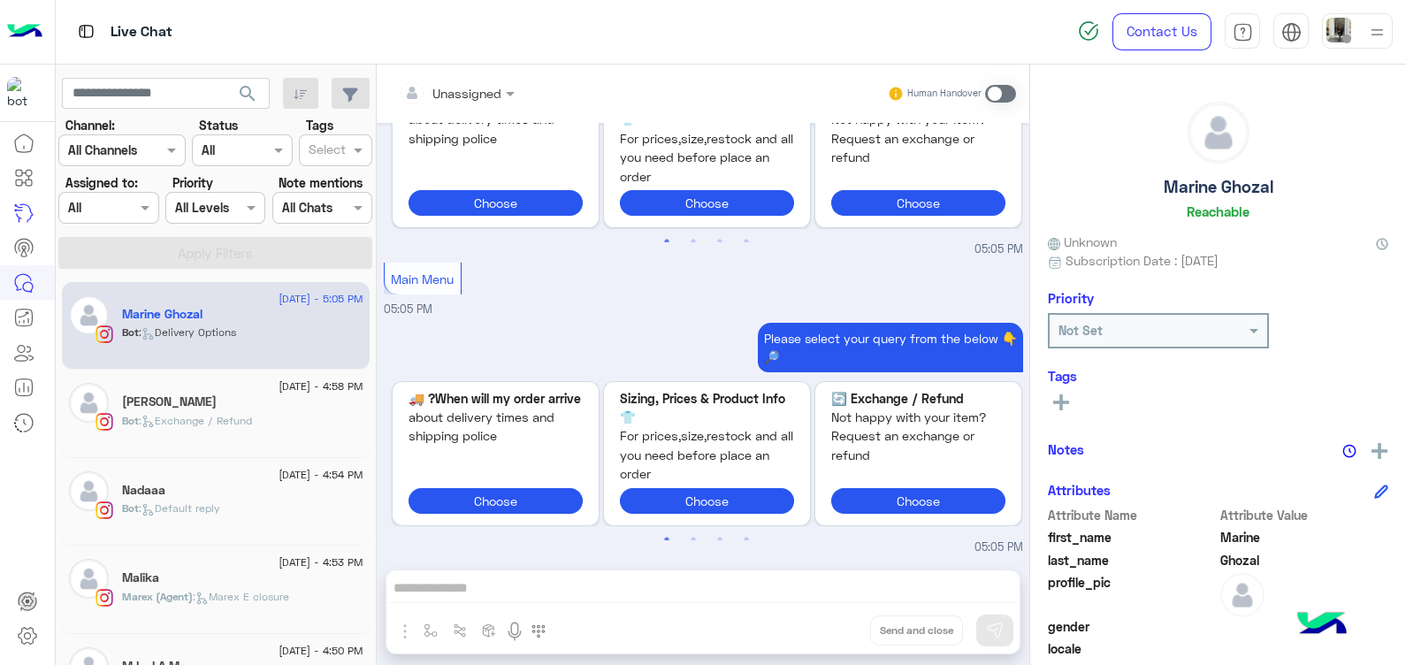
scroll to position [1403, 0]
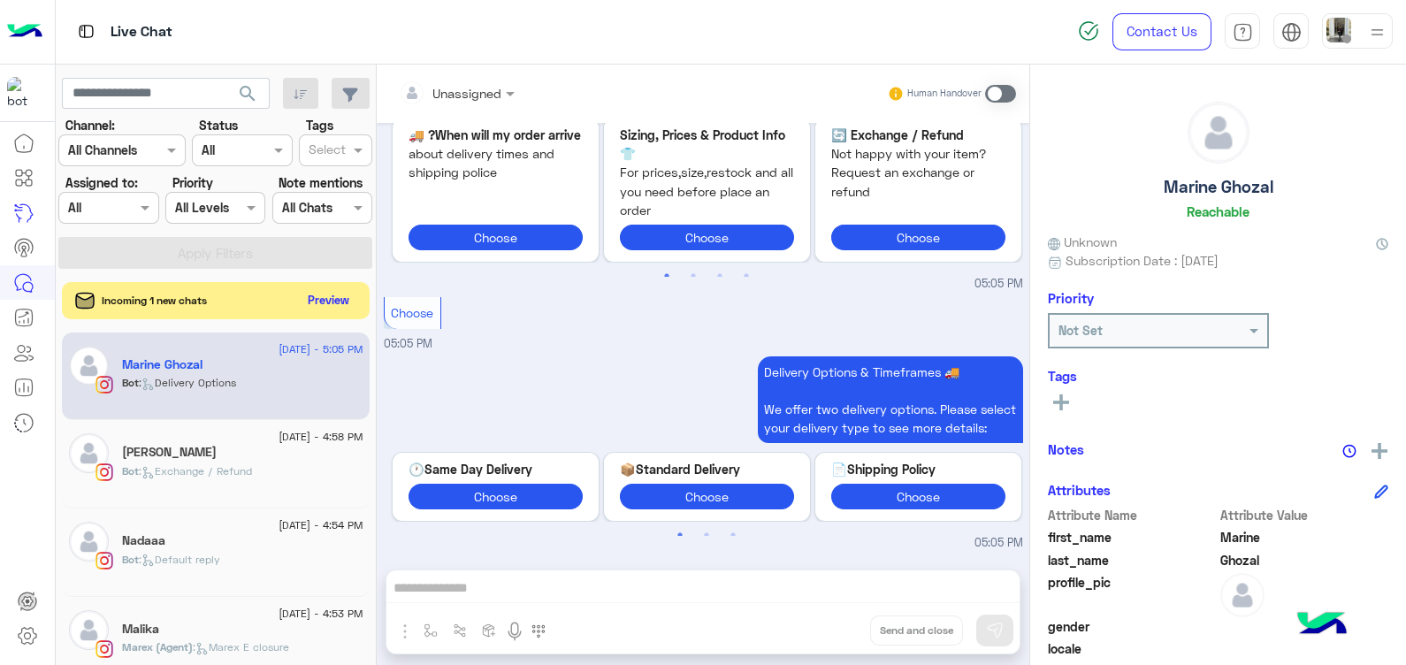
click at [326, 305] on button "Preview" at bounding box center [329, 300] width 55 height 24
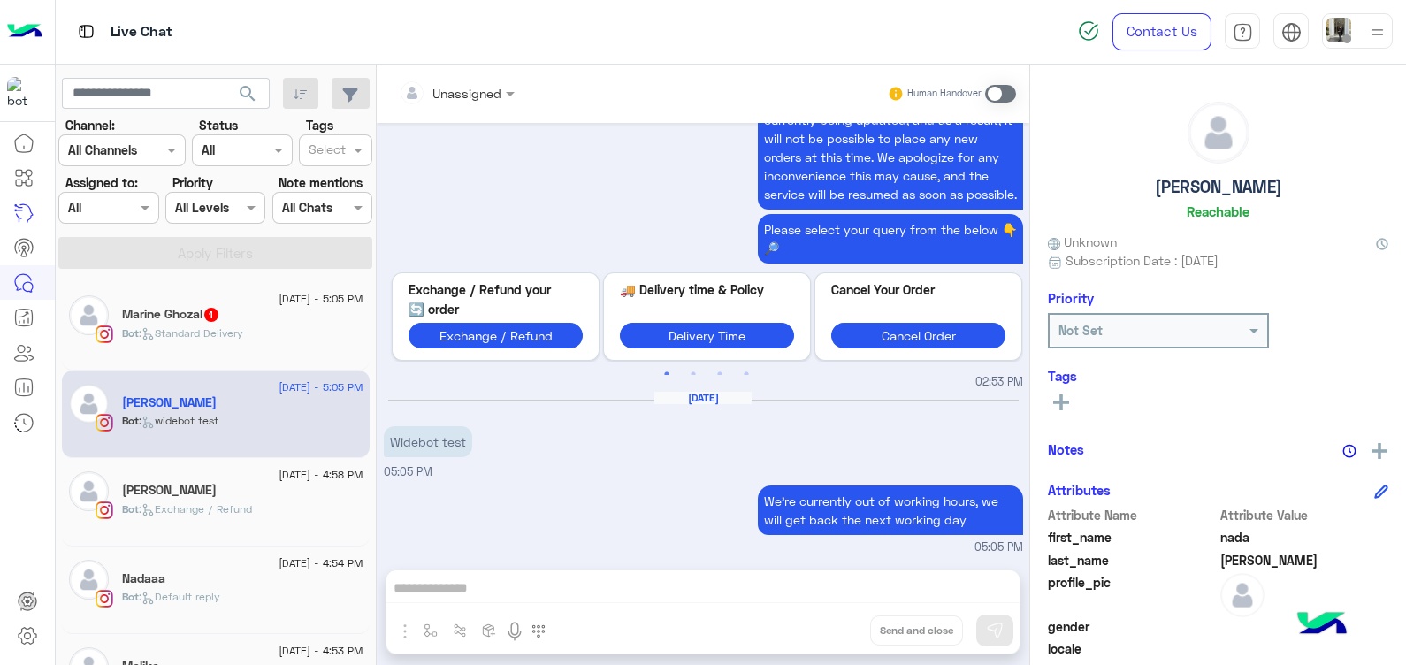
scroll to position [819, 0]
